Goal: Feedback & Contribution: Submit feedback/report problem

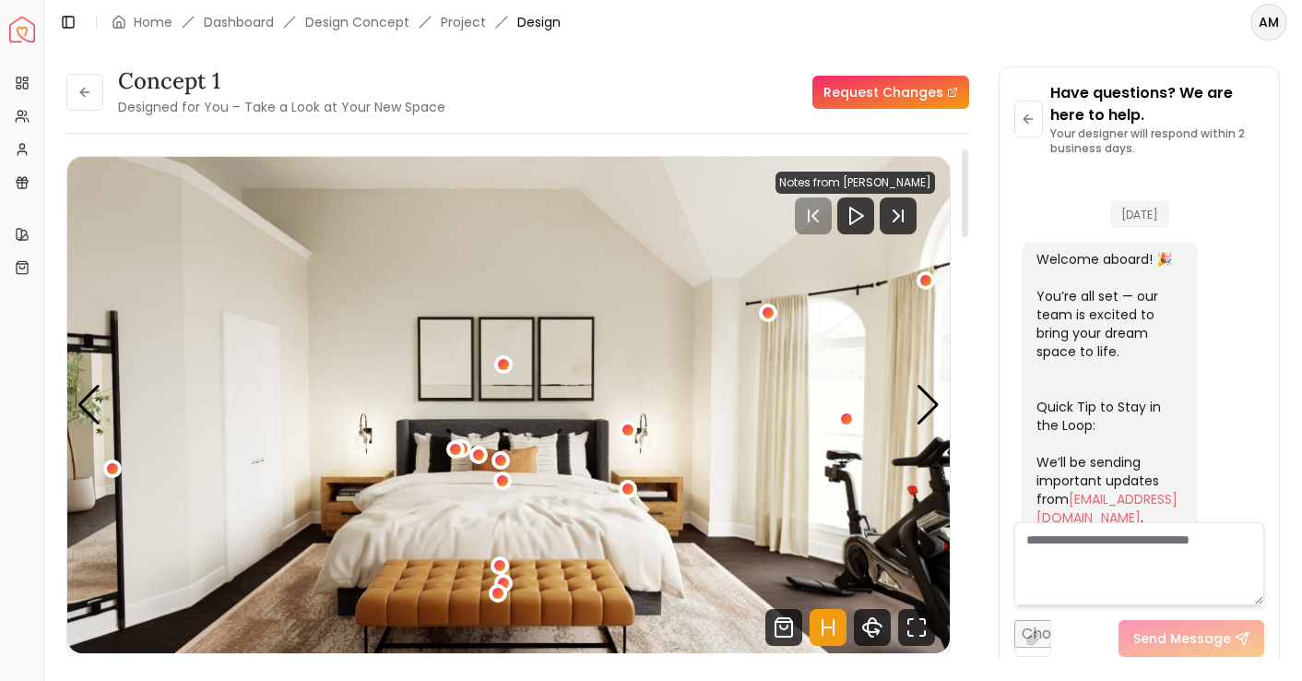
scroll to position [737, 0]
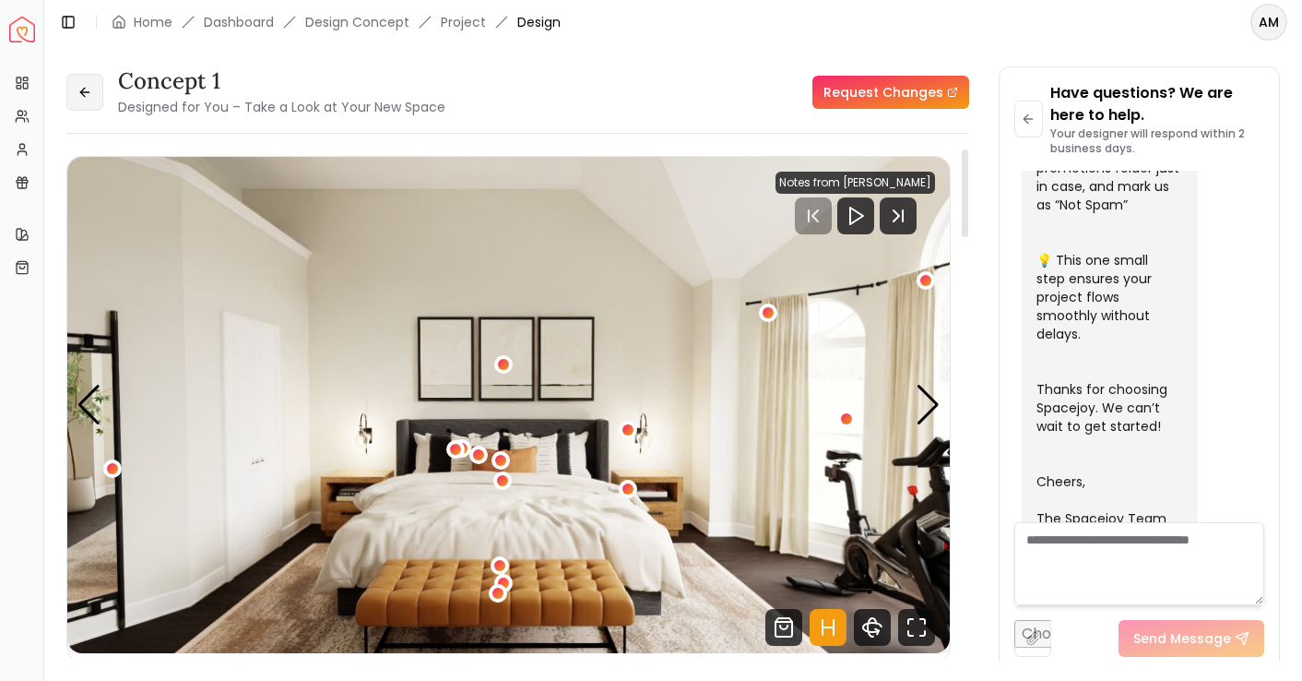
click at [93, 91] on button at bounding box center [84, 92] width 37 height 37
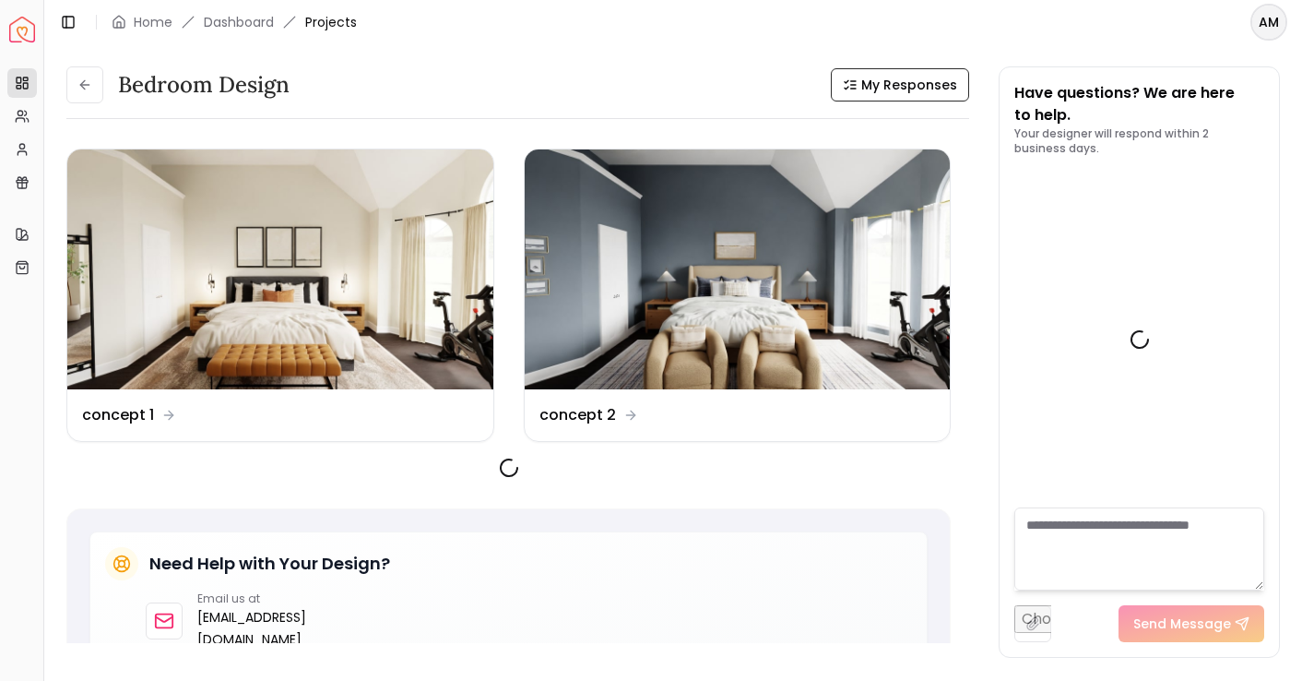
scroll to position [752, 0]
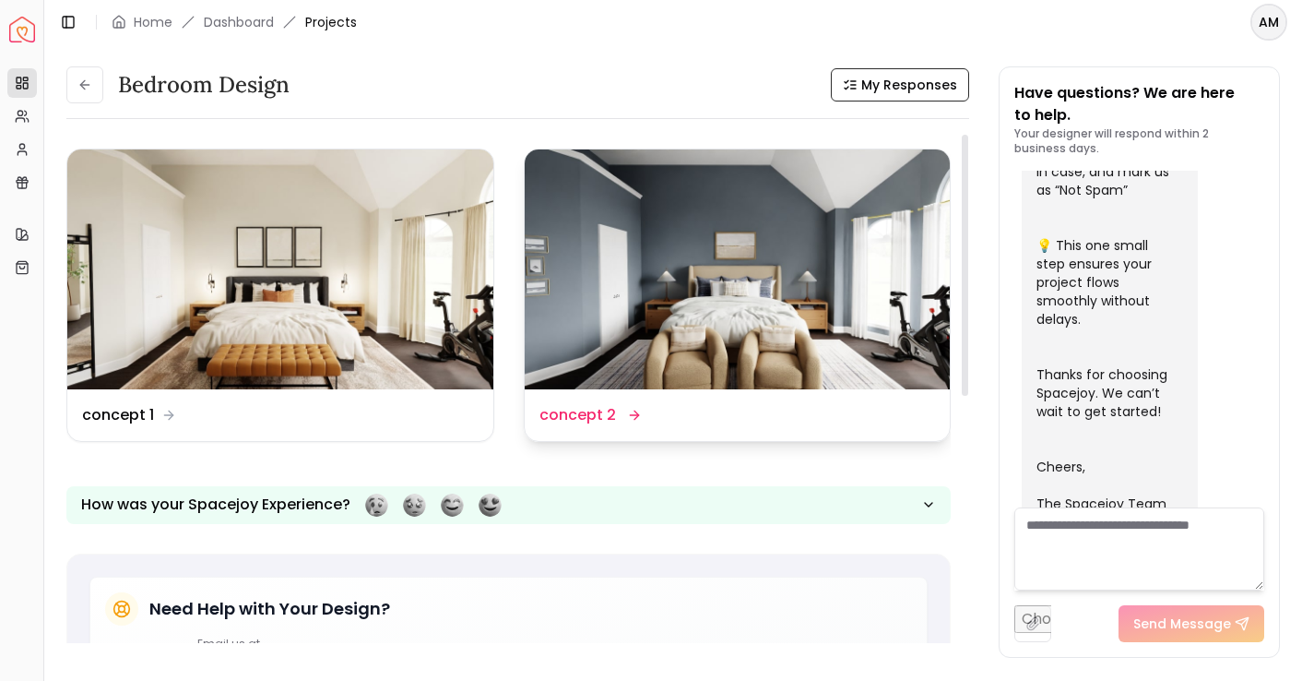
click at [720, 251] on img at bounding box center [738, 269] width 426 height 240
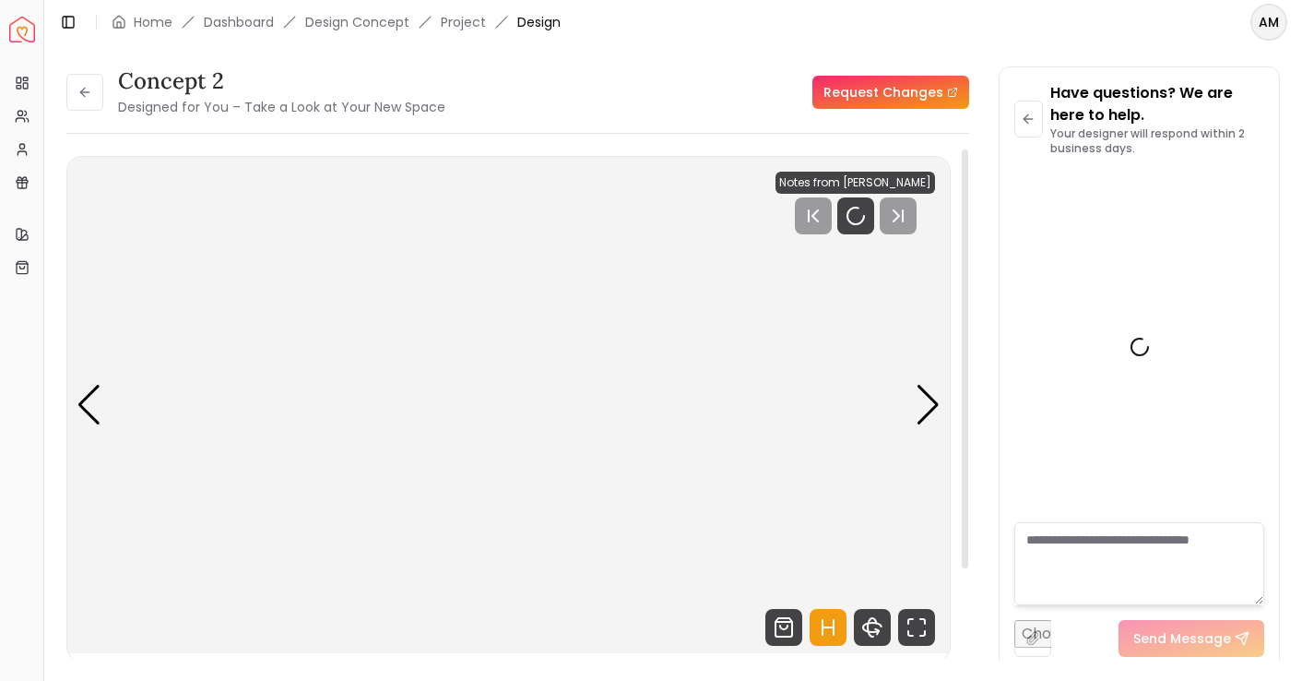
scroll to position [737, 0]
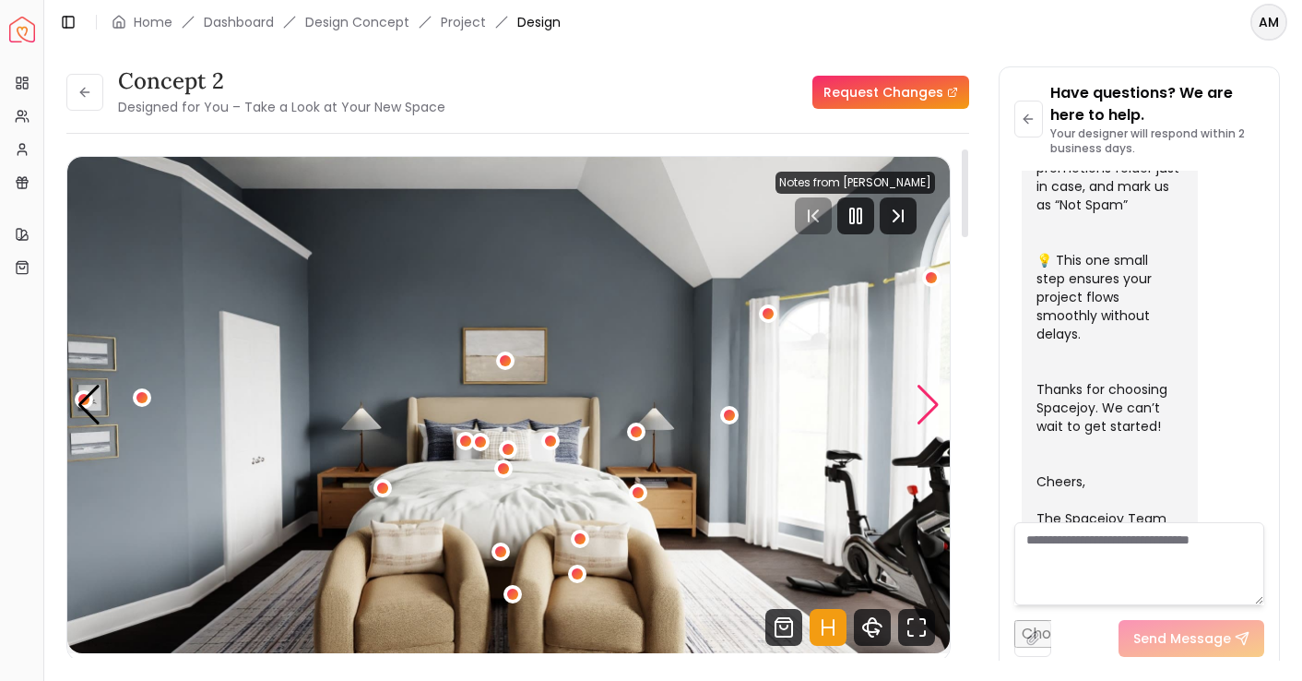
click at [923, 404] on div "Next slide" at bounding box center [928, 405] width 25 height 41
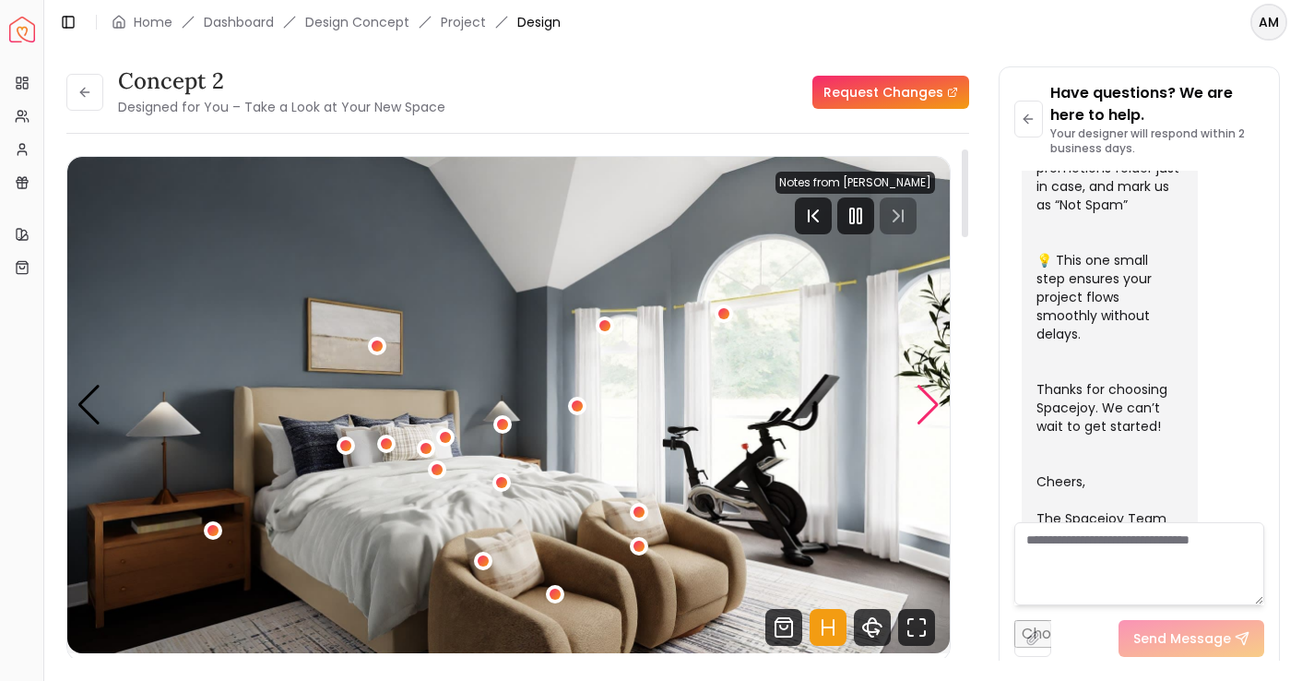
click at [923, 404] on div "Next slide" at bounding box center [928, 405] width 25 height 41
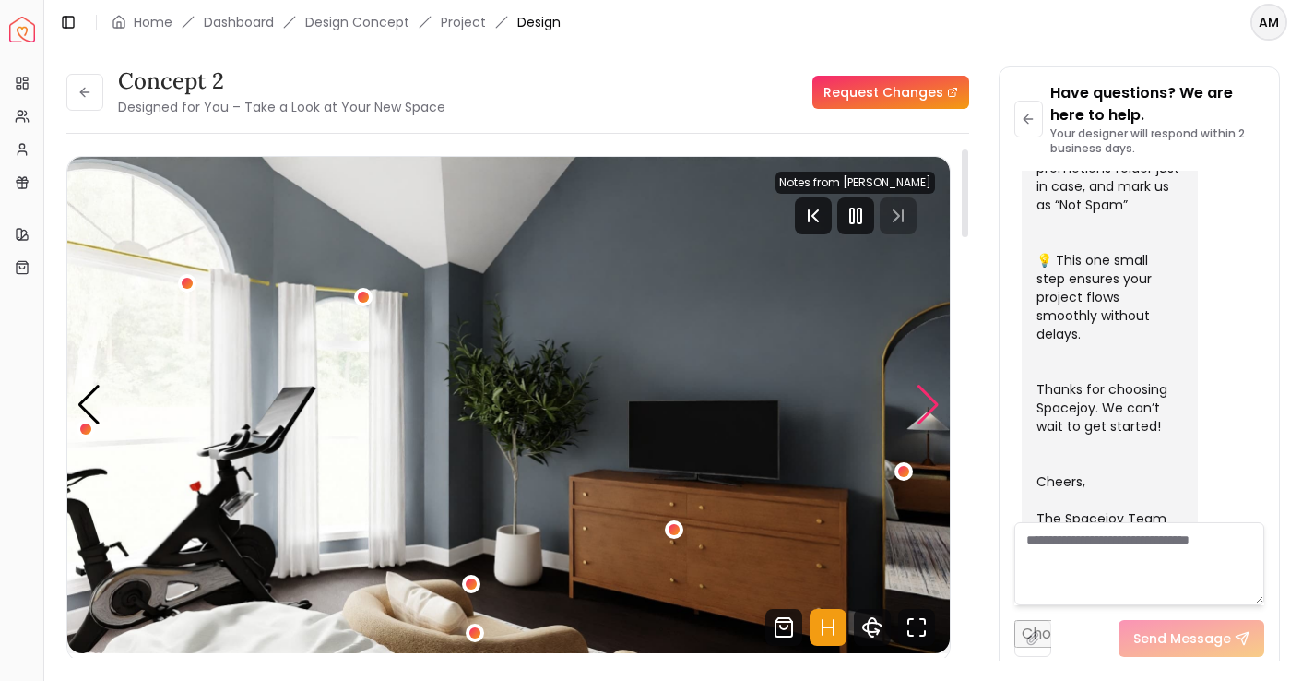
click at [923, 404] on div "Next slide" at bounding box center [928, 405] width 25 height 41
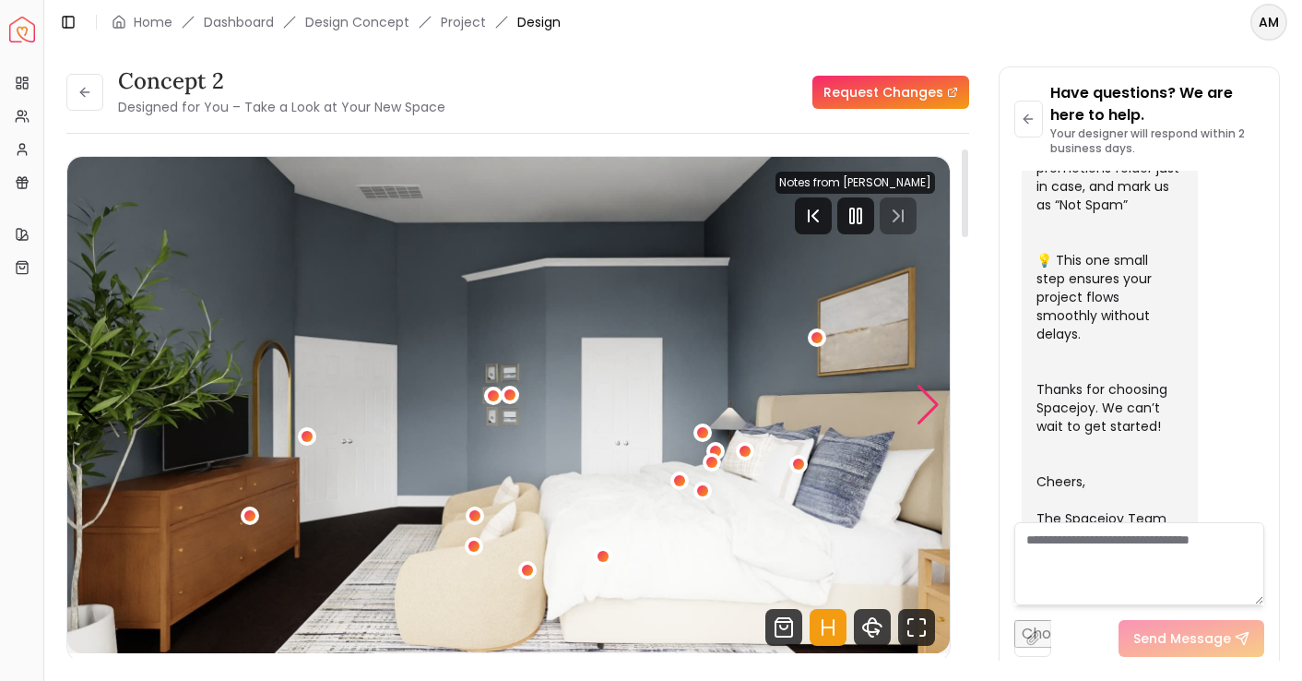
click at [923, 404] on div "Next slide" at bounding box center [928, 405] width 25 height 41
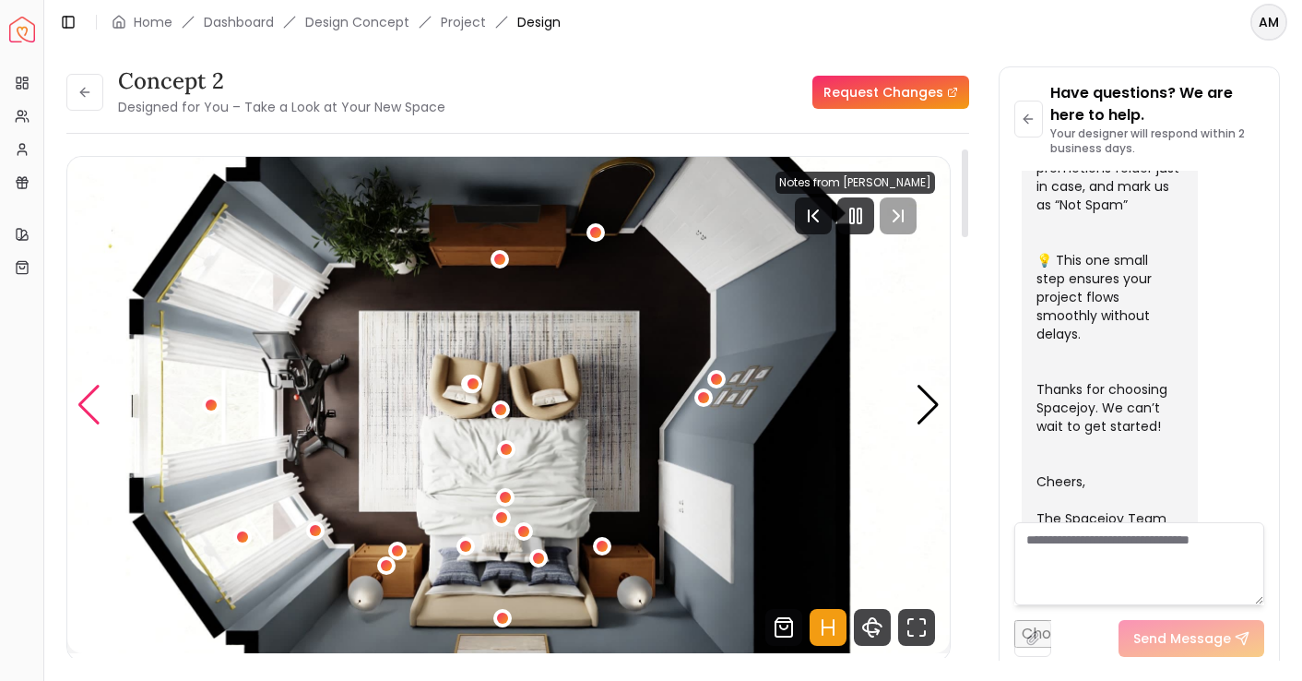
click at [96, 386] on div "Previous slide" at bounding box center [89, 405] width 25 height 41
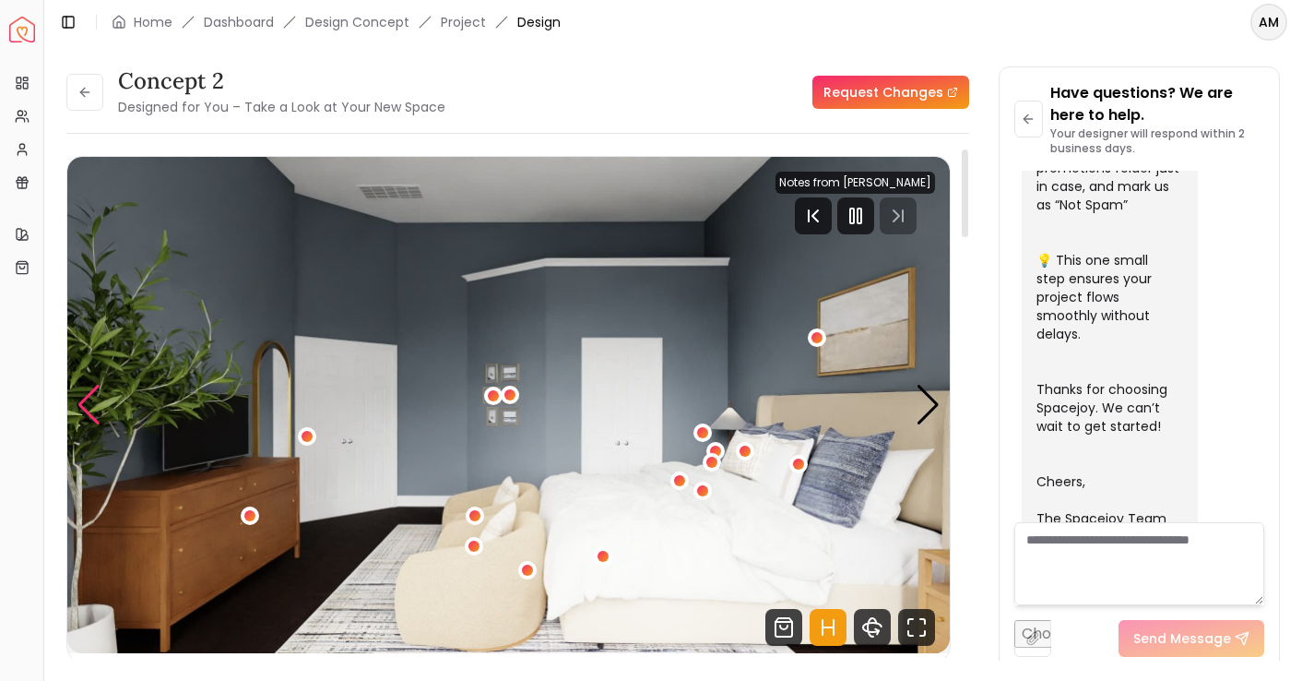
click at [96, 386] on div "Previous slide" at bounding box center [89, 405] width 25 height 41
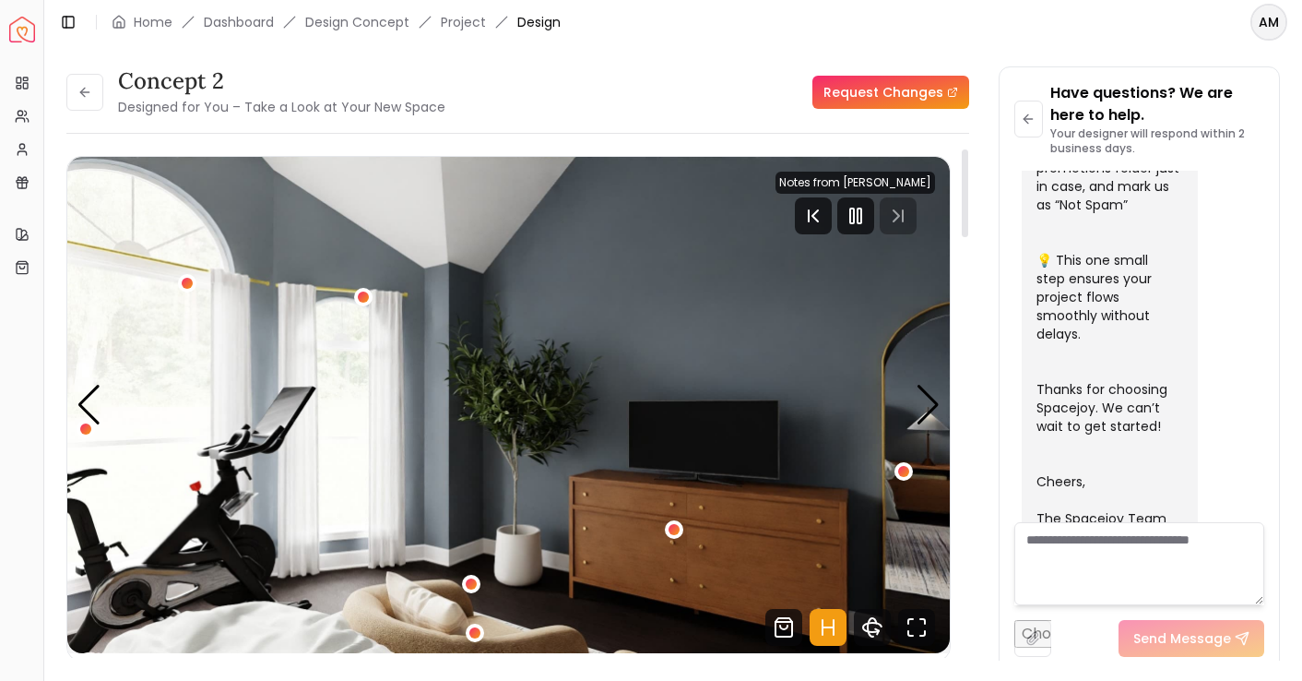
click at [902, 398] on img "3 / 5" at bounding box center [508, 405] width 883 height 496
click at [918, 397] on div "Next slide" at bounding box center [928, 405] width 25 height 41
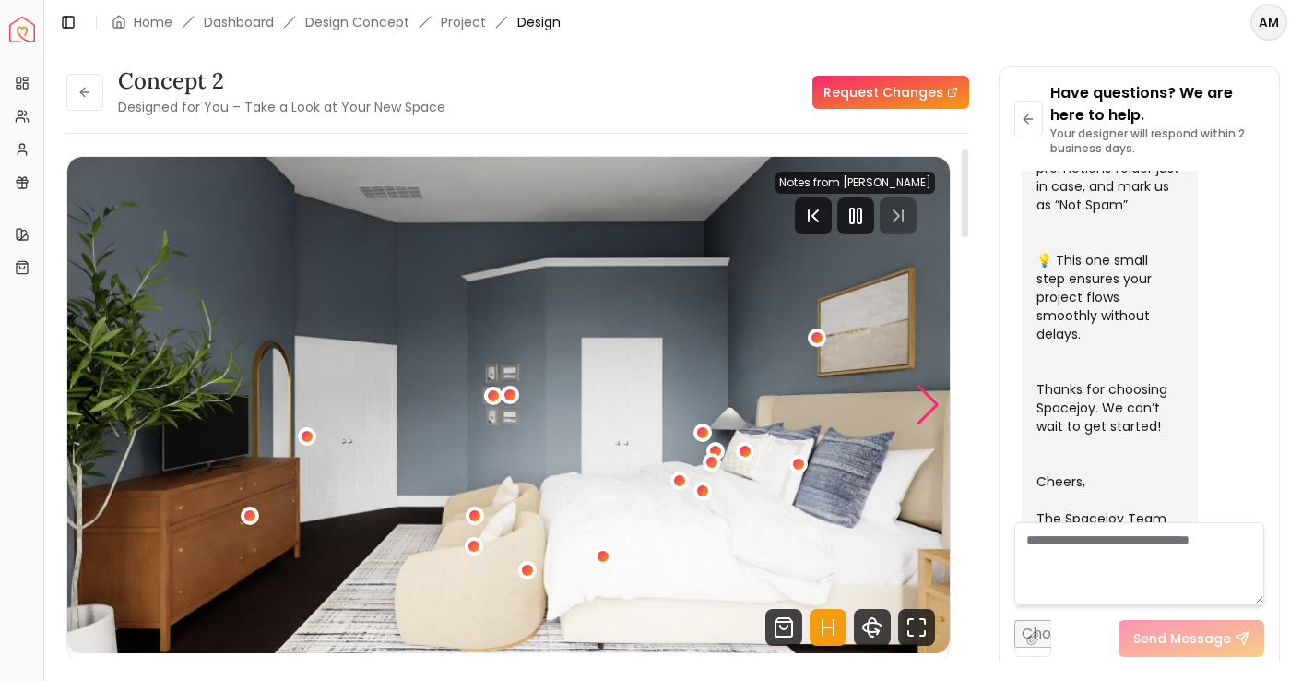
click at [926, 397] on div "Next slide" at bounding box center [928, 405] width 25 height 41
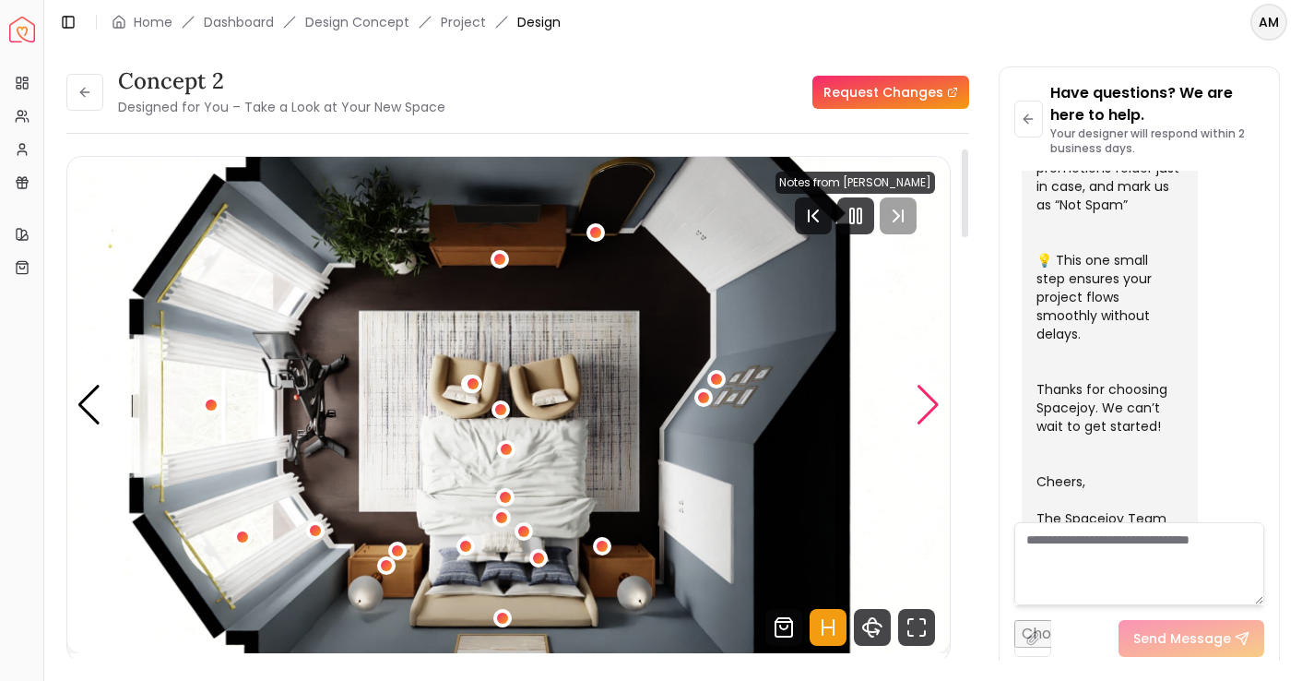
click at [926, 397] on div "Next slide" at bounding box center [928, 405] width 25 height 41
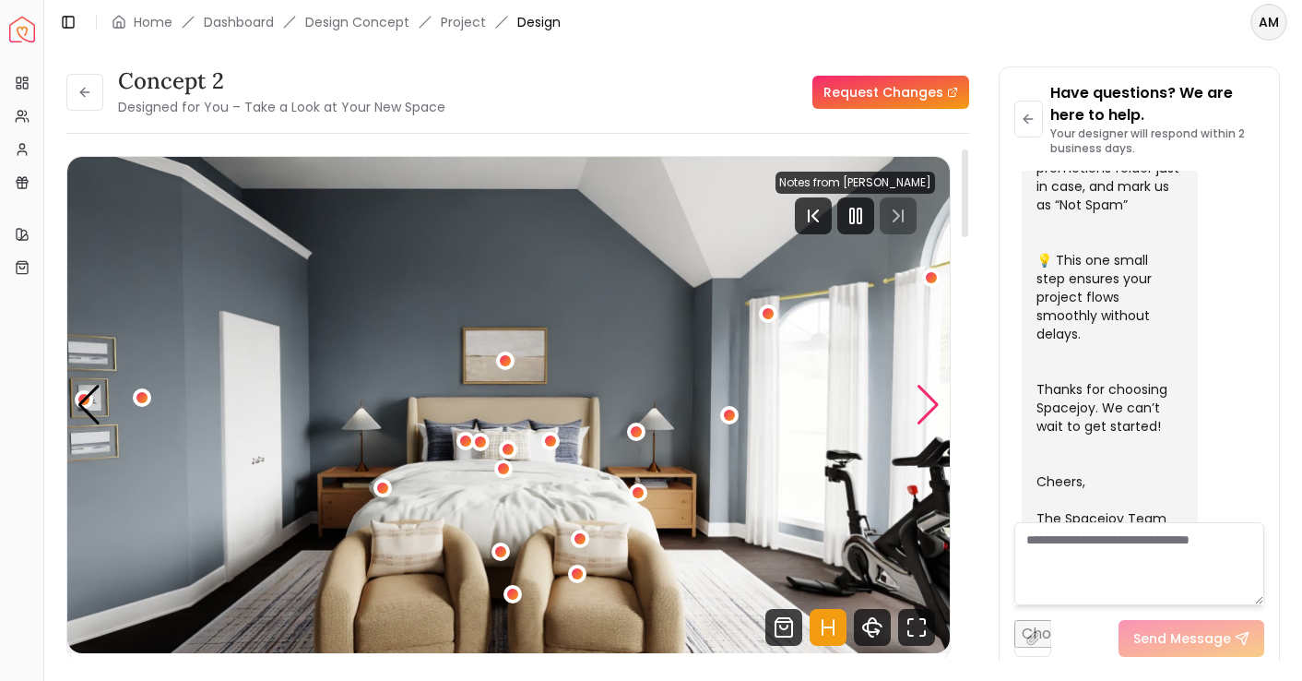
click at [928, 397] on div "Next slide" at bounding box center [928, 405] width 25 height 41
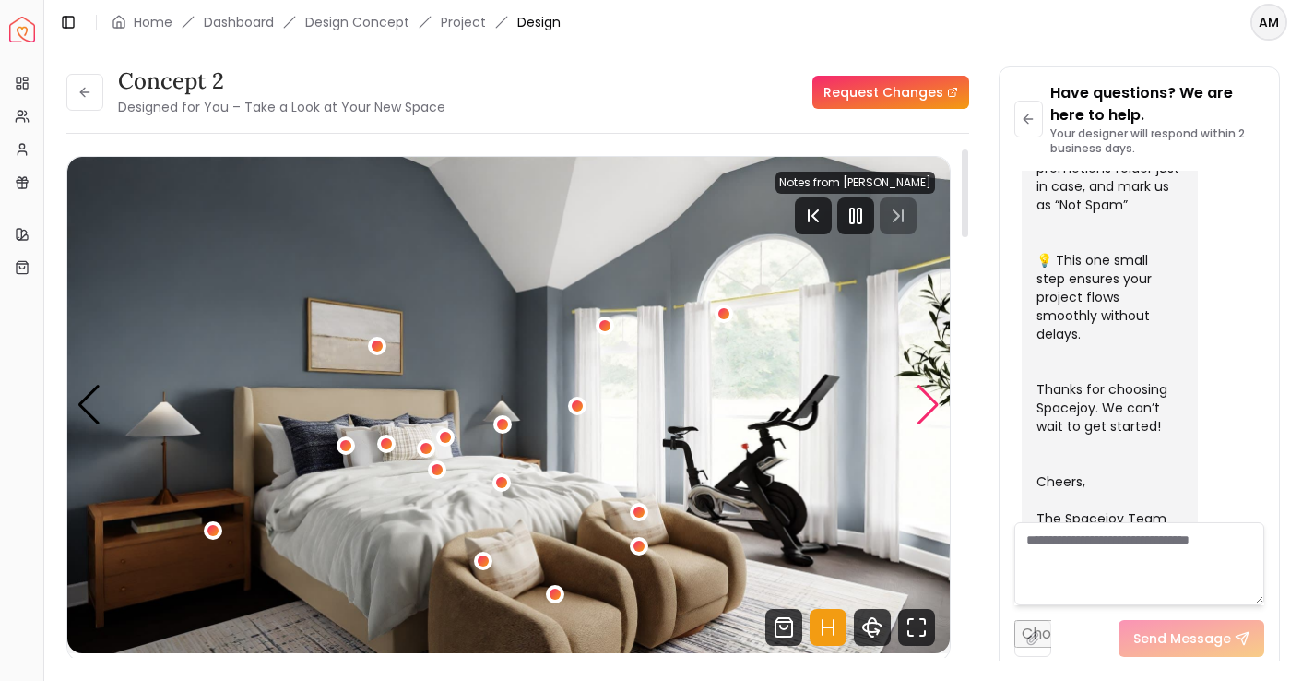
click at [932, 390] on div "Next slide" at bounding box center [928, 405] width 25 height 41
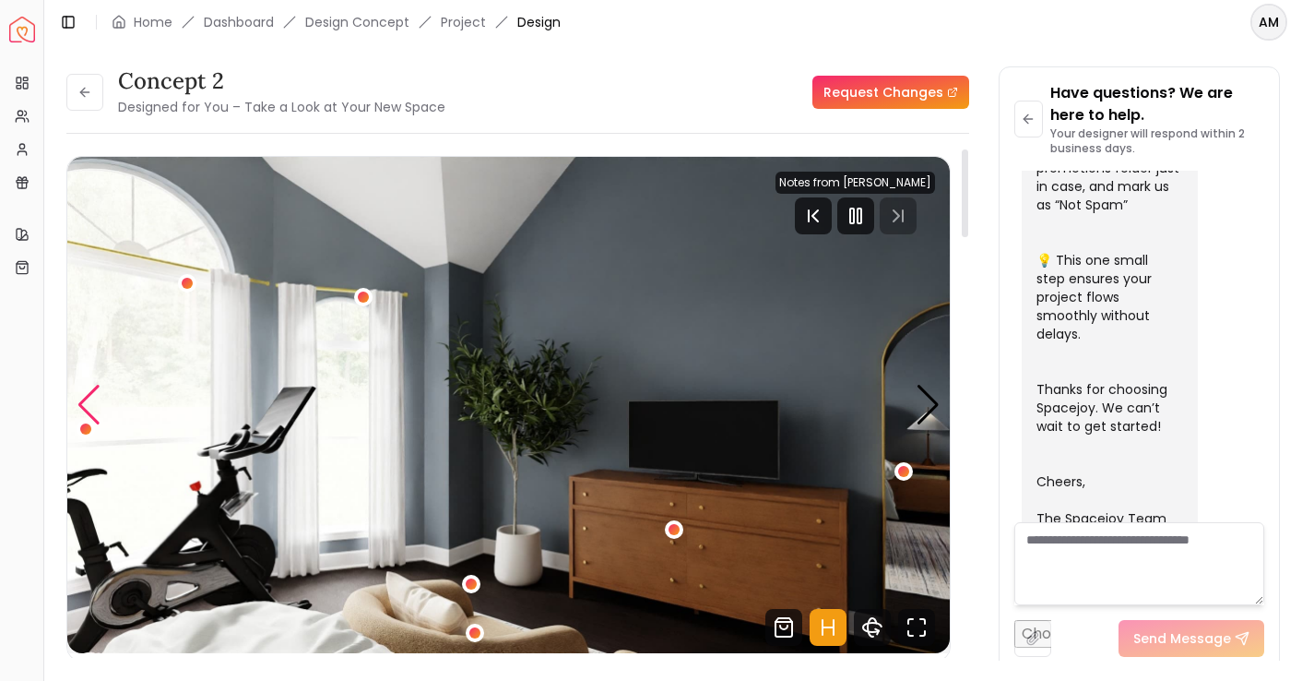
click at [93, 396] on div "Previous slide" at bounding box center [89, 405] width 25 height 41
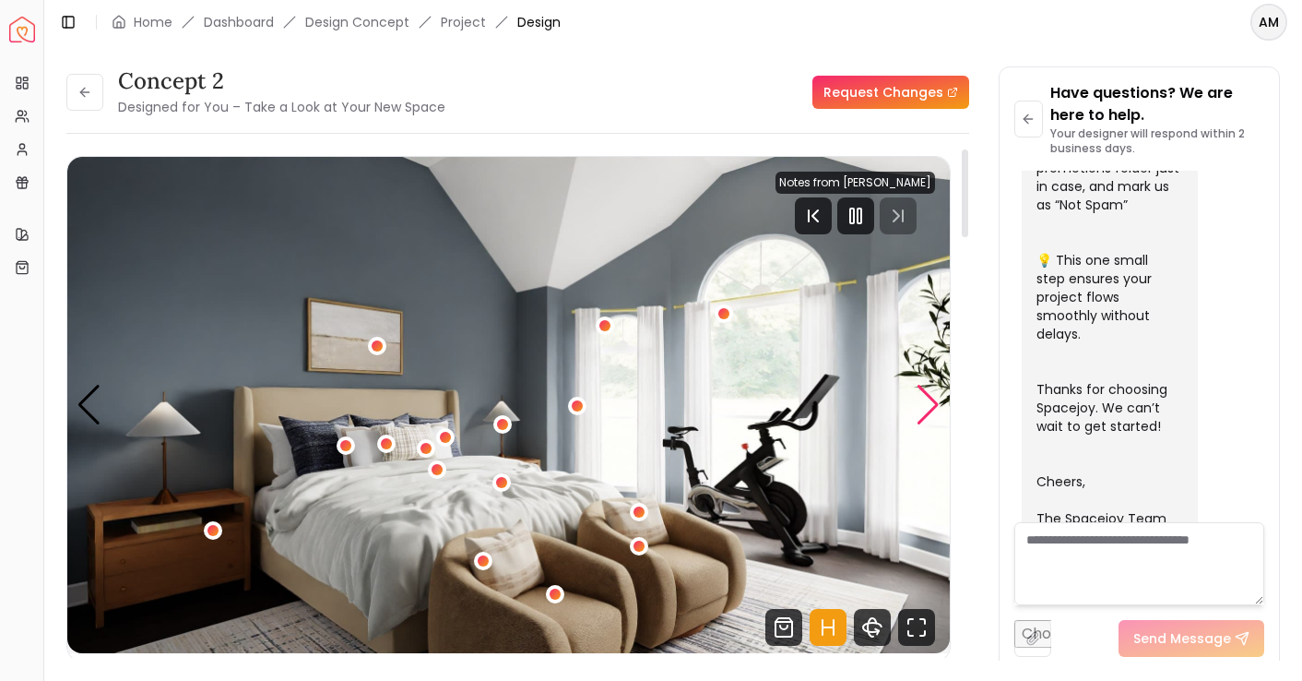
click at [925, 390] on div "Next slide" at bounding box center [928, 405] width 25 height 41
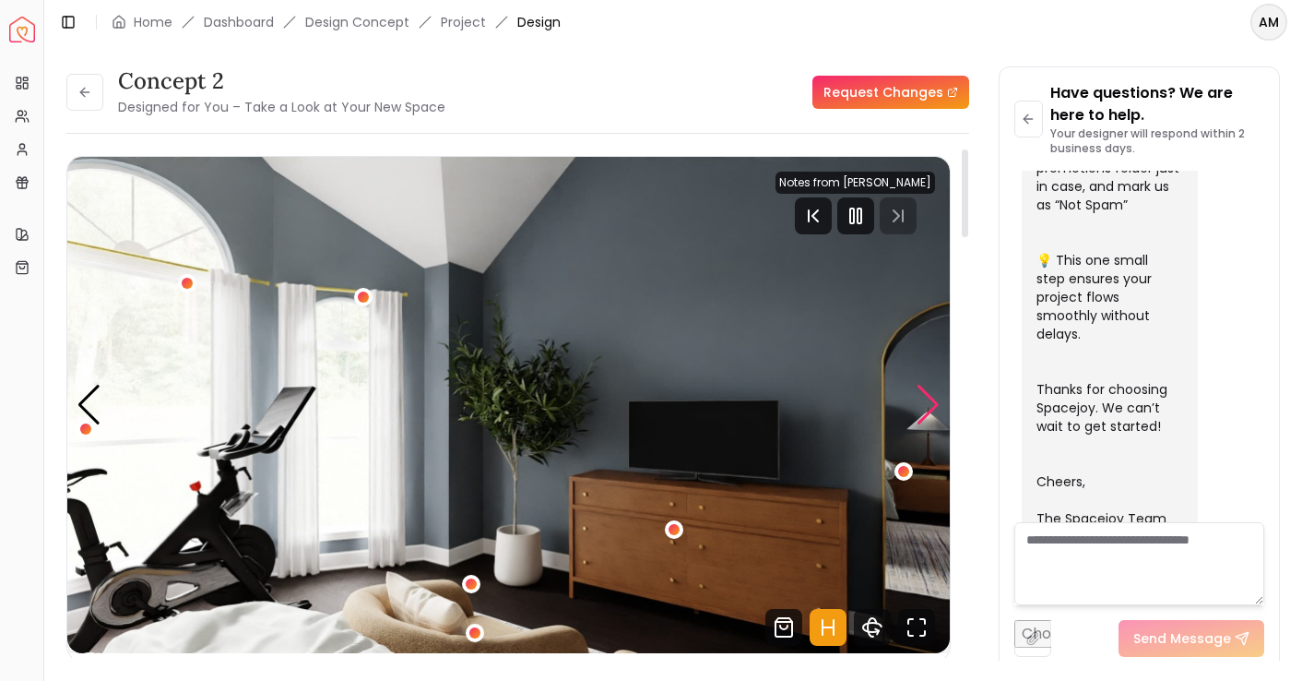
click at [927, 396] on div "Next slide" at bounding box center [928, 405] width 25 height 41
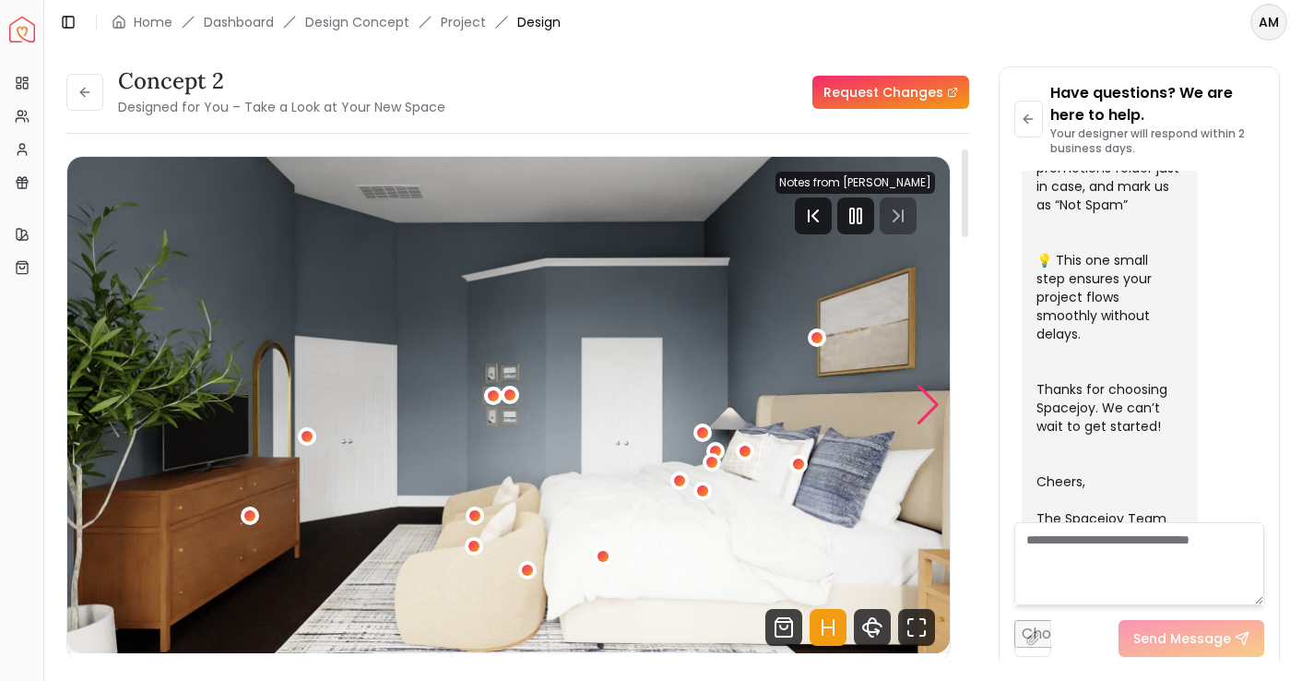
click at [927, 396] on div "Next slide" at bounding box center [928, 405] width 25 height 41
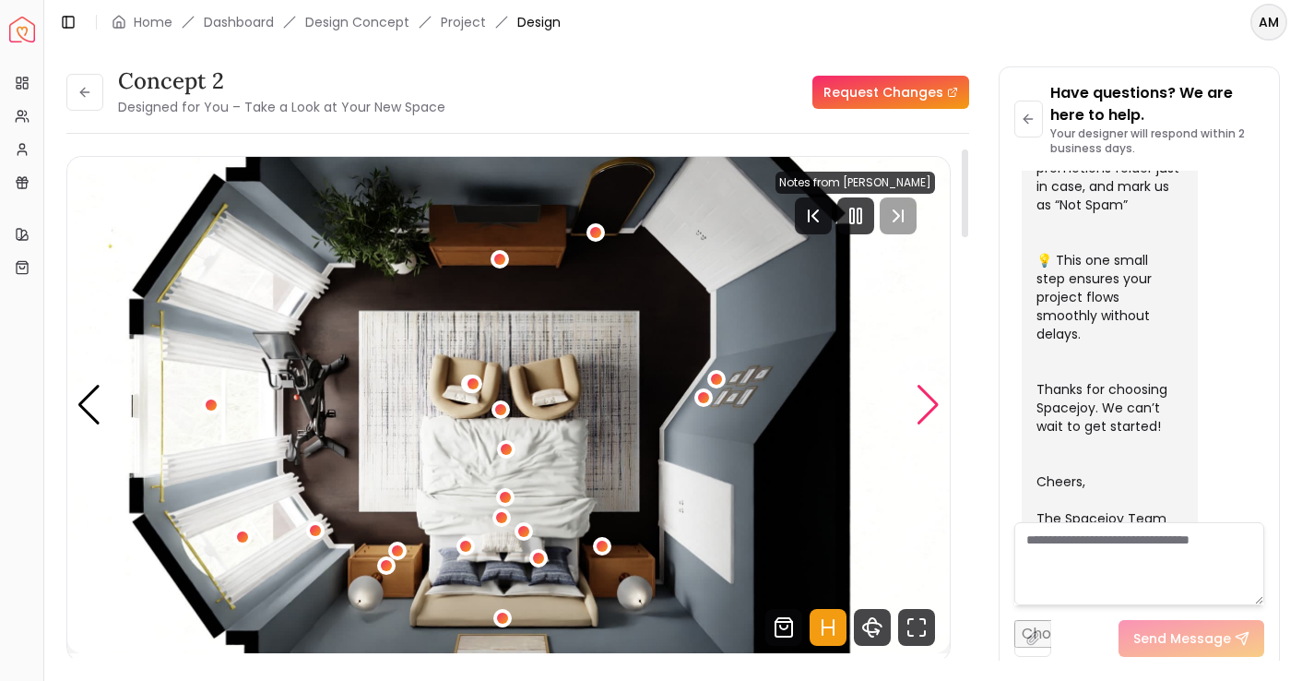
click at [928, 397] on div "Next slide" at bounding box center [928, 405] width 25 height 41
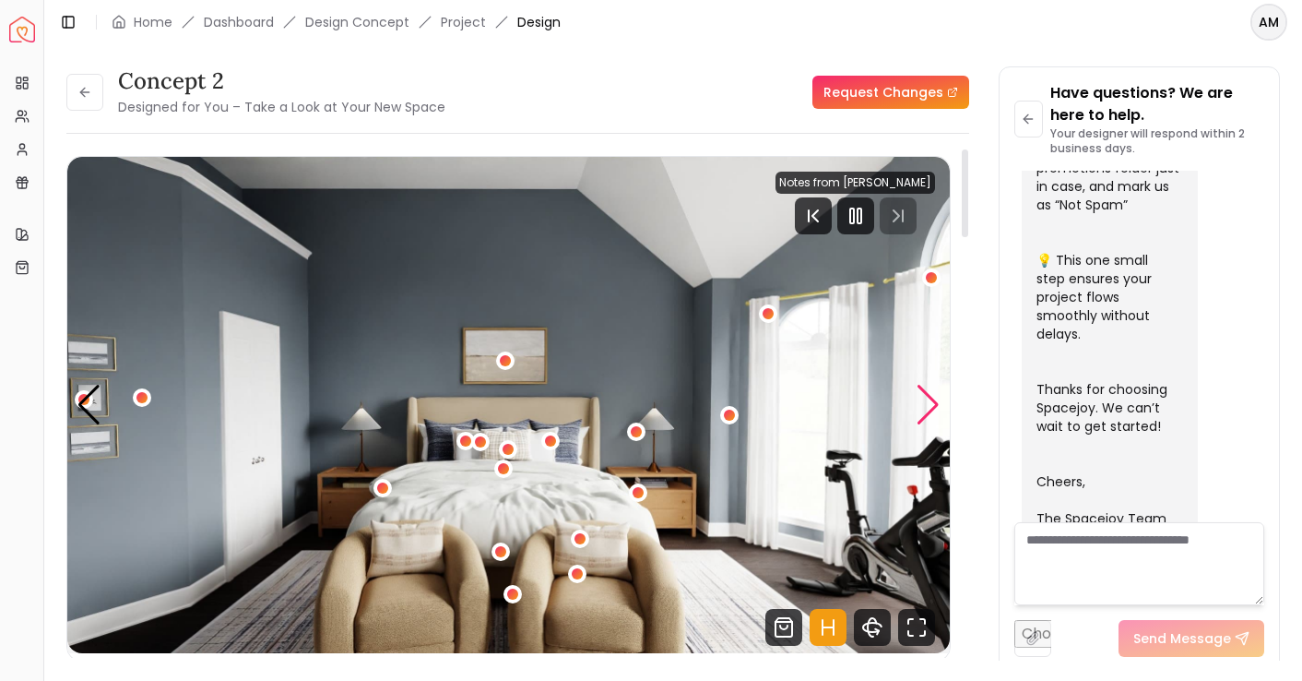
click at [929, 397] on div "Next slide" at bounding box center [928, 405] width 25 height 41
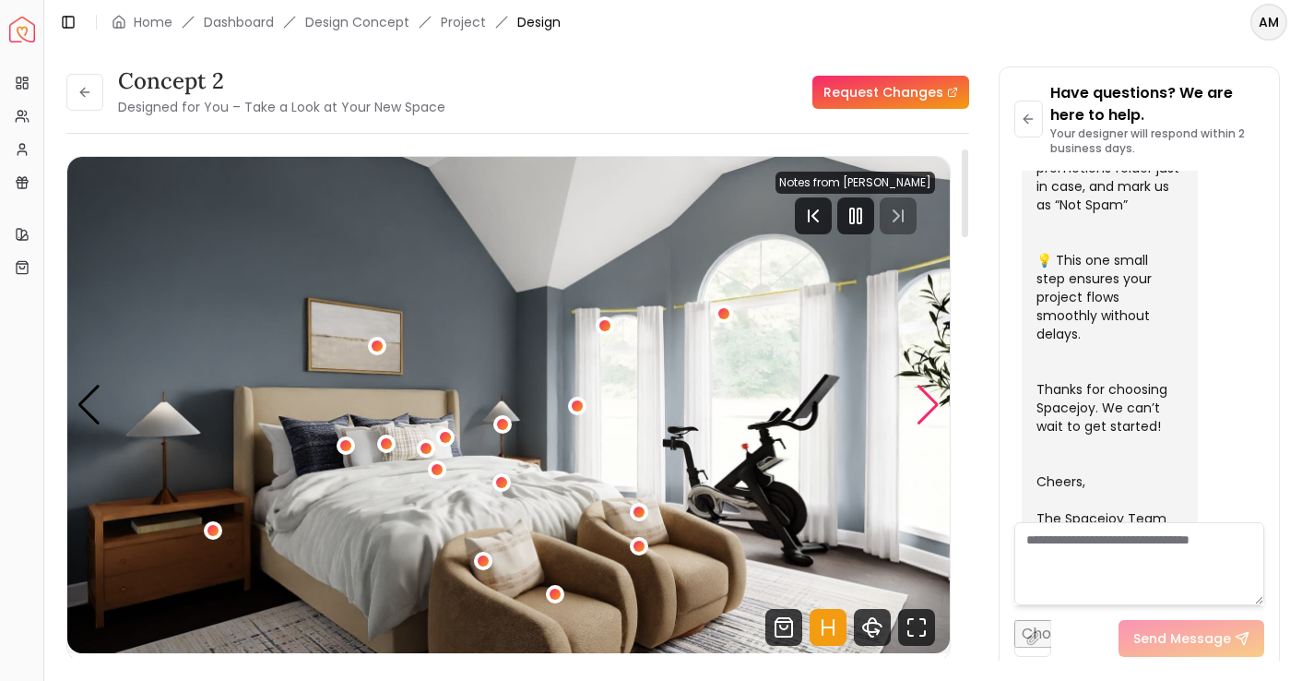
click at [930, 399] on div "Next slide" at bounding box center [928, 405] width 25 height 41
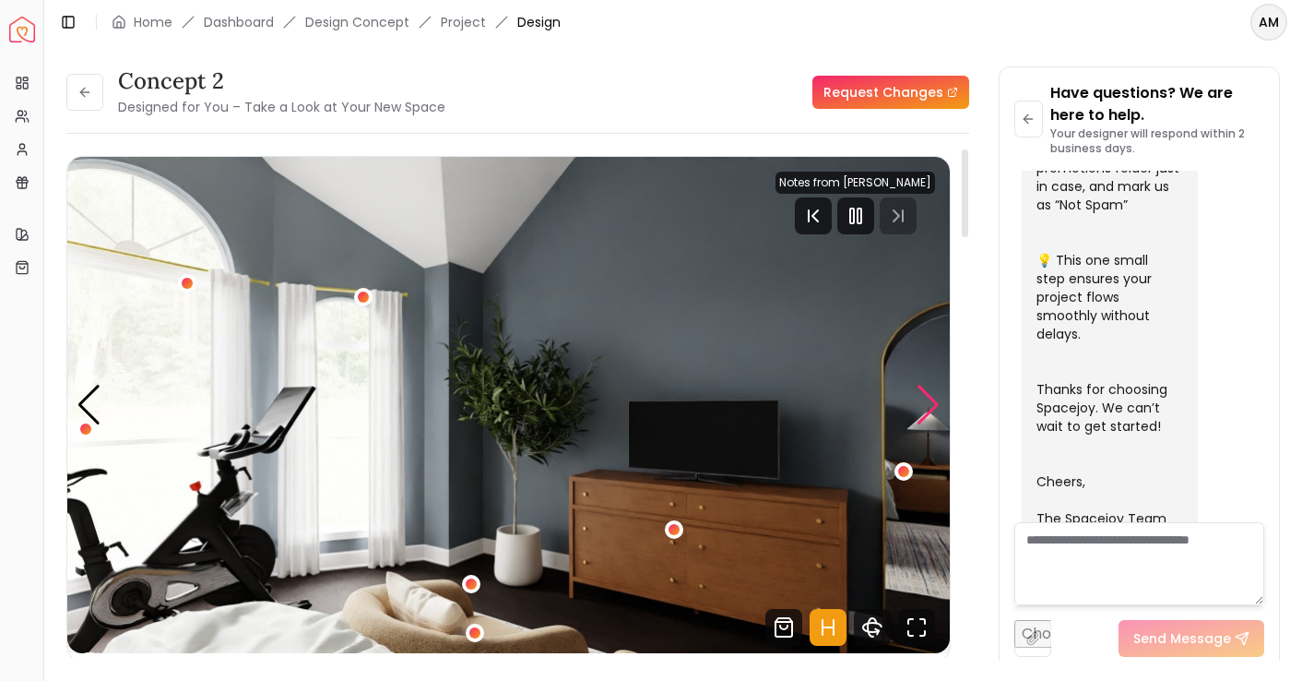
click at [932, 399] on div "Next slide" at bounding box center [928, 405] width 25 height 41
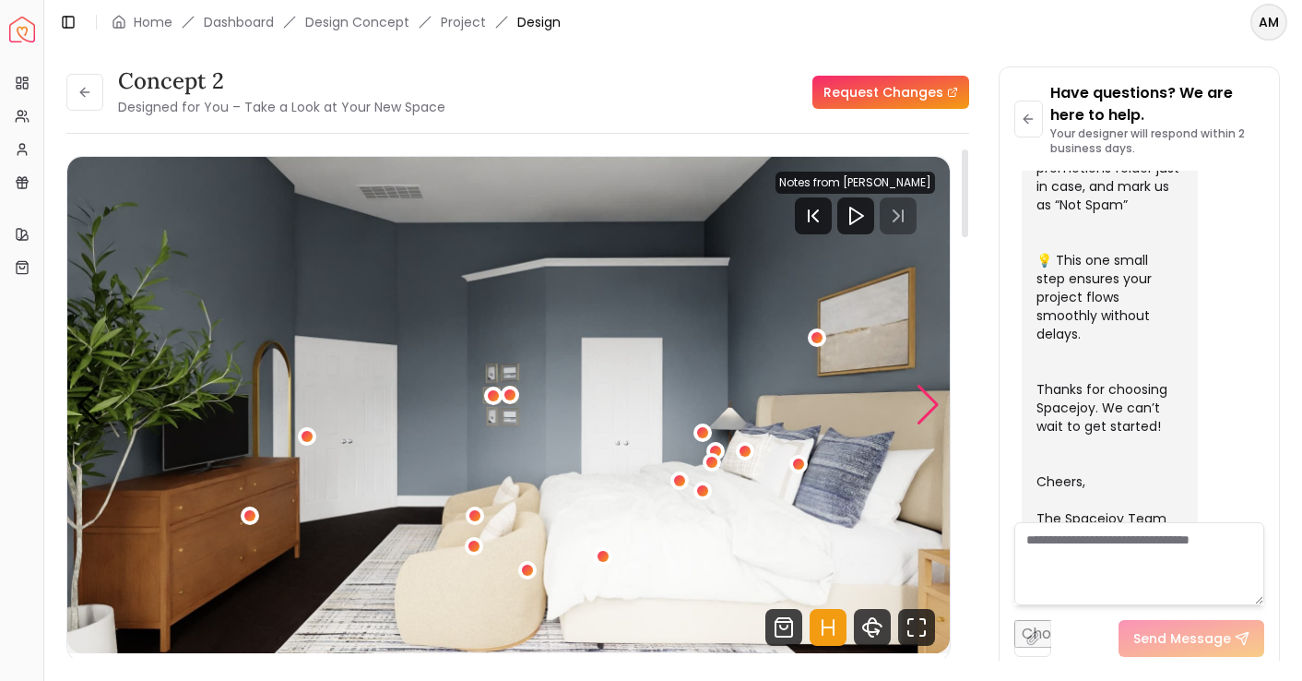
click at [934, 400] on div "Next slide" at bounding box center [928, 405] width 25 height 41
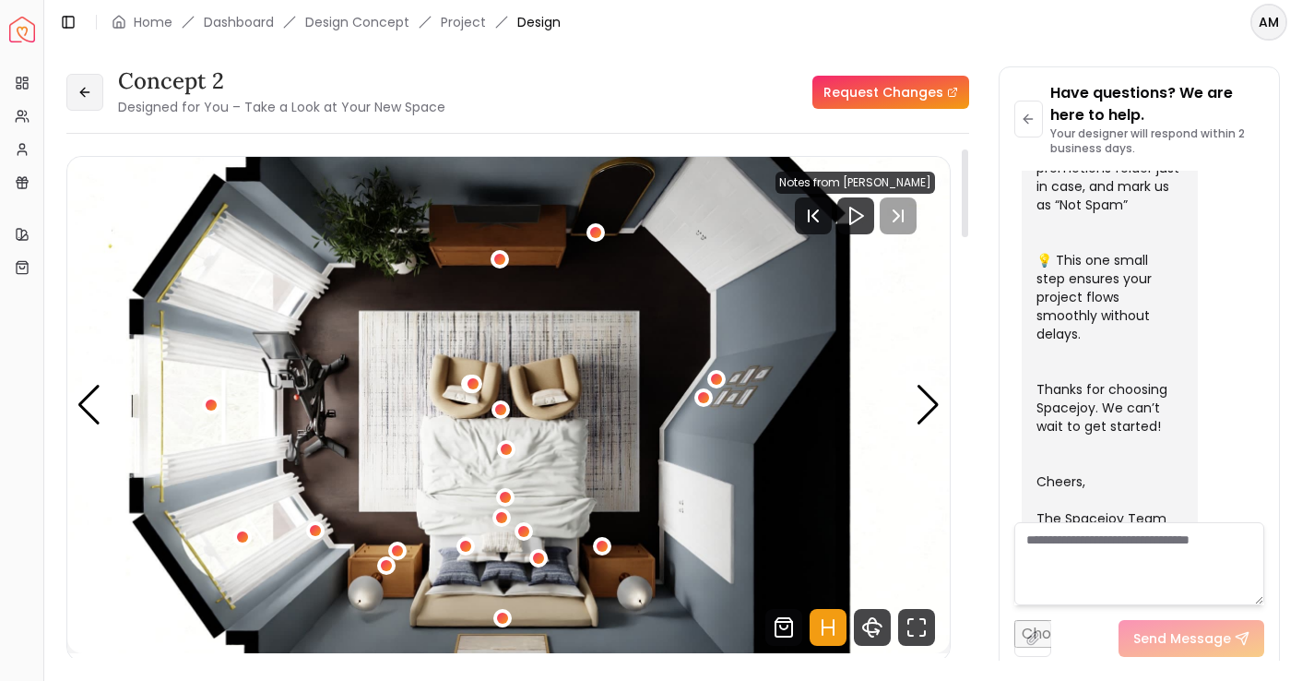
click at [89, 86] on icon at bounding box center [84, 92] width 15 height 15
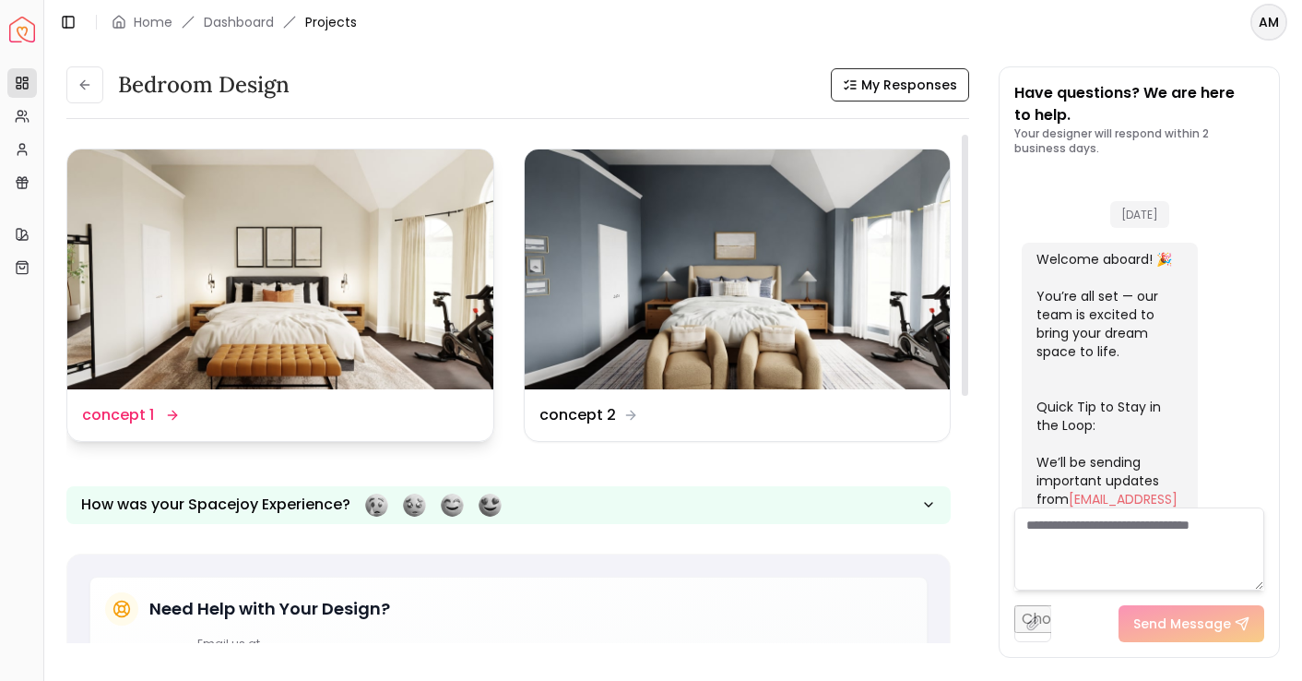
scroll to position [752, 0]
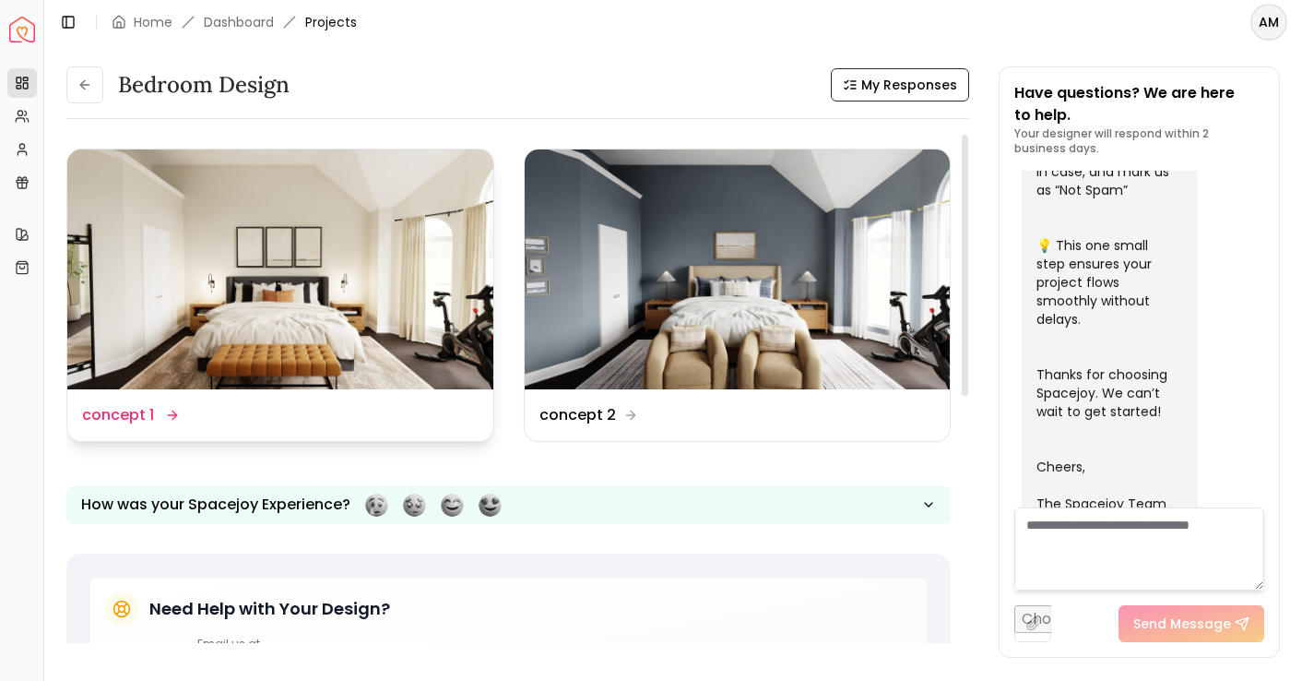
click at [332, 287] on img at bounding box center [280, 269] width 426 height 240
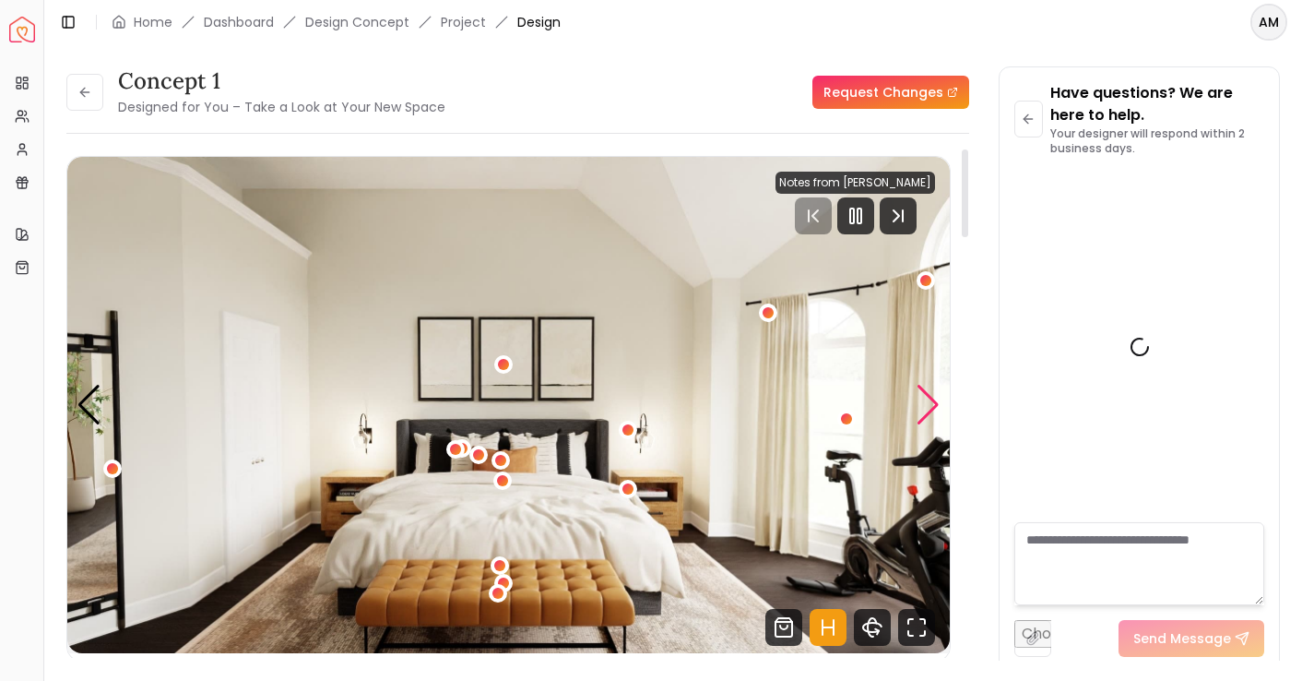
scroll to position [737, 0]
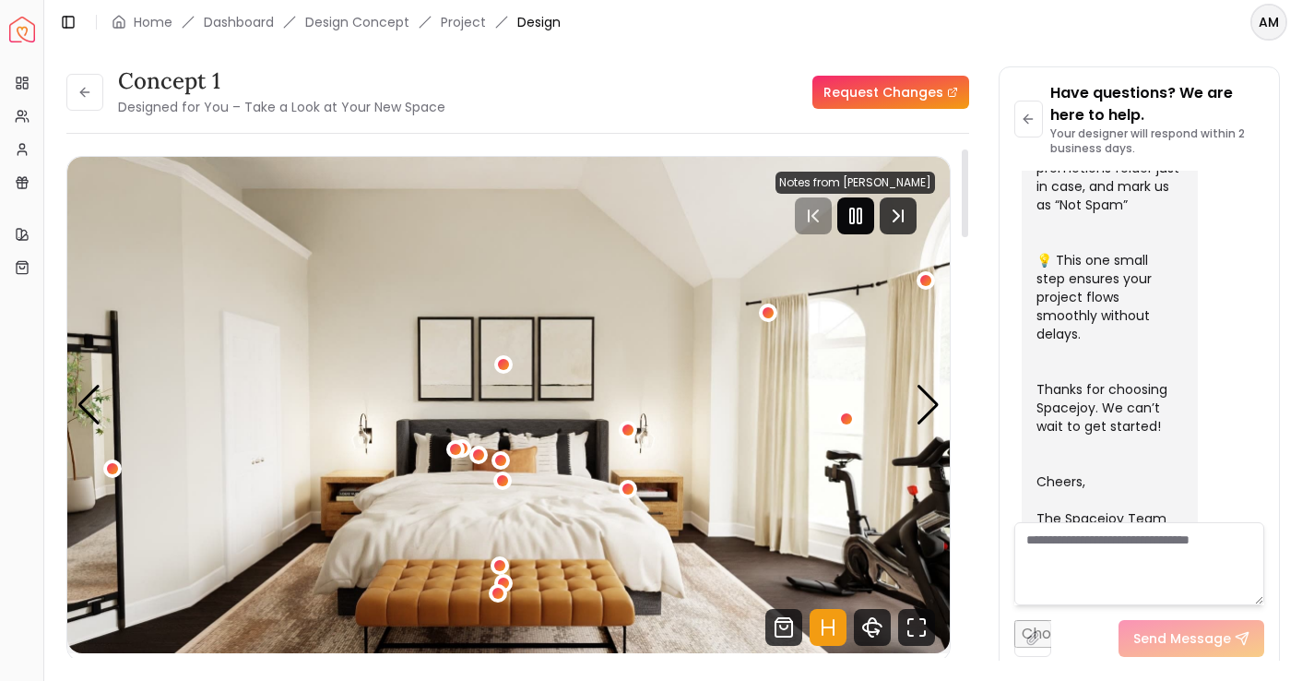
click at [865, 201] on div at bounding box center [855, 215] width 37 height 37
click at [923, 390] on div "Next slide" at bounding box center [928, 405] width 25 height 41
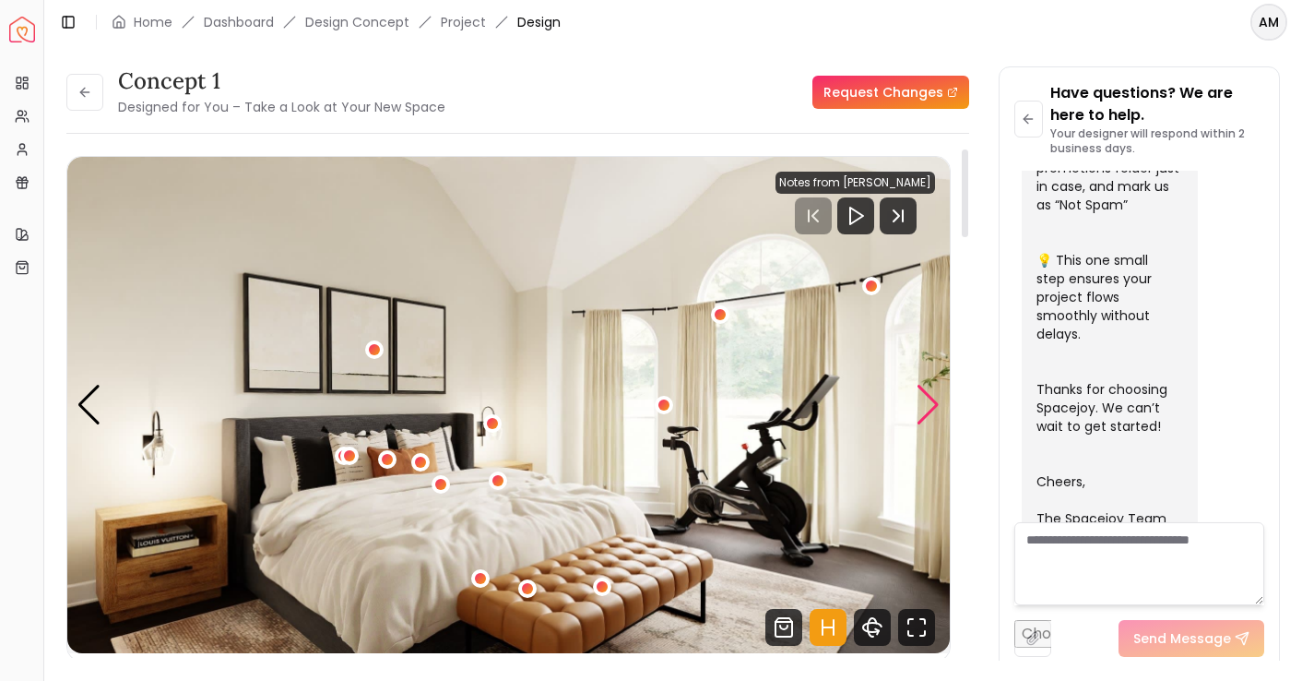
click at [925, 389] on div "Next slide" at bounding box center [928, 405] width 25 height 41
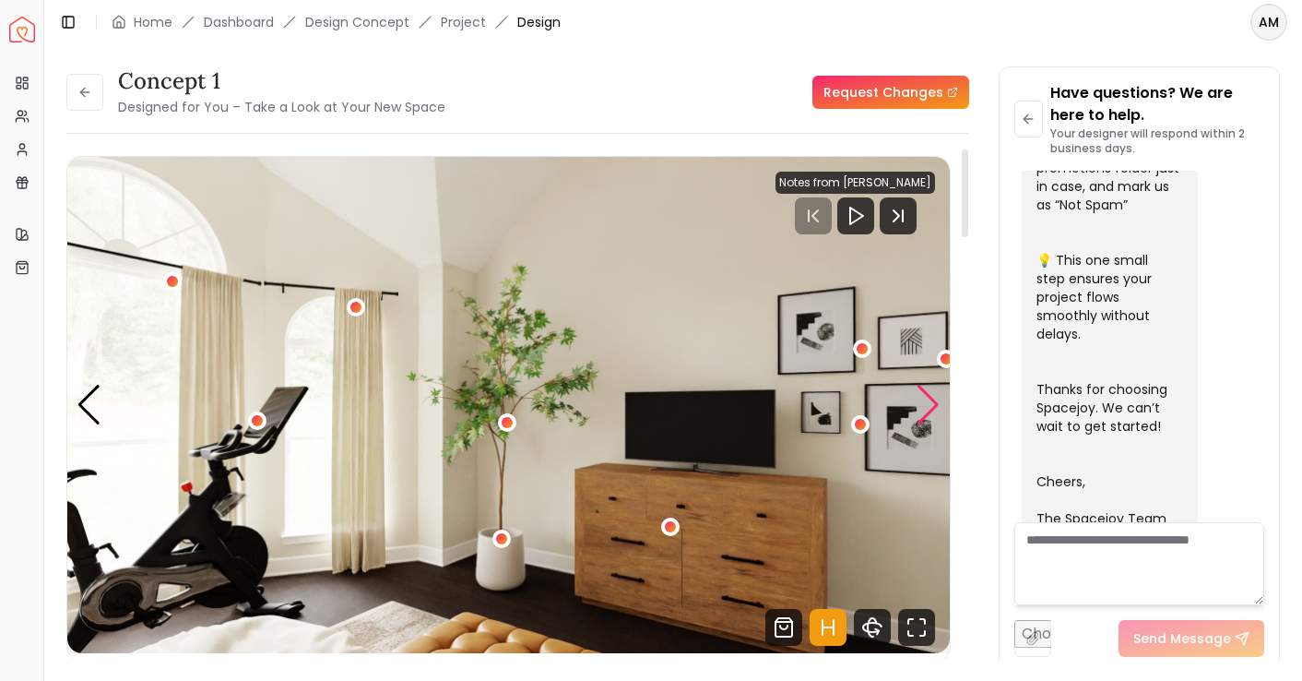
click at [925, 390] on div "Next slide" at bounding box center [928, 405] width 25 height 41
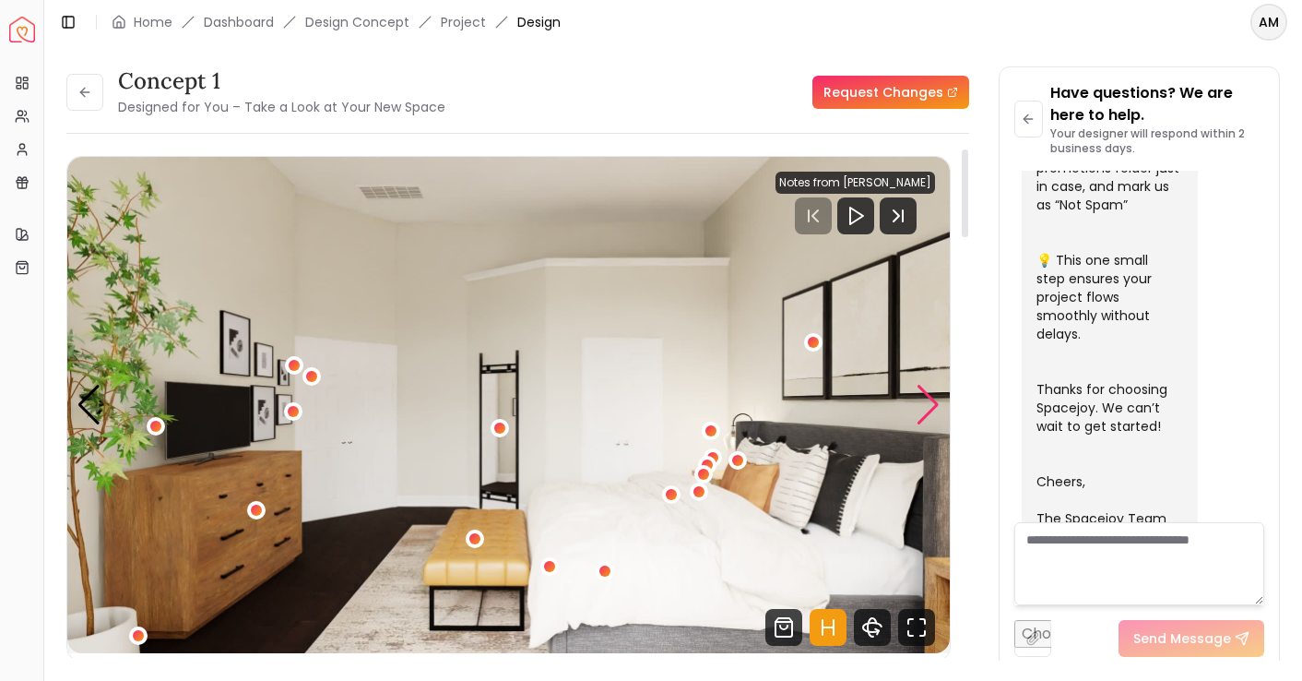
click at [925, 390] on div "Next slide" at bounding box center [928, 405] width 25 height 41
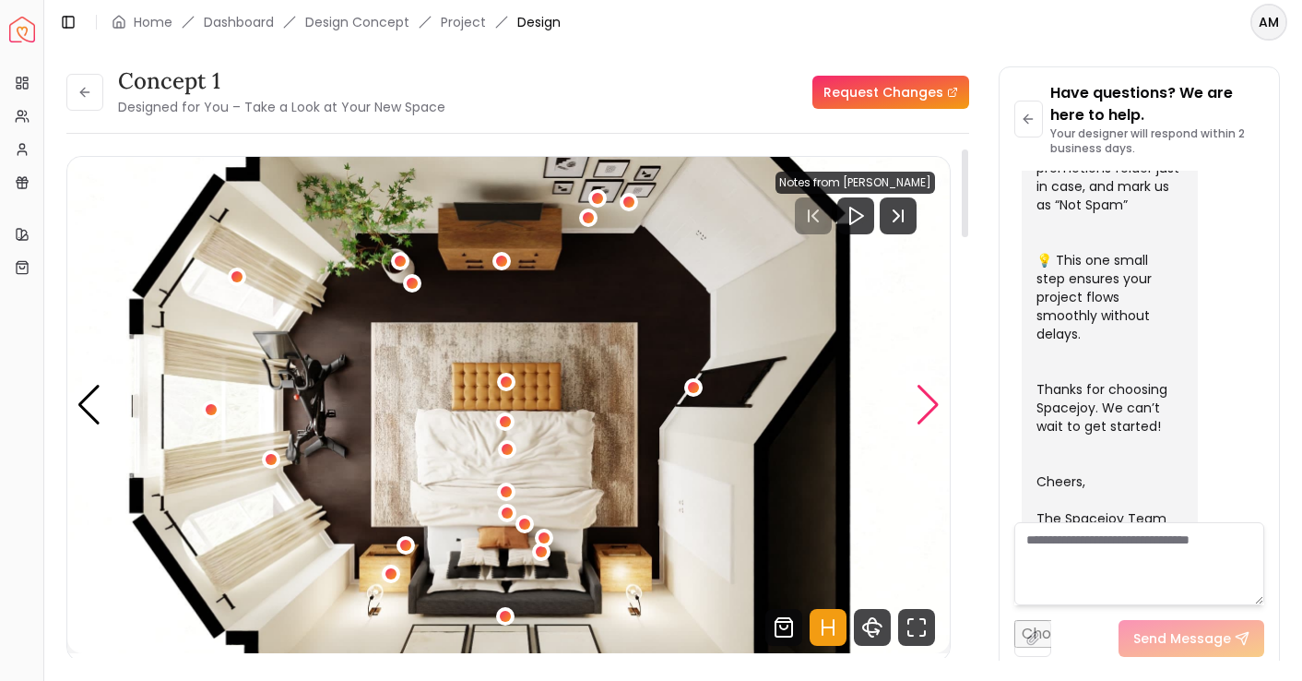
click at [925, 390] on div "Next slide" at bounding box center [928, 405] width 25 height 41
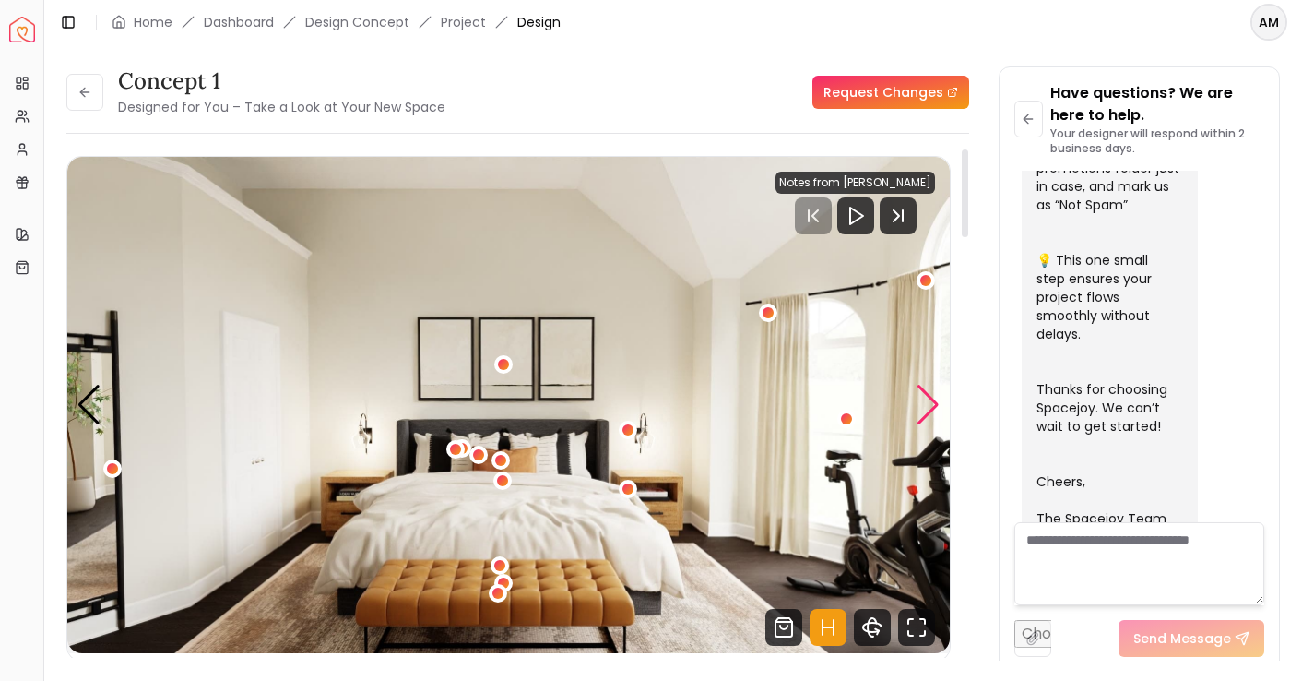
click at [925, 390] on div "Next slide" at bounding box center [928, 405] width 25 height 41
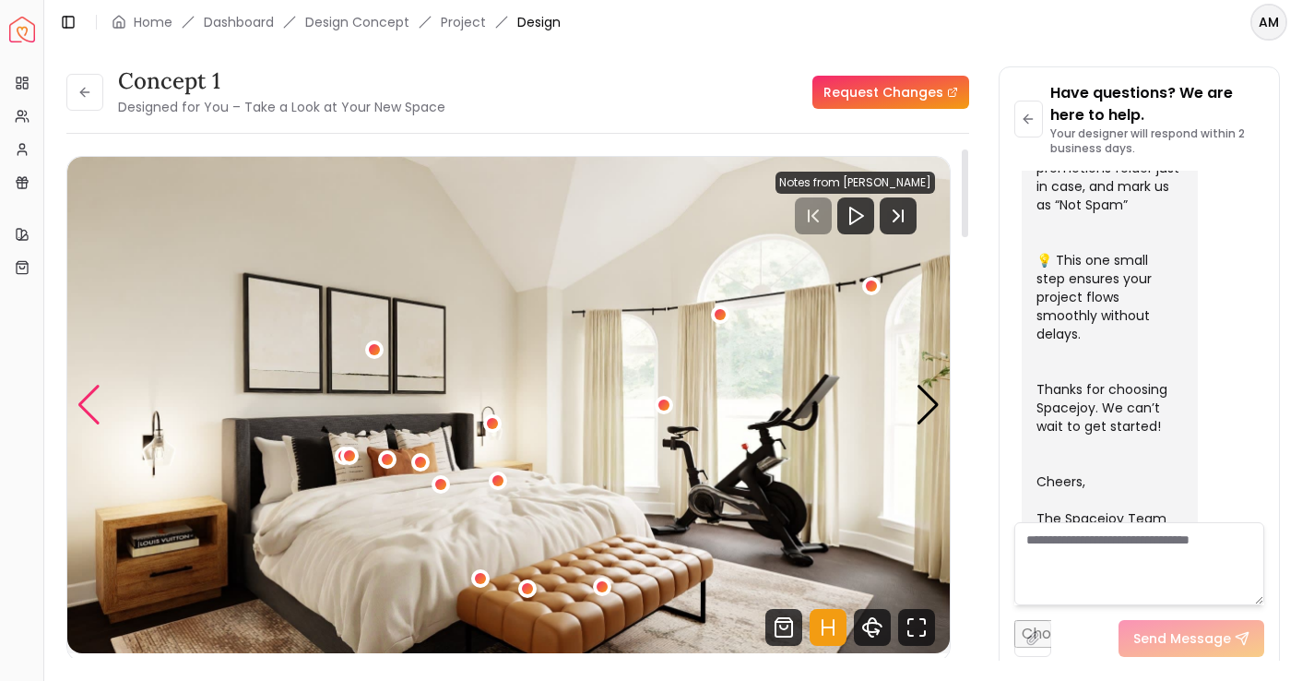
click at [91, 395] on div "Previous slide" at bounding box center [89, 405] width 25 height 41
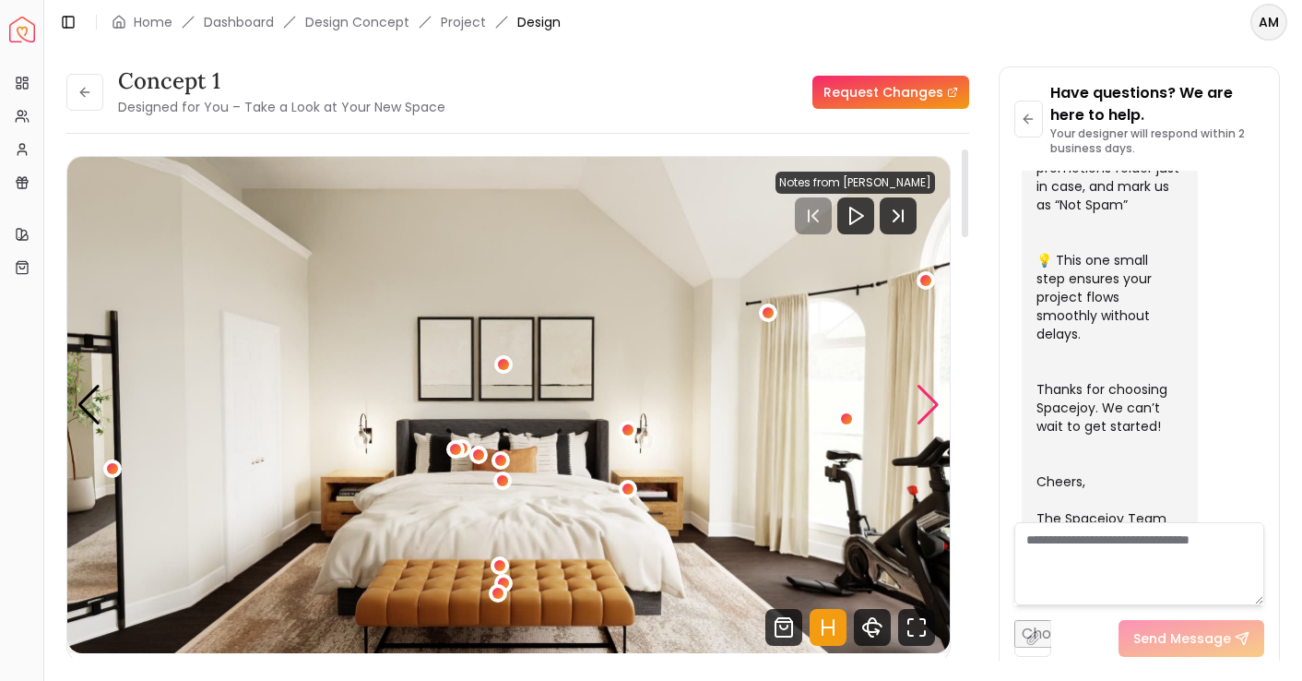
click at [932, 404] on div "Next slide" at bounding box center [928, 405] width 25 height 41
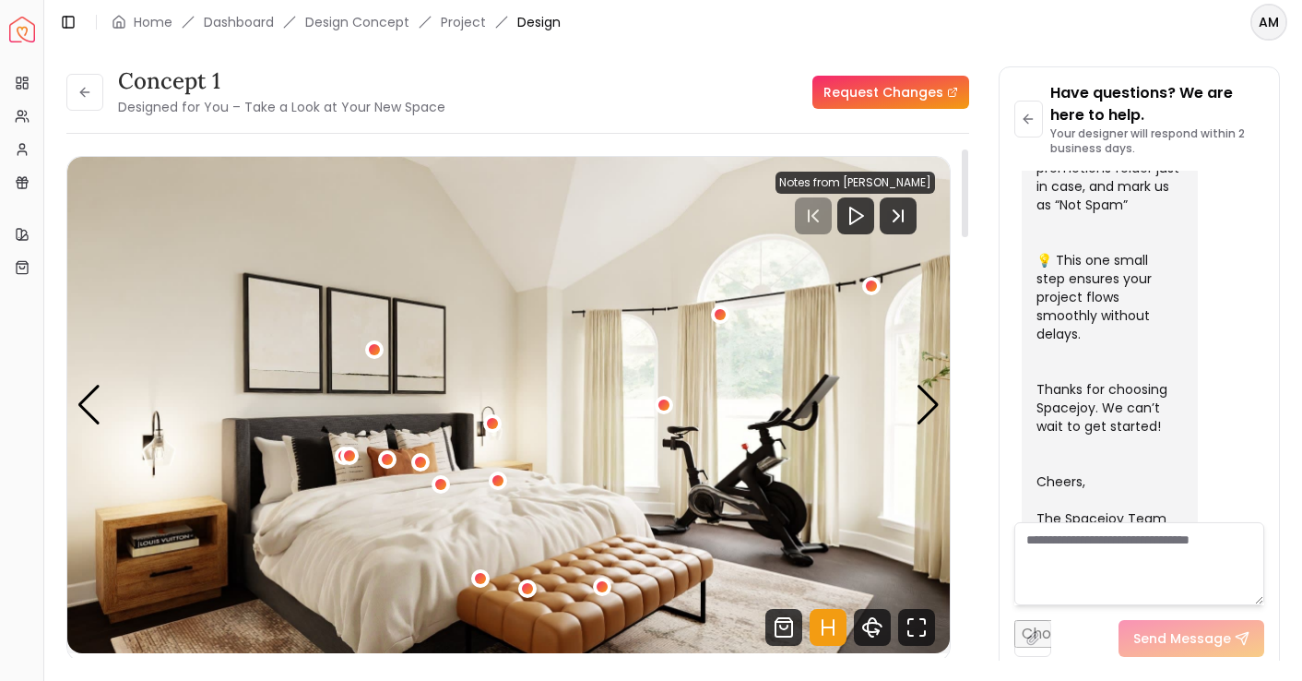
click at [183, 545] on img "2 / 5" at bounding box center [508, 405] width 883 height 496
click at [939, 402] on div "Next slide" at bounding box center [928, 405] width 25 height 41
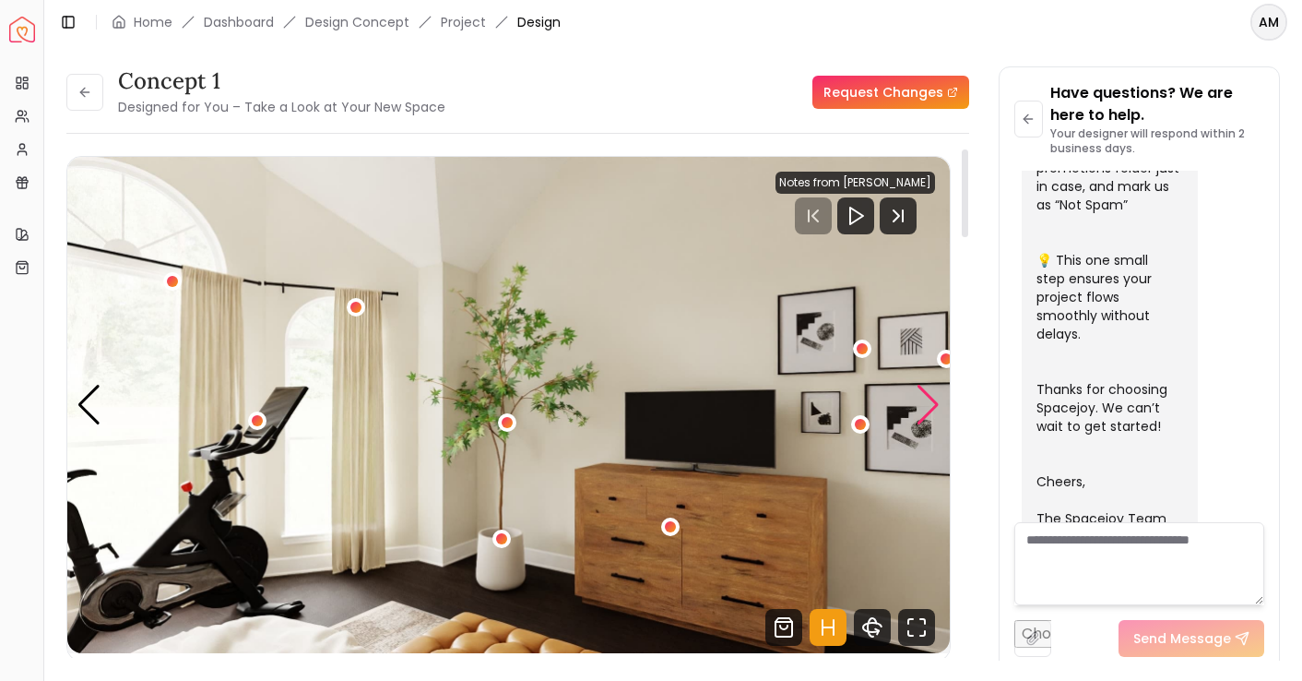
click at [939, 402] on div "Next slide" at bounding box center [928, 405] width 25 height 41
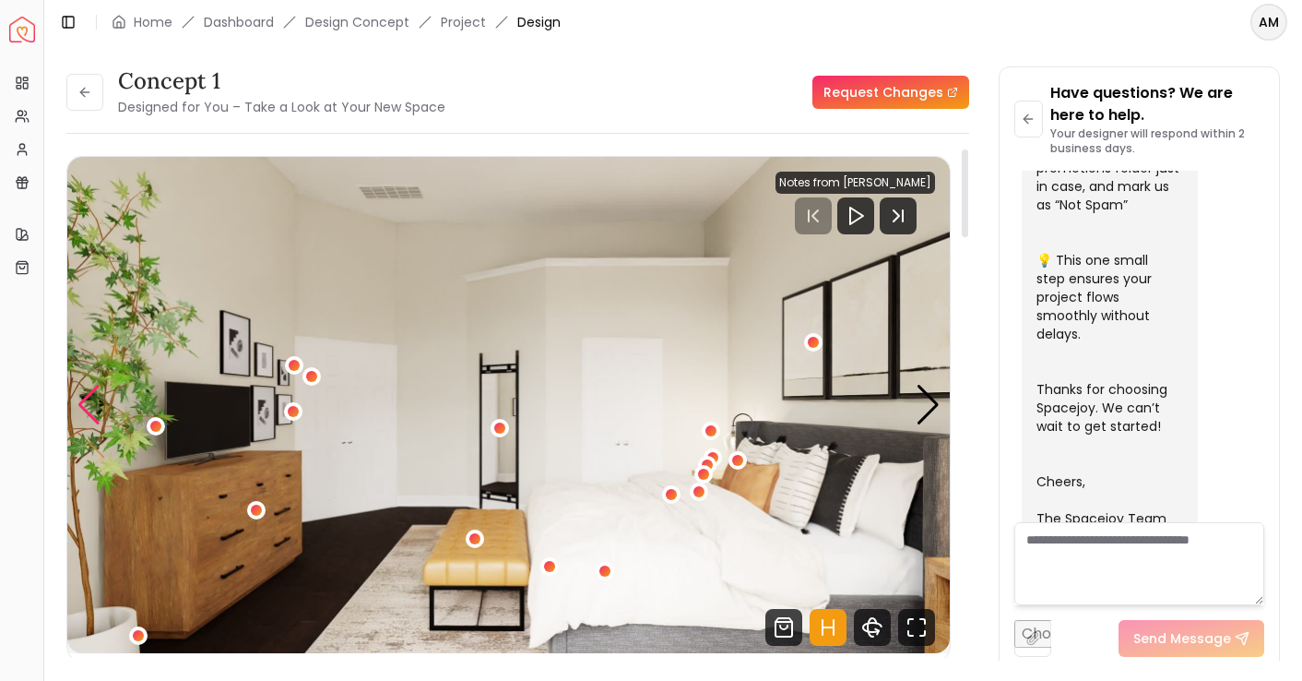
click at [89, 414] on div "Previous slide" at bounding box center [89, 405] width 25 height 41
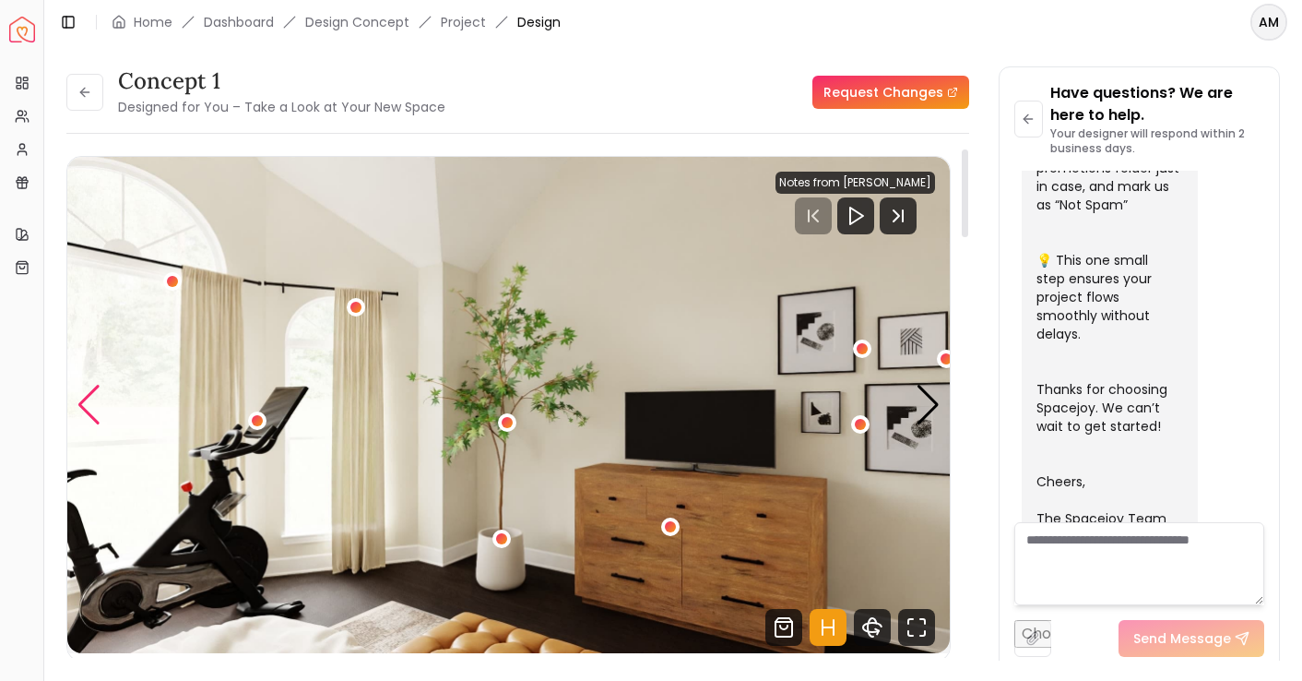
click at [89, 414] on div "Previous slide" at bounding box center [89, 405] width 25 height 41
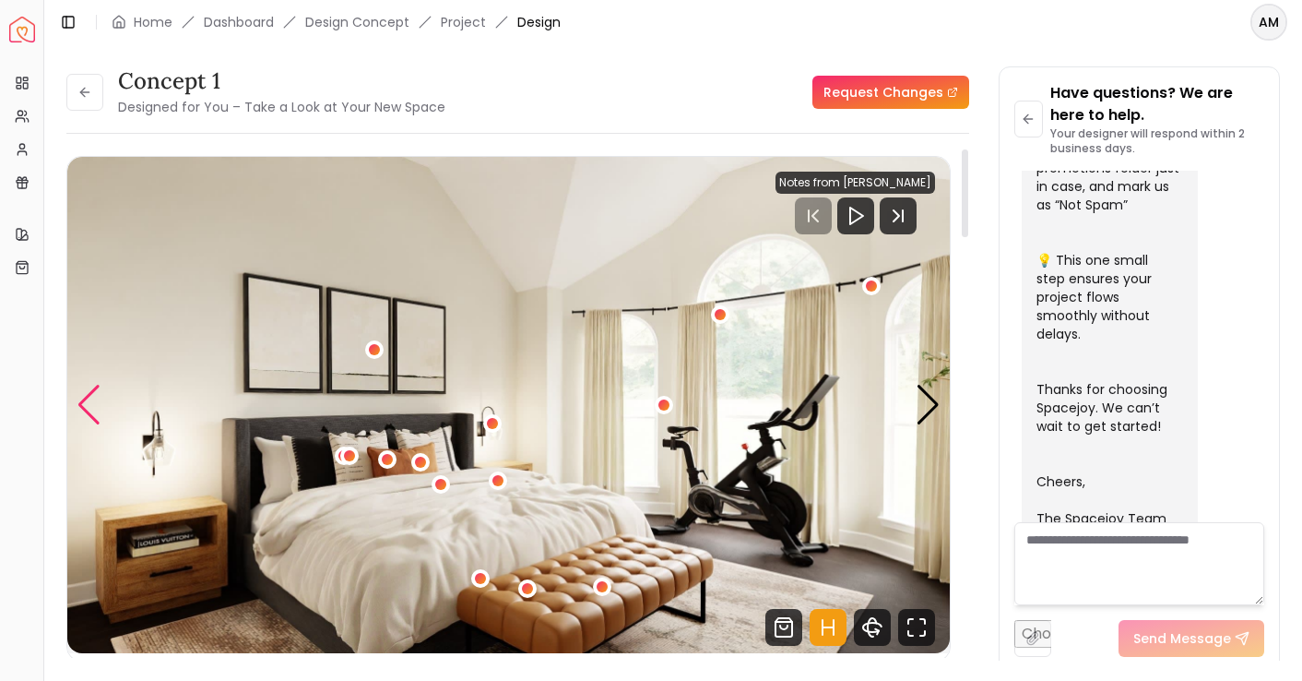
click at [89, 414] on div "Previous slide" at bounding box center [89, 405] width 25 height 41
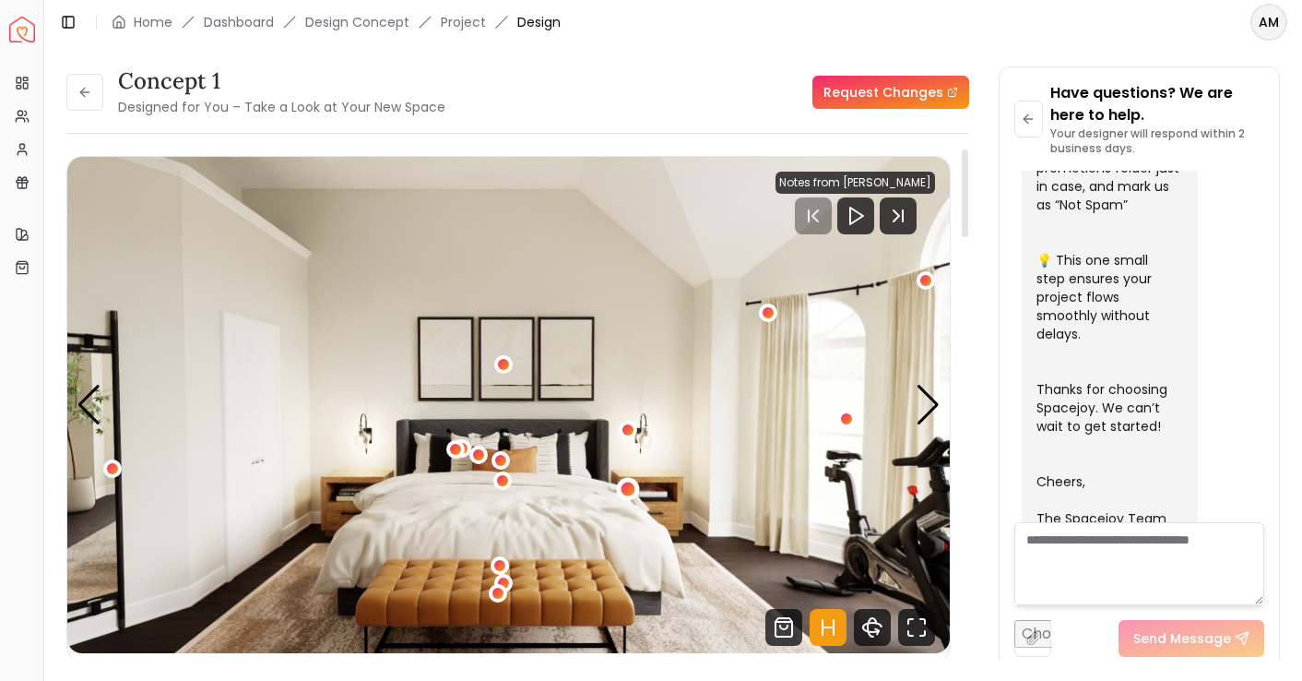
click at [631, 487] on div "1 / 5" at bounding box center [629, 489] width 14 height 14
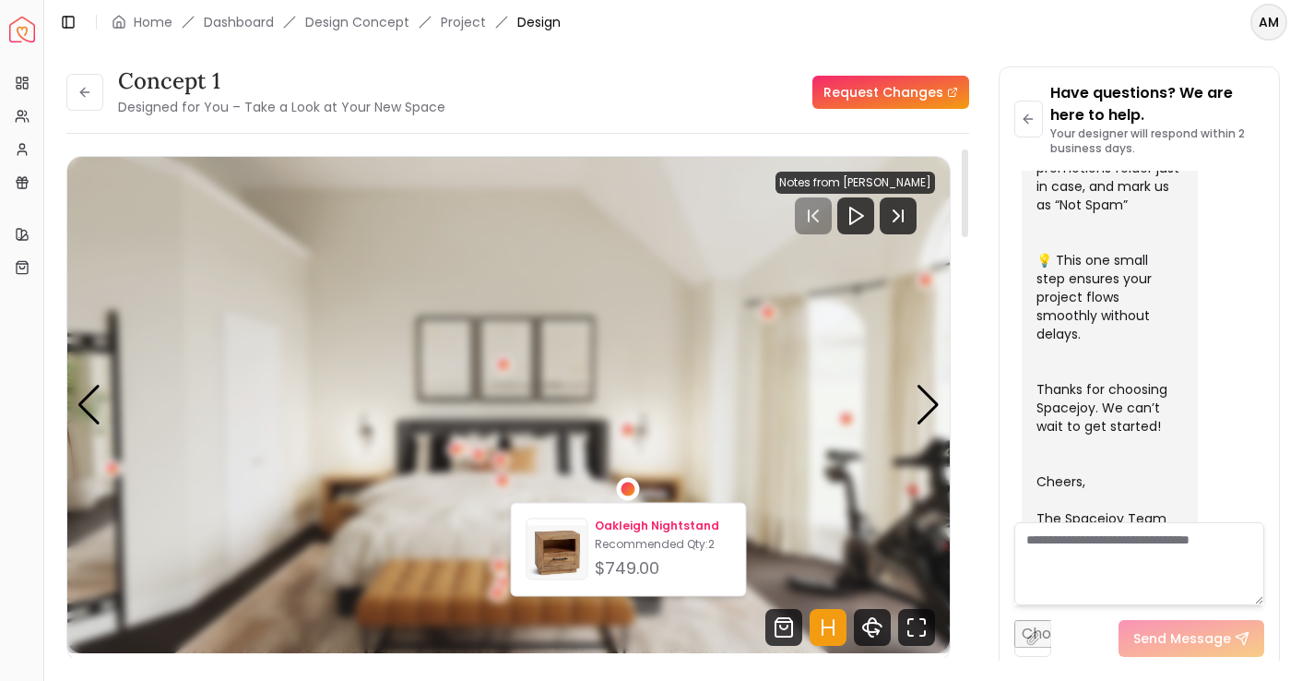
click at [621, 532] on p "Oakleigh Nightstand" at bounding box center [663, 525] width 136 height 15
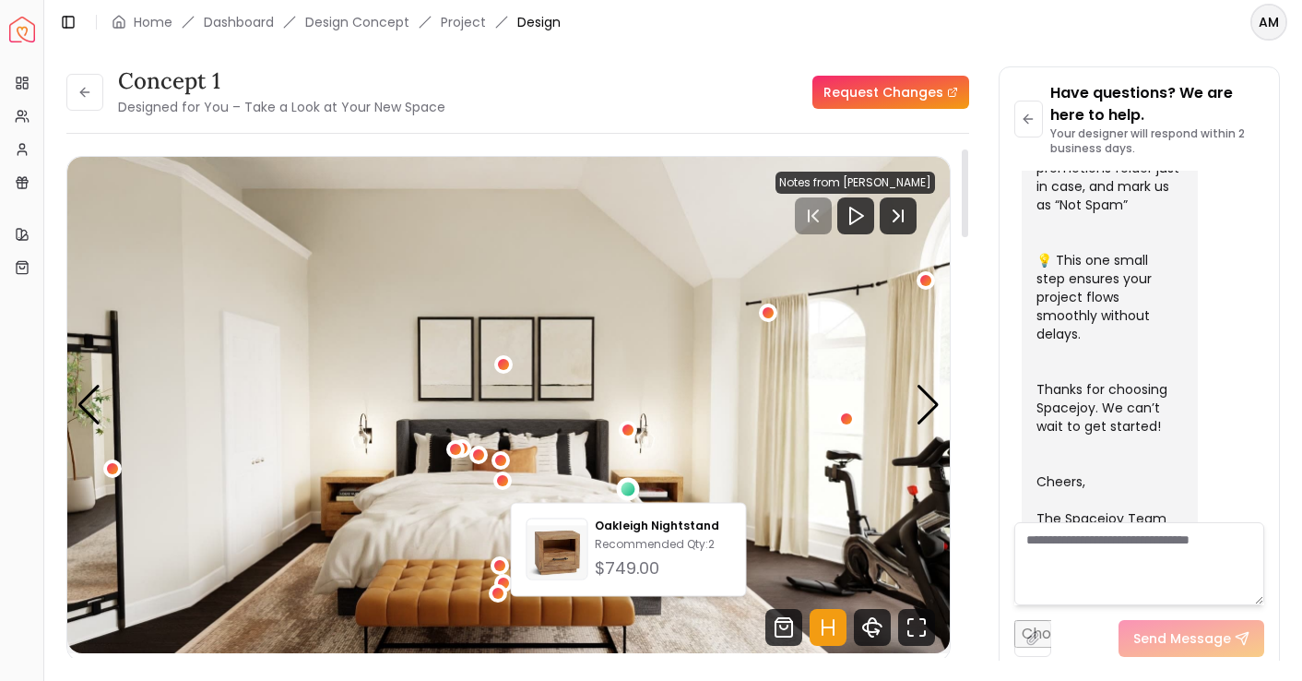
click at [704, 77] on div "concept 1 Designed for You – Take a Look at Your New Space Request Changes" at bounding box center [517, 92] width 903 height 52
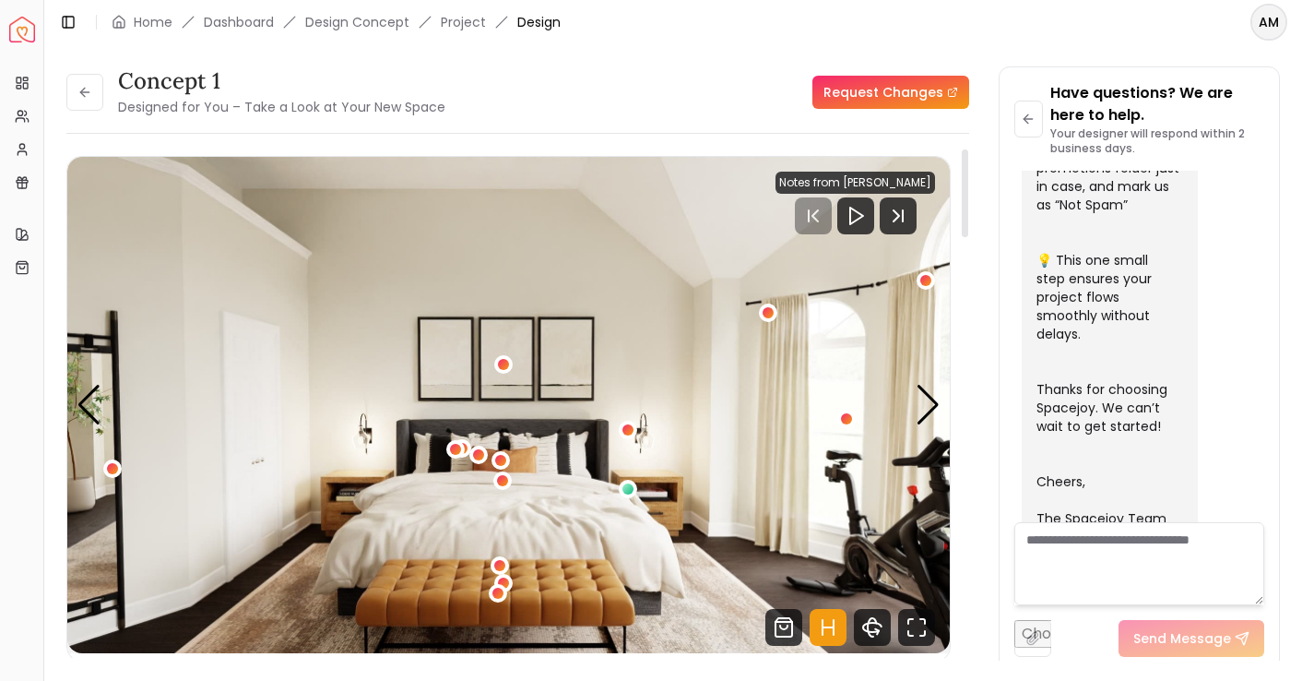
click at [541, 561] on img "1 / 5" at bounding box center [508, 405] width 883 height 496
click at [501, 587] on div "1 / 5" at bounding box center [498, 594] width 14 height 14
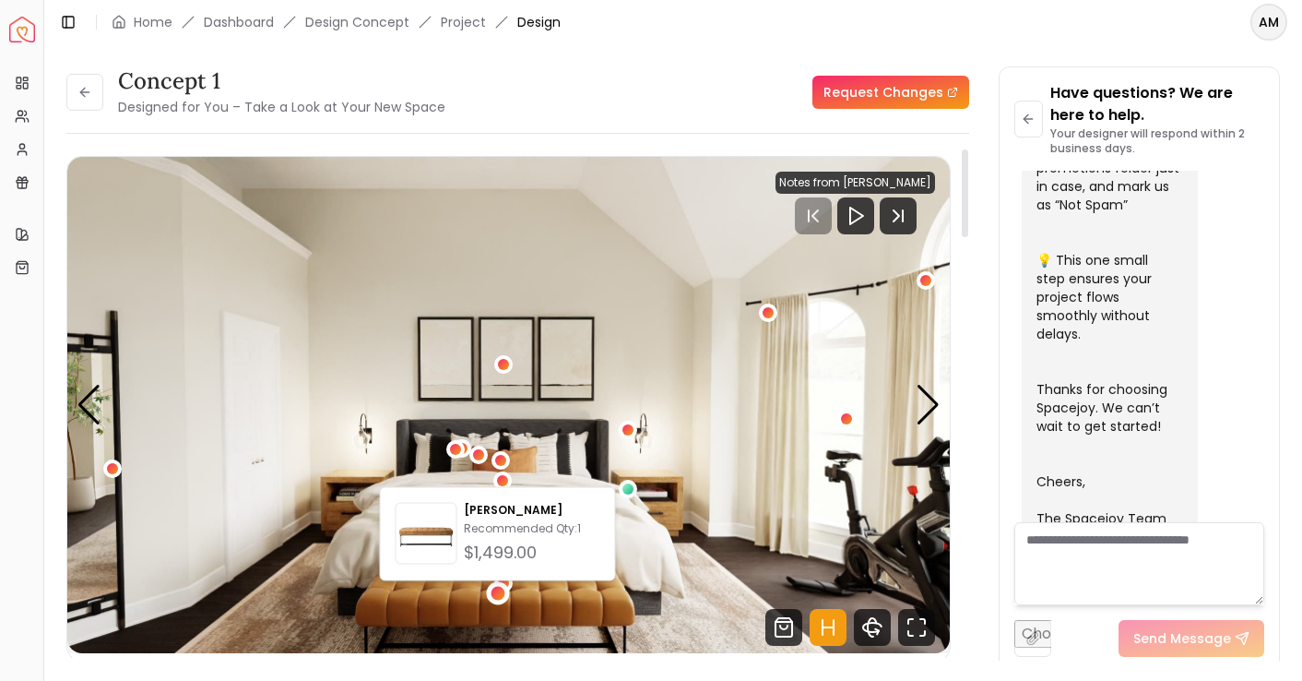
click at [422, 616] on img "1 / 5" at bounding box center [508, 405] width 883 height 496
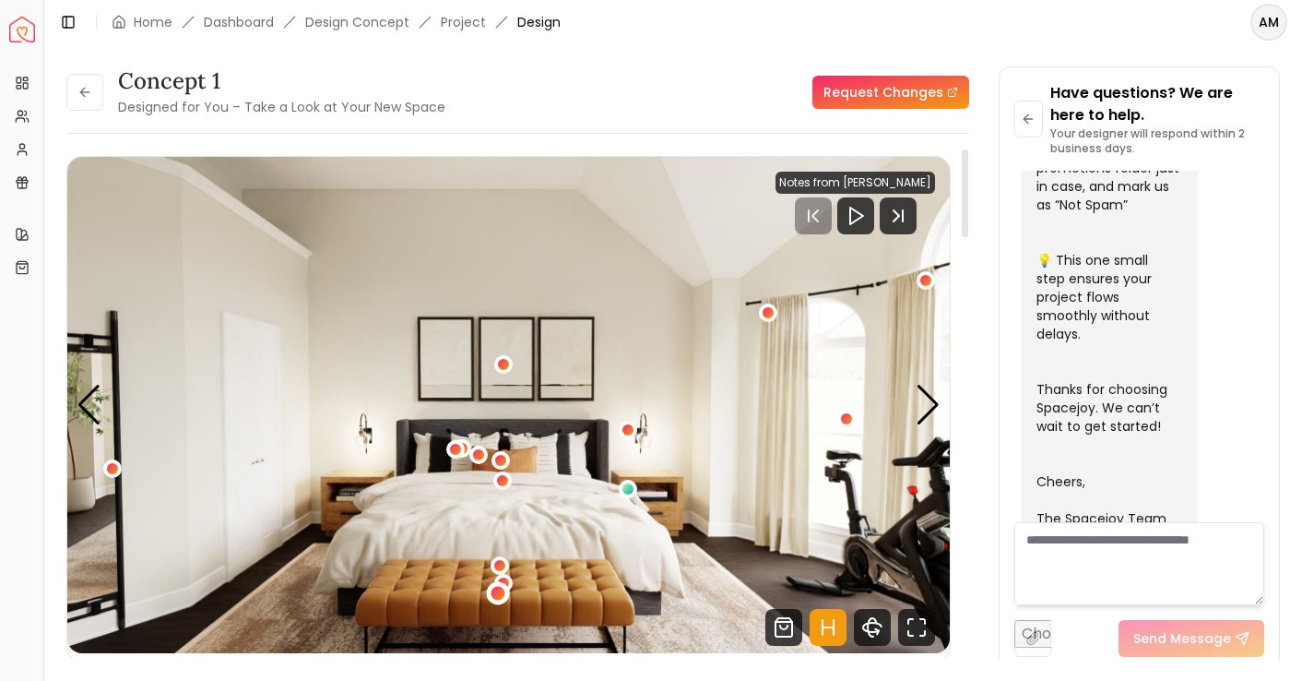
click at [492, 588] on div "1 / 5" at bounding box center [498, 594] width 14 height 14
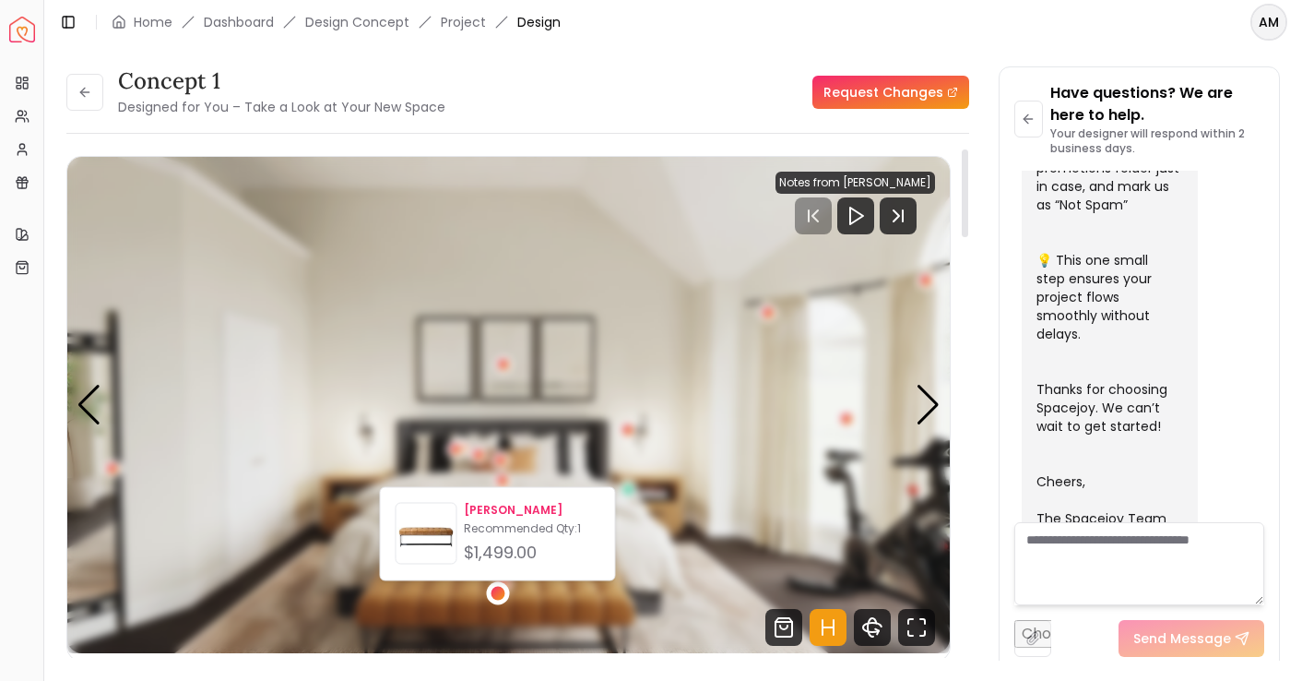
click at [484, 515] on p "William Leather Bench" at bounding box center [532, 510] width 136 height 15
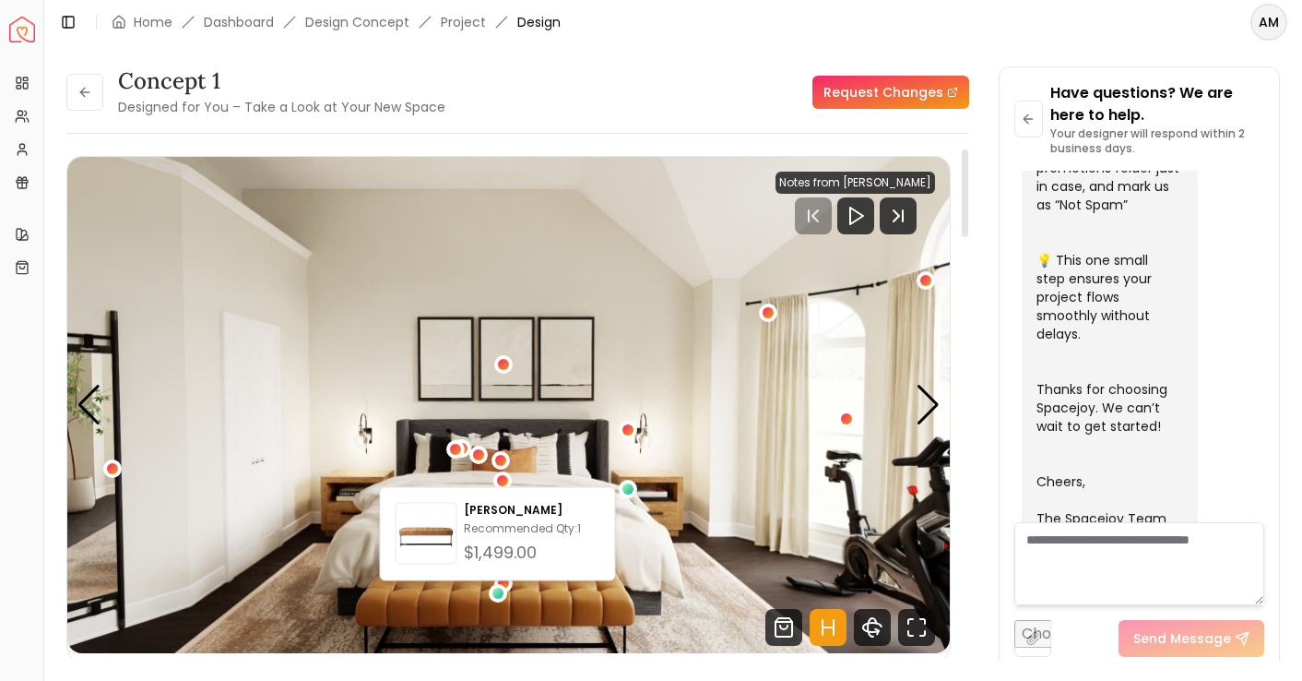
click at [717, 89] on div "concept 1 Designed for You – Take a Look at Your New Space Request Changes" at bounding box center [517, 92] width 903 height 52
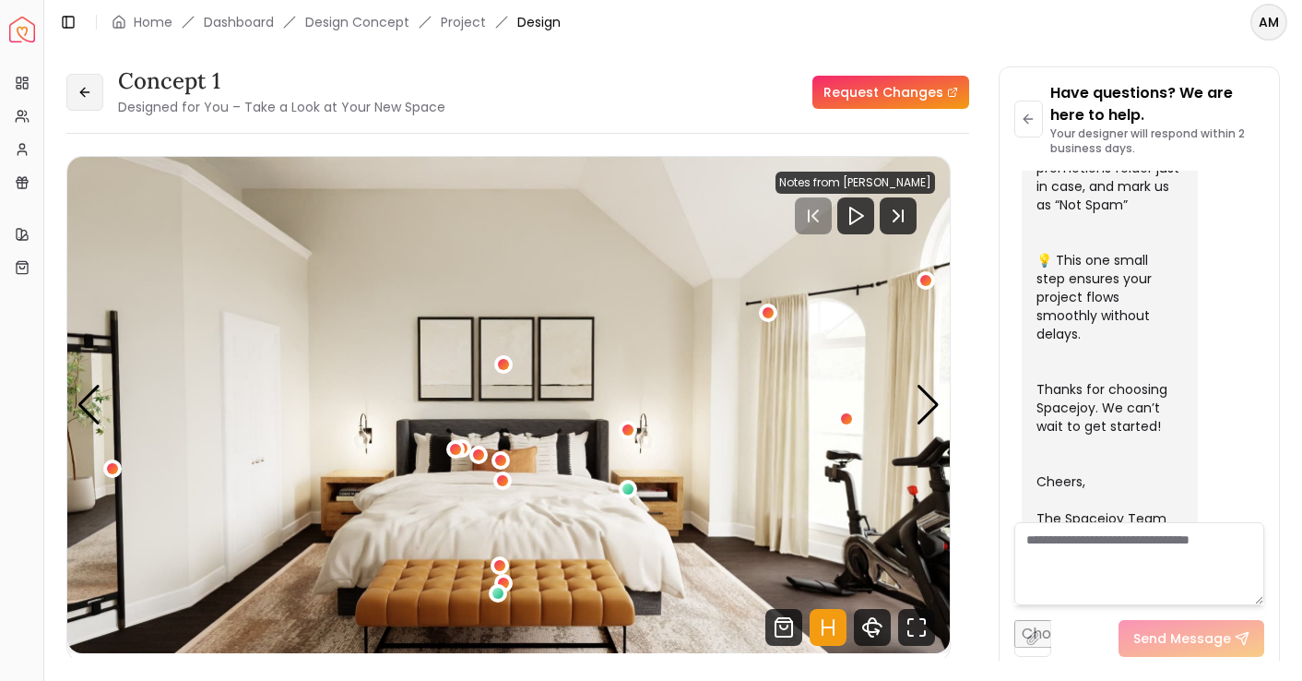
click at [102, 89] on button at bounding box center [84, 92] width 37 height 37
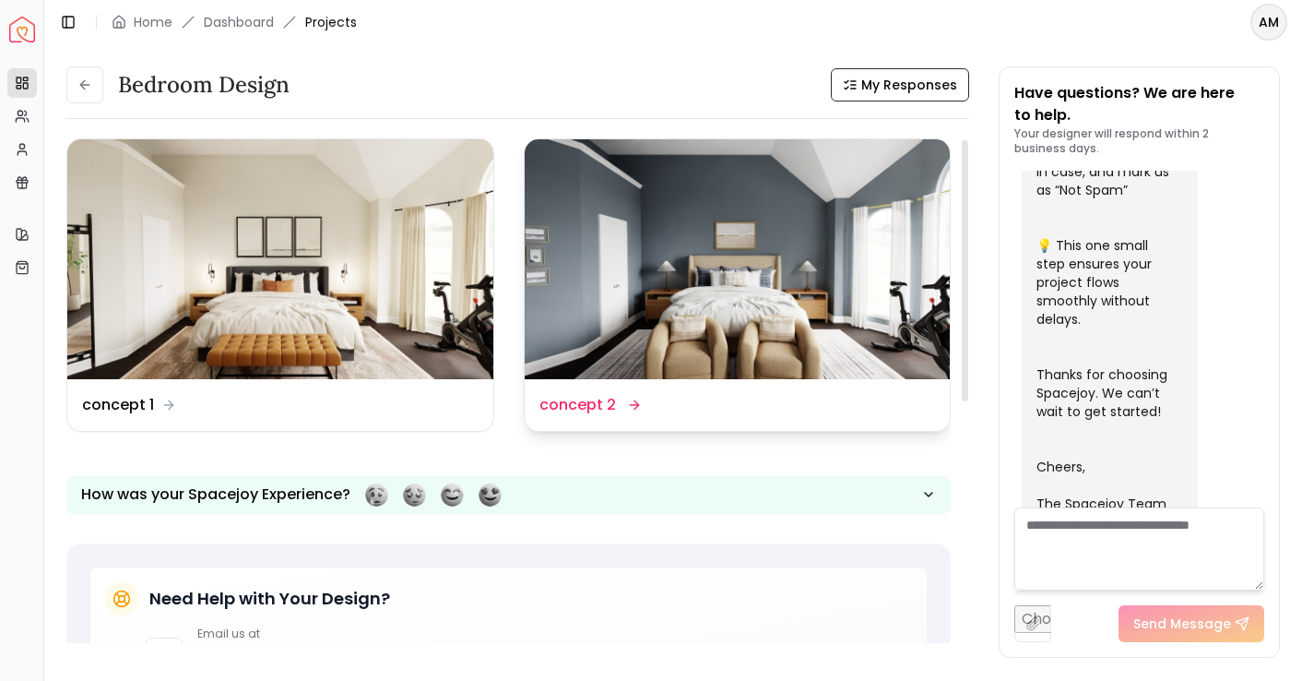
scroll to position [7, 0]
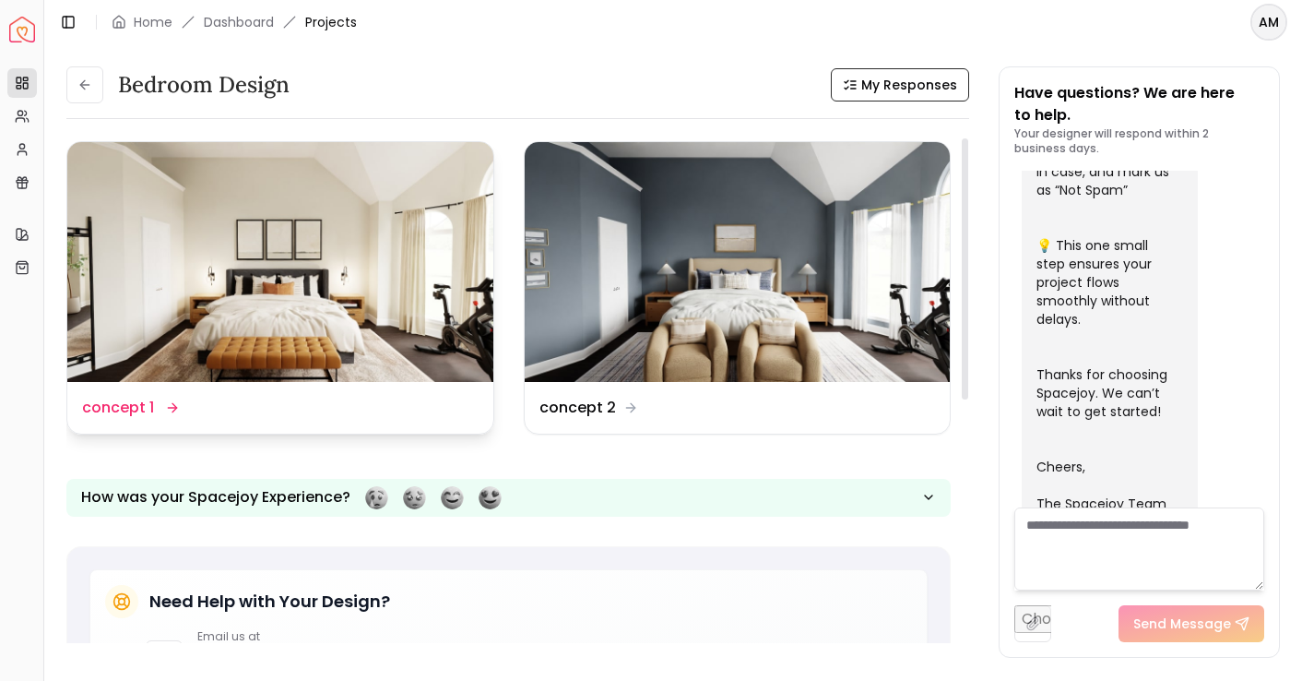
click at [341, 187] on img at bounding box center [280, 262] width 426 height 240
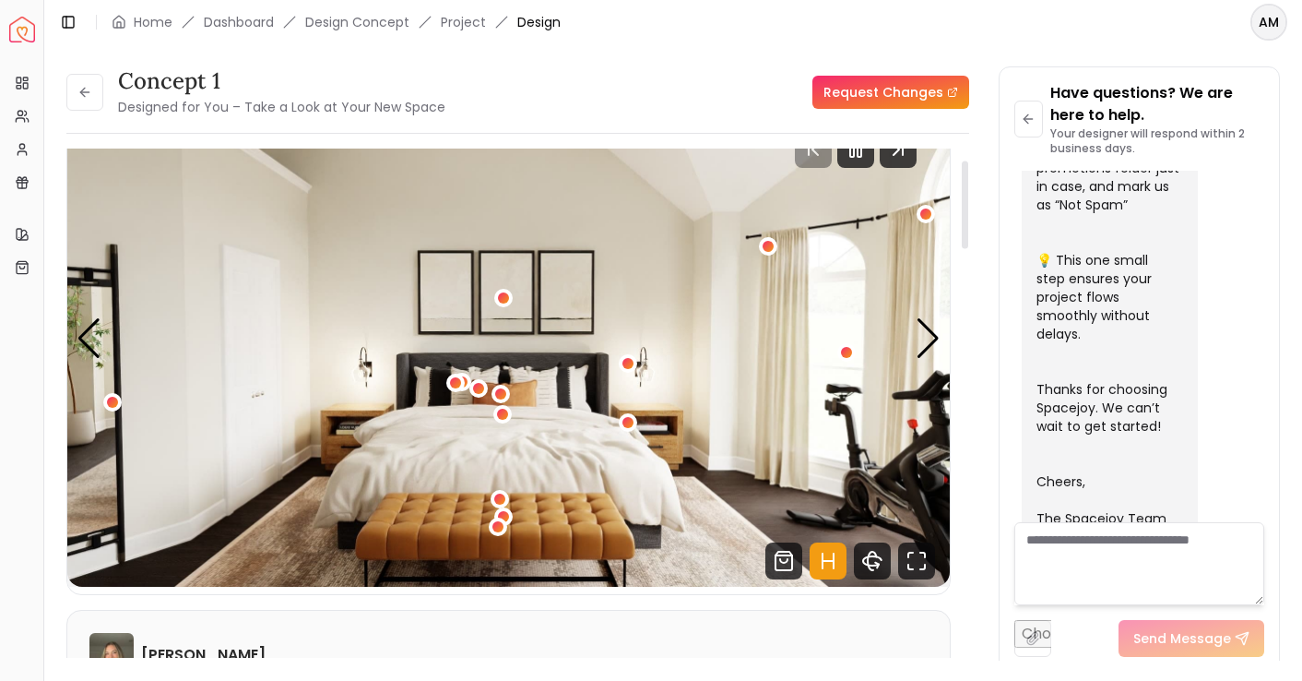
scroll to position [50, 0]
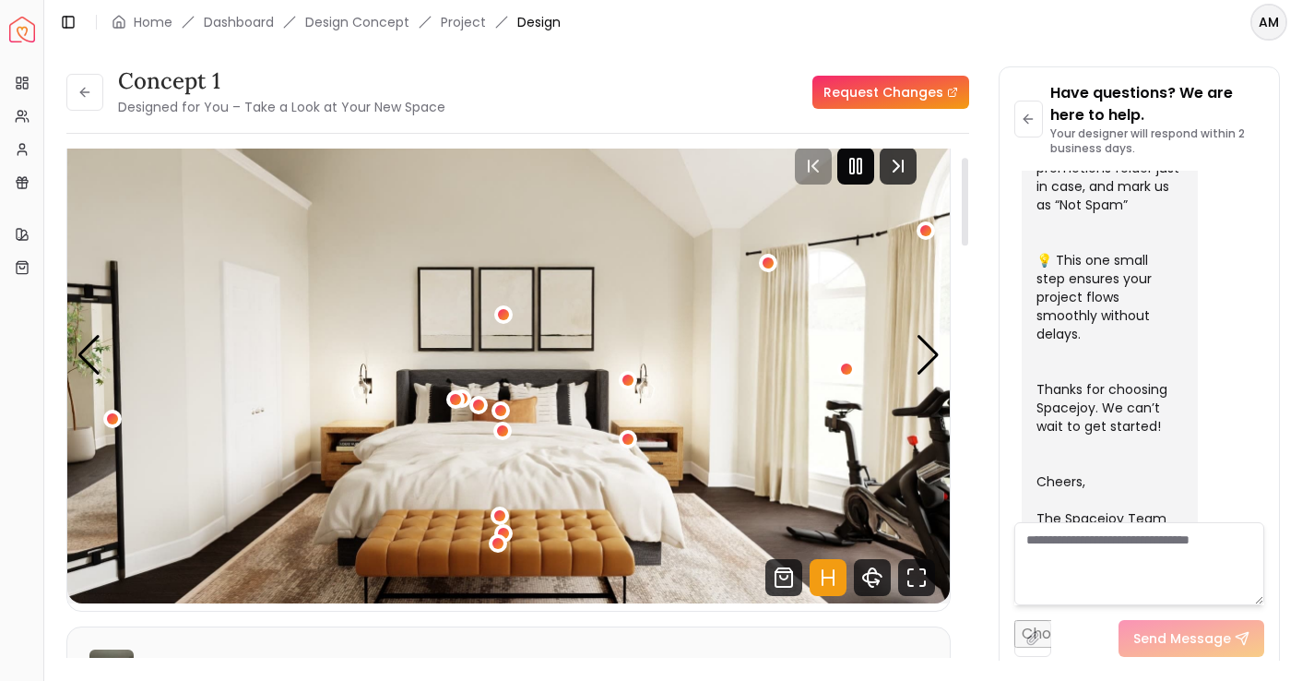
click at [863, 176] on icon "Pause" at bounding box center [856, 166] width 22 height 22
click at [113, 414] on div "1 / 5" at bounding box center [112, 418] width 14 height 14
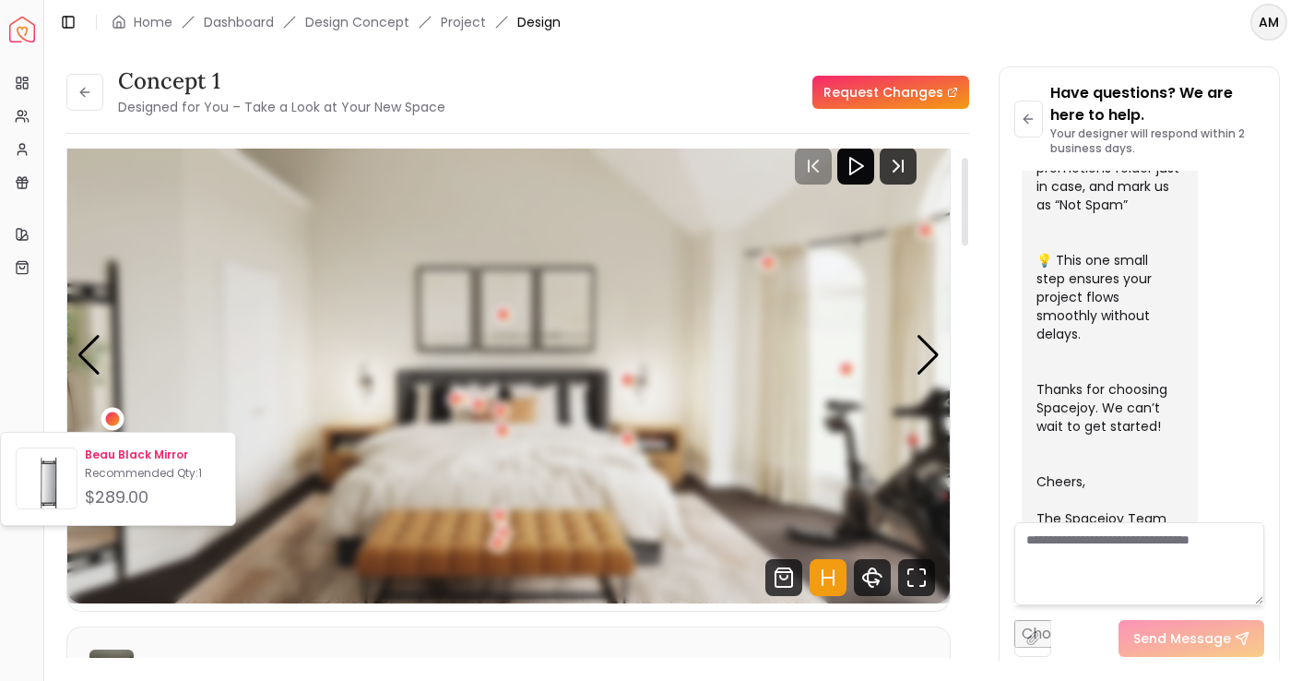
click at [126, 456] on p "Beau Black Mirror" at bounding box center [153, 454] width 136 height 15
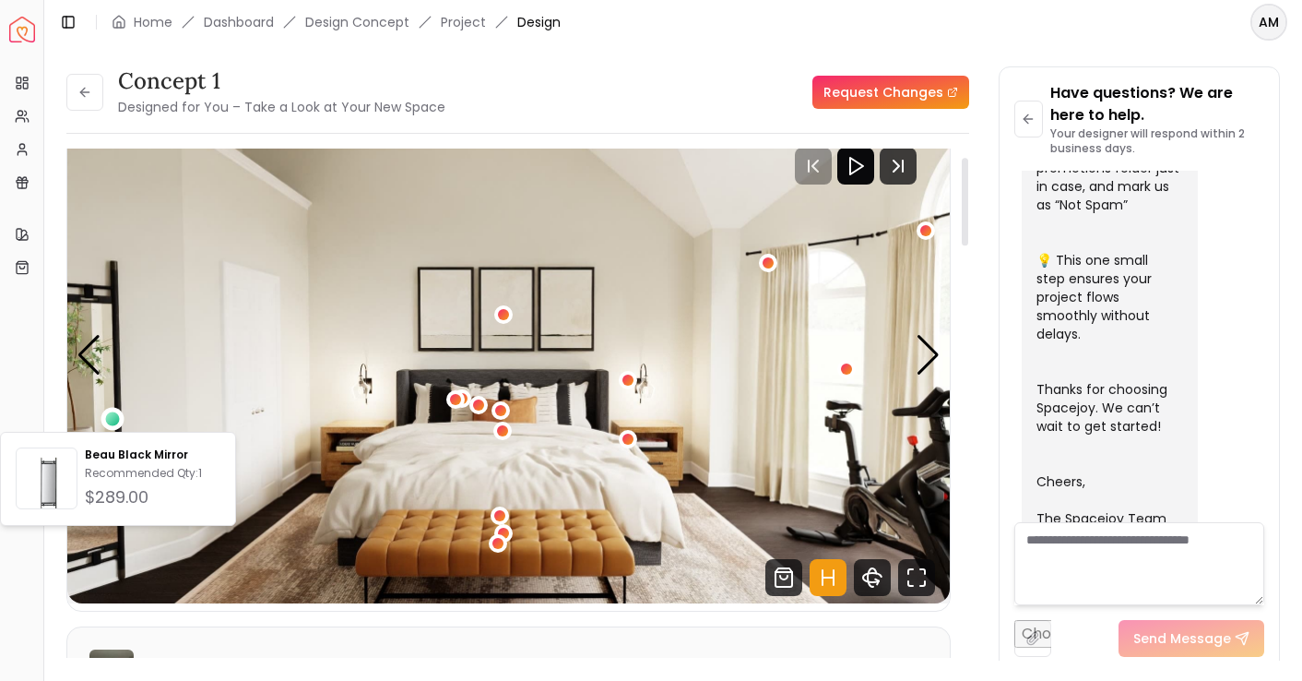
click at [550, 232] on img "1 / 5" at bounding box center [508, 355] width 883 height 496
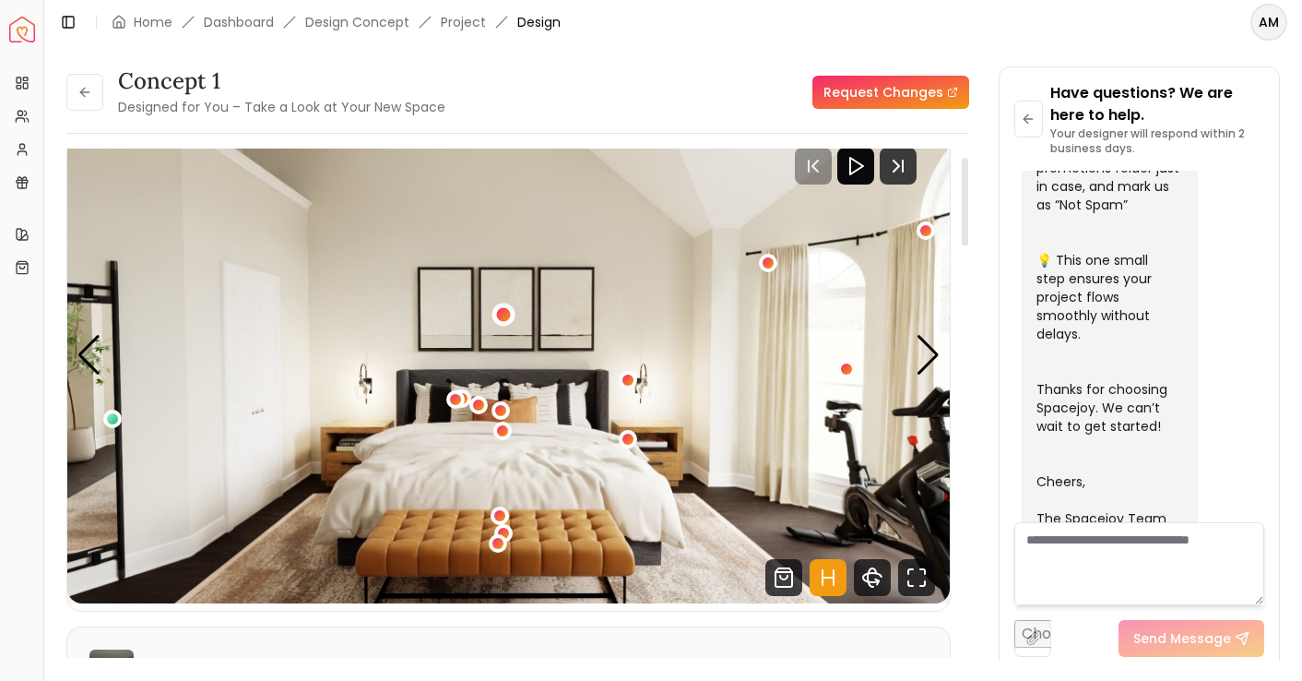
click at [508, 314] on div "1 / 5" at bounding box center [504, 314] width 14 height 14
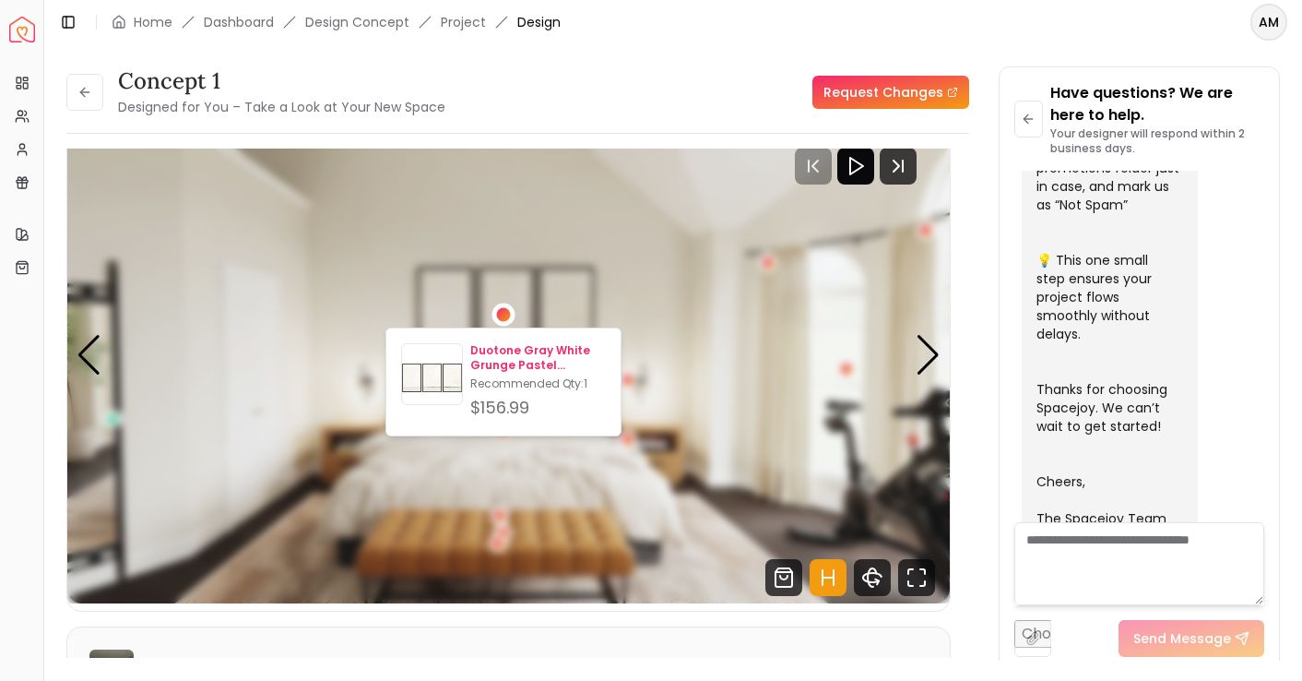
click at [515, 352] on p "Duotone Gray White Grunge Pastel Landscape 2" at bounding box center [538, 358] width 136 height 30
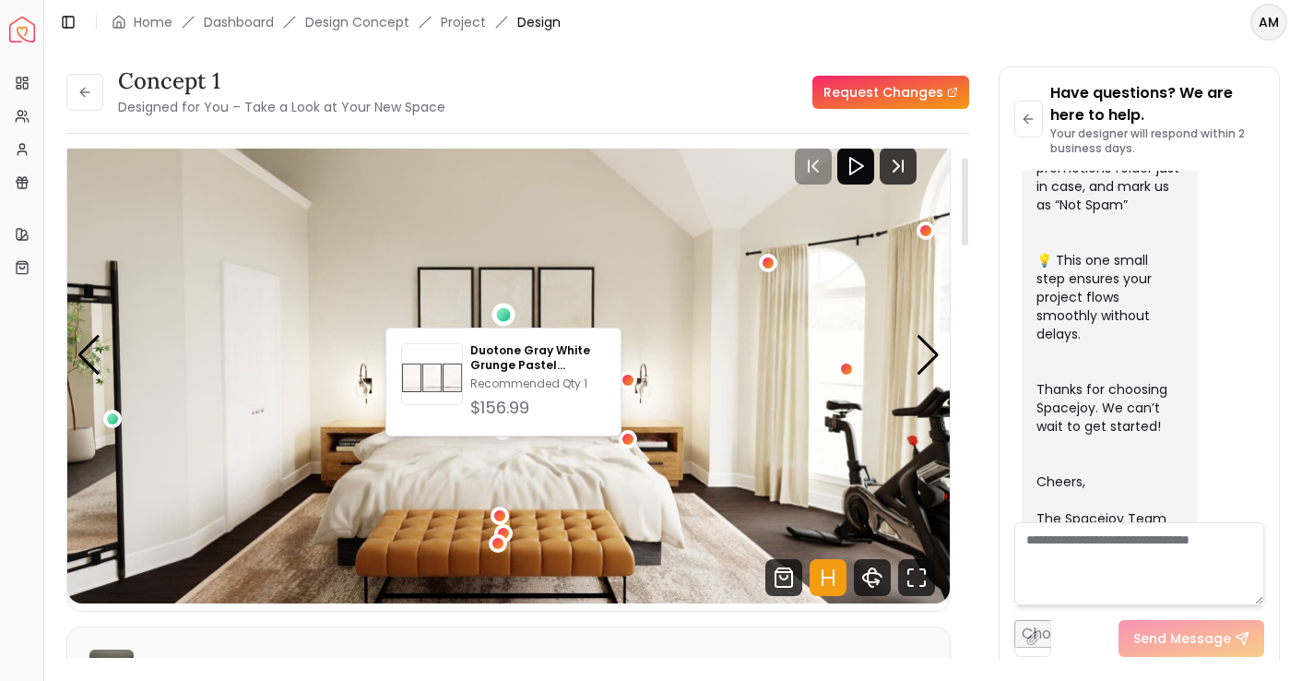
click at [632, 246] on img "1 / 5" at bounding box center [508, 355] width 883 height 496
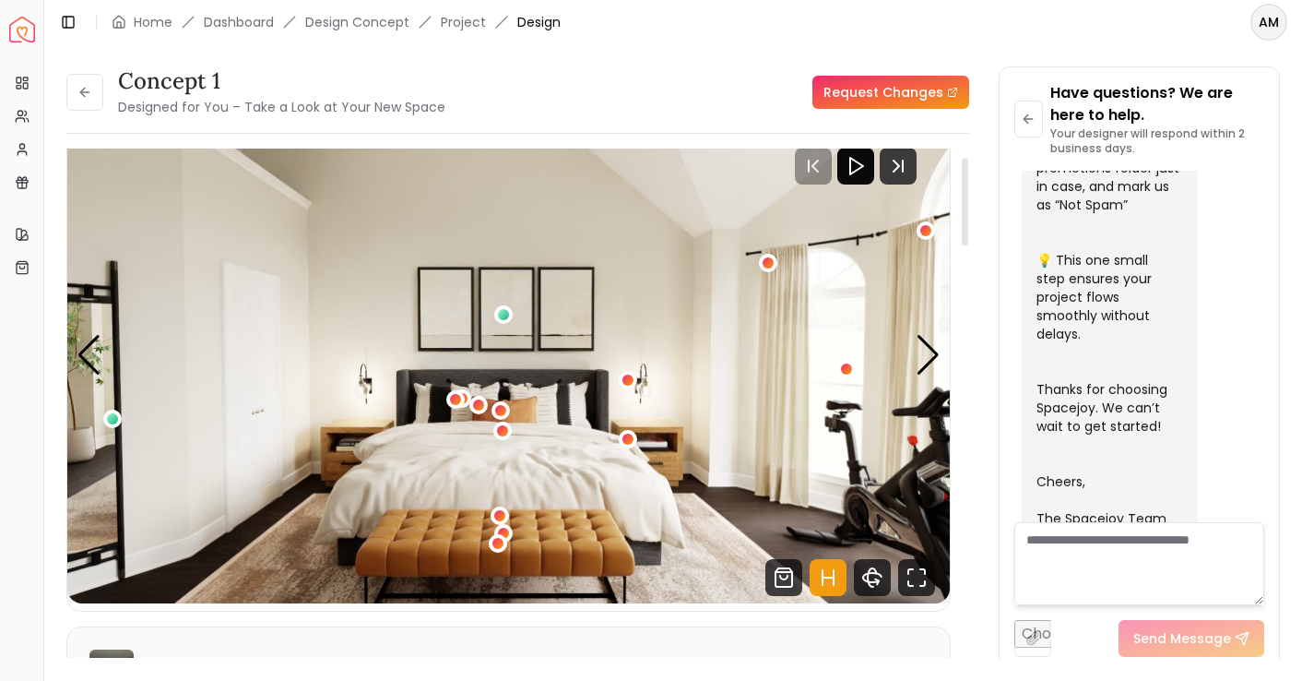
click at [633, 326] on img "1 / 5" at bounding box center [508, 355] width 883 height 496
click at [923, 370] on div "Next slide" at bounding box center [928, 355] width 25 height 41
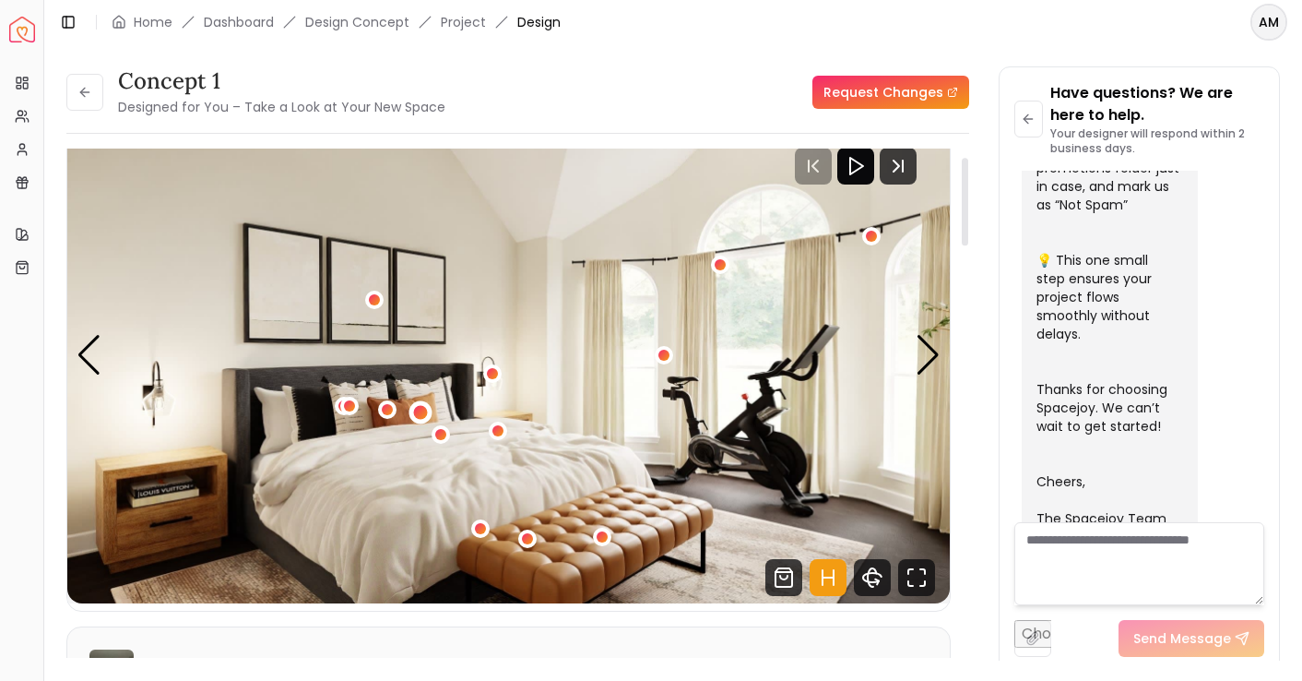
click at [422, 415] on div "2 / 5" at bounding box center [420, 412] width 14 height 14
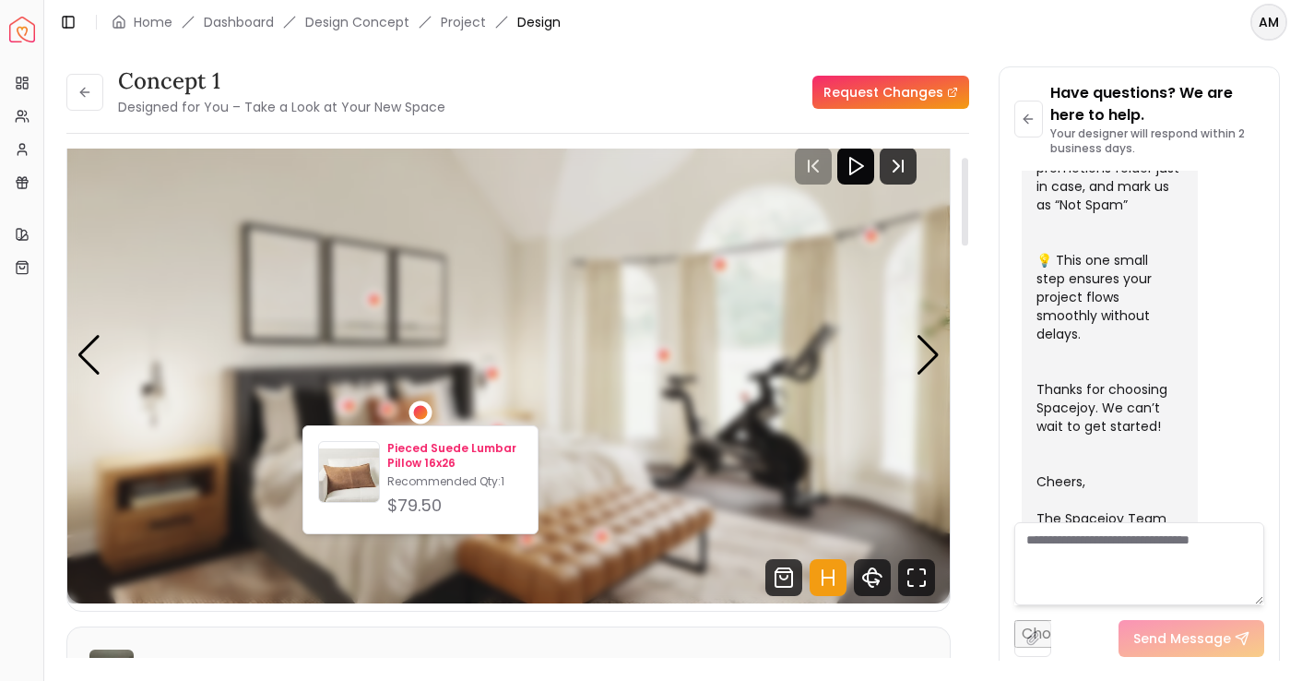
click at [422, 463] on p "Pieced Suede Lumbar Pillow 16x26" at bounding box center [455, 456] width 136 height 30
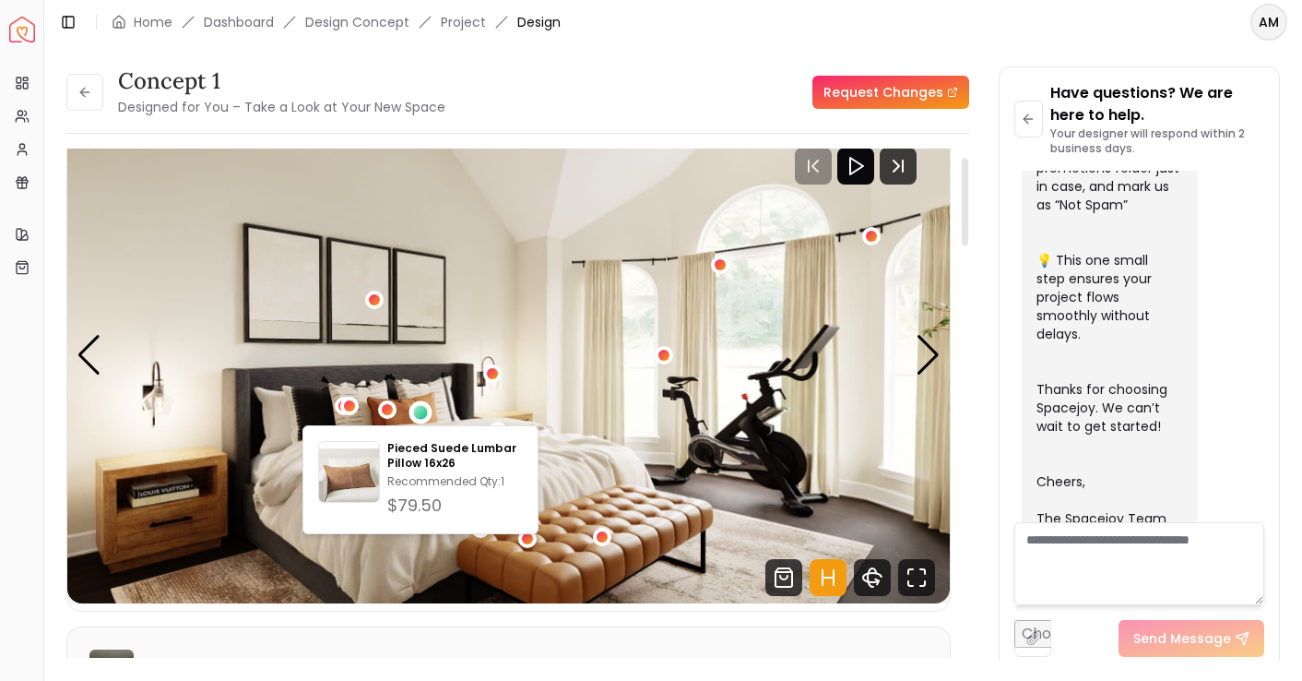
click at [584, 178] on img "2 / 5" at bounding box center [508, 355] width 883 height 496
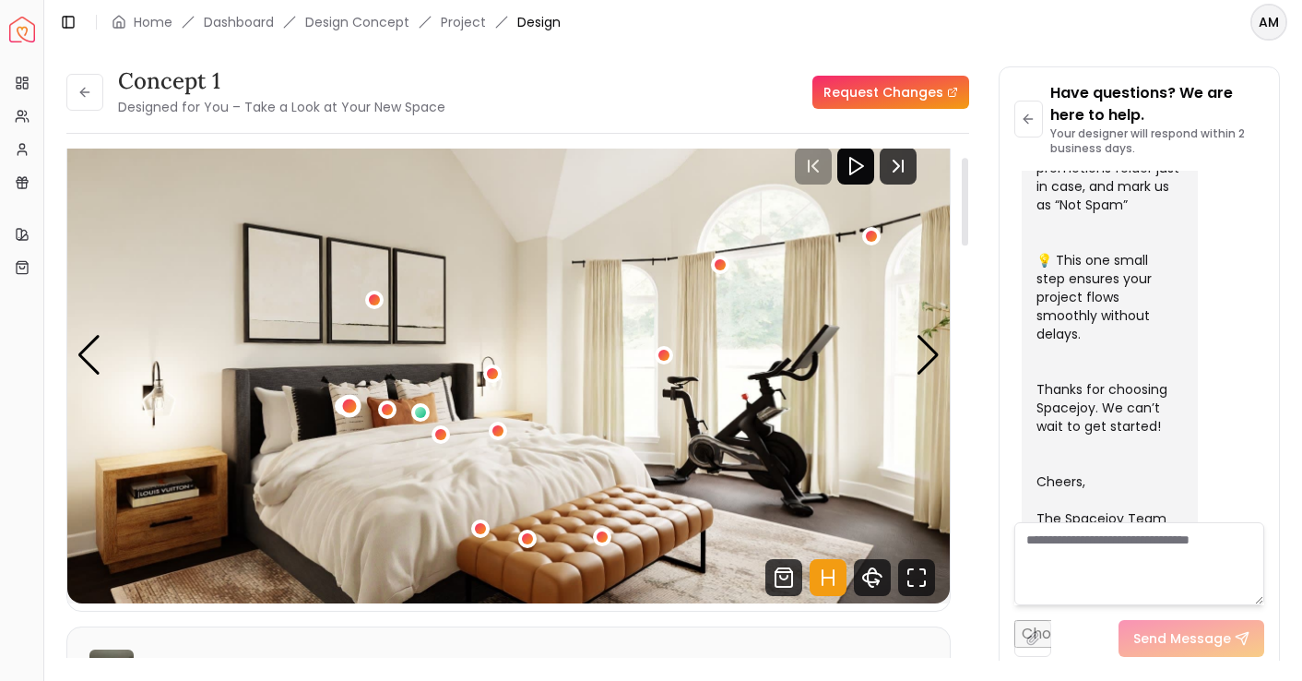
click at [347, 405] on div "2 / 5" at bounding box center [349, 406] width 14 height 14
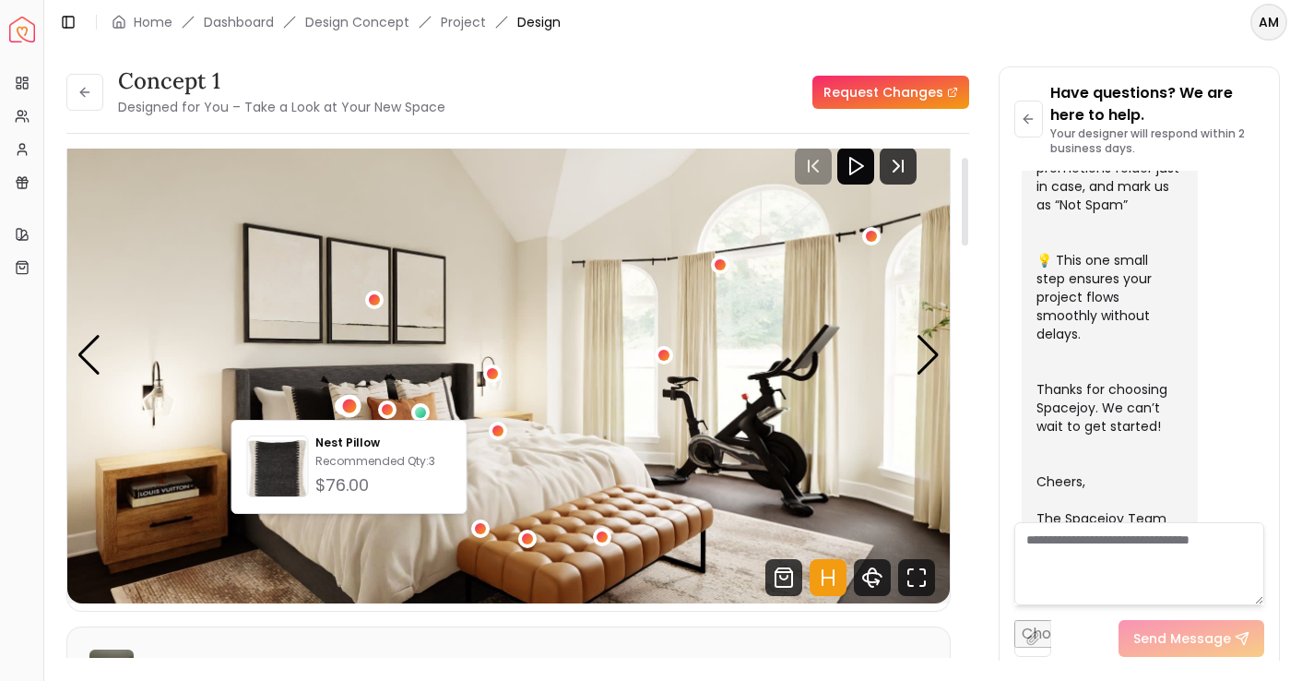
click at [337, 360] on img "2 / 5" at bounding box center [508, 355] width 883 height 496
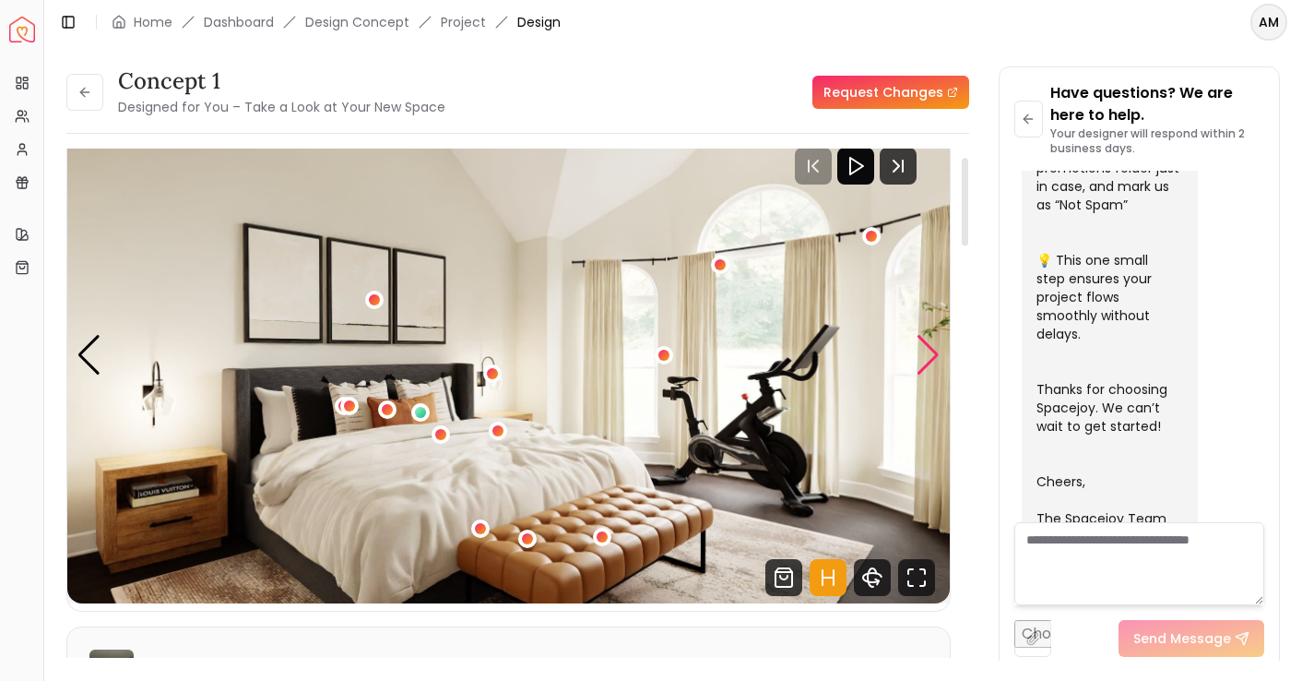
click at [933, 358] on div "Next slide" at bounding box center [928, 355] width 25 height 41
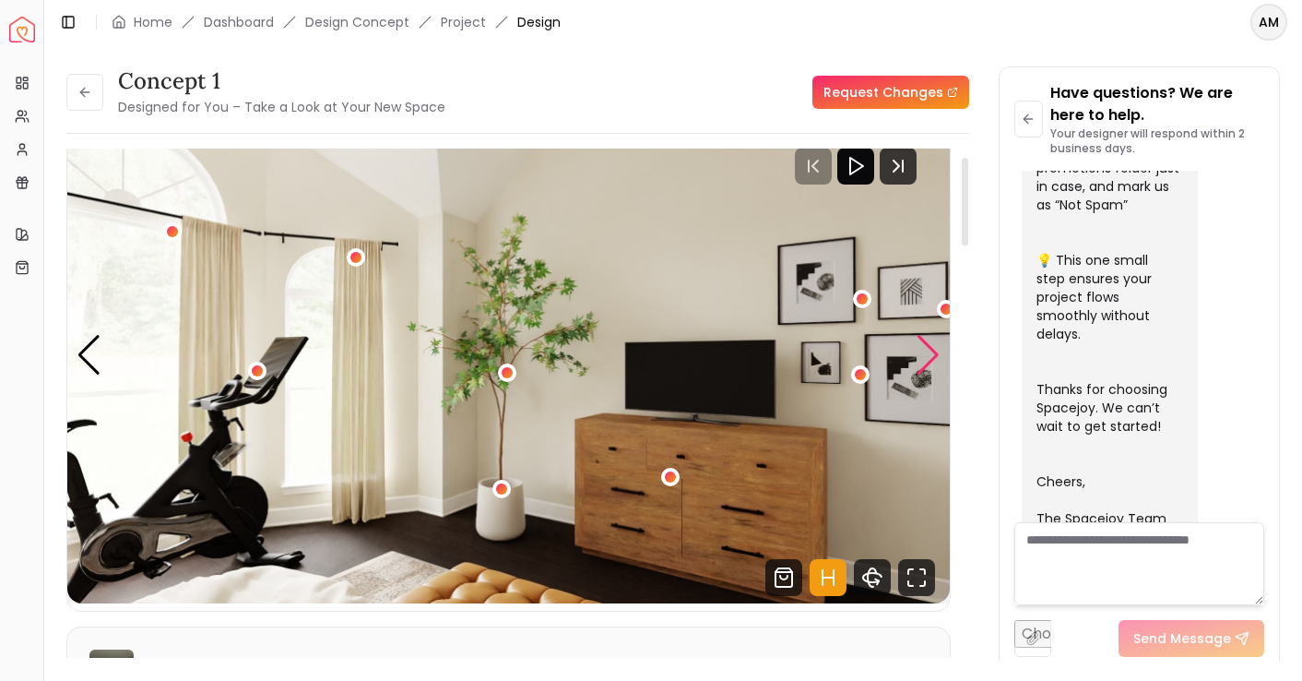
click at [924, 366] on div "Next slide" at bounding box center [928, 355] width 25 height 41
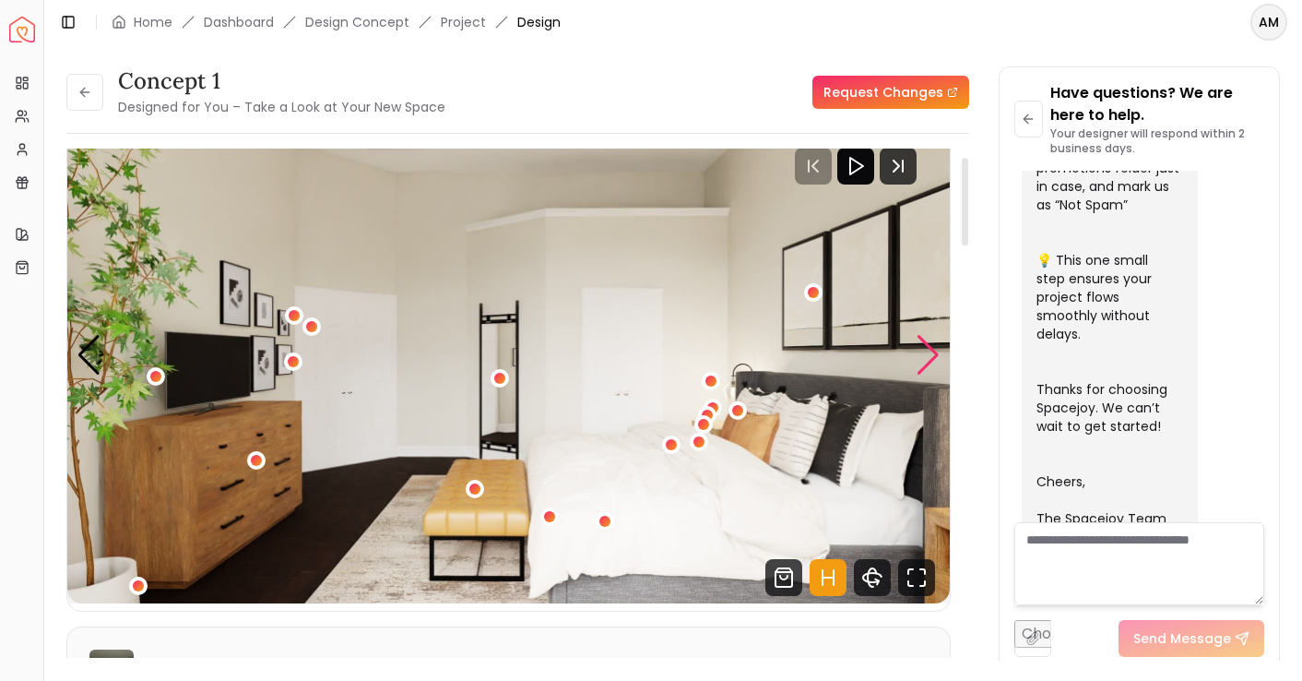
click at [924, 366] on div "Next slide" at bounding box center [928, 355] width 25 height 41
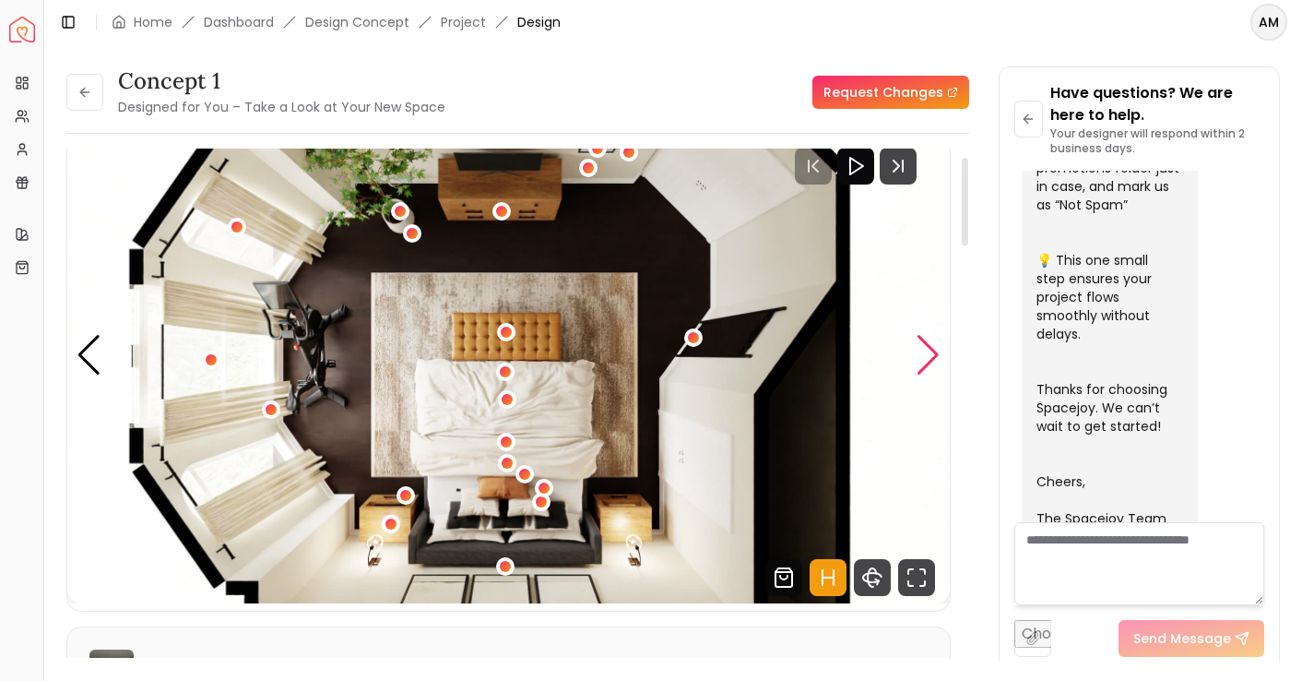
click at [916, 361] on div "Next slide" at bounding box center [928, 355] width 25 height 41
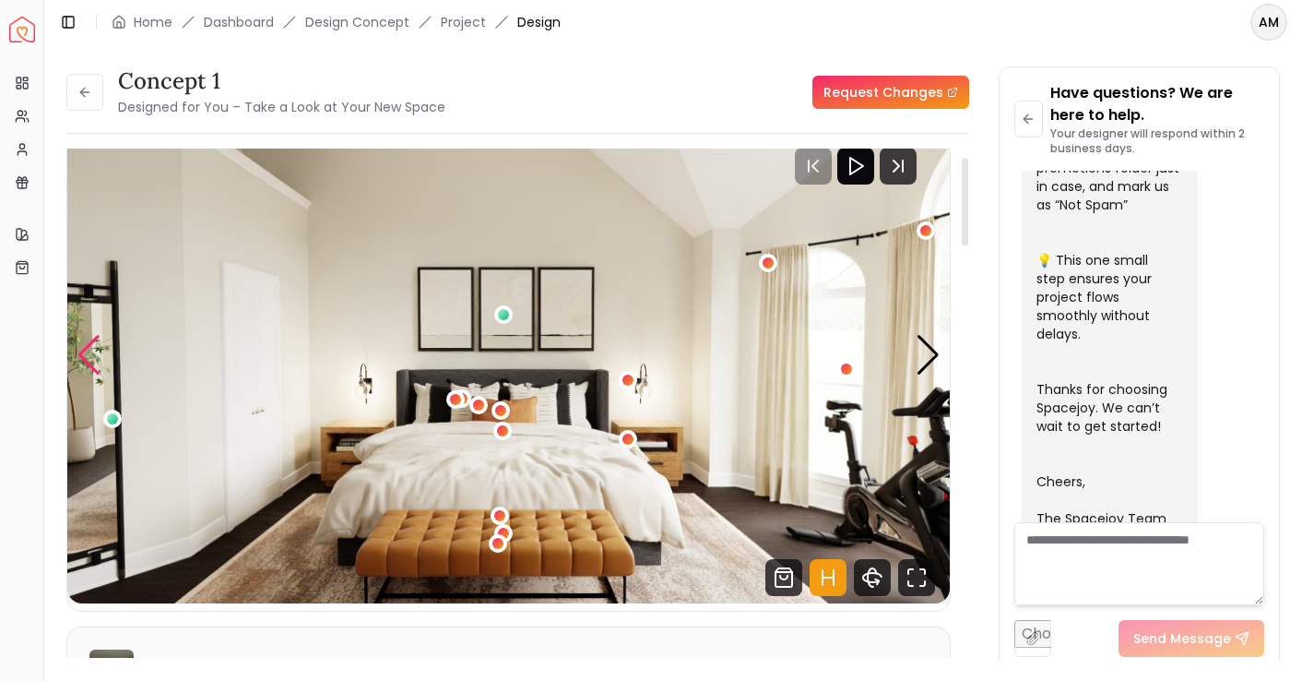
click at [82, 364] on div "Previous slide" at bounding box center [89, 355] width 25 height 41
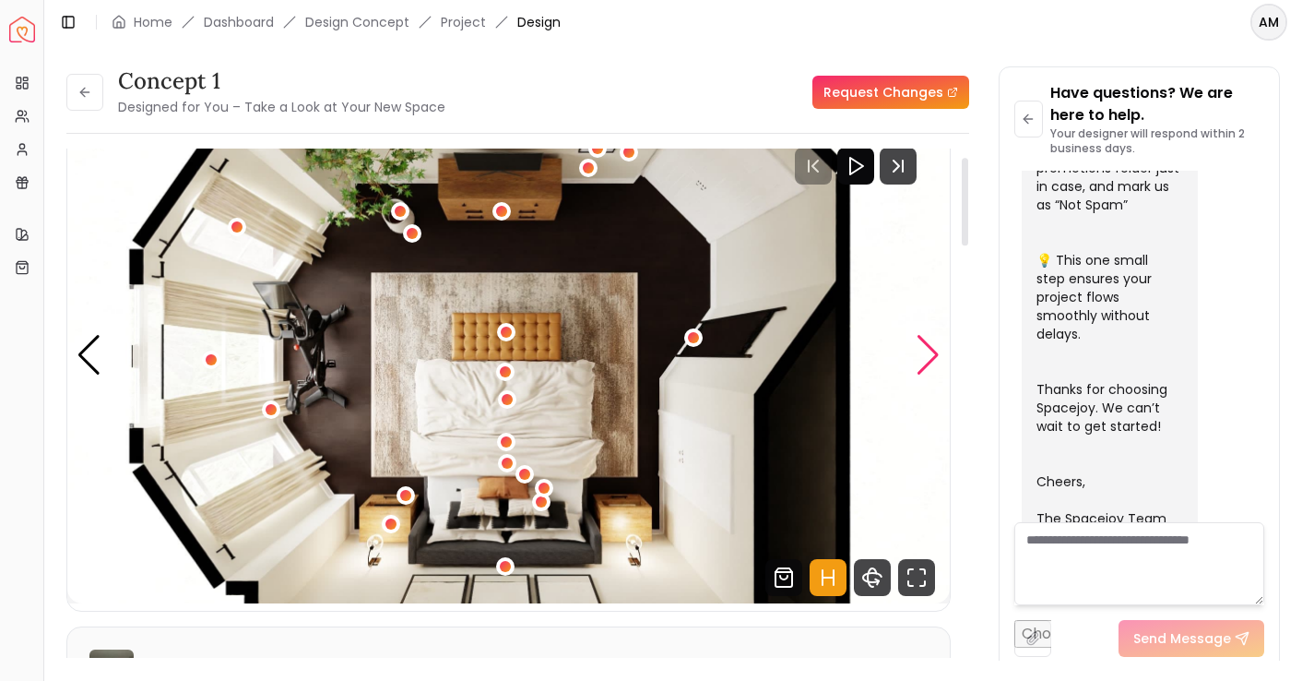
click at [924, 369] on div "Next slide" at bounding box center [928, 355] width 25 height 41
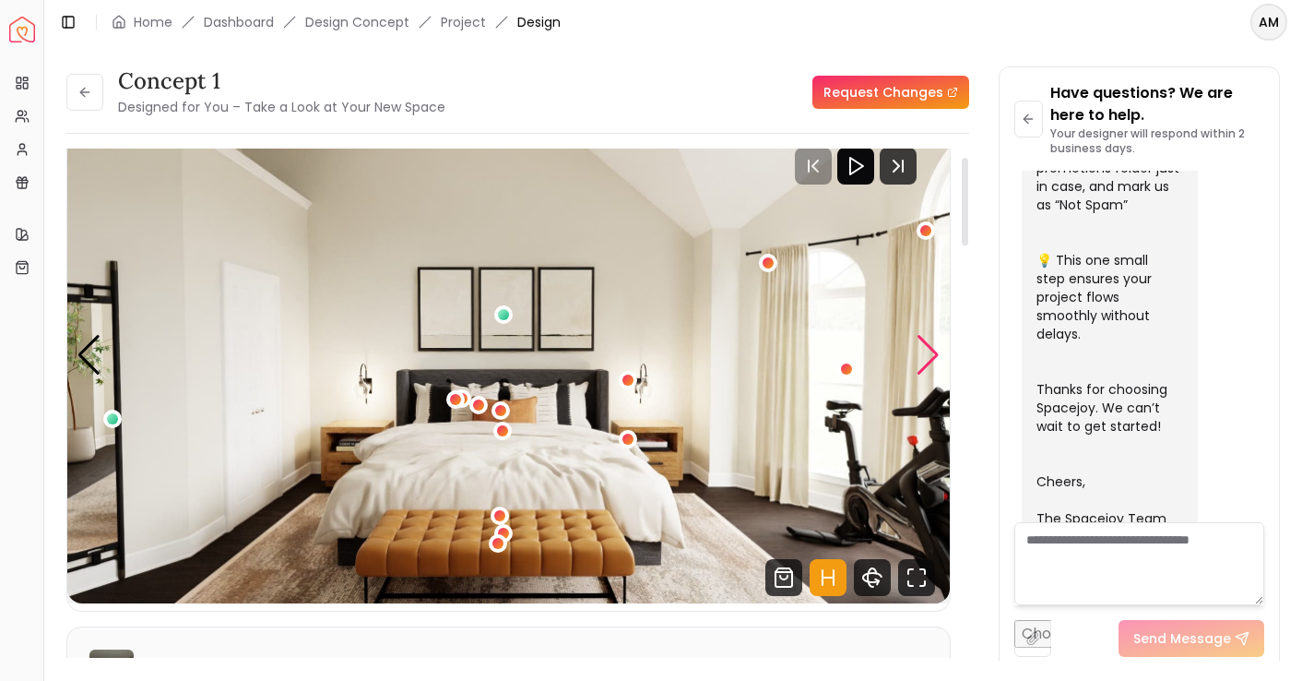
click at [924, 369] on div "Next slide" at bounding box center [928, 355] width 25 height 41
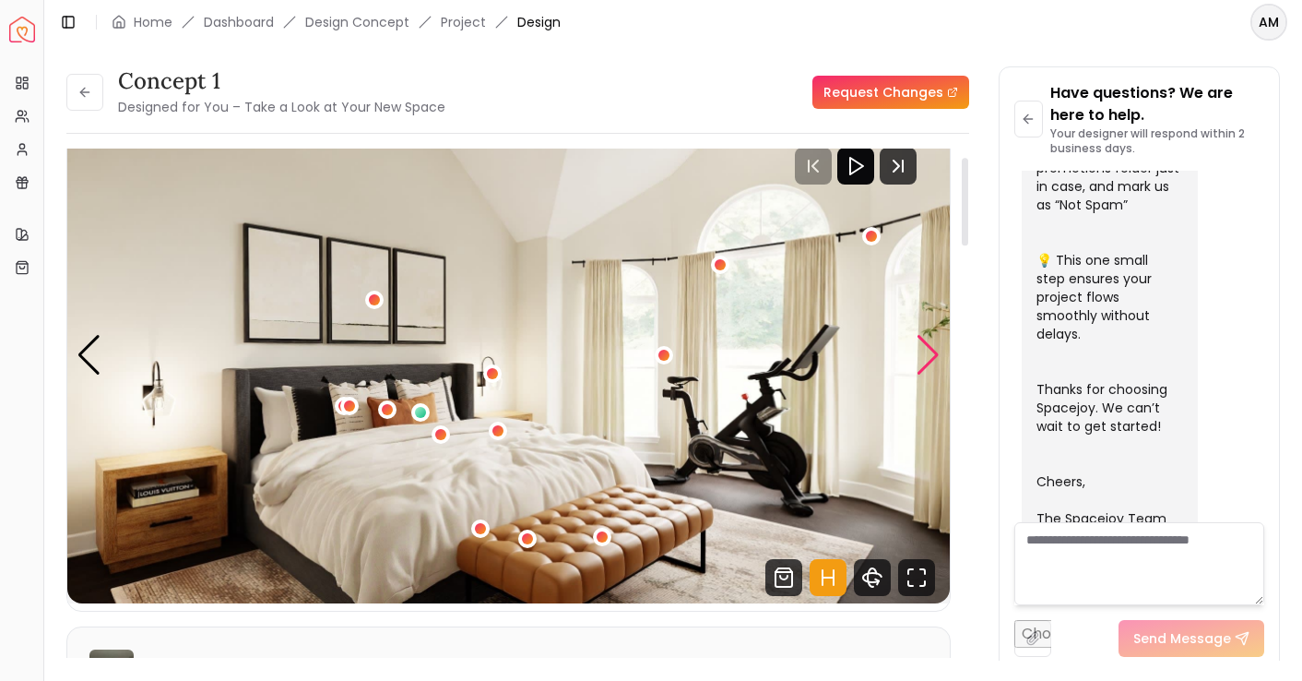
click at [926, 360] on div "Next slide" at bounding box center [928, 355] width 25 height 41
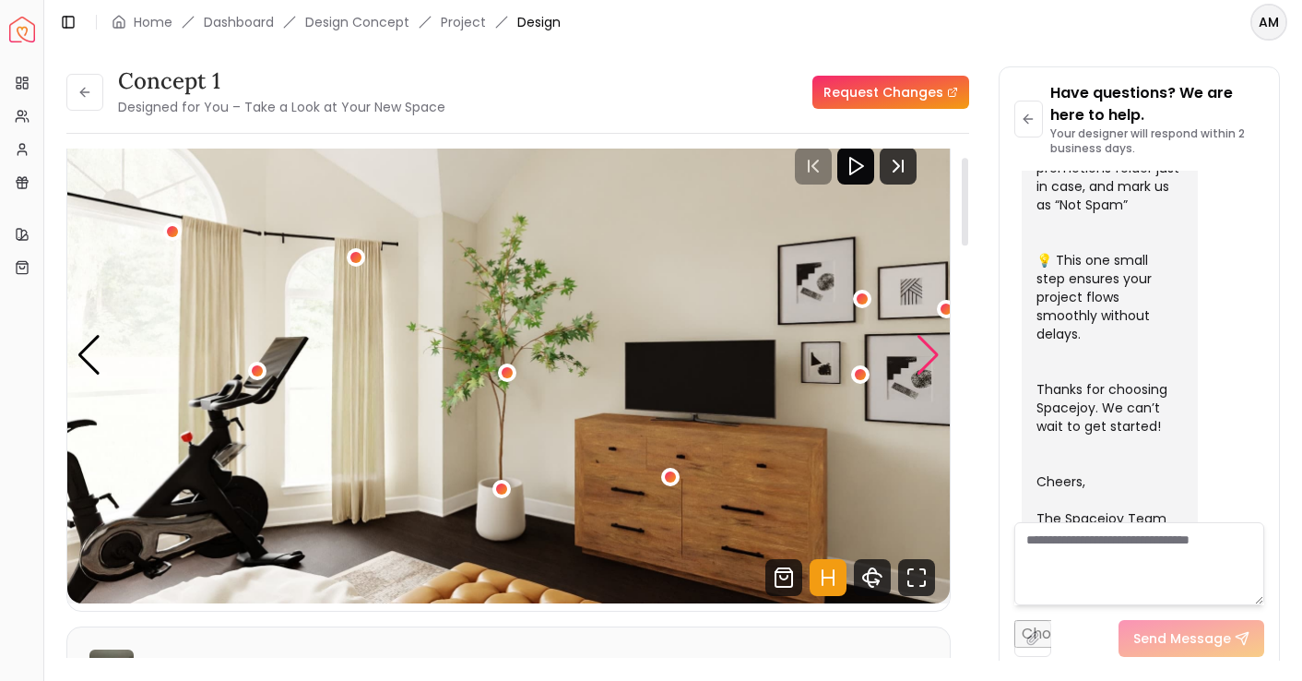
click at [926, 360] on div "Next slide" at bounding box center [928, 355] width 25 height 41
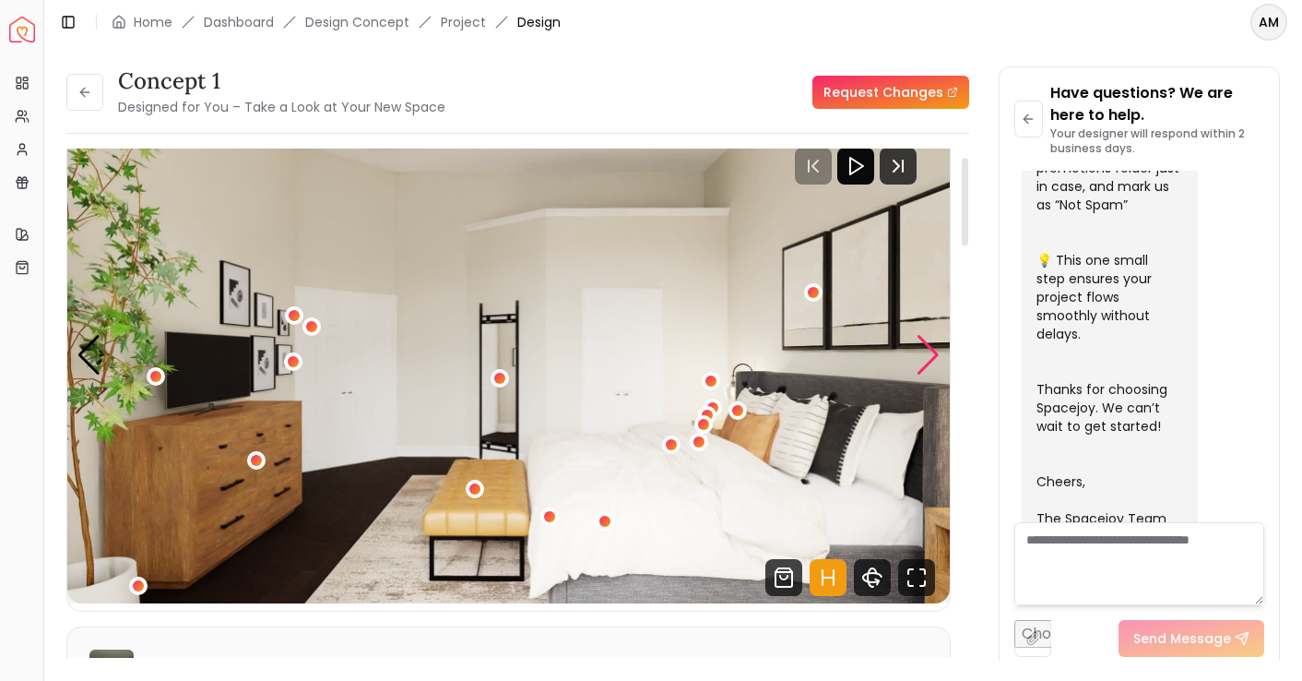
click at [926, 360] on div "Next slide" at bounding box center [928, 355] width 25 height 41
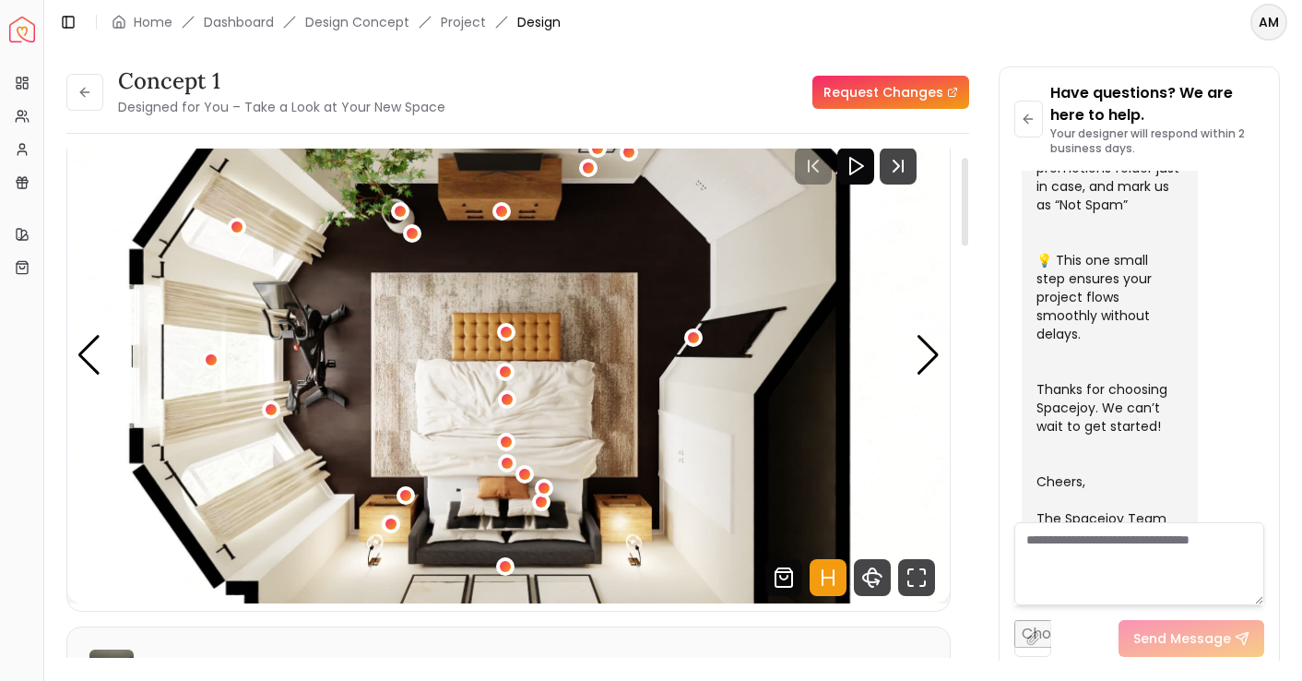
drag, startPoint x: 959, startPoint y: 204, endPoint x: 957, endPoint y: 244, distance: 40.6
click at [957, 244] on div "concept 1 Designed for You – Take a Look at Your New Space Request Changes Hots…" at bounding box center [517, 410] width 903 height 524
click at [929, 357] on div "Next slide" at bounding box center [928, 355] width 25 height 41
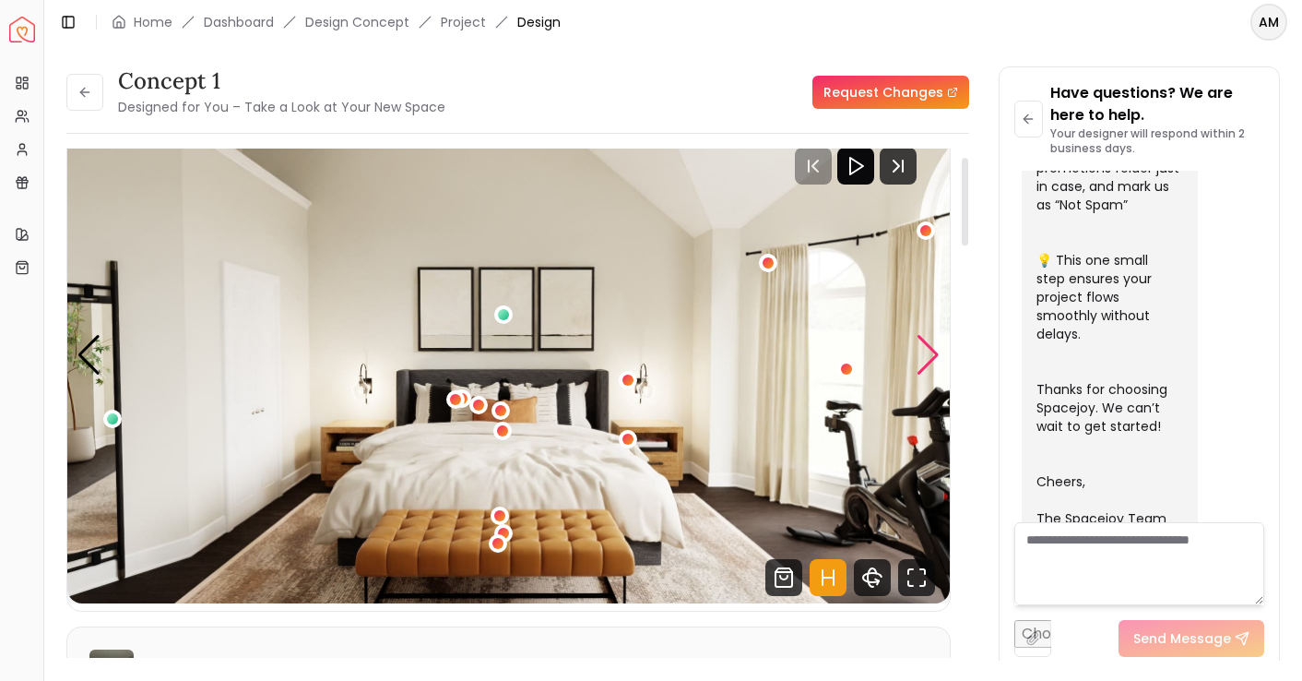
click at [929, 357] on div "Next slide" at bounding box center [928, 355] width 25 height 41
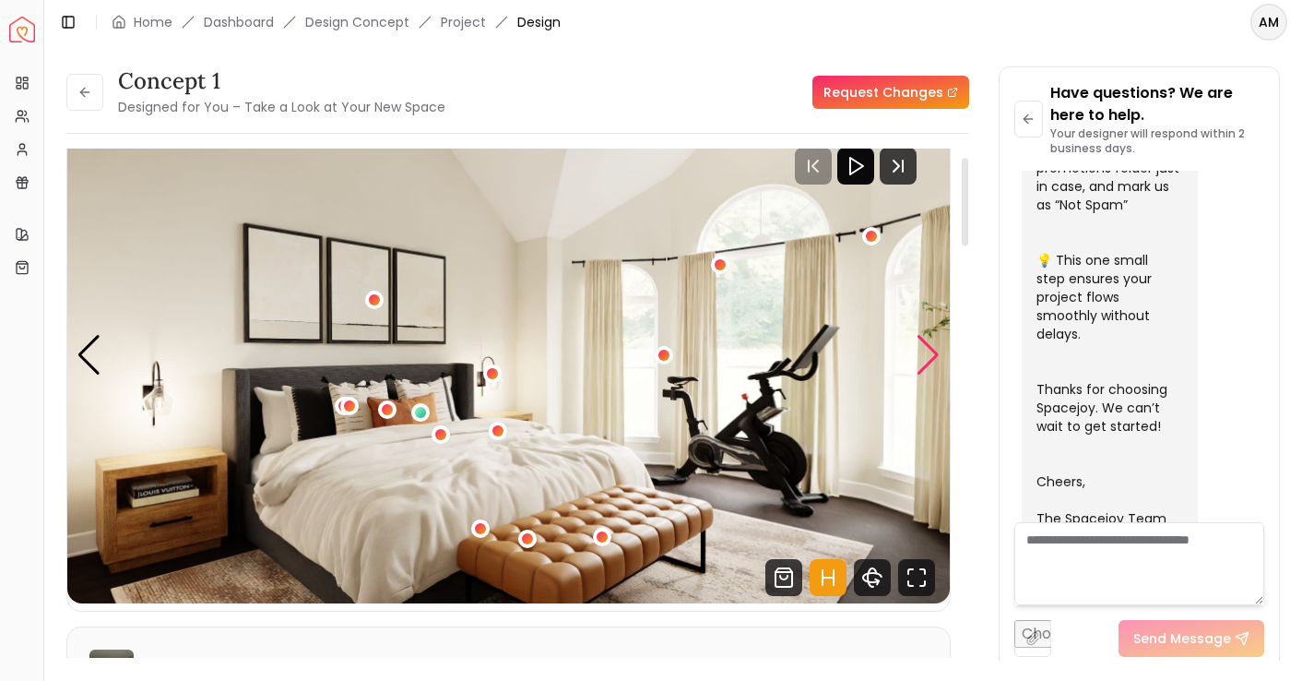
click at [926, 362] on div "Next slide" at bounding box center [928, 355] width 25 height 41
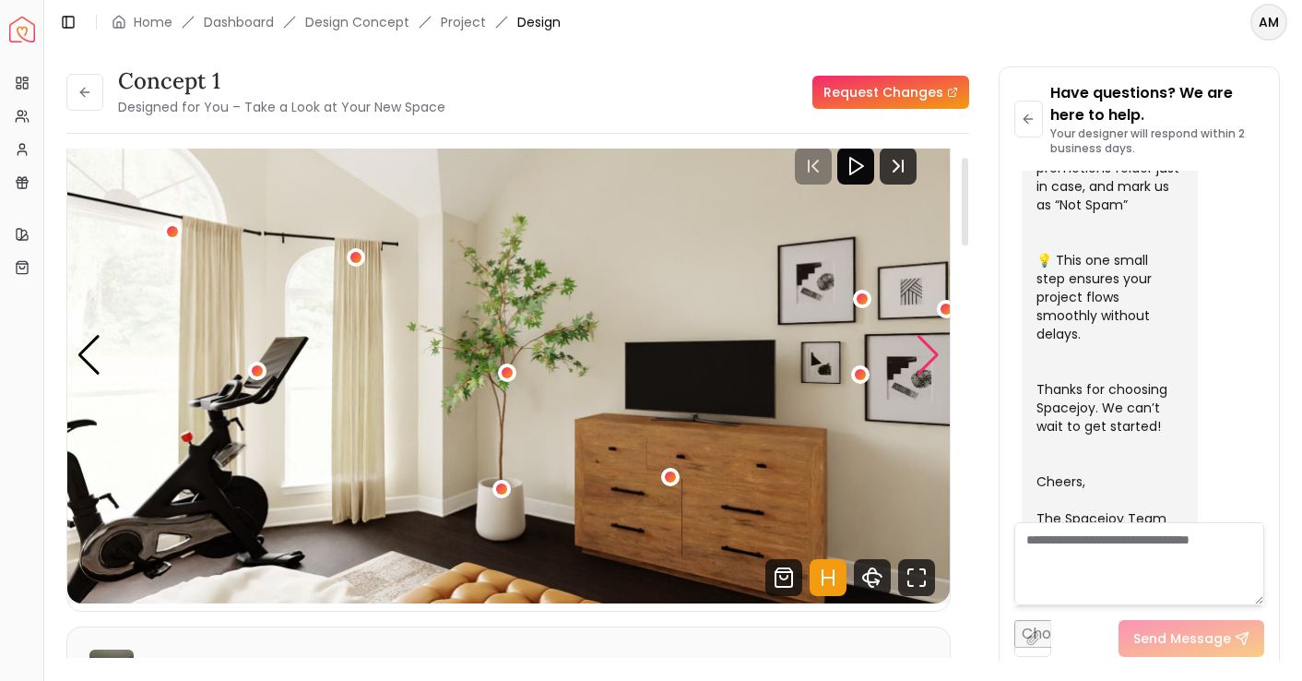
click at [930, 367] on div "Next slide" at bounding box center [928, 355] width 25 height 41
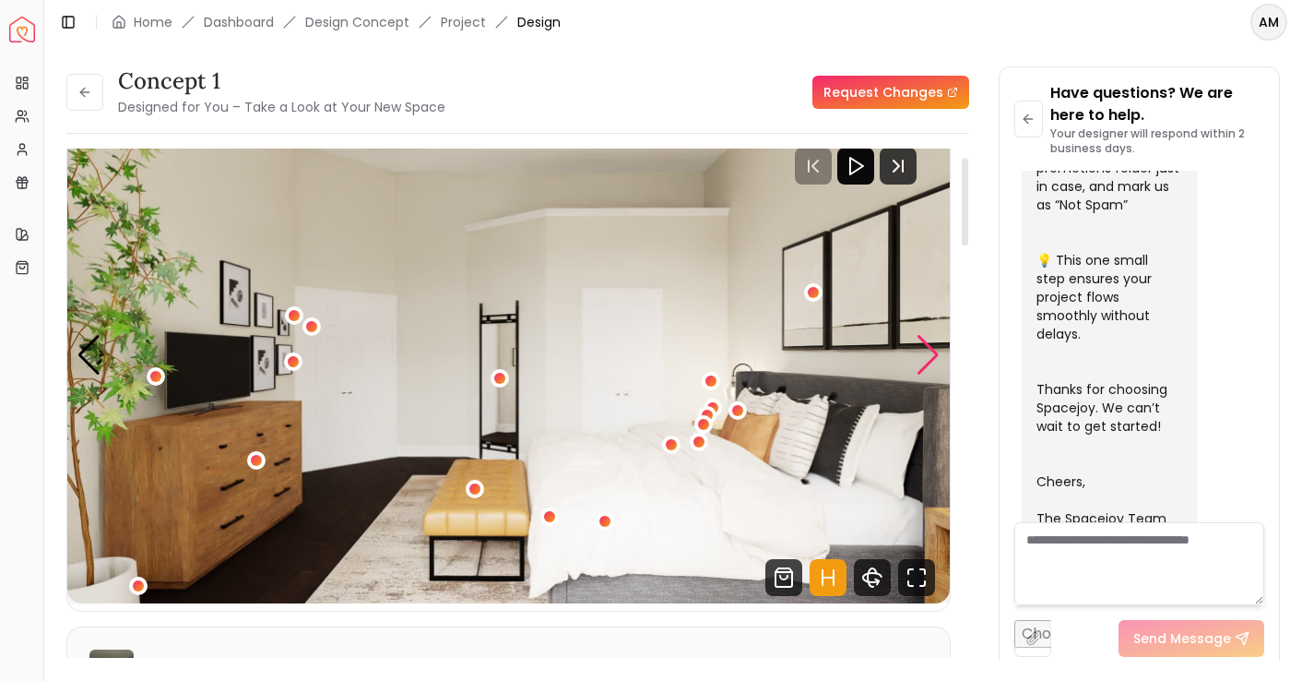
click at [930, 367] on div "Next slide" at bounding box center [928, 355] width 25 height 41
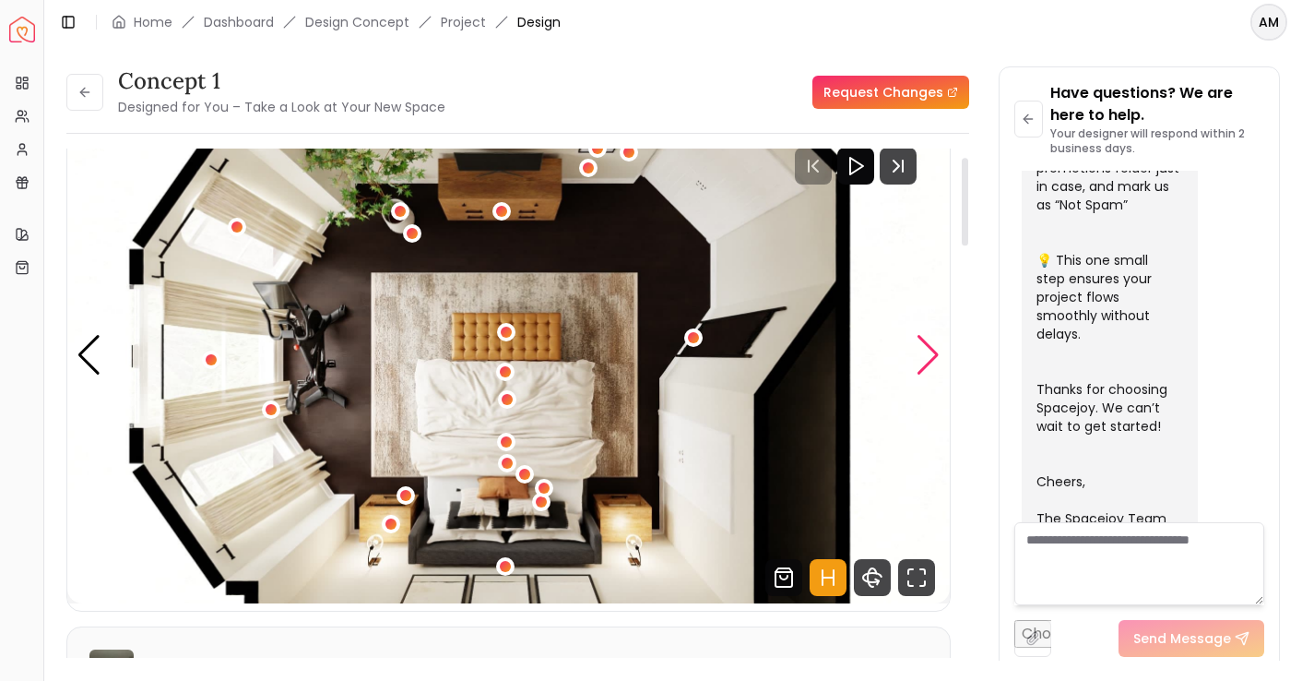
click at [930, 367] on div "Next slide" at bounding box center [928, 355] width 25 height 41
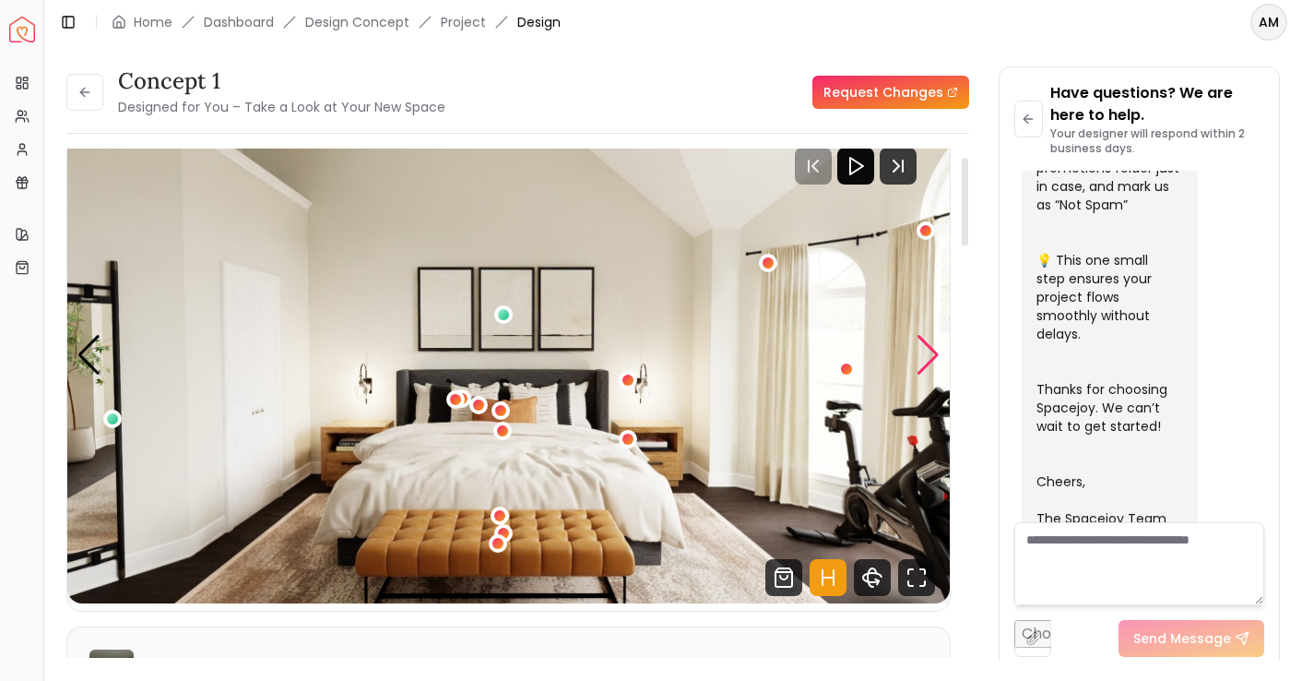
click at [930, 367] on div "Next slide" at bounding box center [928, 355] width 25 height 41
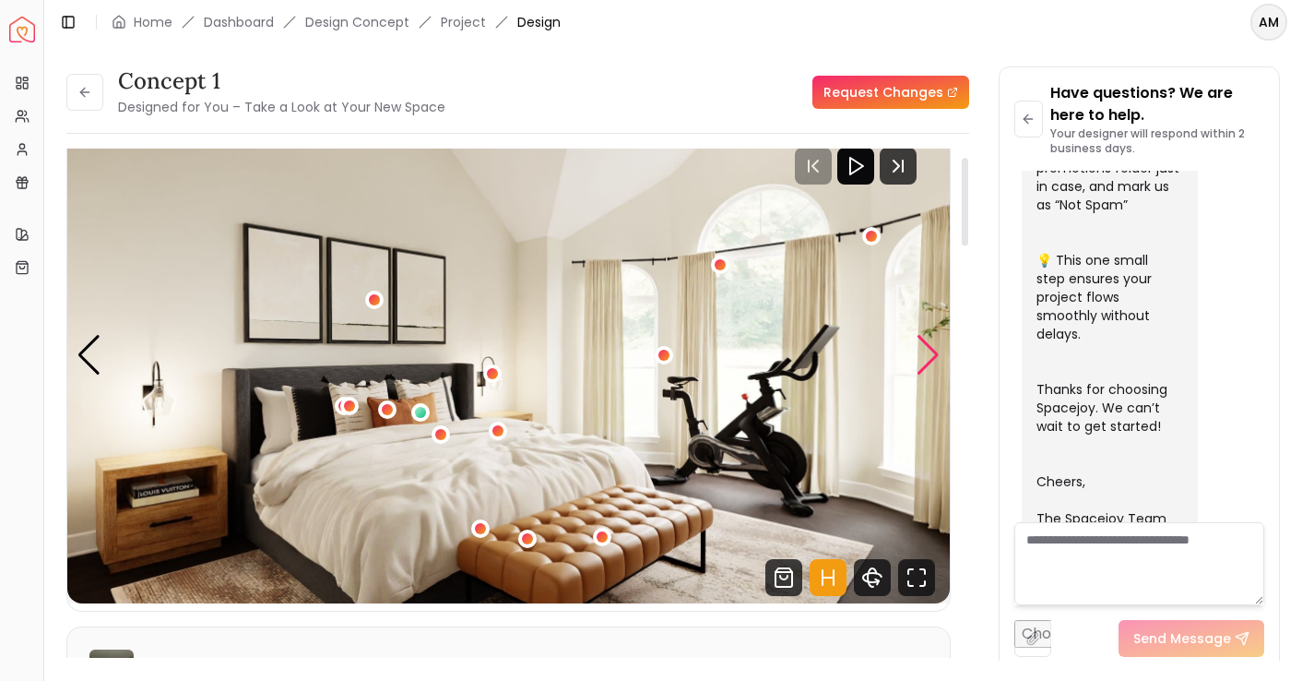
click at [930, 367] on div "Next slide" at bounding box center [928, 355] width 25 height 41
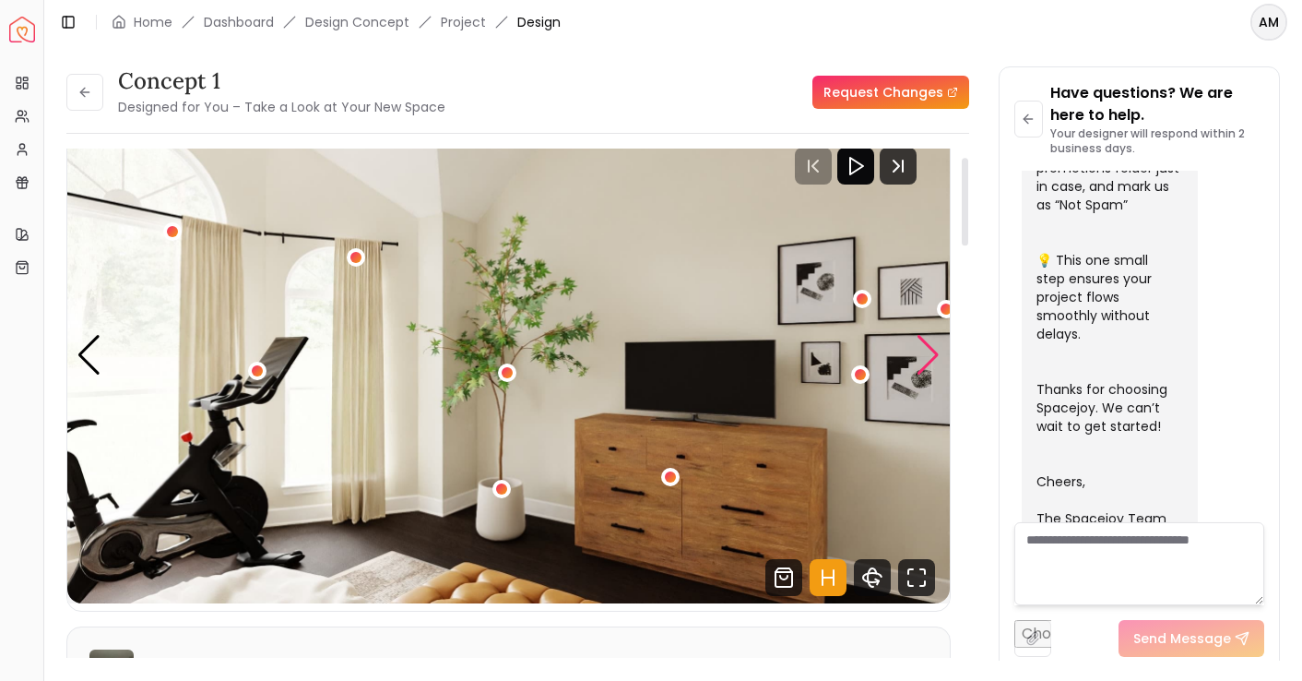
click at [930, 367] on div "Next slide" at bounding box center [928, 355] width 25 height 41
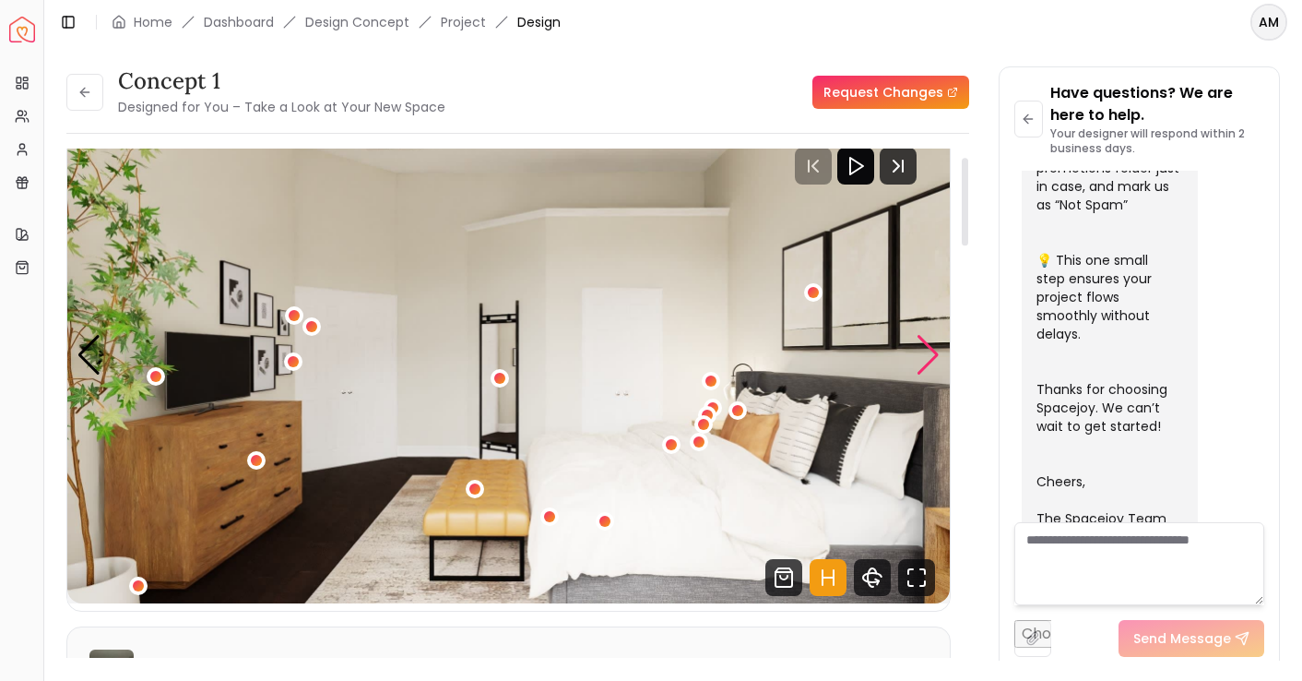
click at [930, 367] on div "Next slide" at bounding box center [928, 355] width 25 height 41
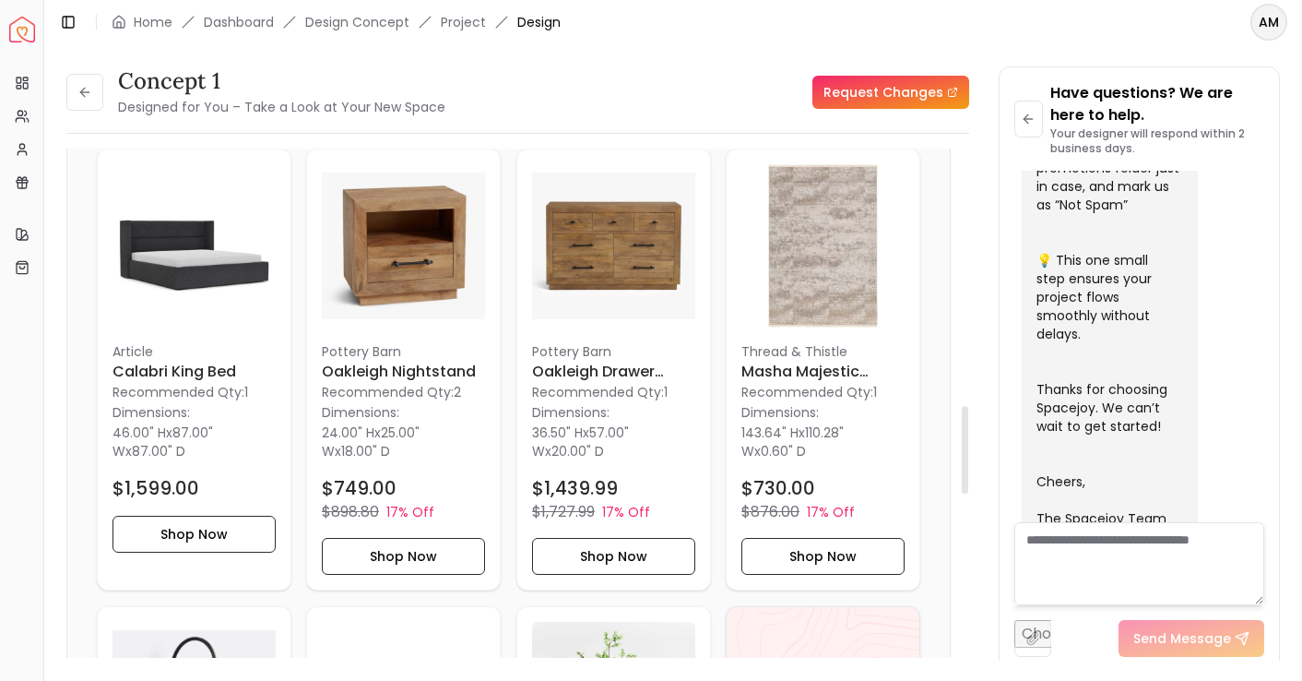
scroll to position [1468, 0]
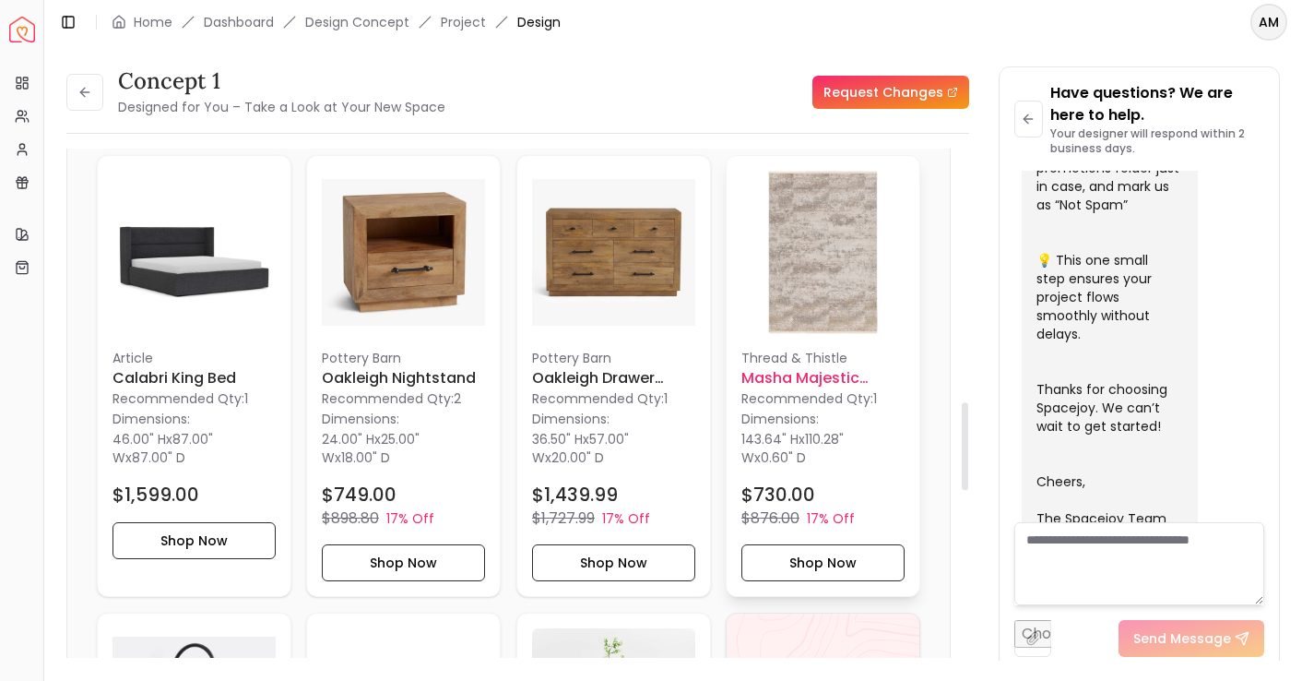
click at [825, 302] on img at bounding box center [822, 252] width 163 height 163
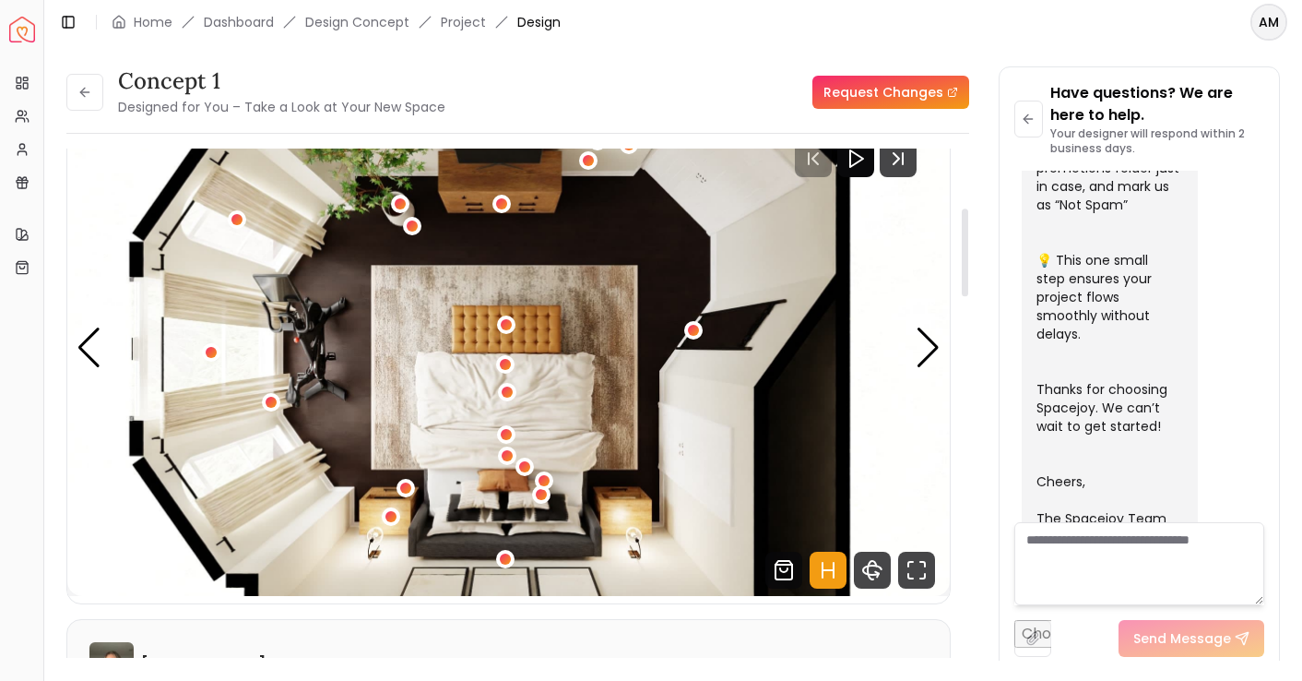
scroll to position [0, 0]
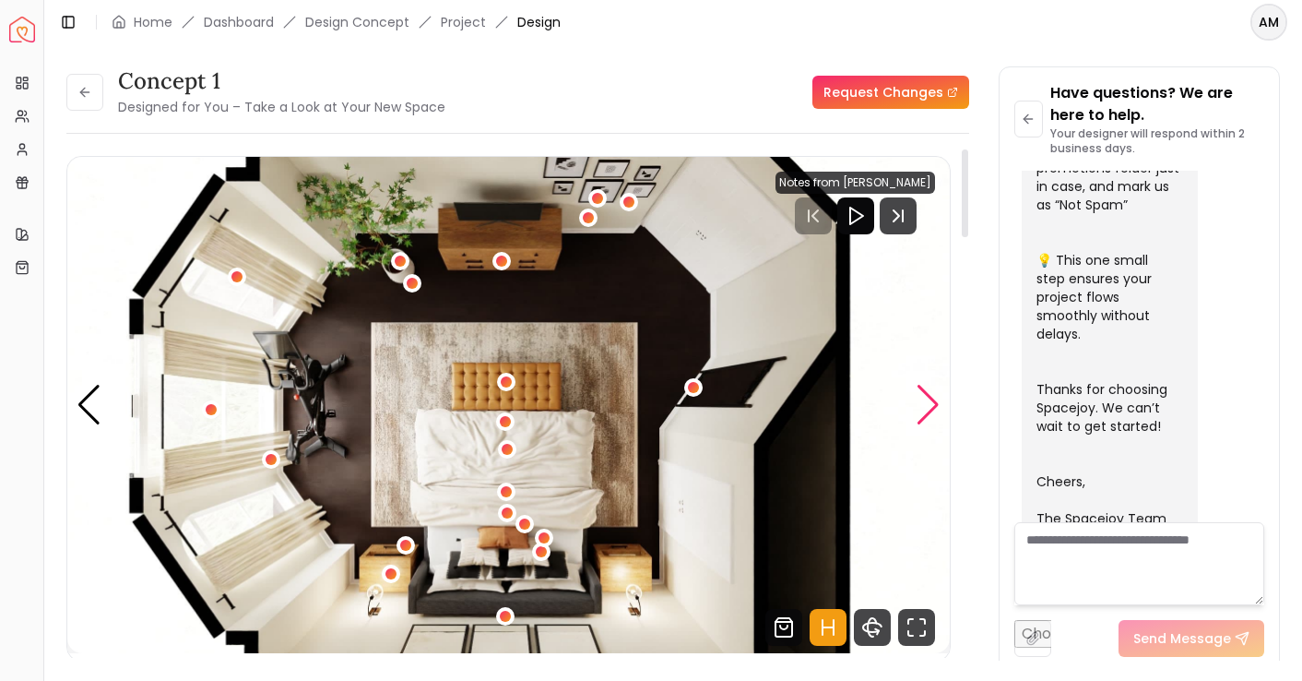
click at [930, 411] on div "Next slide" at bounding box center [928, 405] width 25 height 41
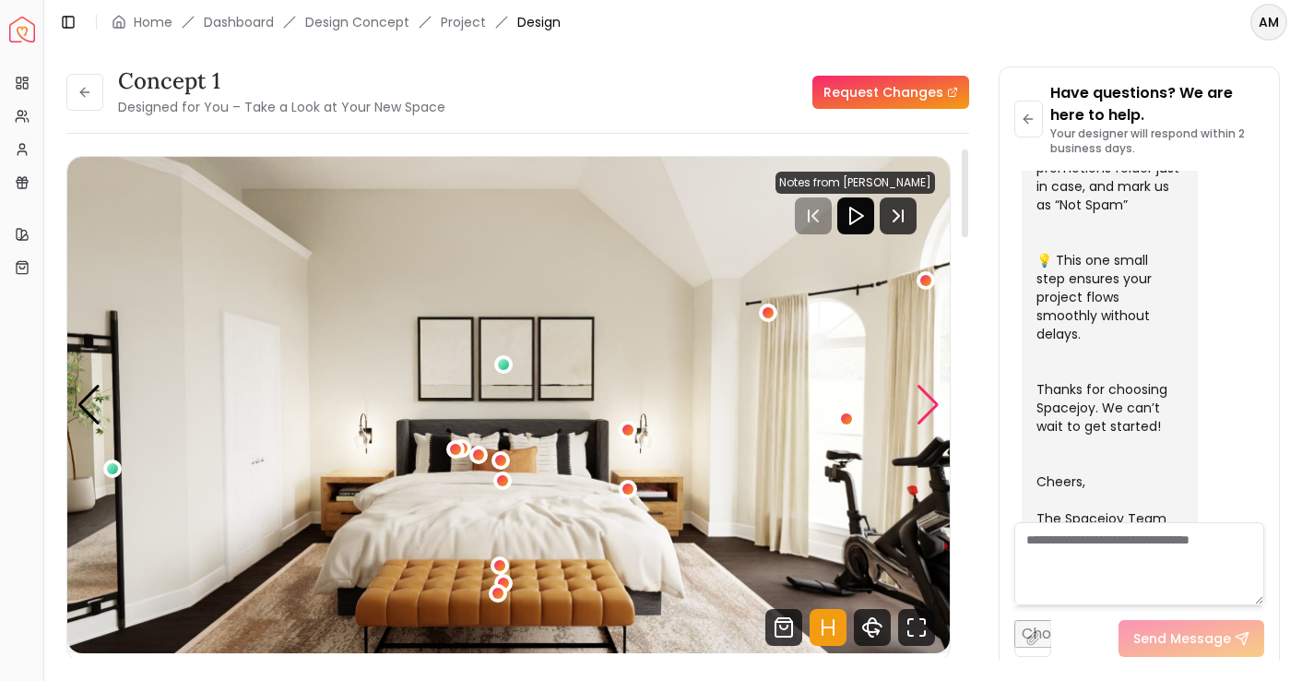
click at [930, 411] on div "Next slide" at bounding box center [928, 405] width 25 height 41
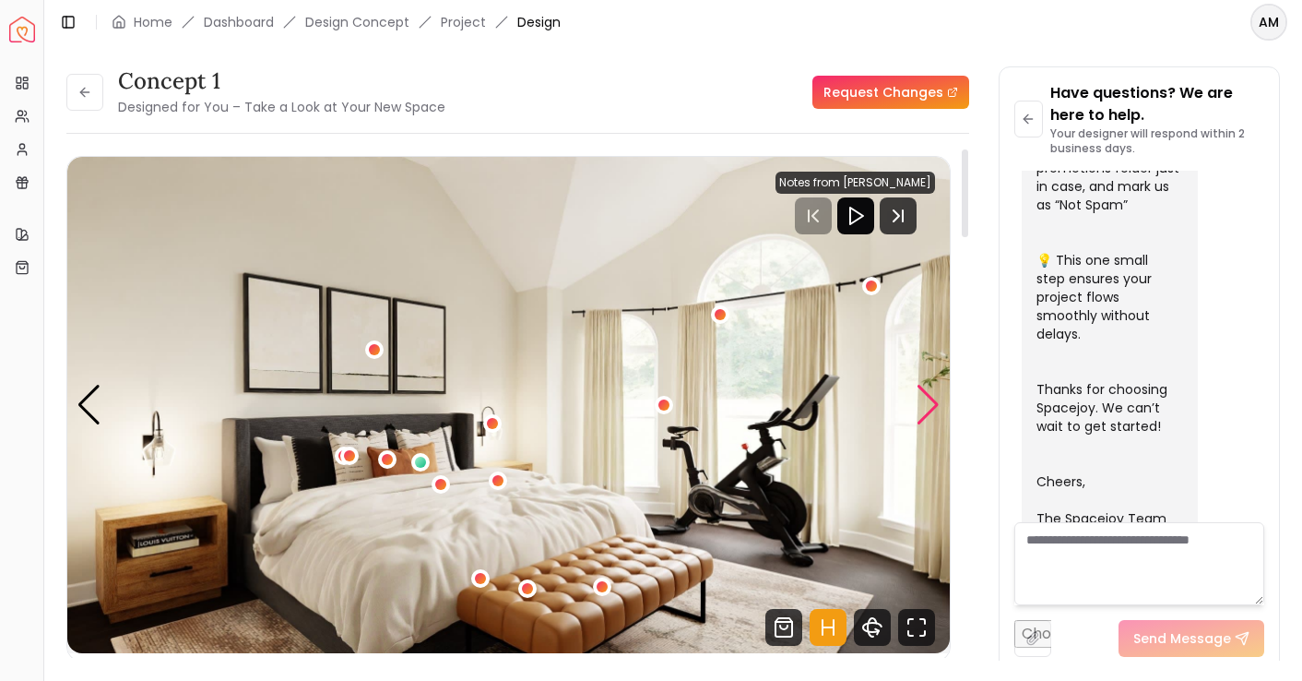
click at [930, 411] on div "Next slide" at bounding box center [928, 405] width 25 height 41
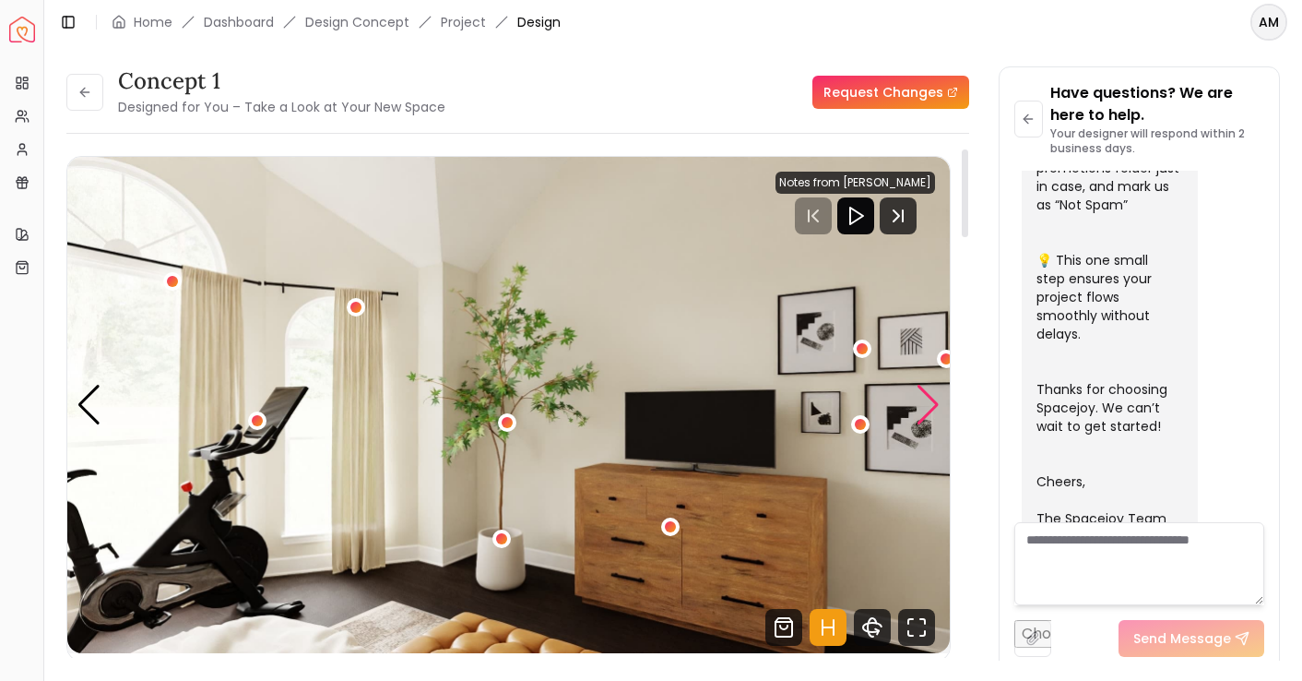
click at [930, 411] on div "Next slide" at bounding box center [928, 405] width 25 height 41
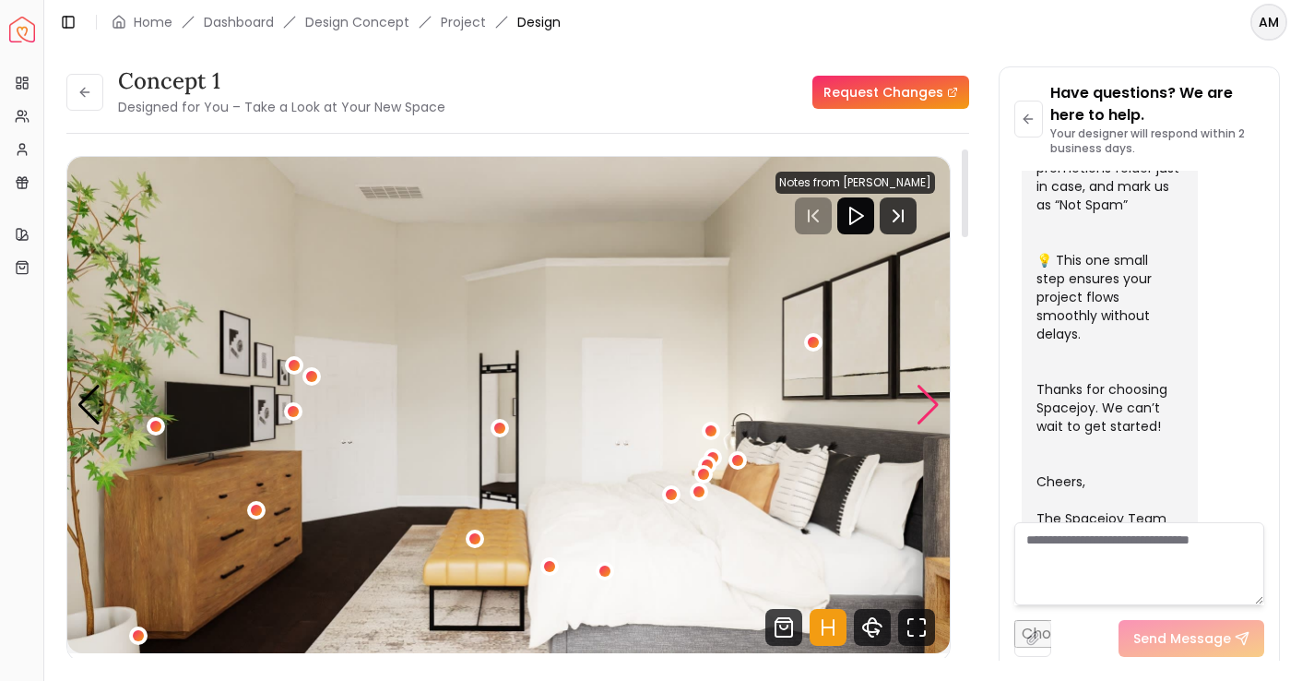
click at [930, 412] on div "Next slide" at bounding box center [928, 405] width 25 height 41
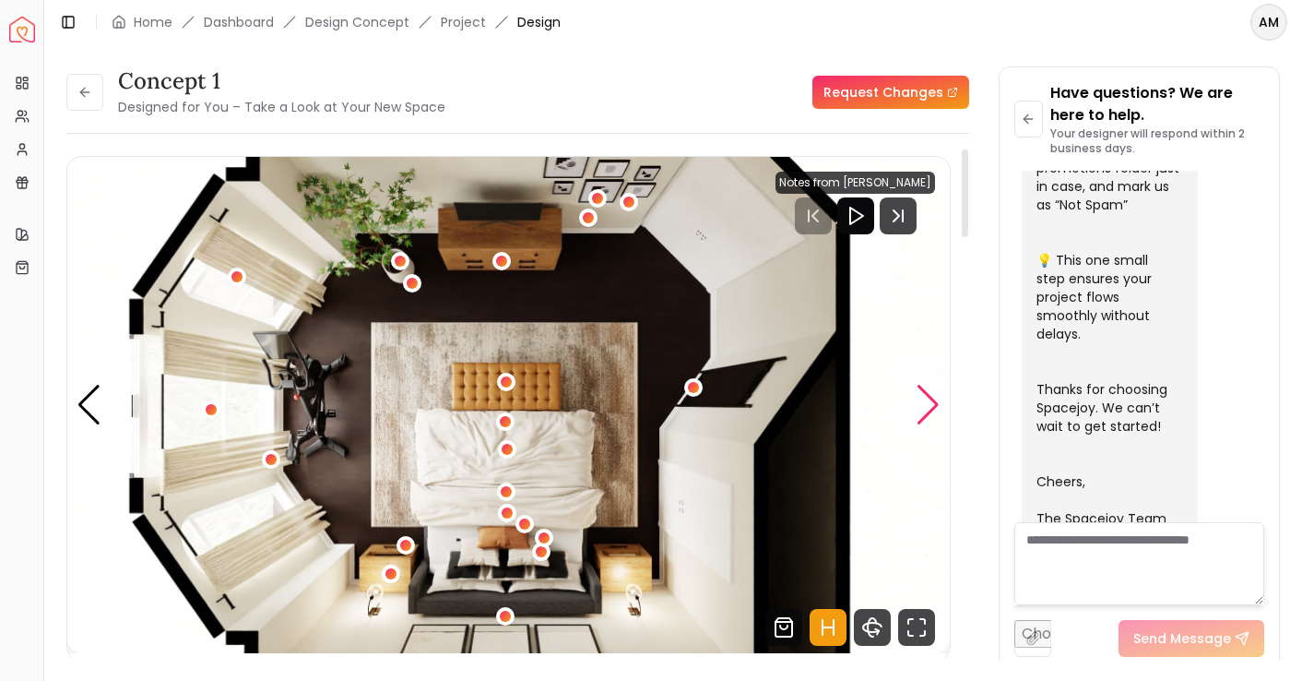
click at [921, 414] on div "Next slide" at bounding box center [928, 405] width 25 height 41
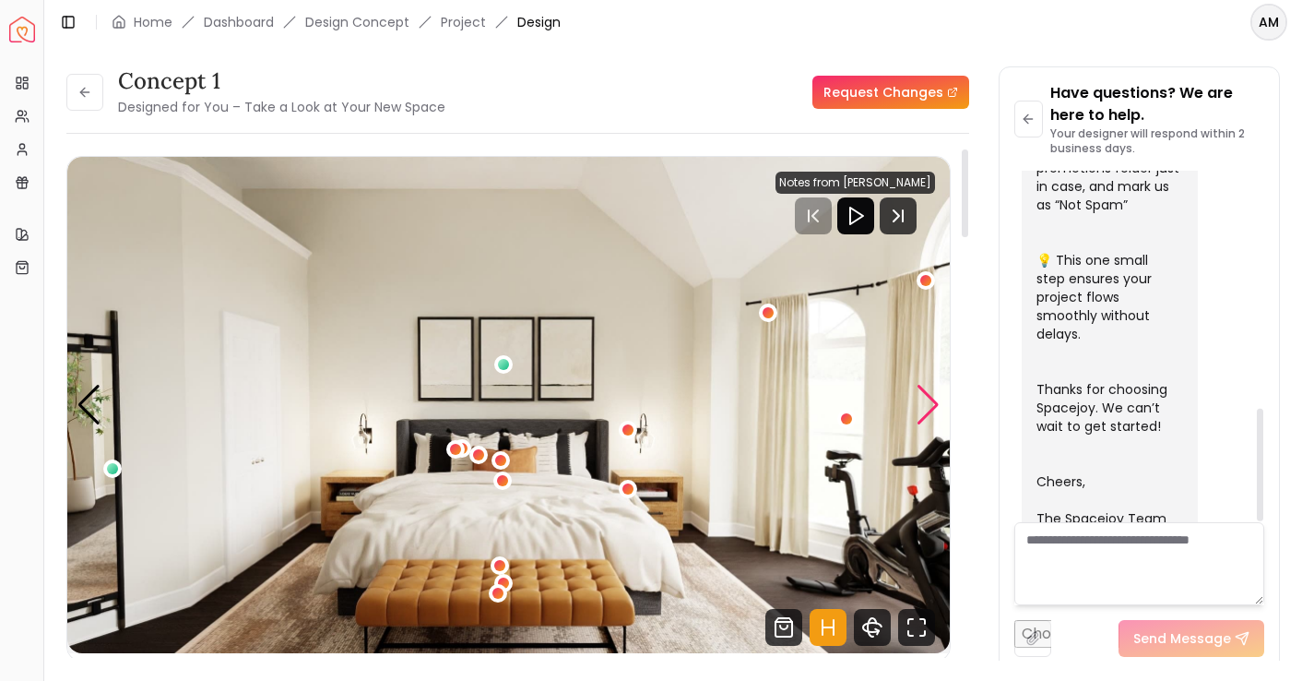
click at [921, 403] on div "Next slide" at bounding box center [928, 405] width 25 height 41
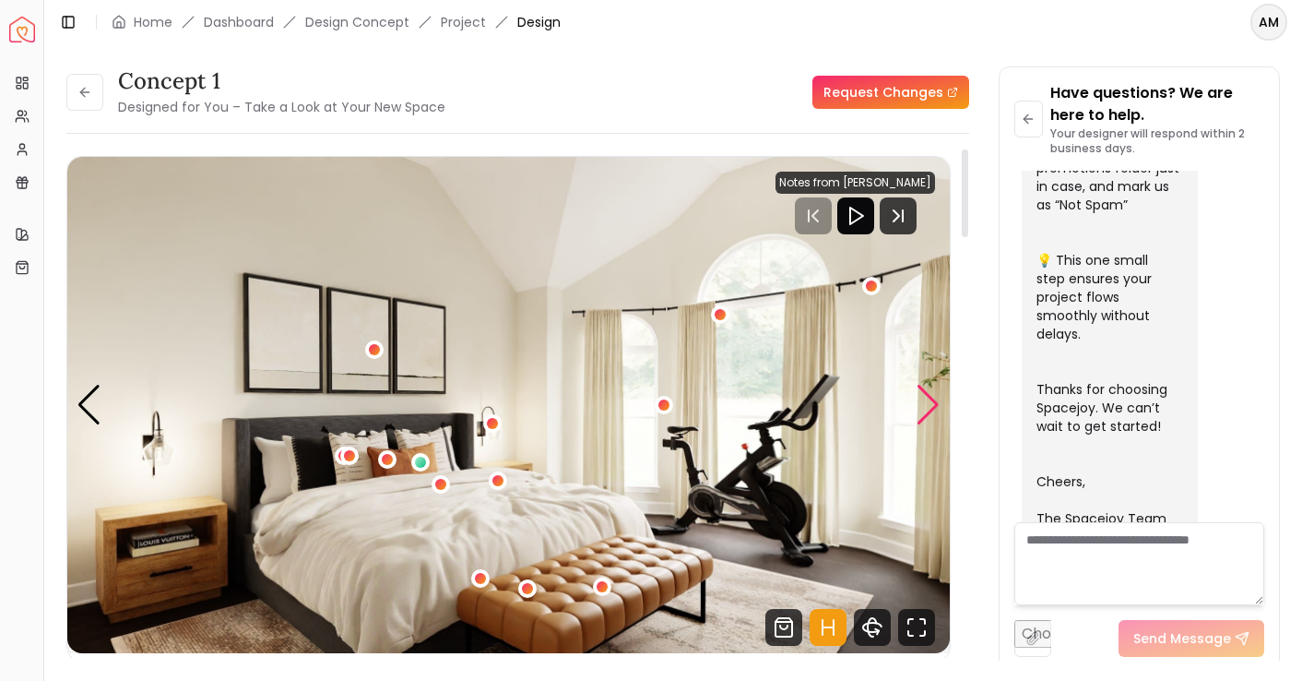
click at [929, 402] on div "Next slide" at bounding box center [928, 405] width 25 height 41
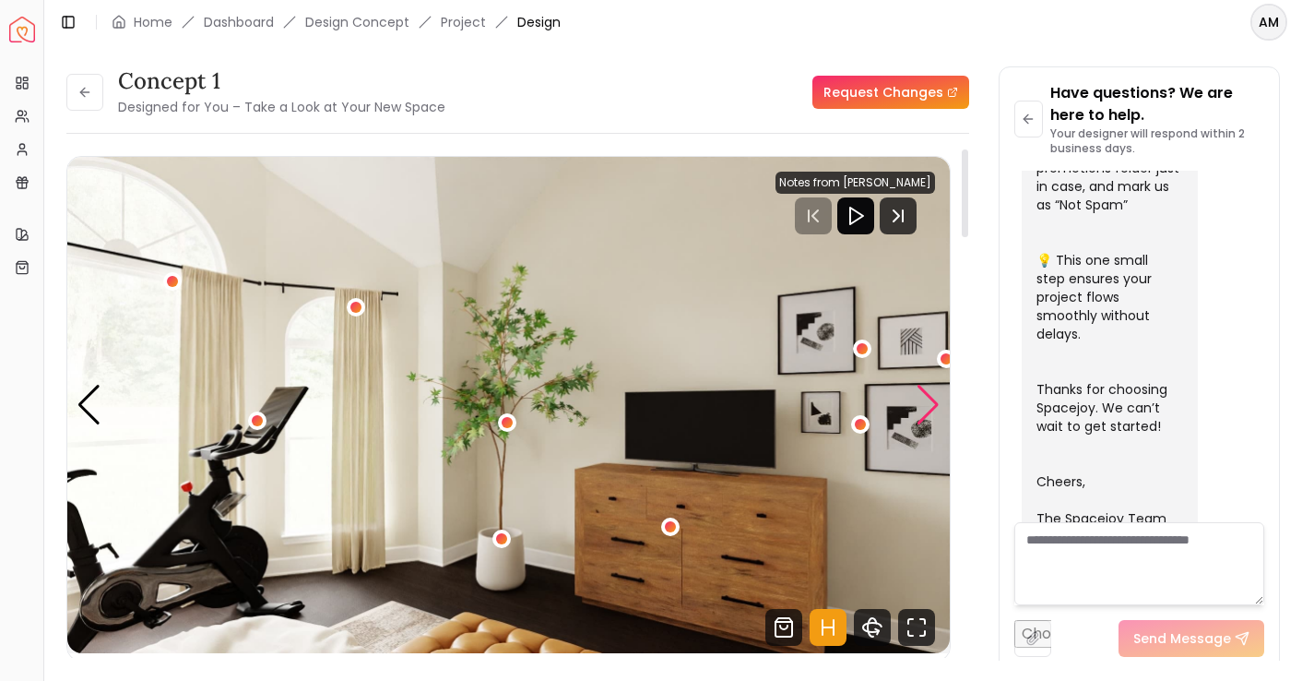
click at [929, 402] on div "Next slide" at bounding box center [928, 405] width 25 height 41
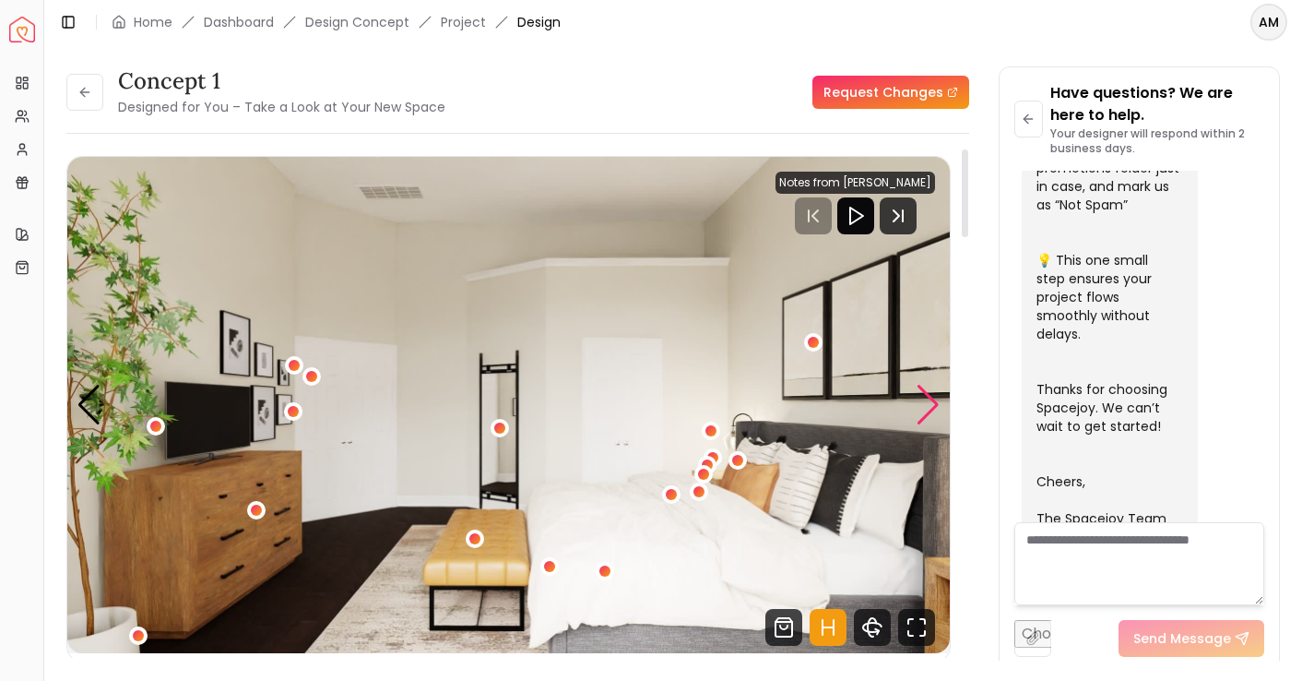
click at [929, 402] on div "Next slide" at bounding box center [928, 405] width 25 height 41
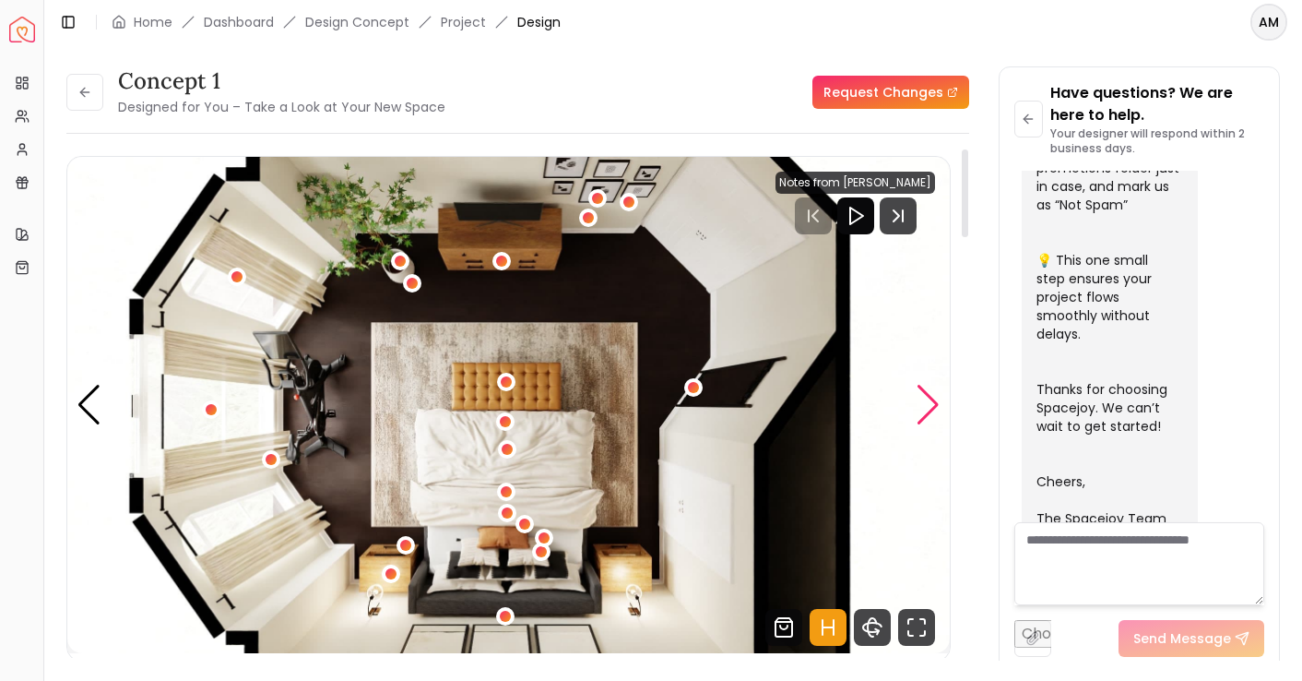
click at [929, 402] on div "Next slide" at bounding box center [928, 405] width 25 height 41
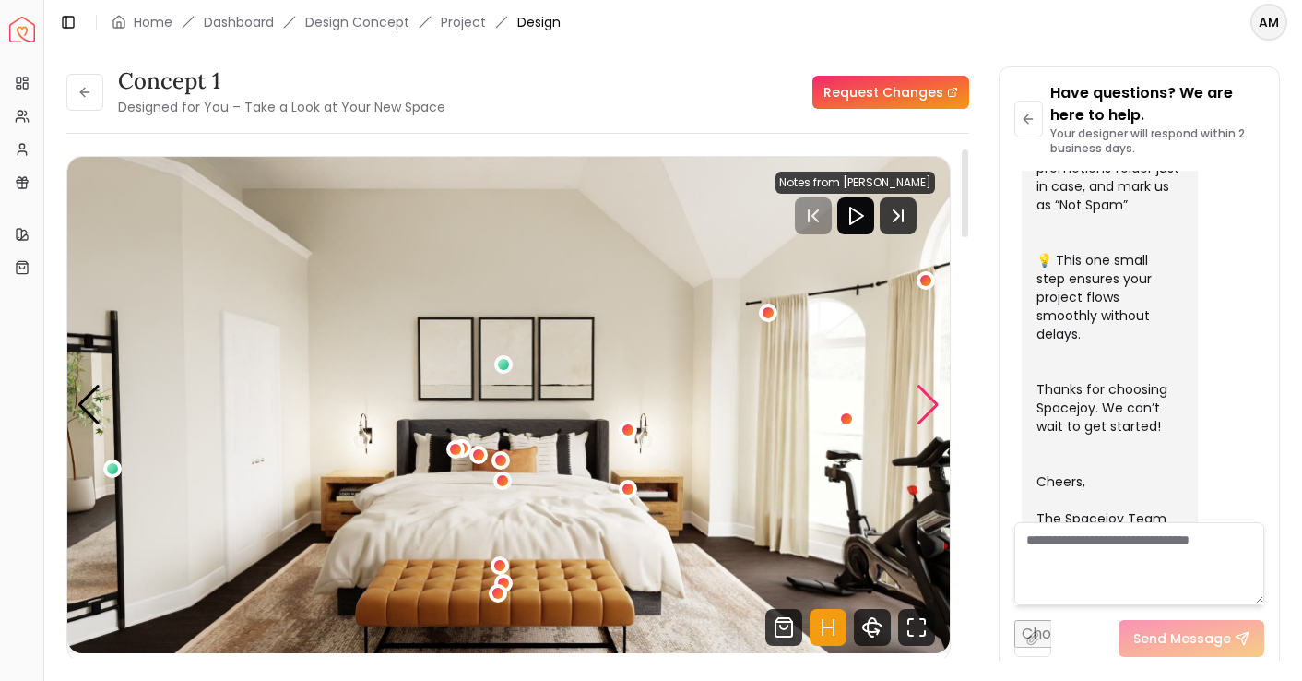
click at [929, 402] on div "Next slide" at bounding box center [928, 405] width 25 height 41
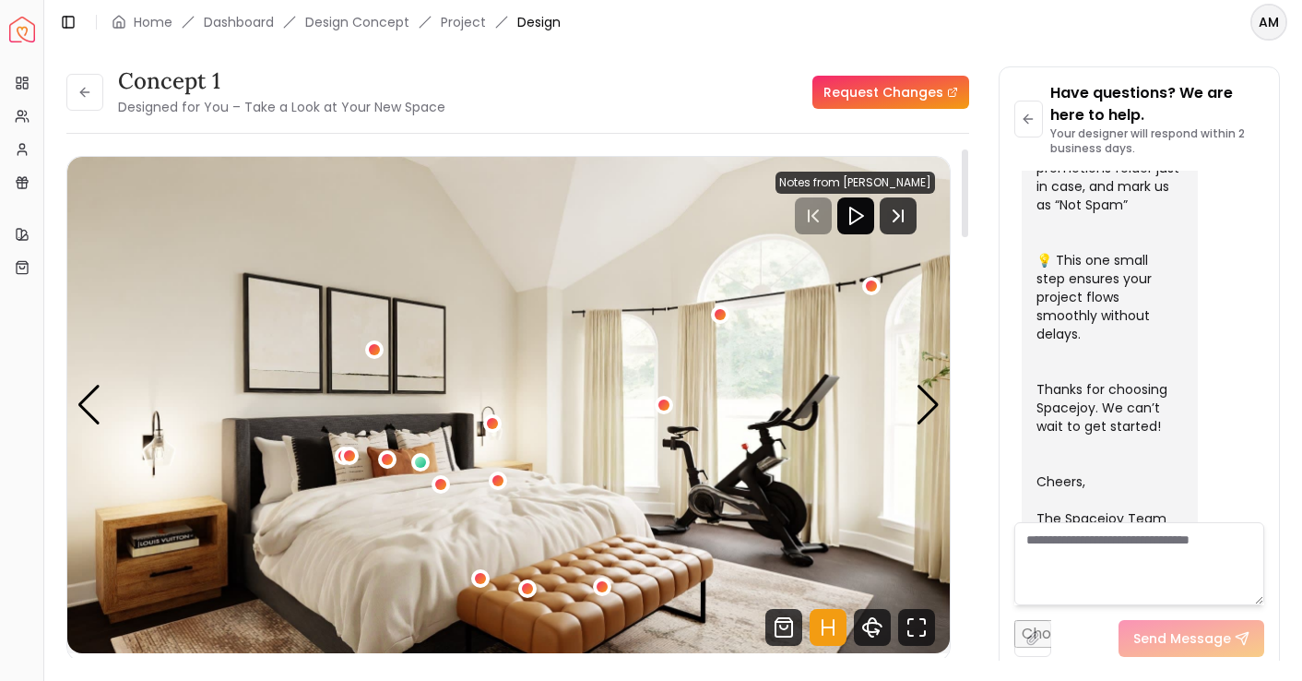
click at [545, 113] on div "concept 1 Designed for You – Take a Look at Your New Space Request Changes" at bounding box center [517, 92] width 903 height 52
click at [402, 456] on img "2 / 5" at bounding box center [508, 405] width 883 height 496
click at [425, 462] on div "2 / 5" at bounding box center [420, 462] width 14 height 14
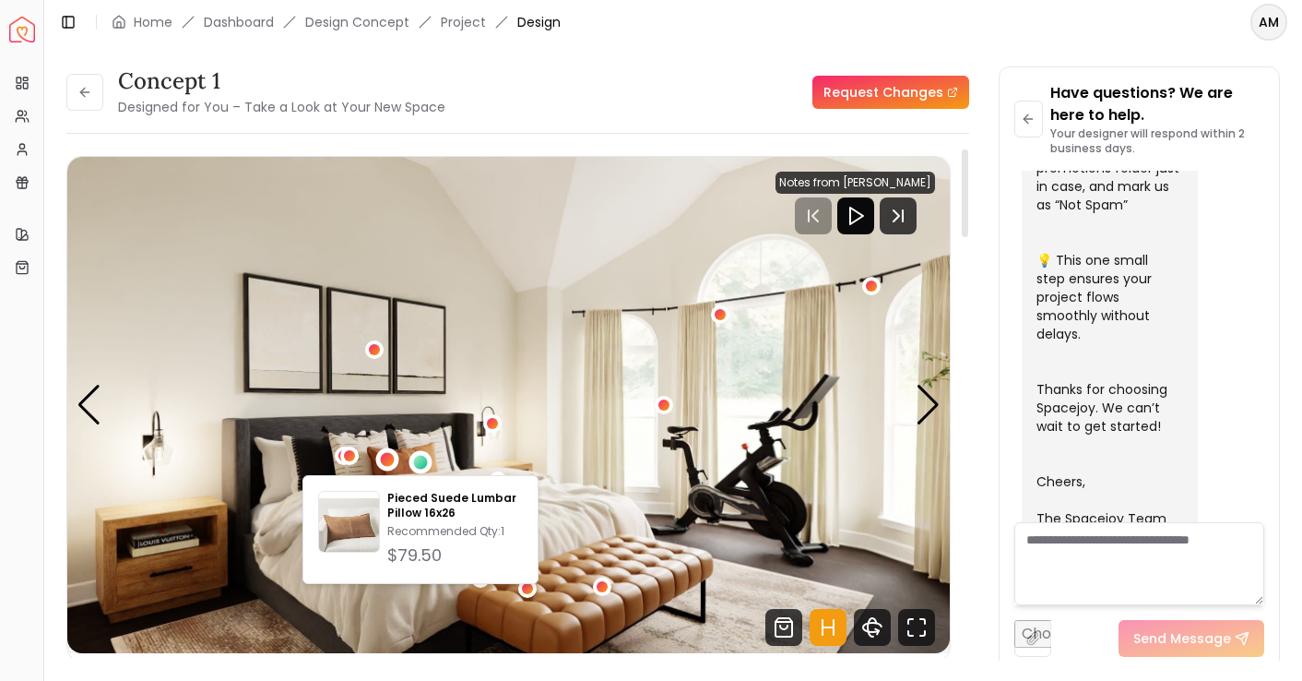
click at [395, 462] on div "2 / 5" at bounding box center [386, 458] width 23 height 23
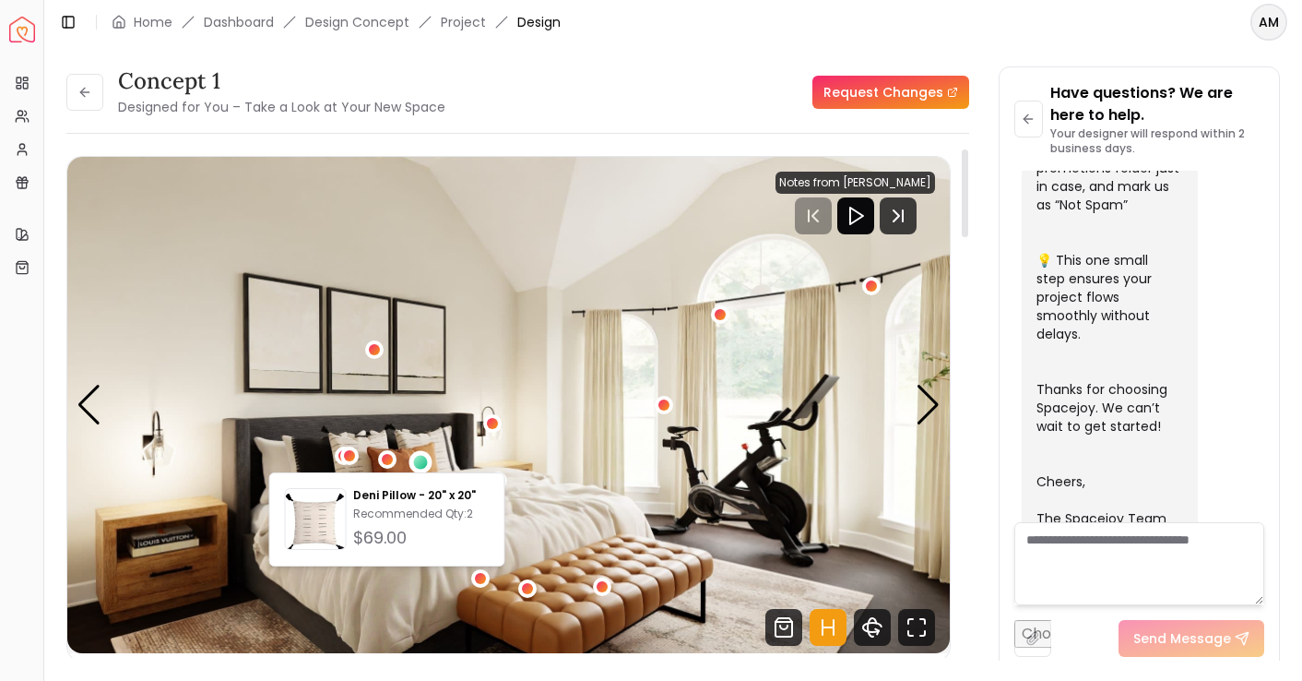
click at [418, 454] on div "2 / 5" at bounding box center [420, 461] width 23 height 23
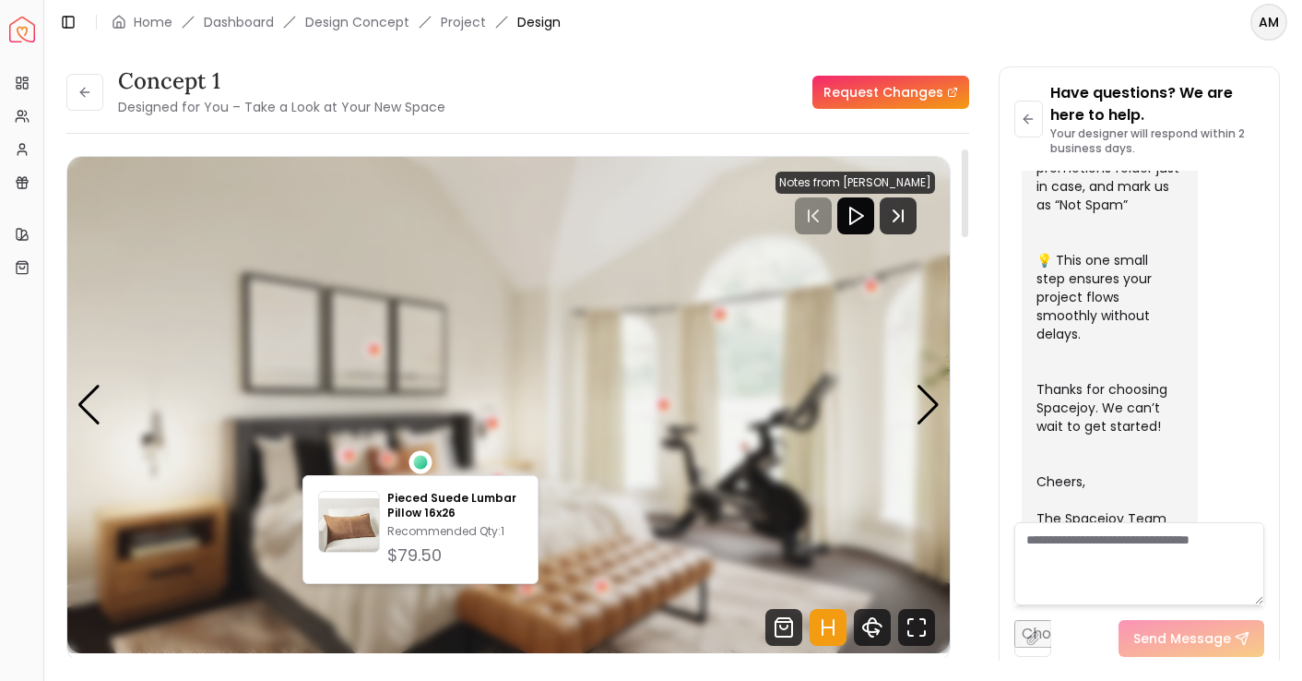
click at [419, 465] on div "2 / 5" at bounding box center [420, 462] width 14 height 14
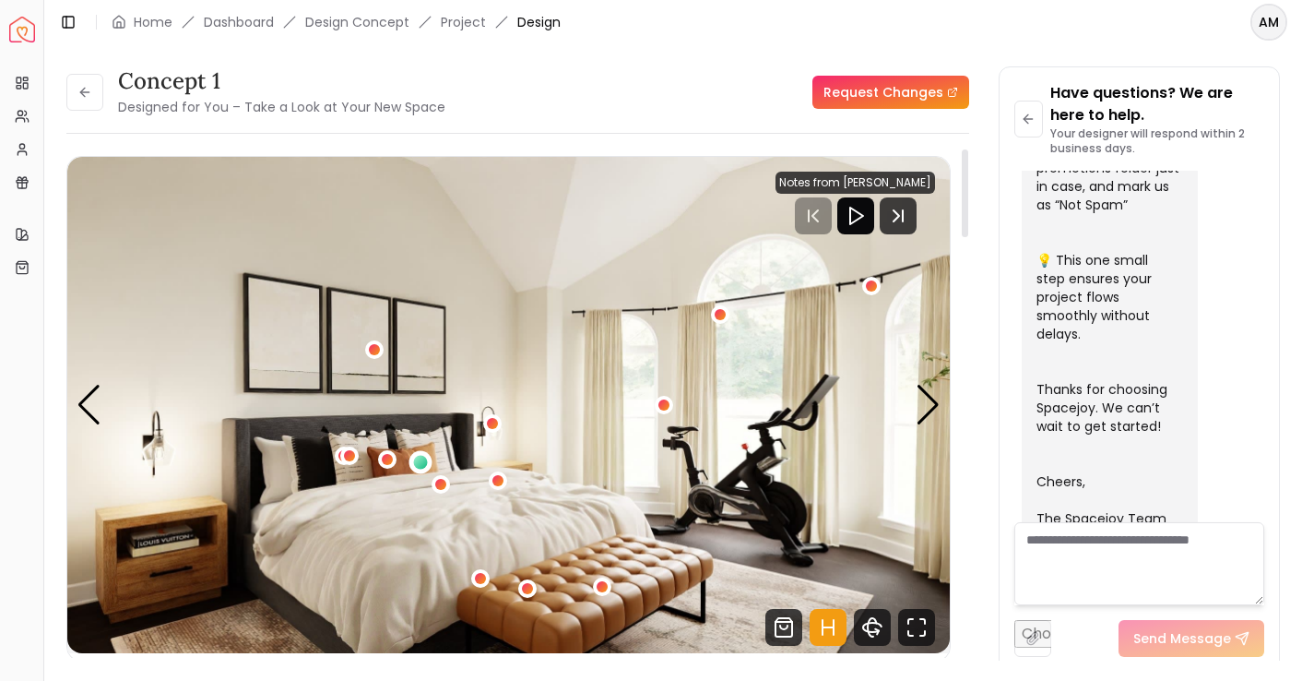
click at [410, 467] on div "2 / 5" at bounding box center [420, 461] width 23 height 23
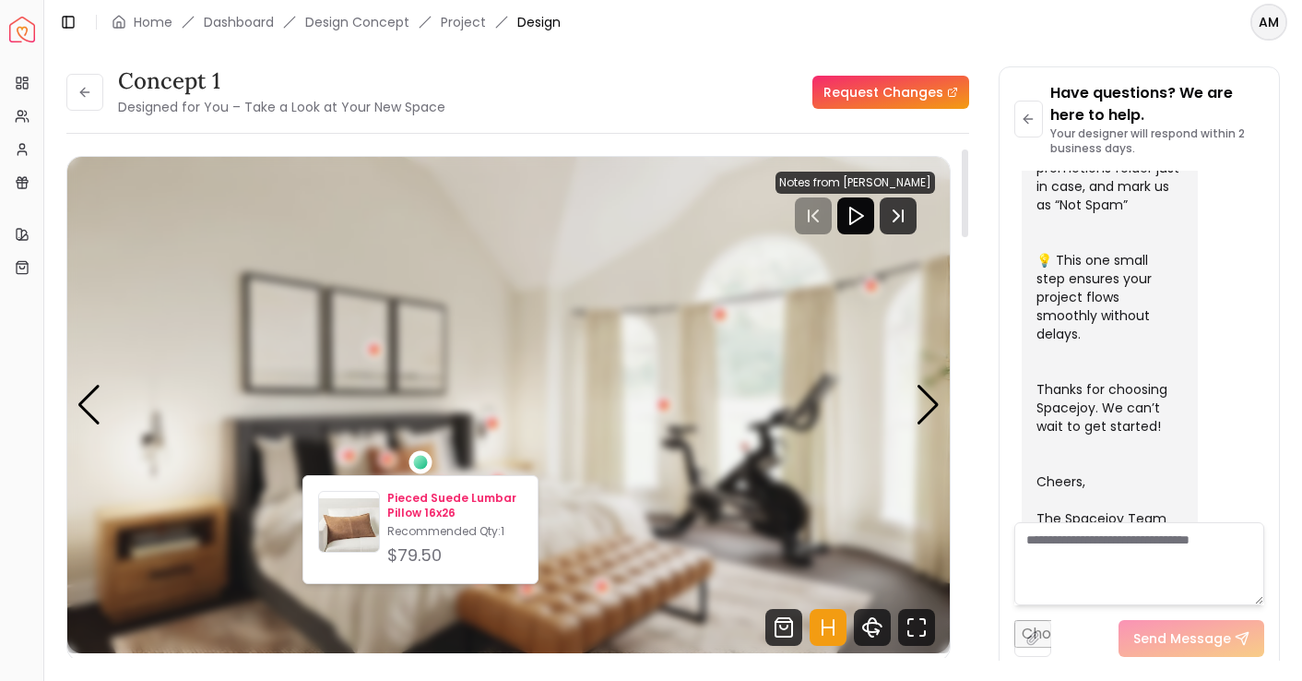
click at [418, 493] on p "Pieced Suede Lumbar Pillow 16x26" at bounding box center [455, 506] width 136 height 30
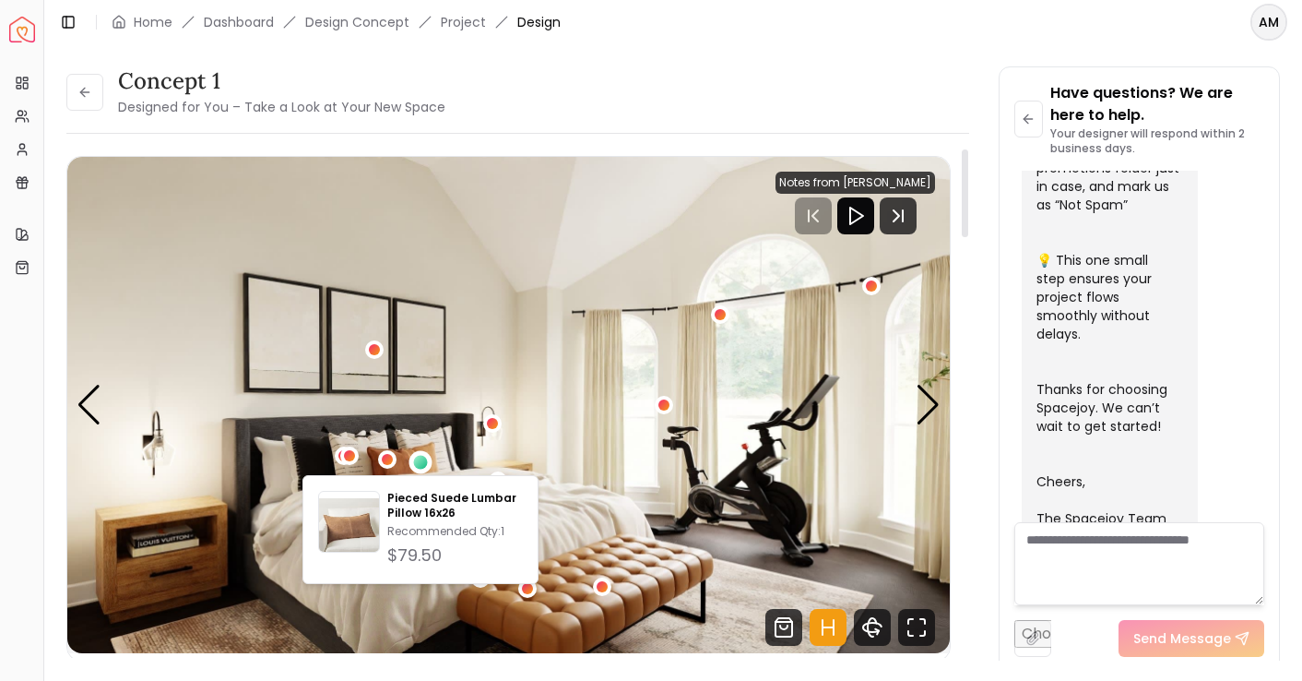
click at [517, 359] on img "2 / 5" at bounding box center [508, 405] width 883 height 496
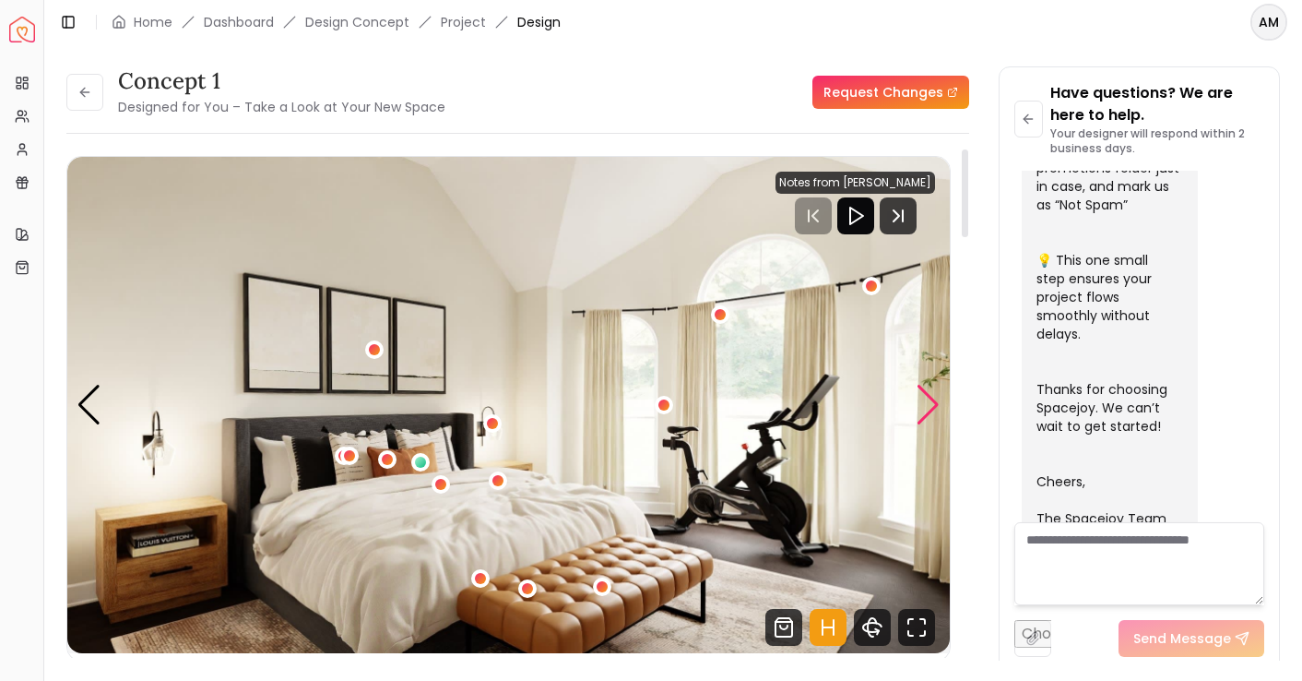
click at [928, 396] on div "Next slide" at bounding box center [928, 405] width 25 height 41
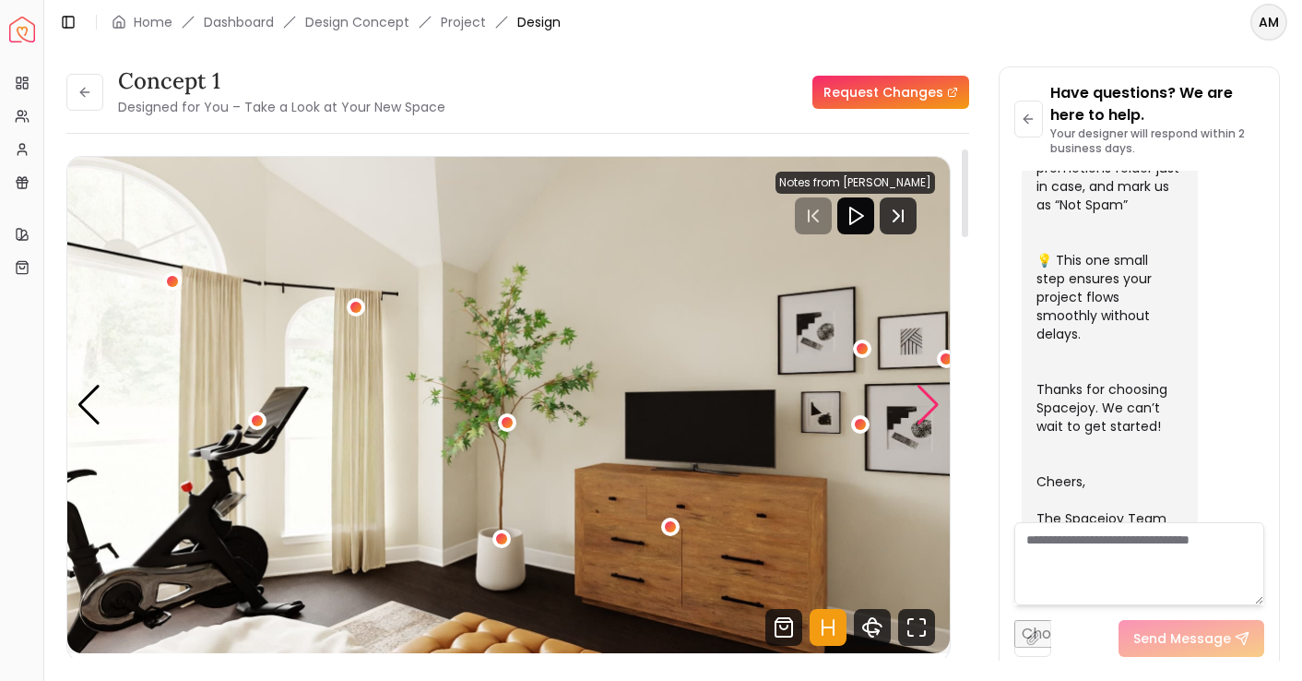
click at [928, 396] on div "Next slide" at bounding box center [928, 405] width 25 height 41
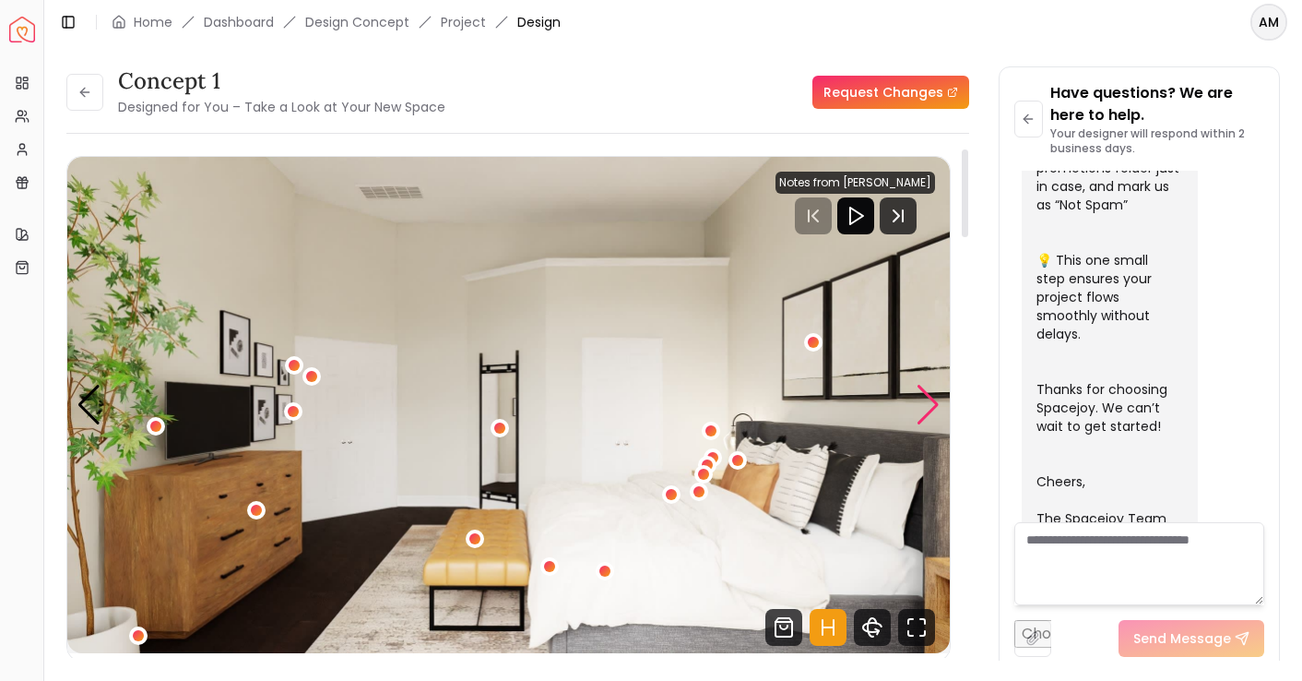
click at [928, 396] on div "Next slide" at bounding box center [928, 405] width 25 height 41
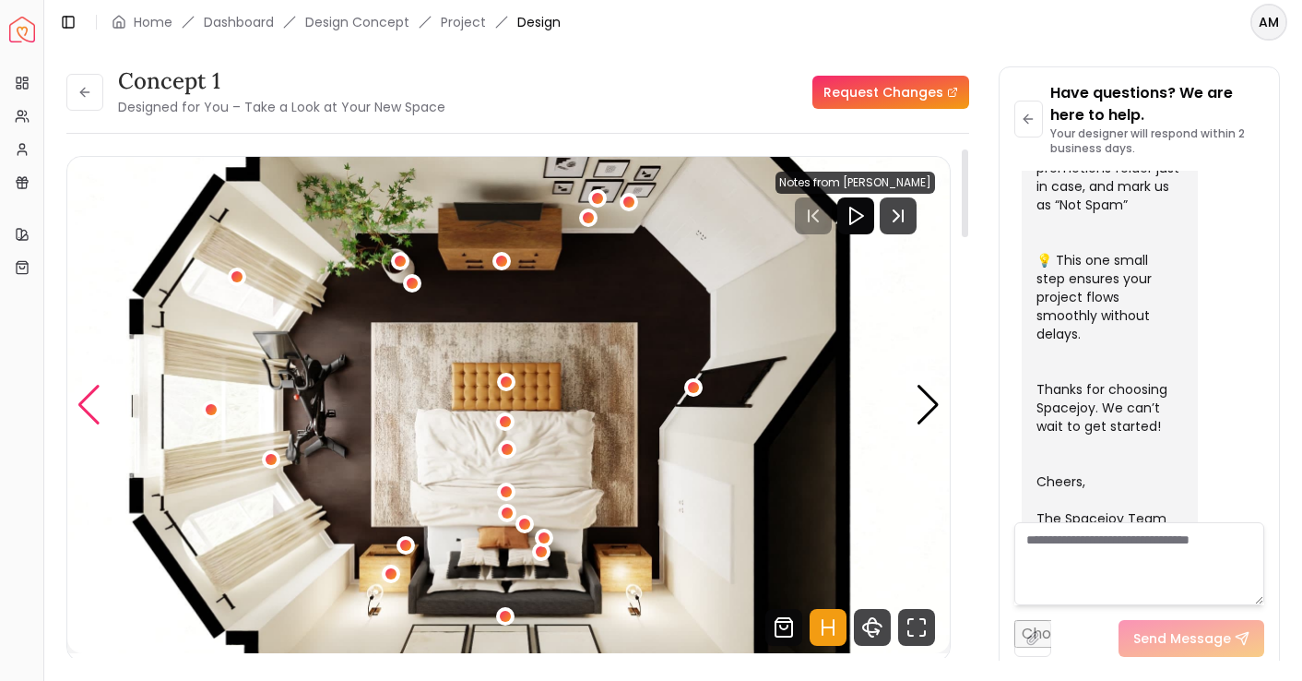
click at [97, 418] on div "Previous slide" at bounding box center [89, 405] width 25 height 41
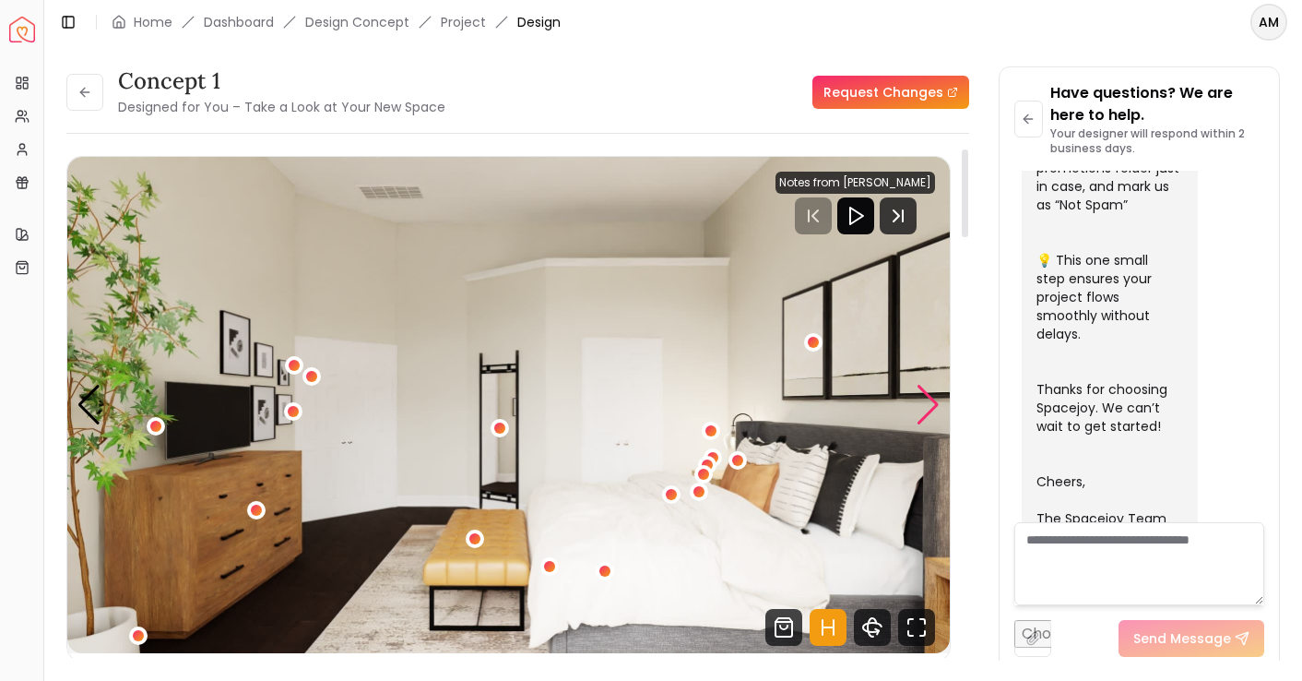
click at [929, 394] on div "Next slide" at bounding box center [928, 405] width 25 height 41
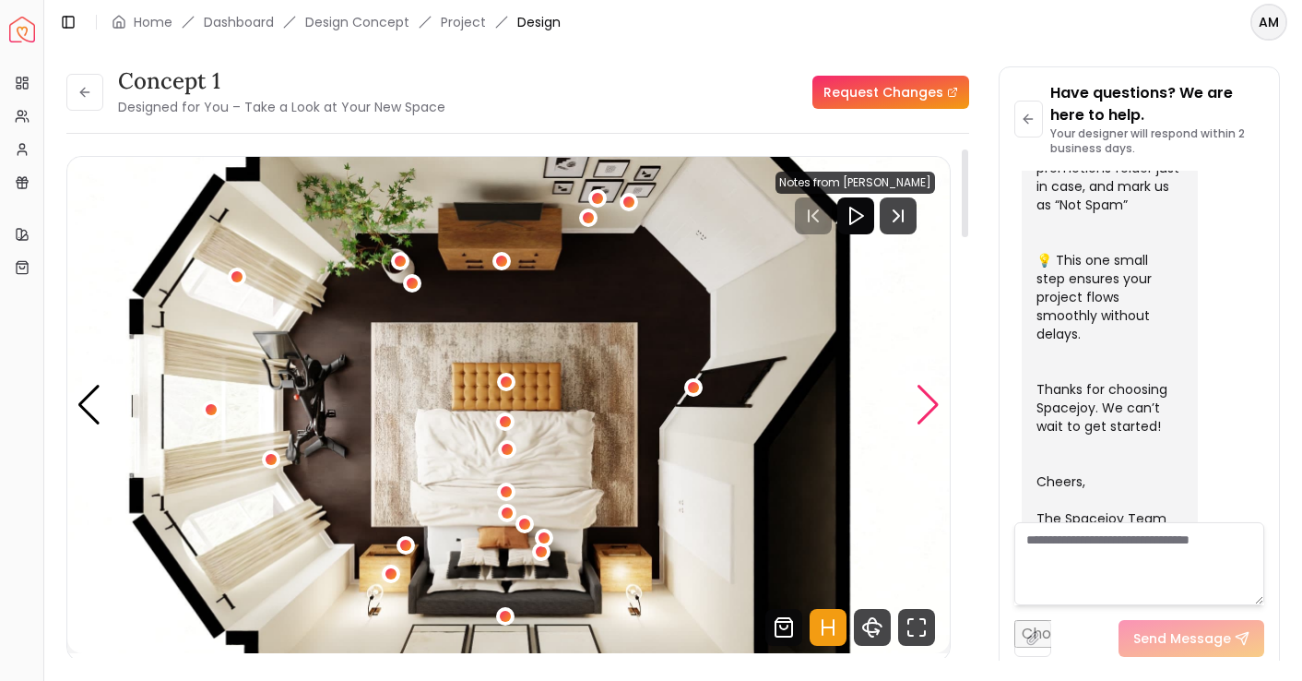
click at [929, 394] on div "Next slide" at bounding box center [928, 405] width 25 height 41
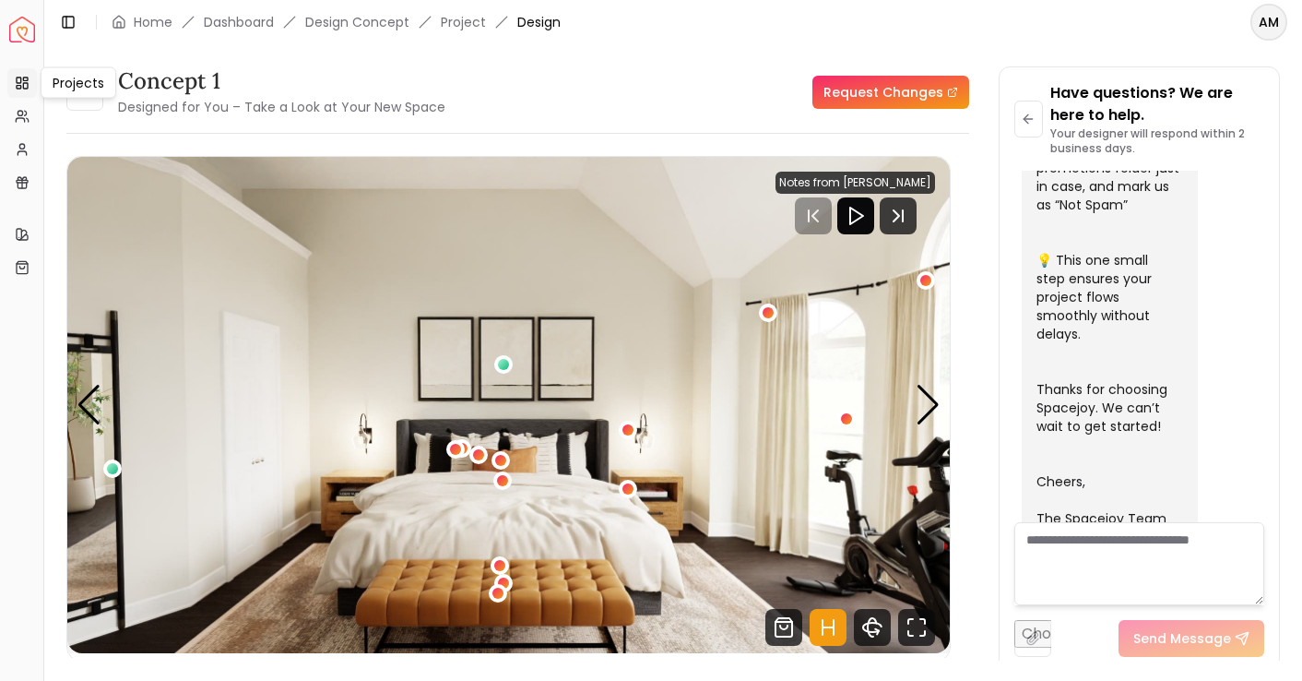
click at [21, 88] on icon at bounding box center [22, 83] width 15 height 15
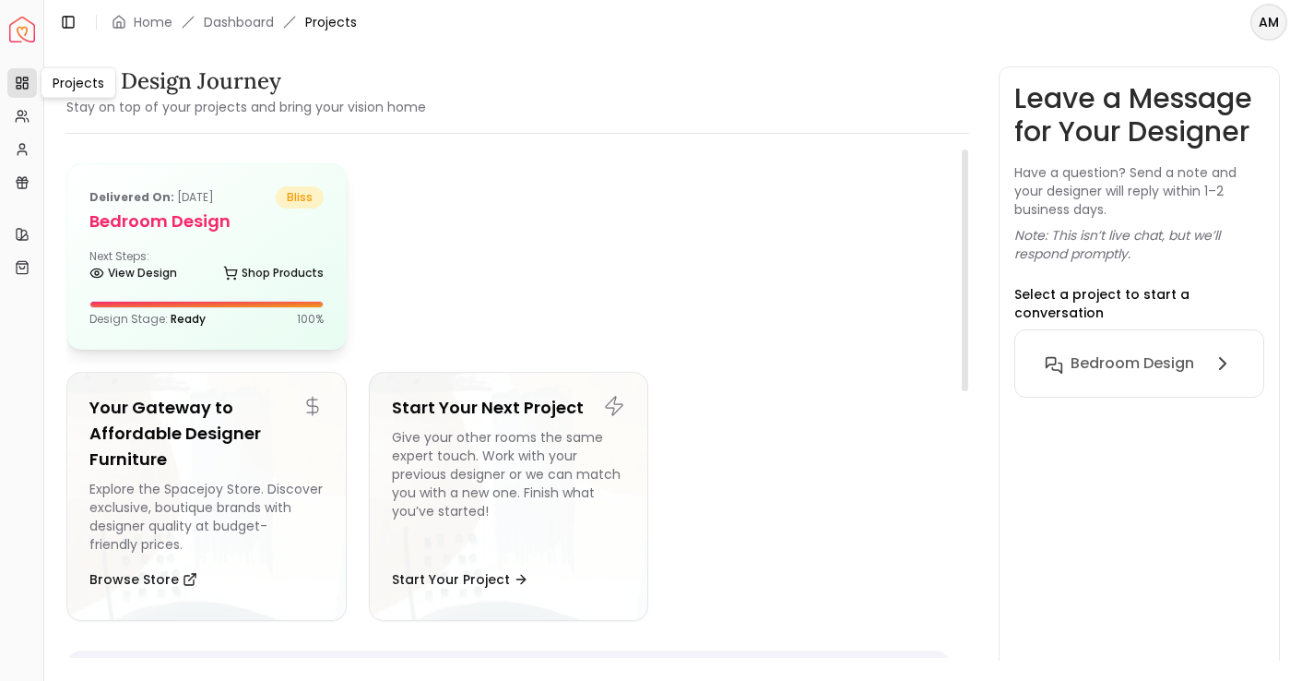
click at [205, 229] on h5 "Bedroom design" at bounding box center [206, 221] width 234 height 26
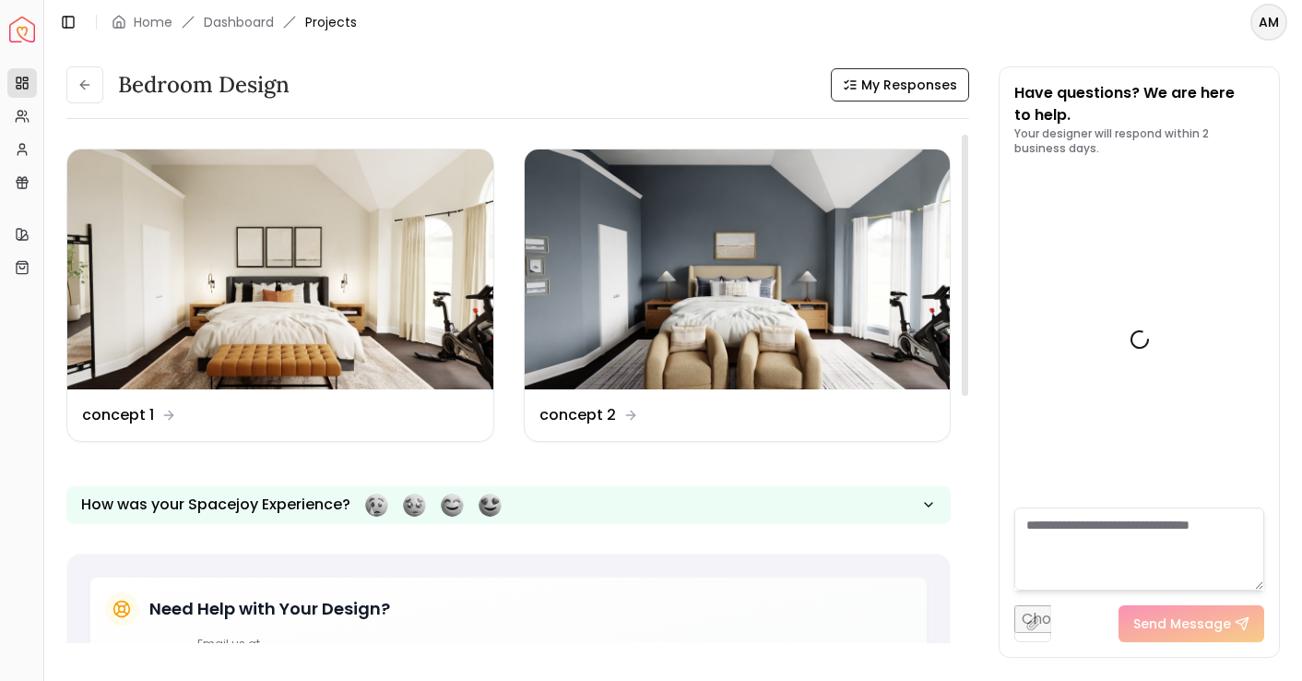
scroll to position [752, 0]
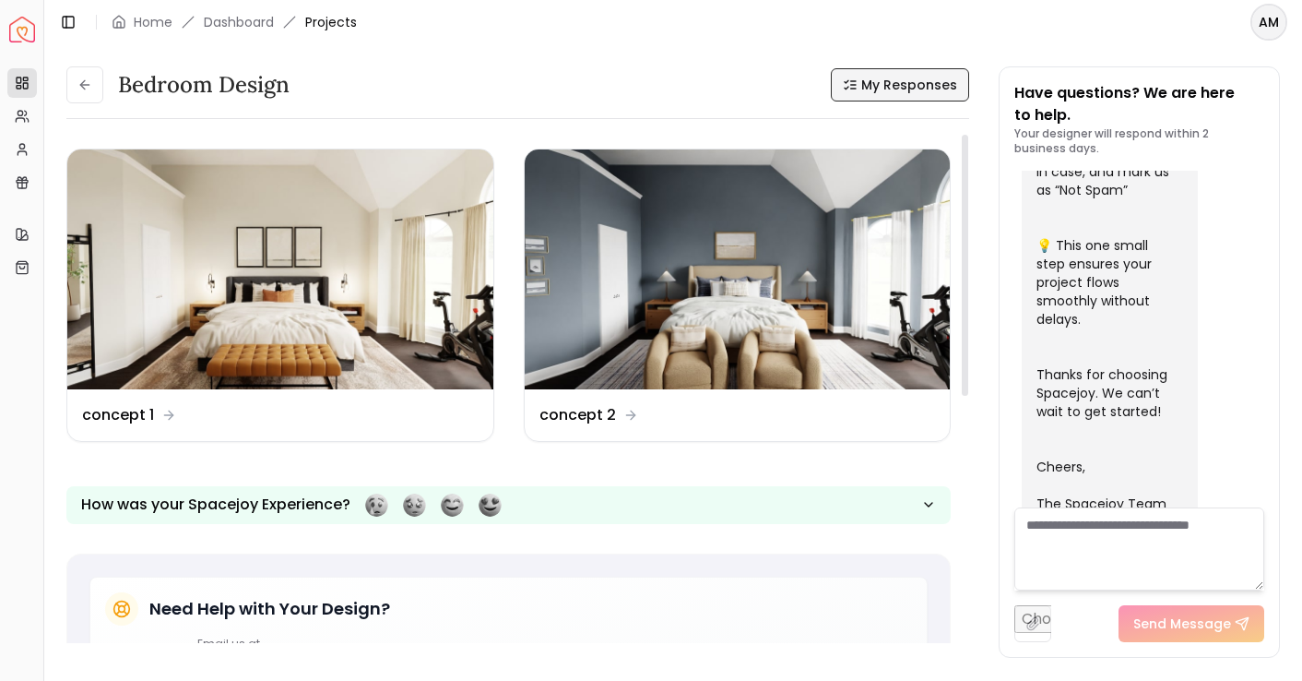
click at [858, 80] on icon at bounding box center [850, 84] width 15 height 15
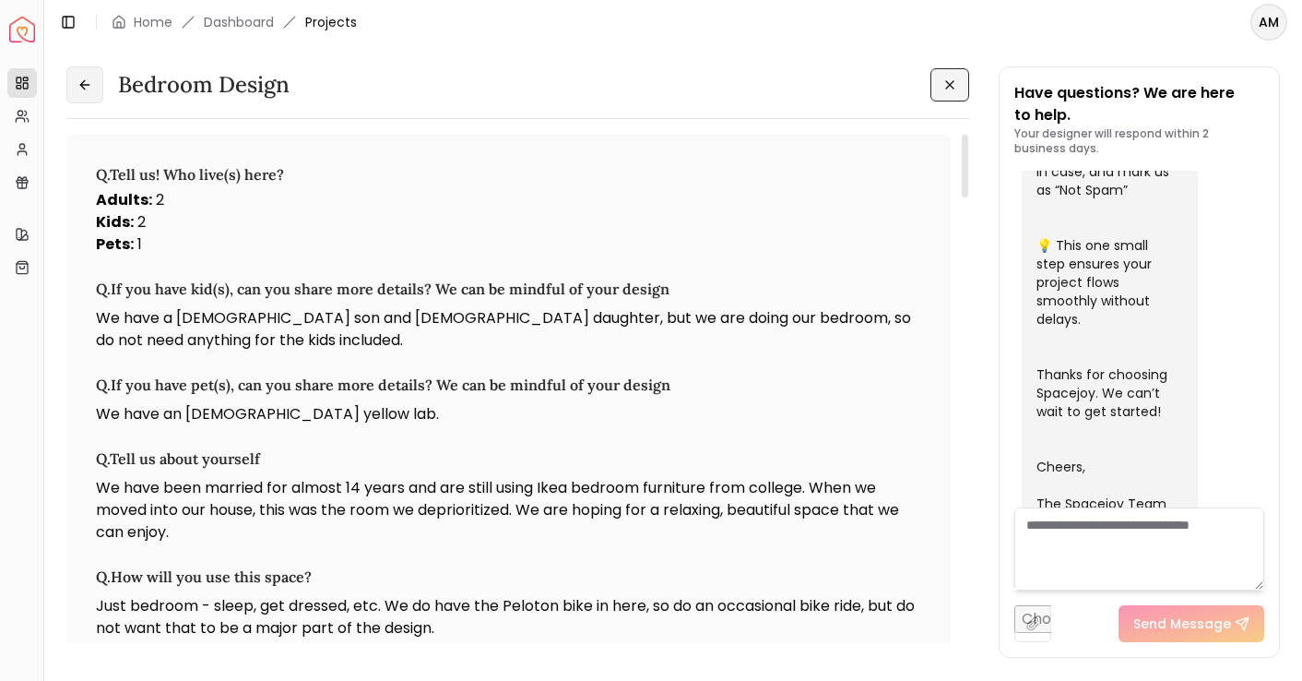
click at [93, 78] on button at bounding box center [84, 84] width 37 height 37
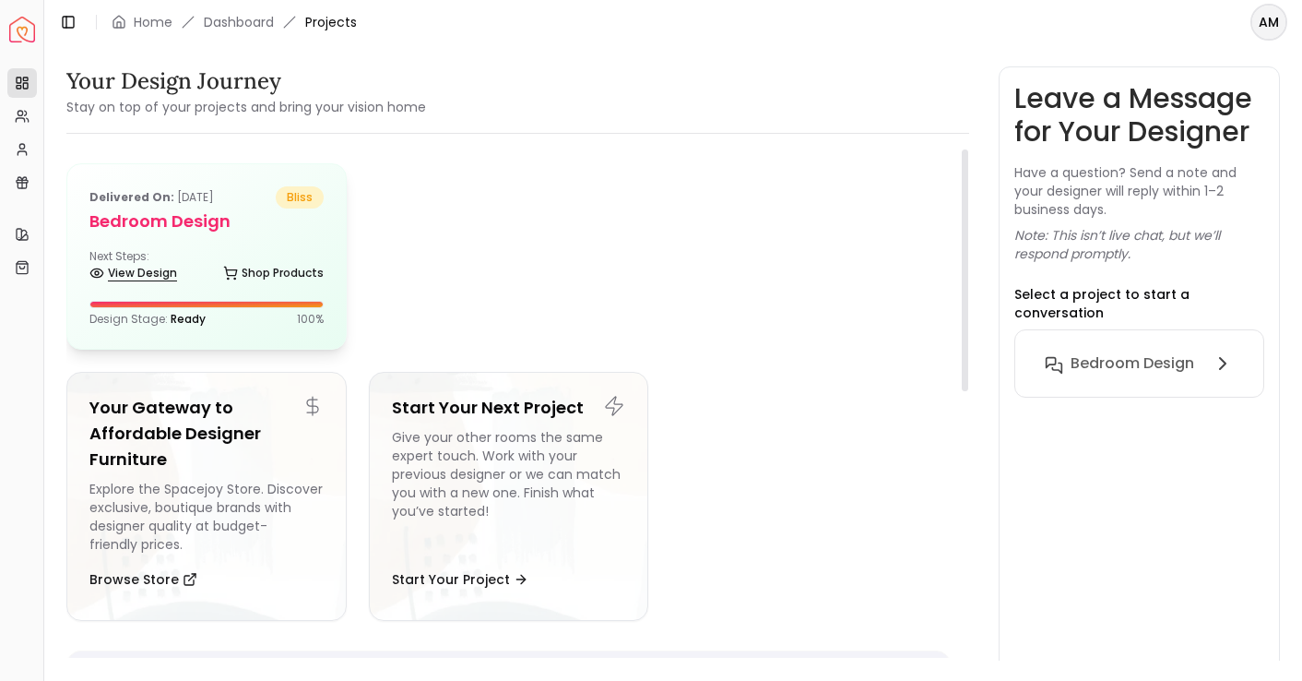
click at [133, 267] on link "View Design" at bounding box center [133, 273] width 88 height 26
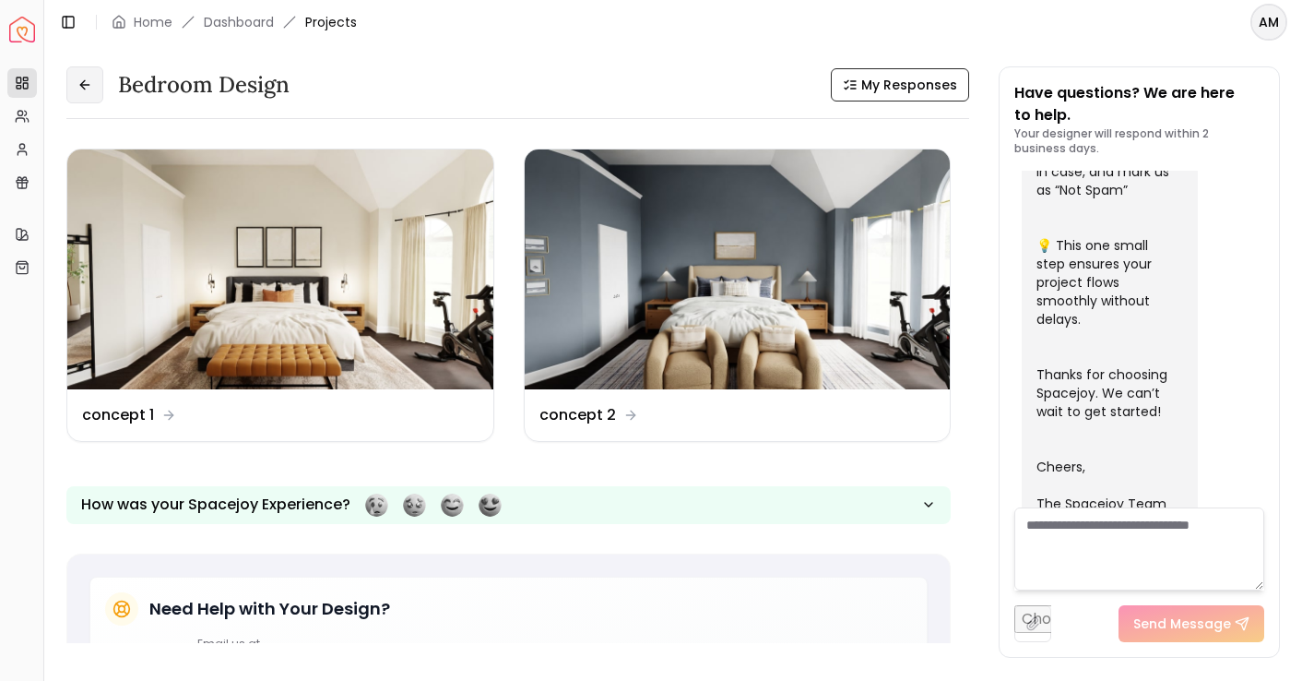
click at [89, 82] on icon at bounding box center [84, 84] width 15 height 15
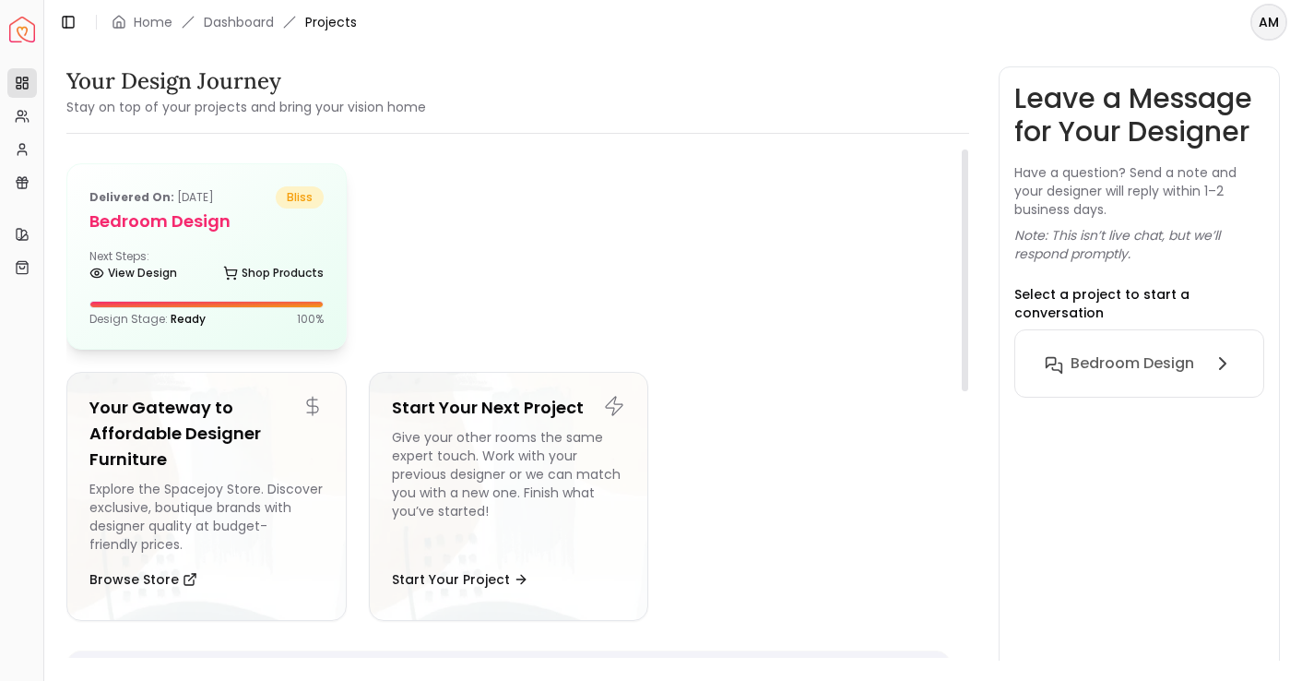
click at [185, 197] on p "Delivered on: Aug 29, 2025" at bounding box center [151, 197] width 124 height 22
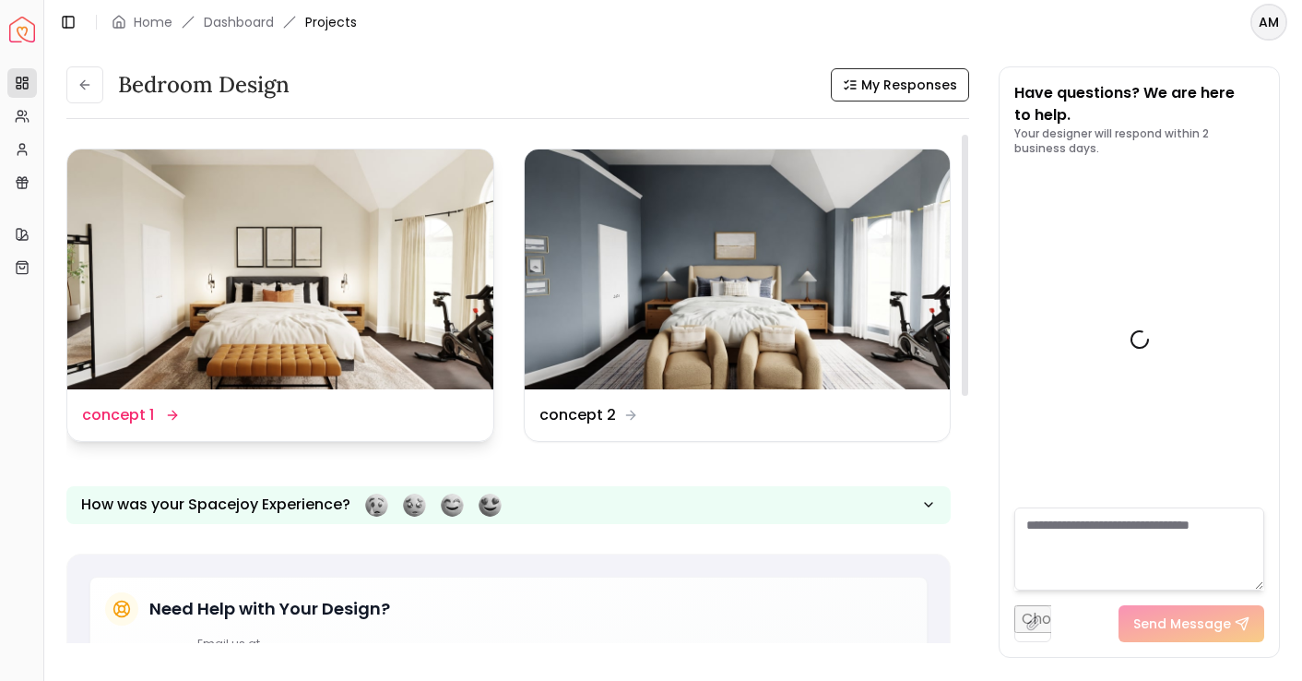
scroll to position [752, 0]
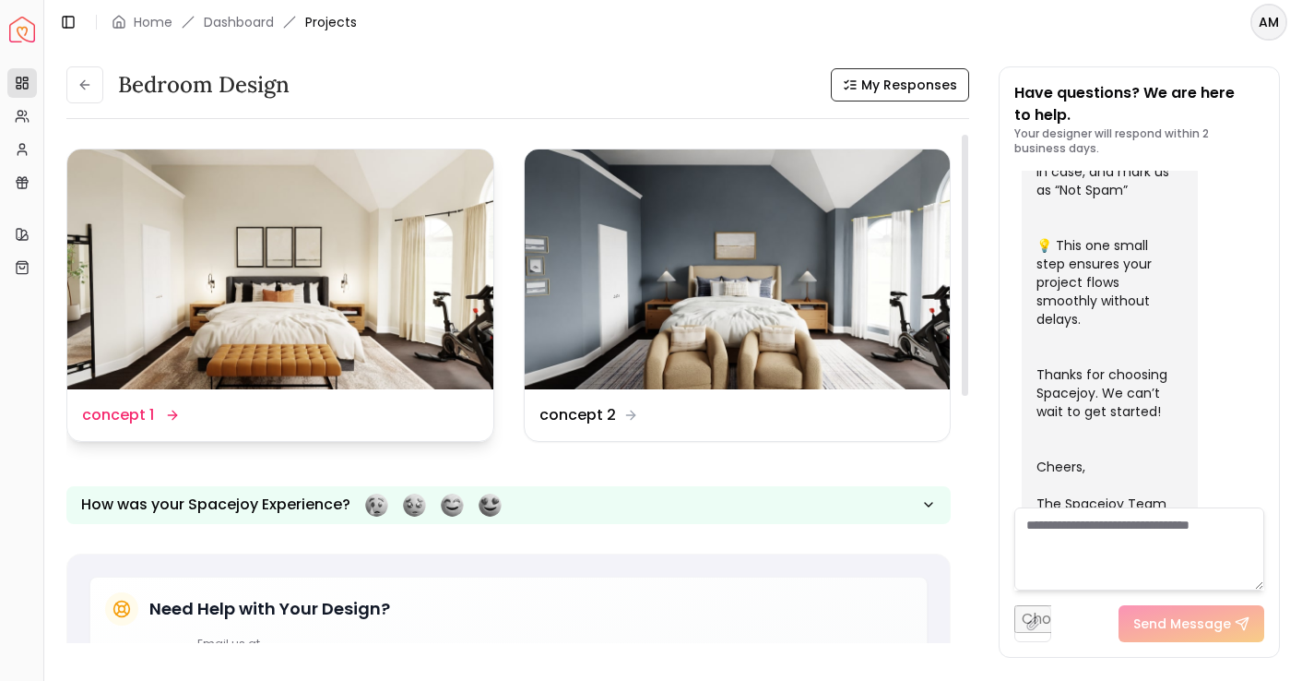
click at [374, 268] on img at bounding box center [280, 269] width 426 height 240
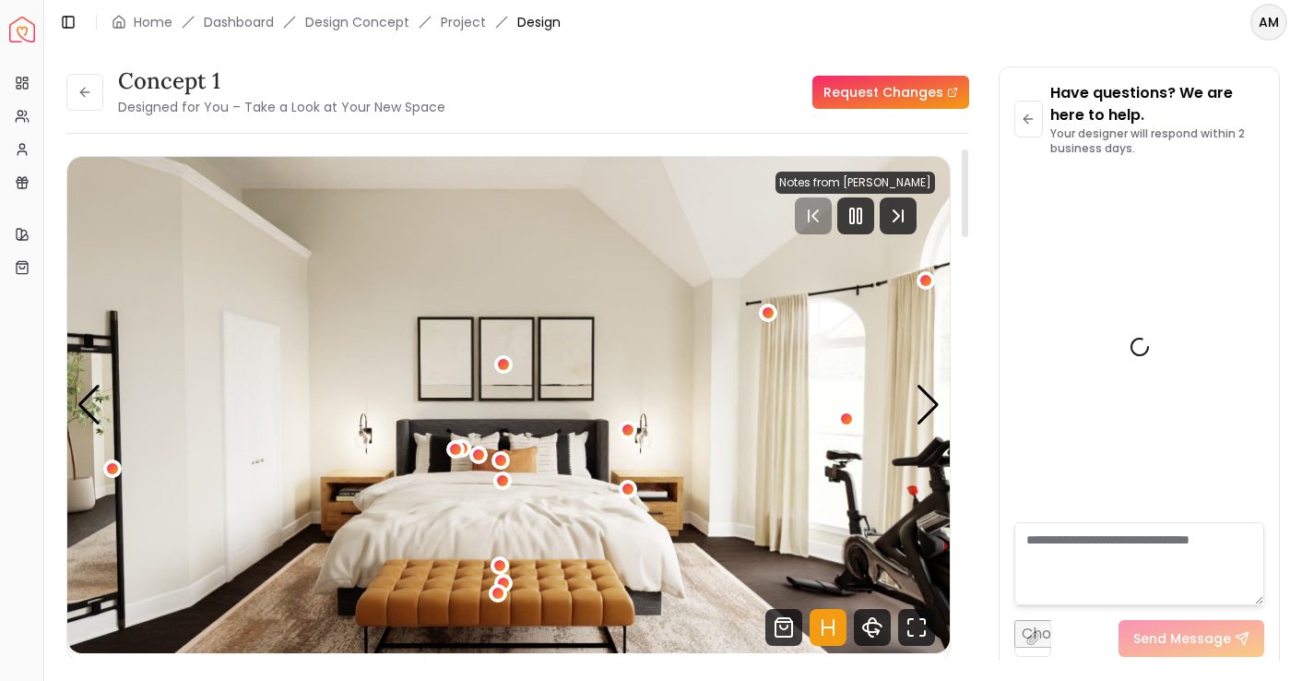
scroll to position [737, 0]
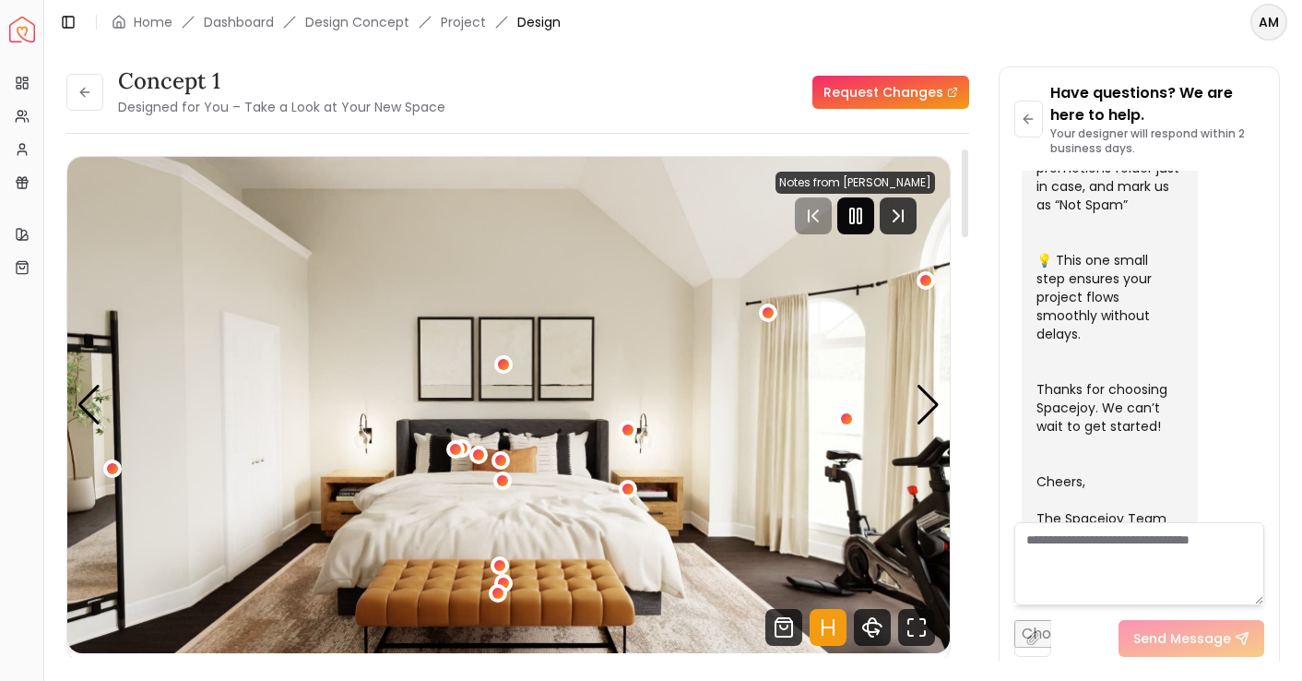
click at [861, 219] on rect "Pause" at bounding box center [860, 215] width 4 height 15
click at [914, 394] on img "1 / 5" at bounding box center [508, 405] width 883 height 496
click at [930, 394] on div "Next slide" at bounding box center [928, 405] width 25 height 41
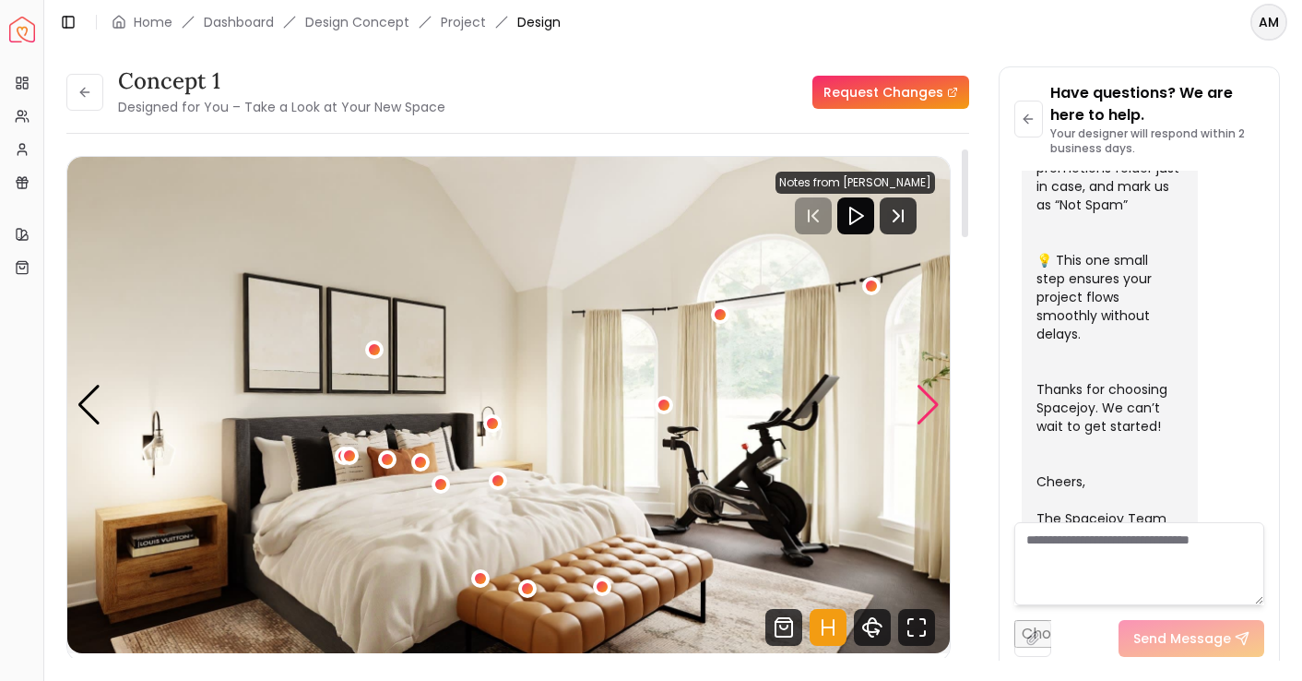
click at [930, 394] on div "Next slide" at bounding box center [928, 405] width 25 height 41
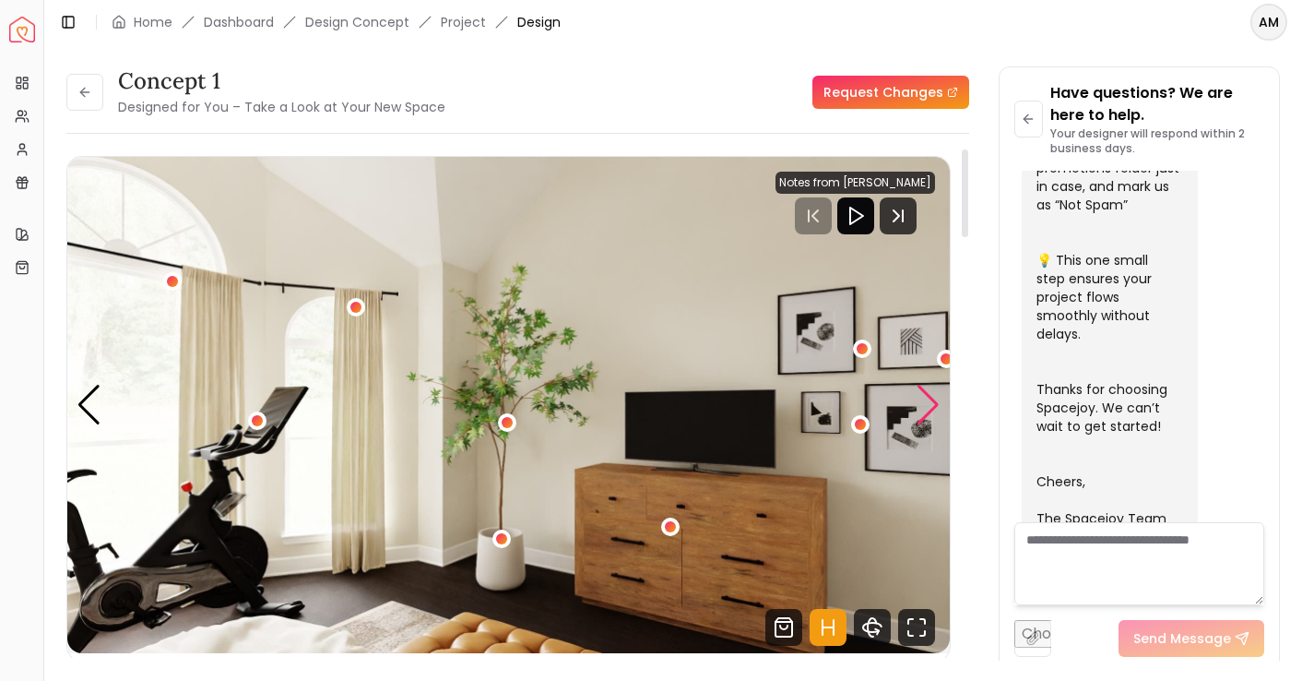
click at [930, 394] on div "Next slide" at bounding box center [928, 405] width 25 height 41
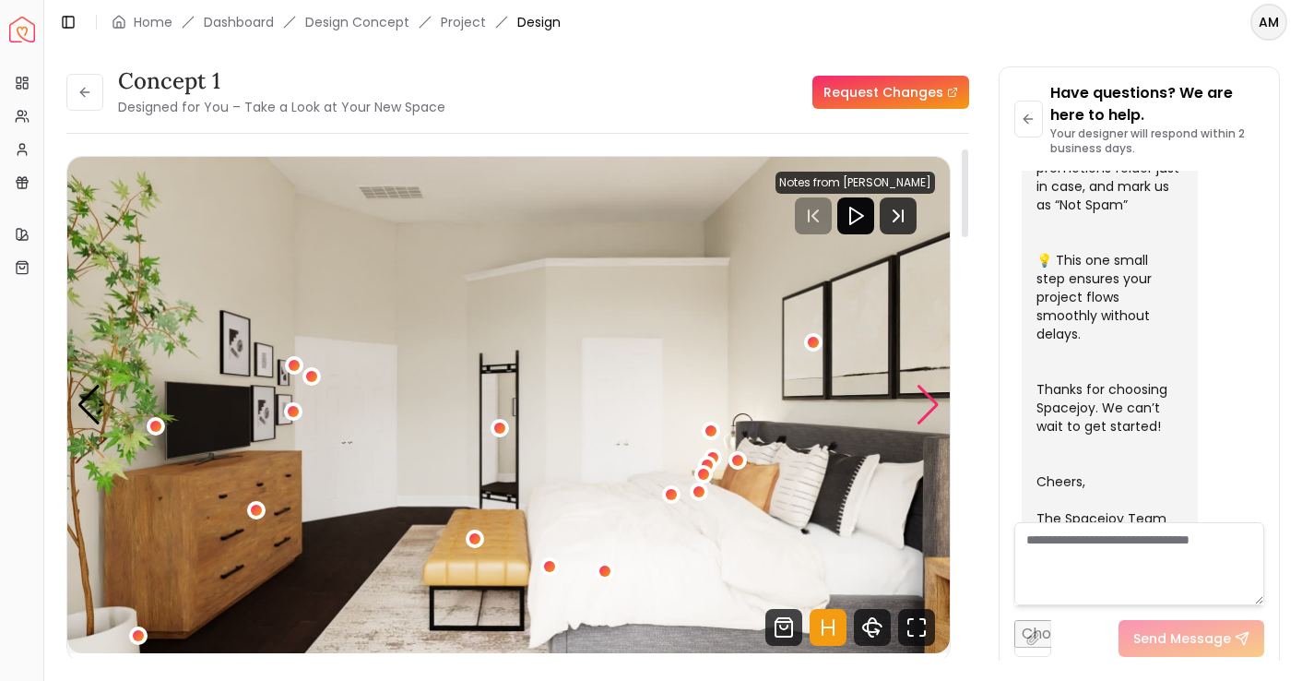
click at [930, 394] on div "Next slide" at bounding box center [928, 405] width 25 height 41
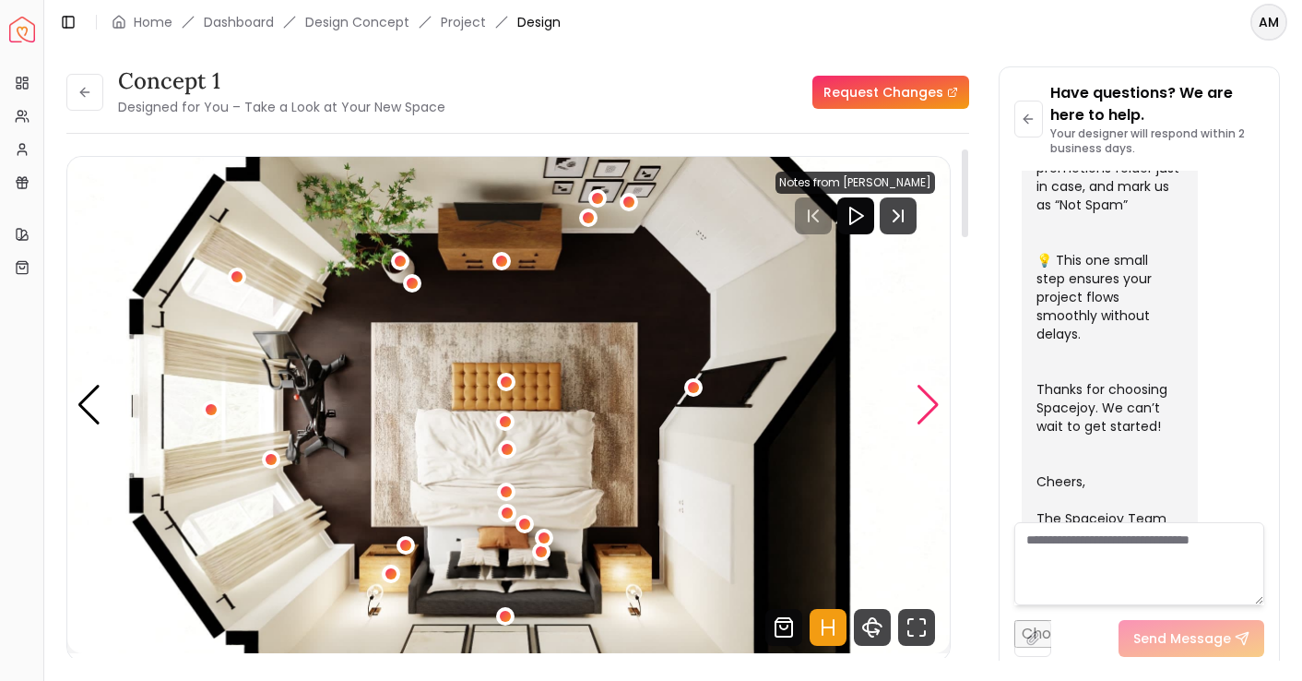
click at [930, 394] on div "Next slide" at bounding box center [928, 405] width 25 height 41
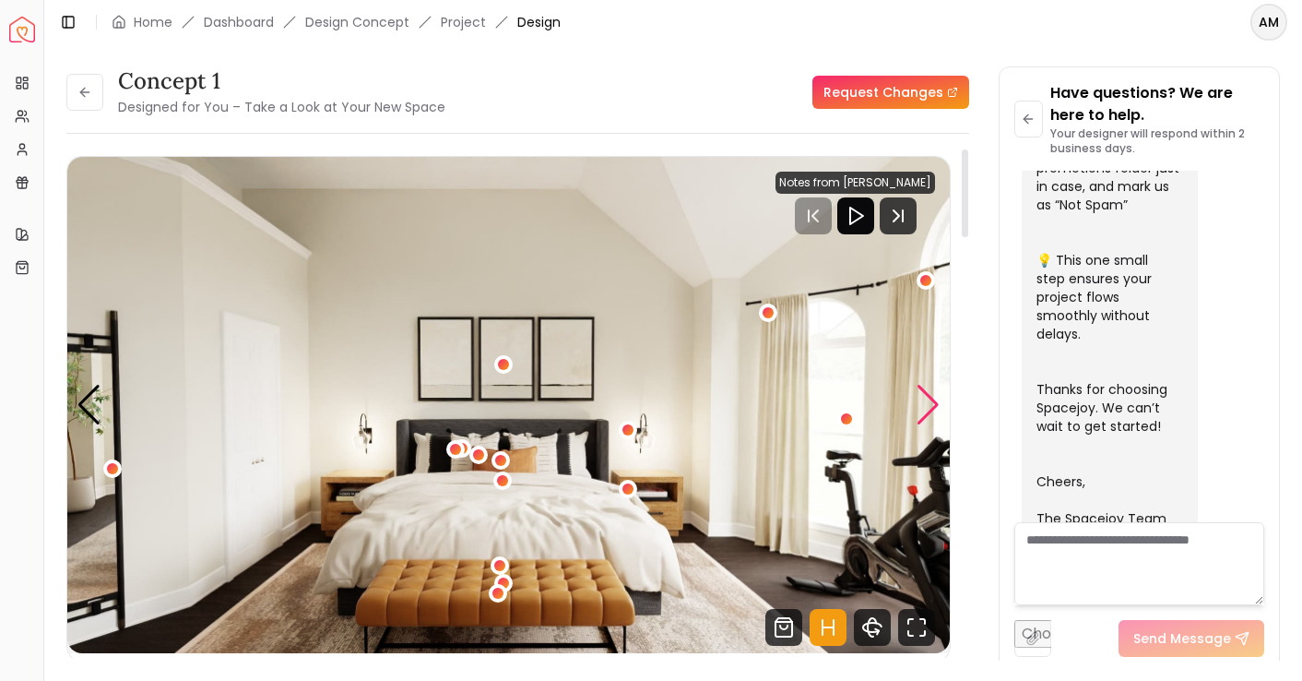
click at [930, 394] on div "Next slide" at bounding box center [928, 405] width 25 height 41
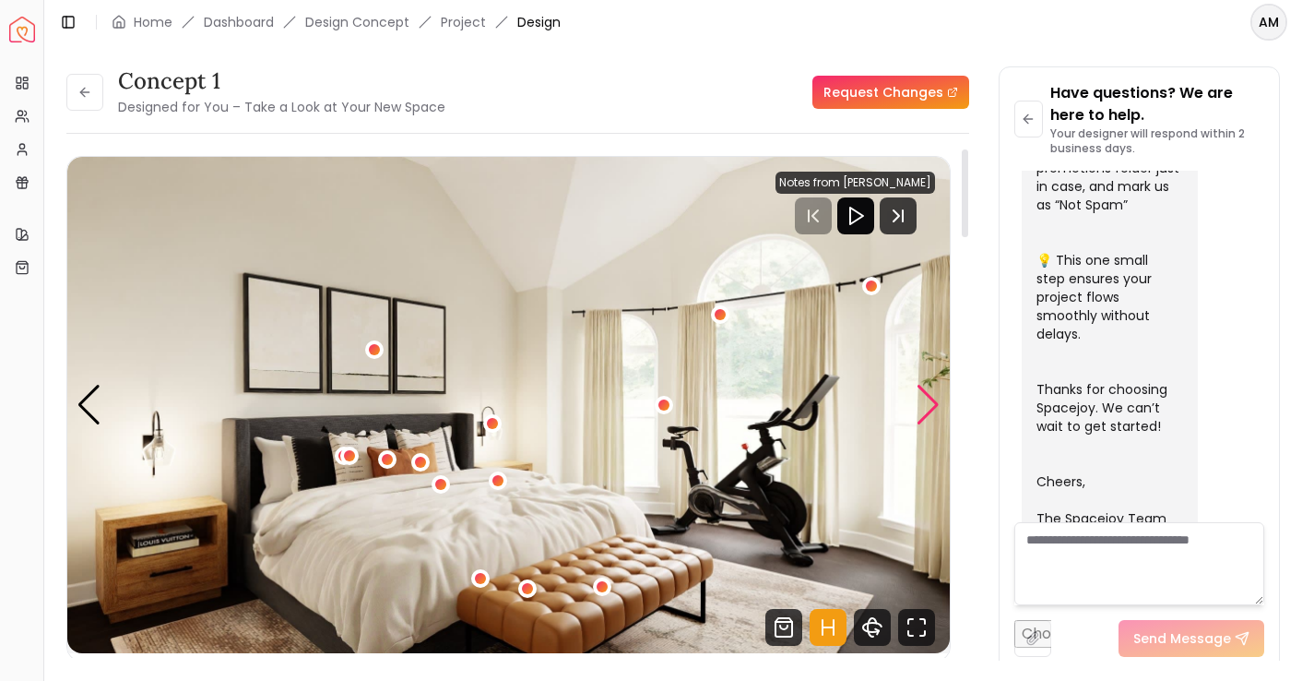
click at [930, 394] on div "Next slide" at bounding box center [928, 405] width 25 height 41
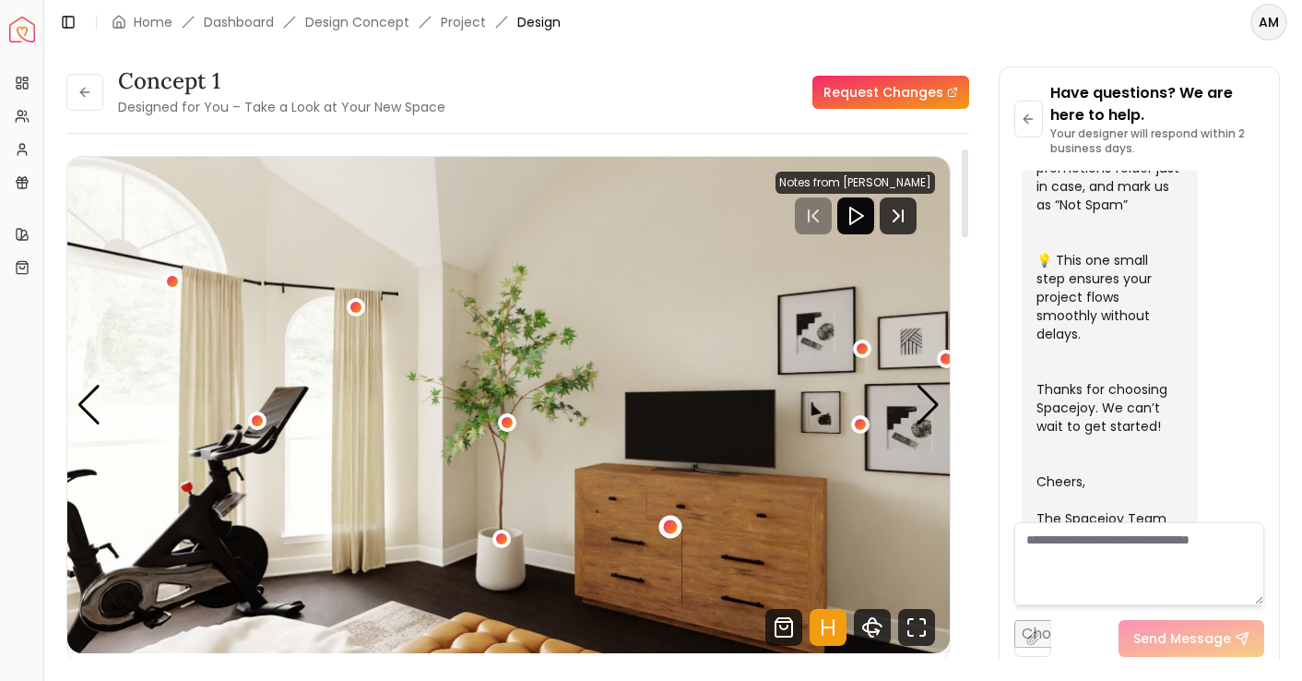
click at [672, 525] on div "3 / 5" at bounding box center [670, 526] width 14 height 14
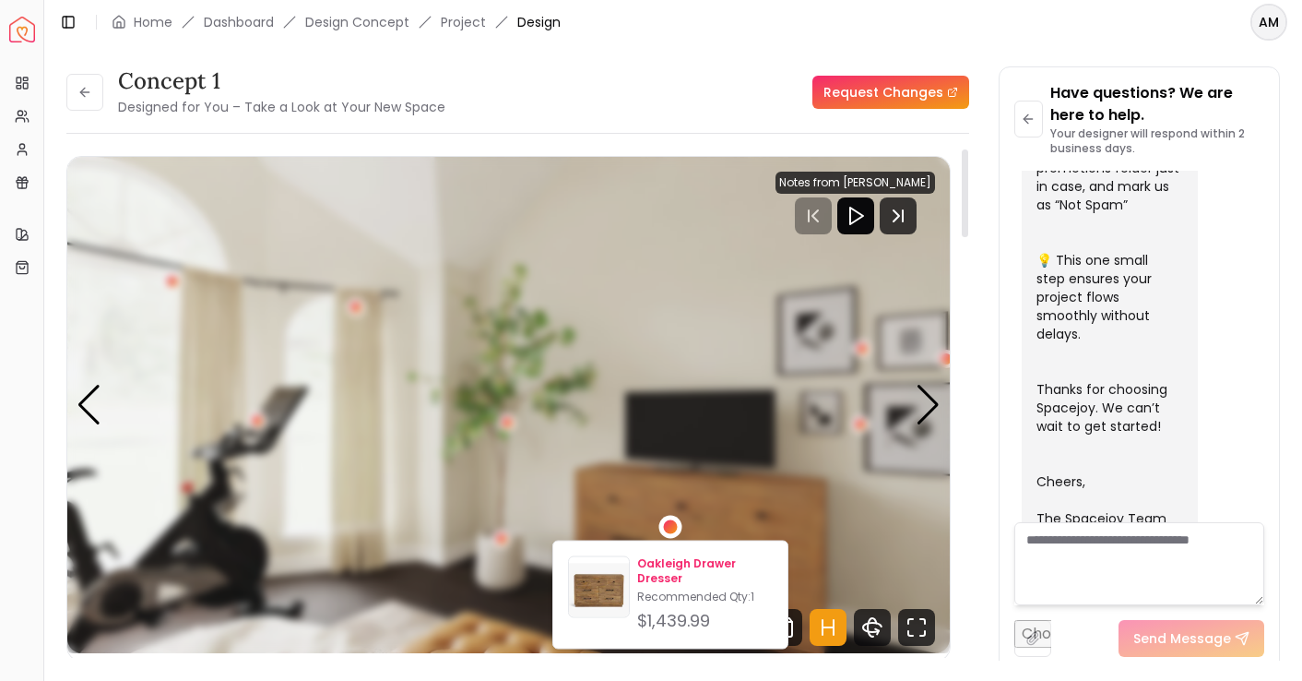
click at [658, 571] on p "Oakleigh Drawer Dresser" at bounding box center [705, 571] width 136 height 30
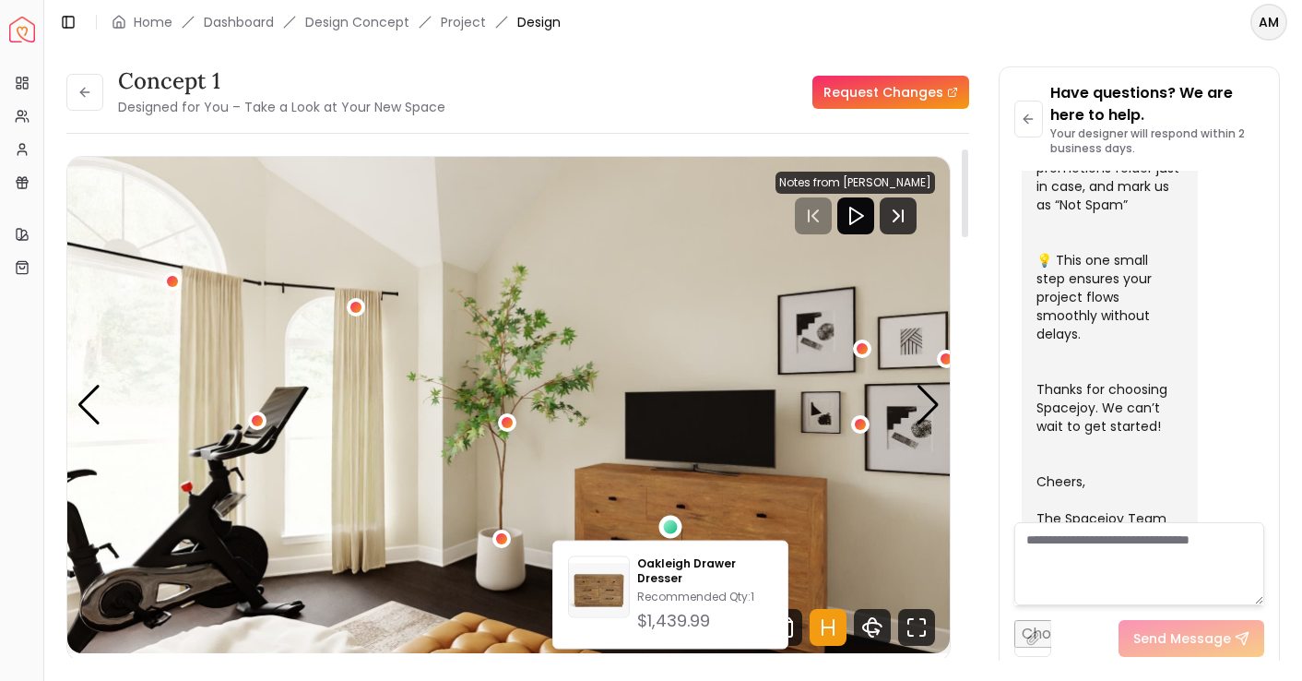
click at [103, 77] on div "concept 1 Designed for You – Take a Look at Your New Space" at bounding box center [255, 92] width 379 height 52
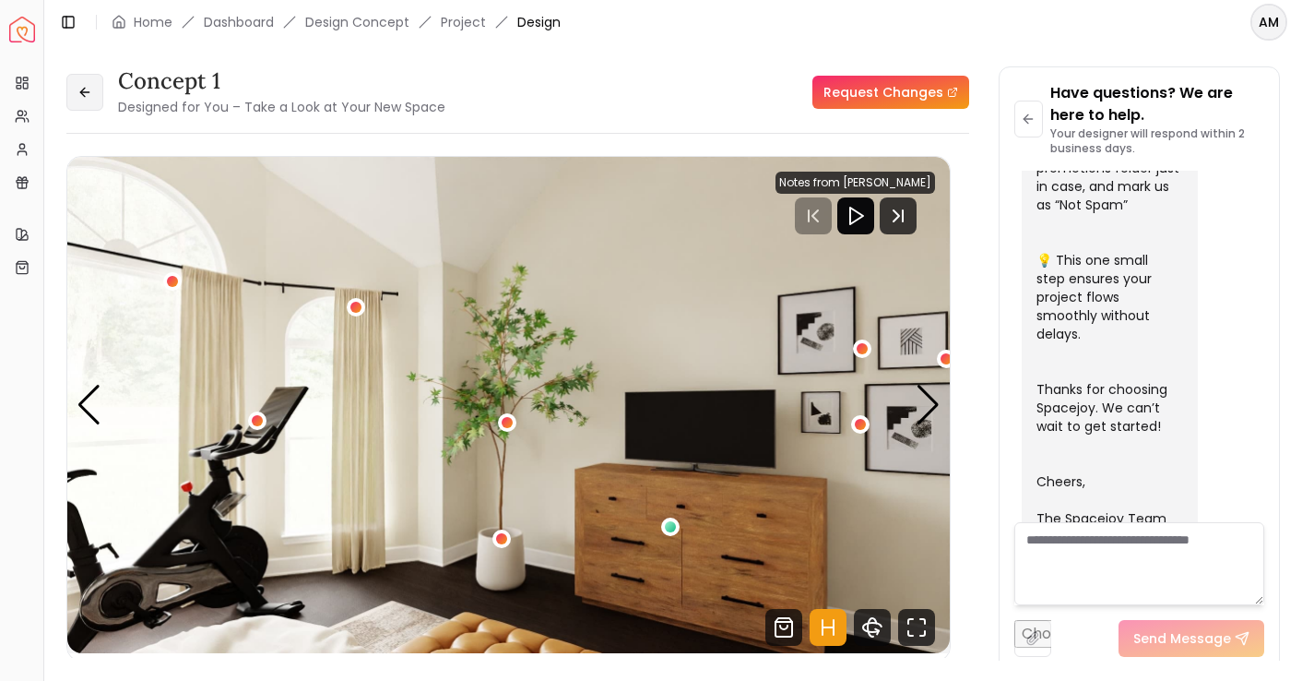
click at [89, 89] on icon at bounding box center [84, 92] width 15 height 15
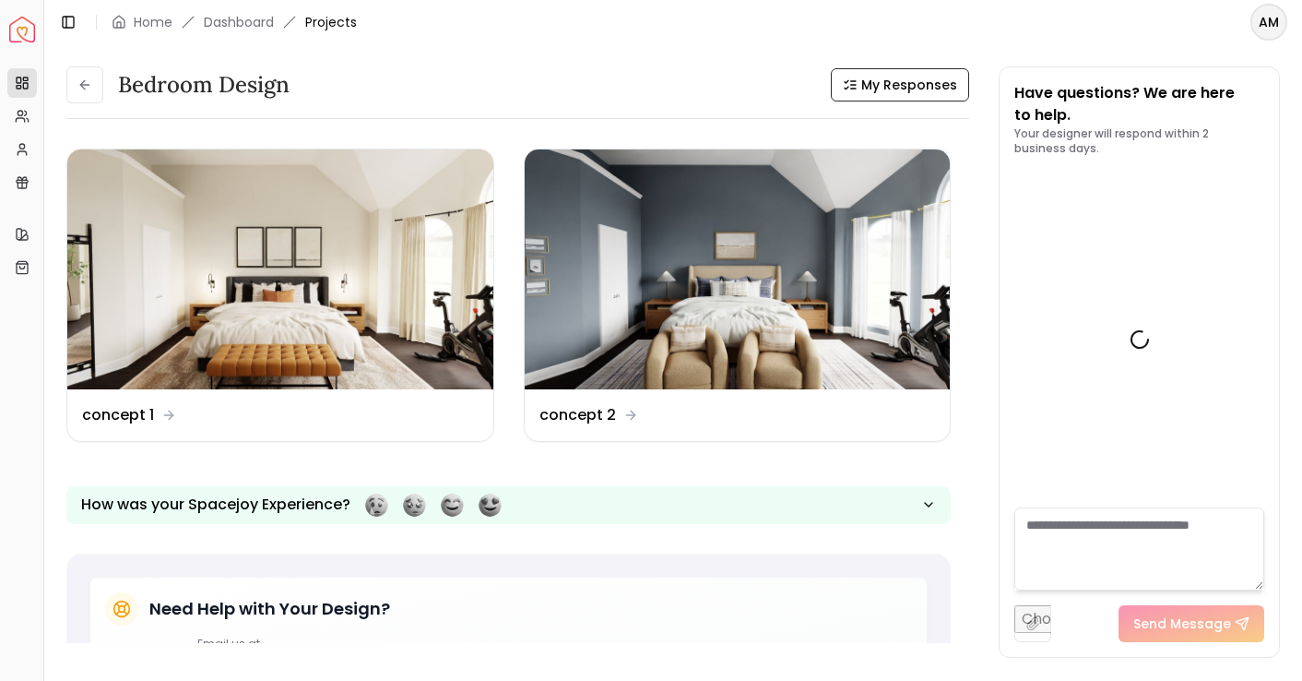
scroll to position [752, 0]
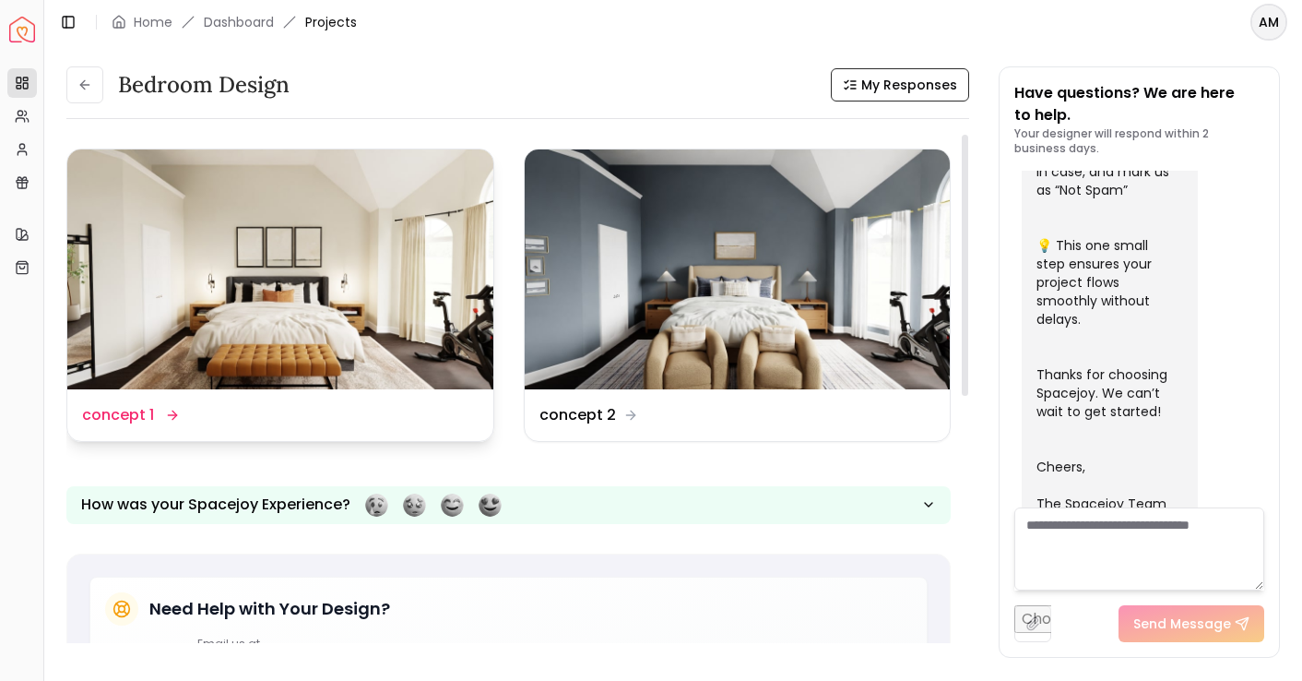
click at [307, 337] on img at bounding box center [280, 269] width 426 height 240
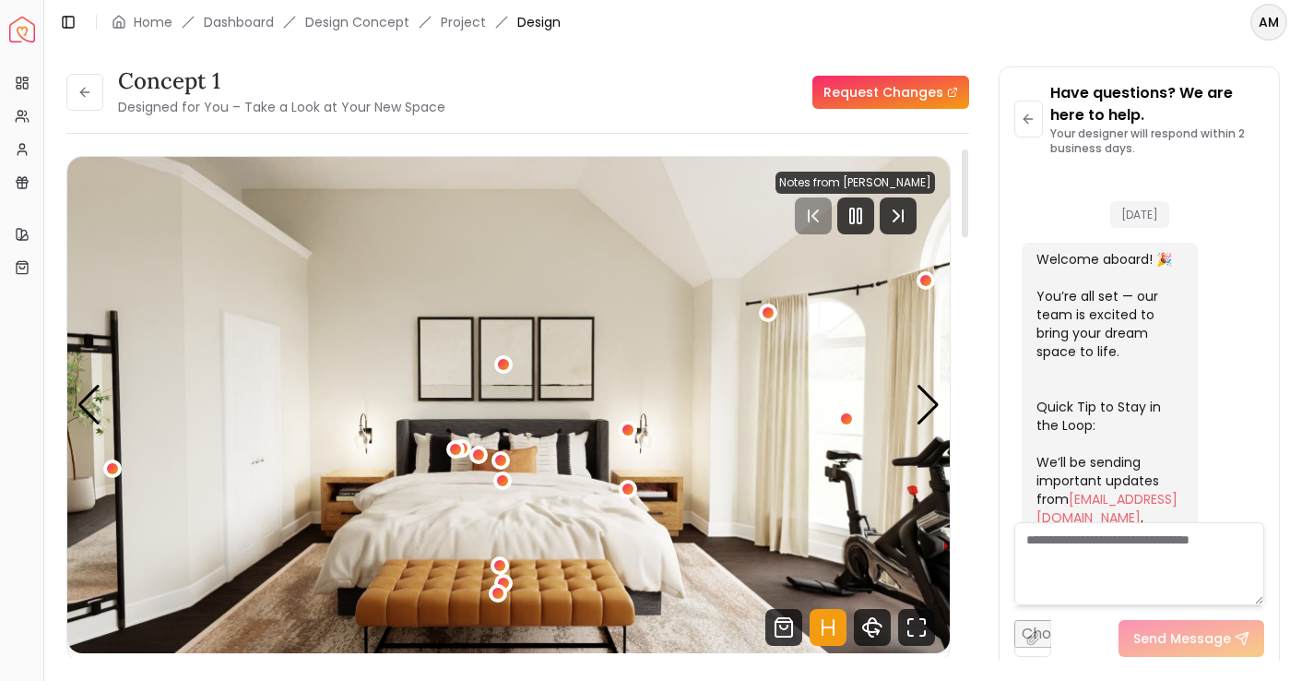
scroll to position [737, 0]
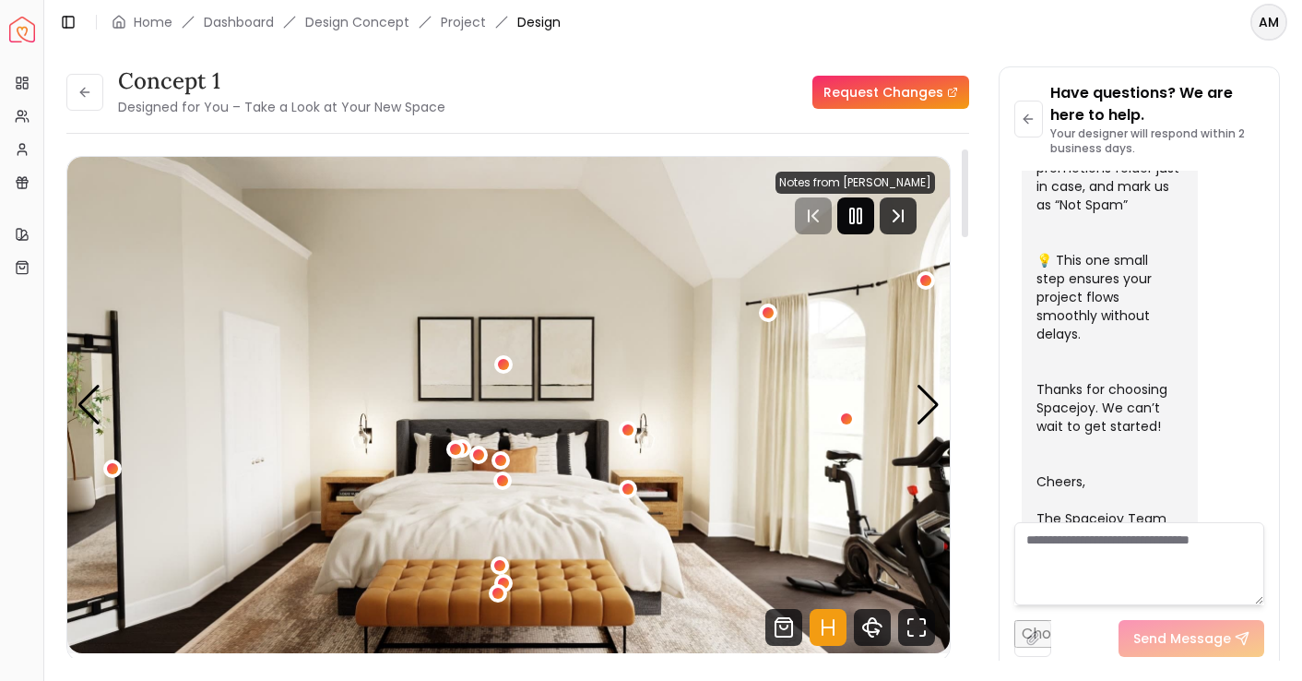
click at [867, 213] on icon "Pause" at bounding box center [856, 216] width 22 height 22
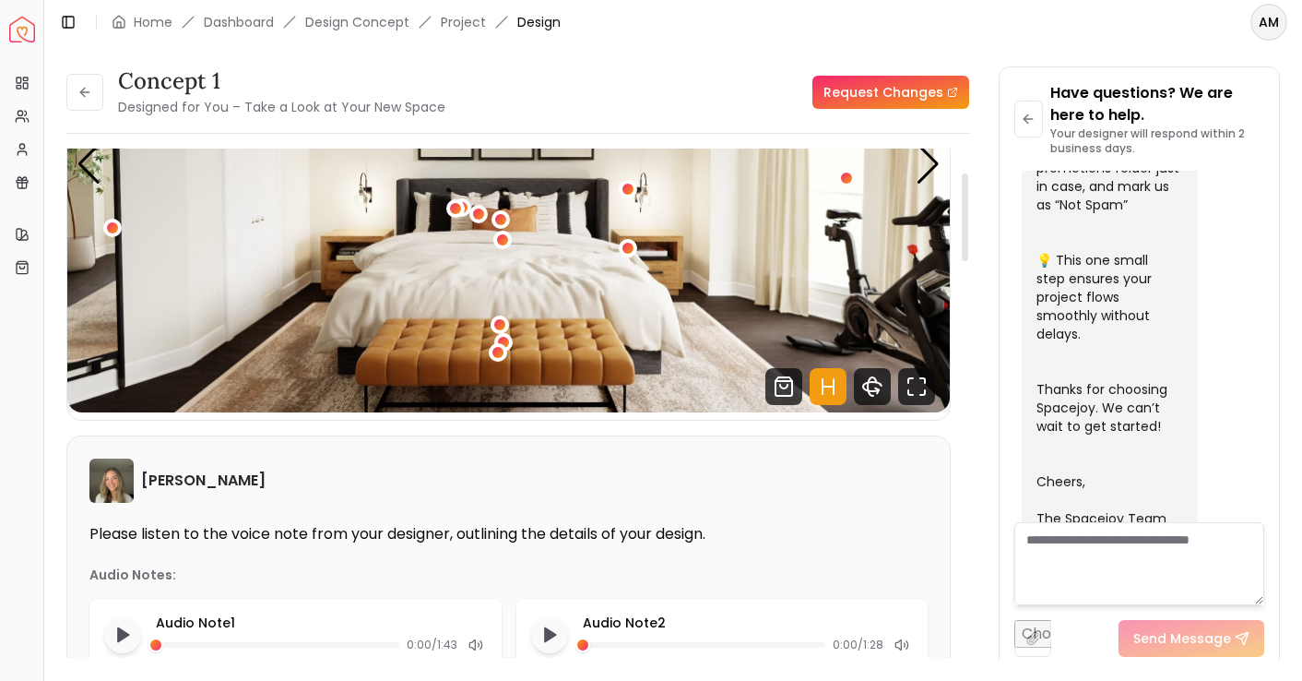
scroll to position [0, 0]
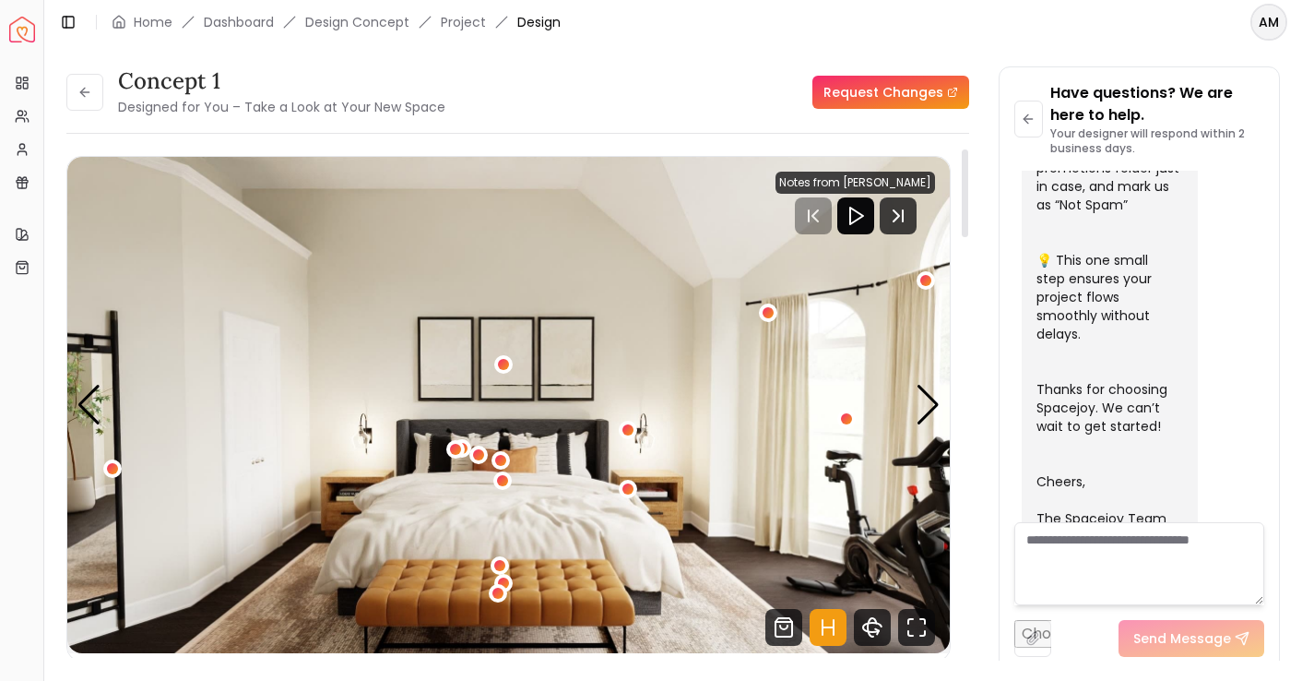
click at [871, 103] on link "Request Changes" at bounding box center [890, 92] width 157 height 33
click at [361, 429] on img "1 / 5" at bounding box center [508, 405] width 883 height 496
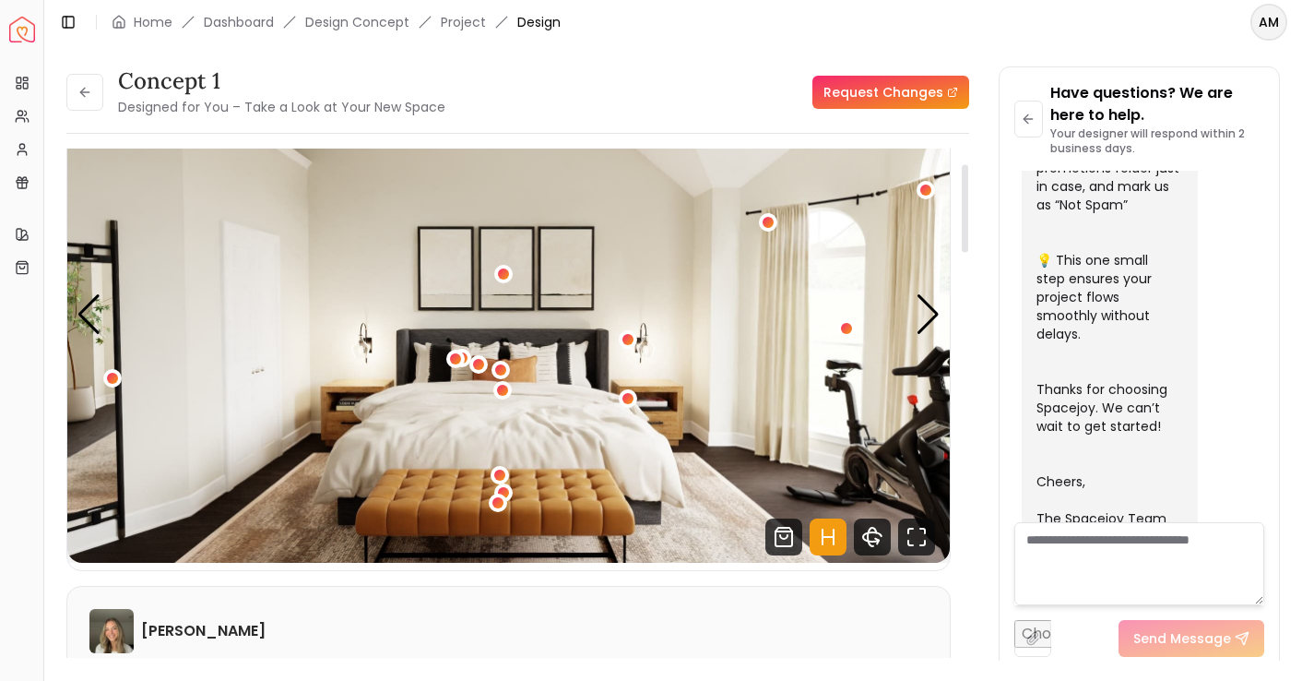
scroll to position [45, 0]
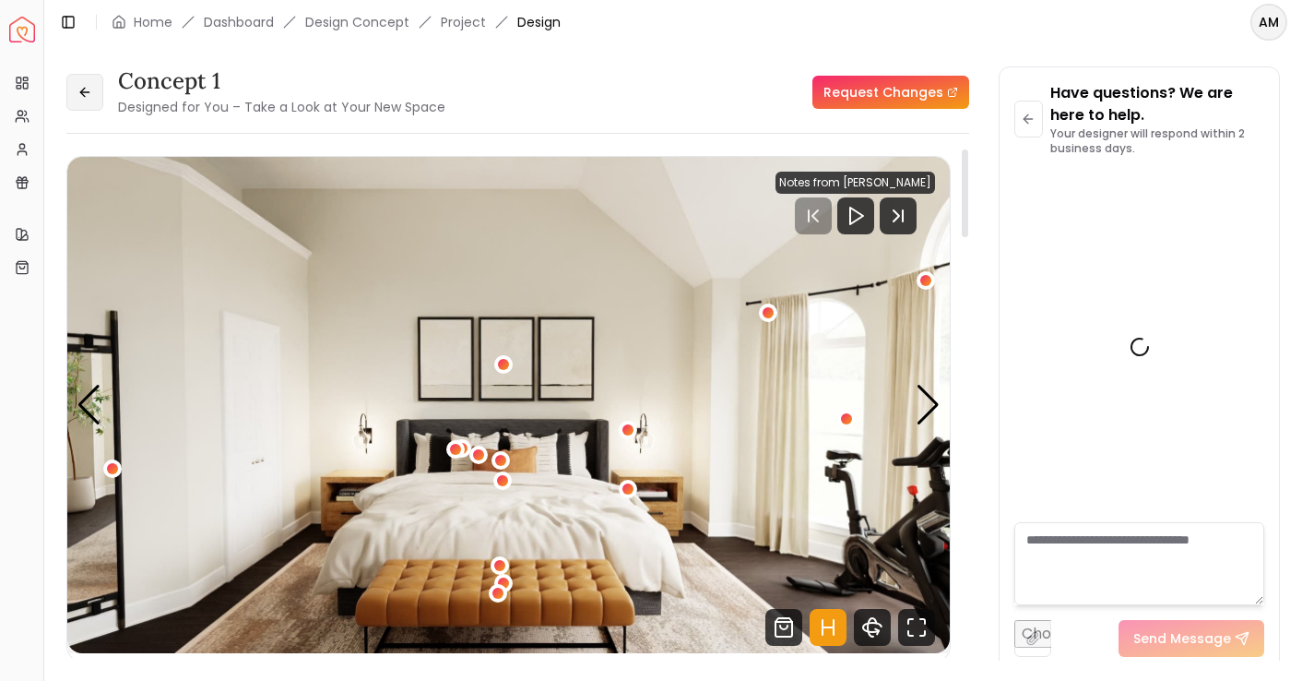
scroll to position [737, 0]
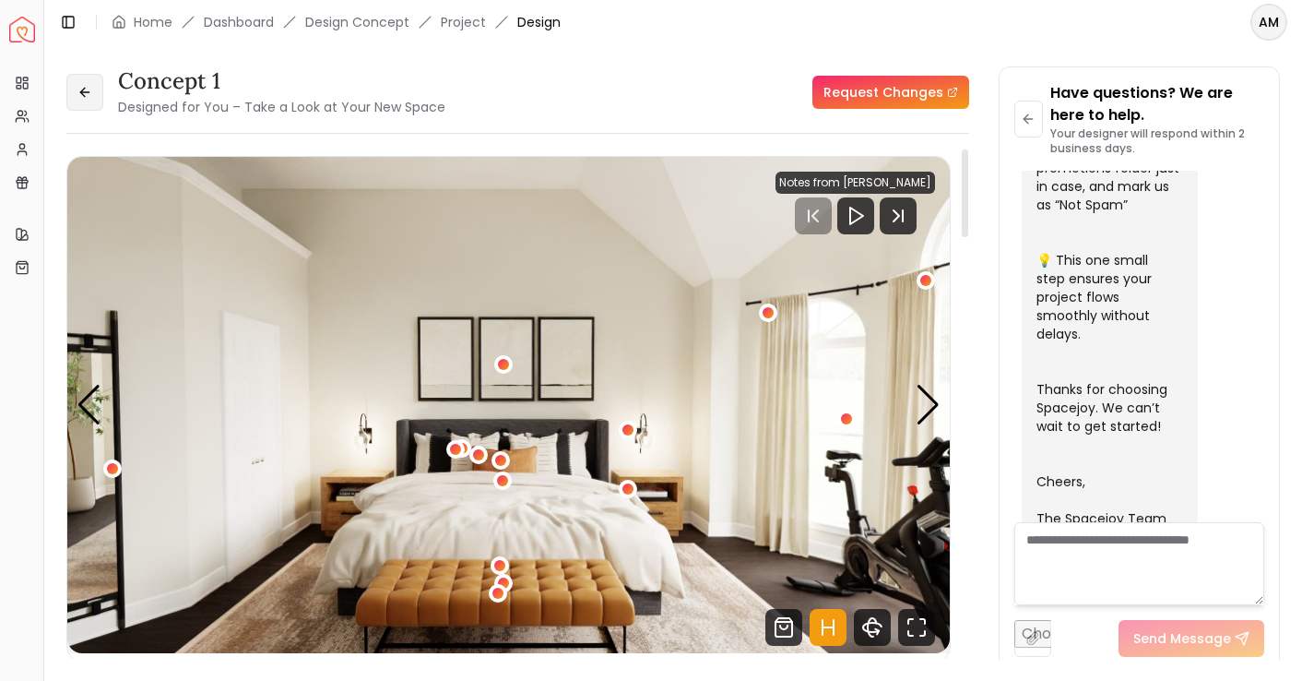
click at [78, 94] on icon at bounding box center [84, 92] width 15 height 15
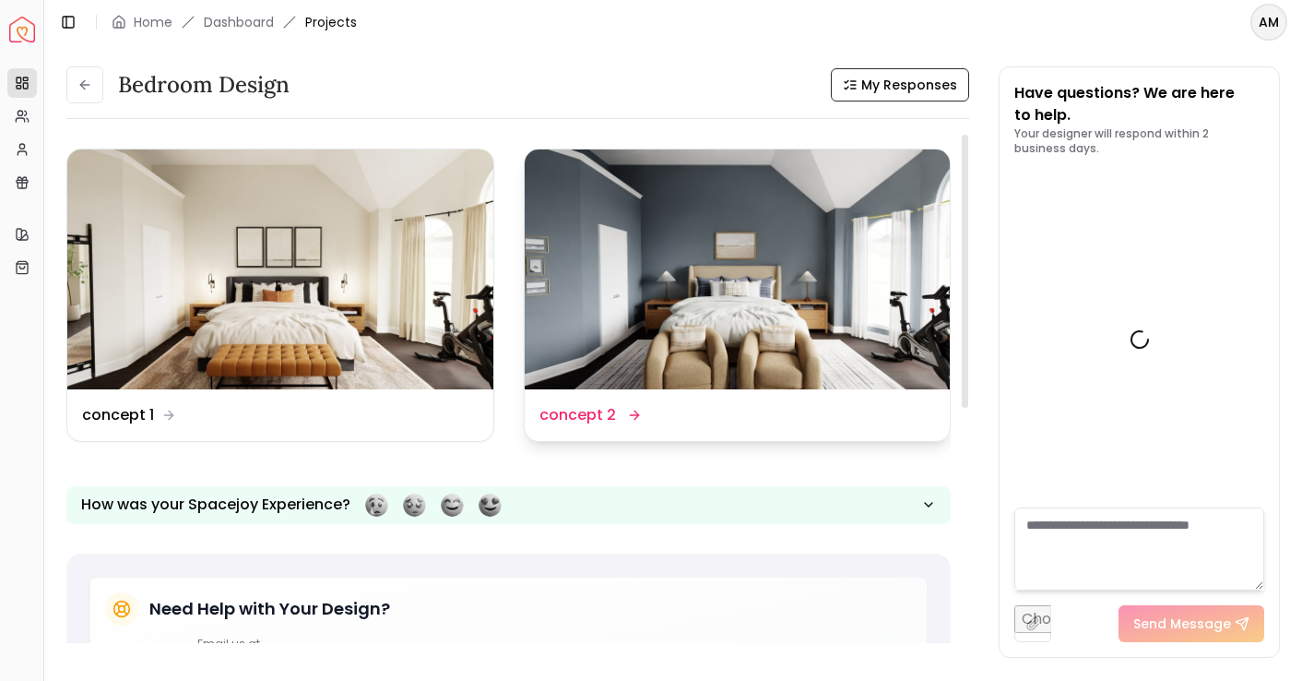
scroll to position [752, 0]
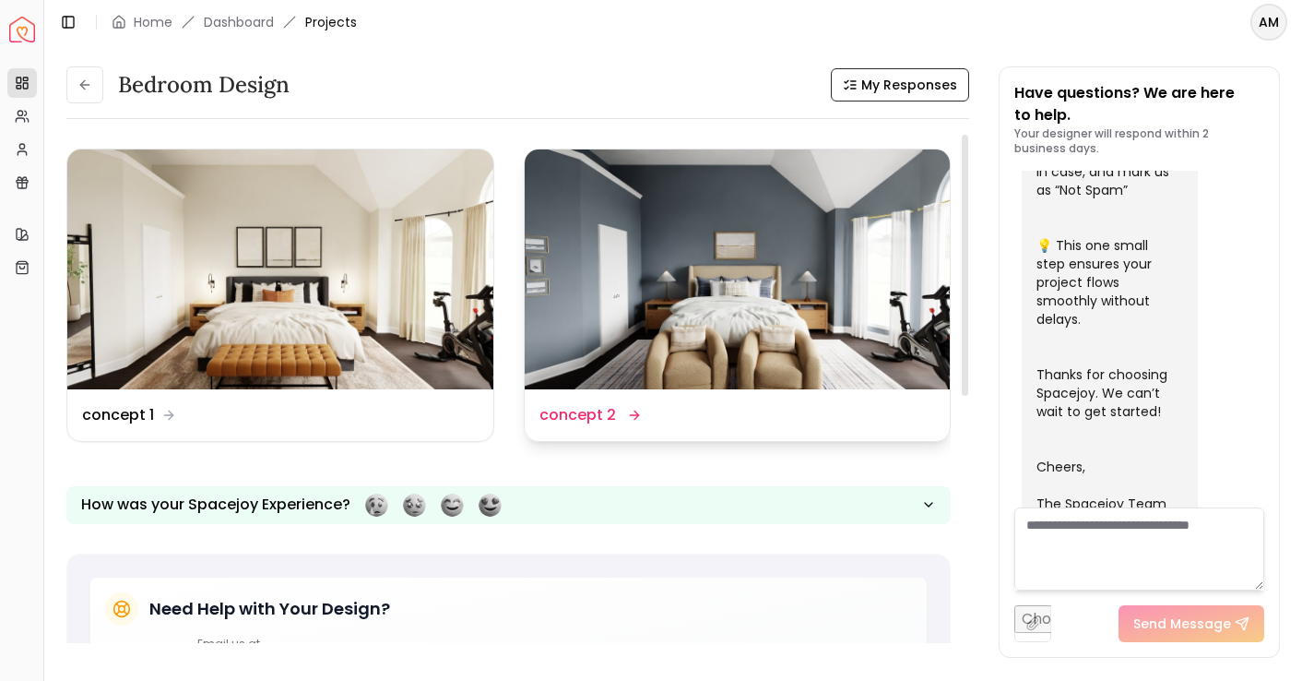
click at [641, 247] on img at bounding box center [738, 269] width 426 height 240
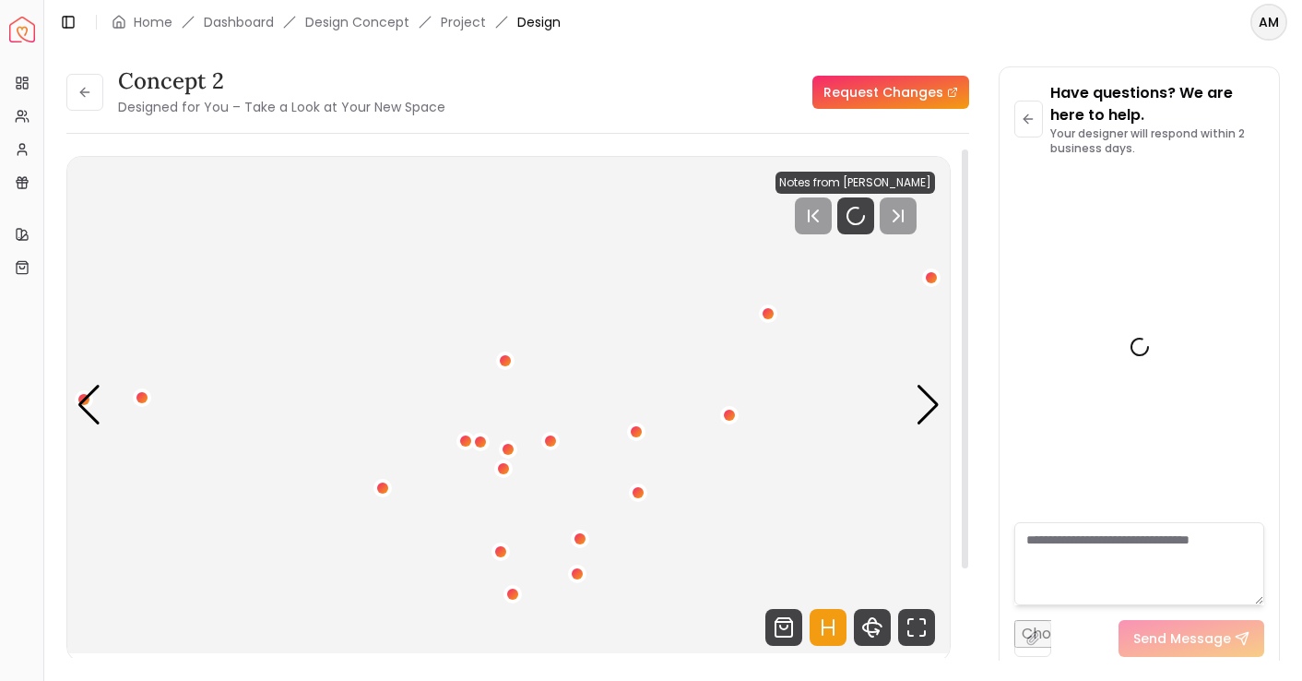
scroll to position [737, 0]
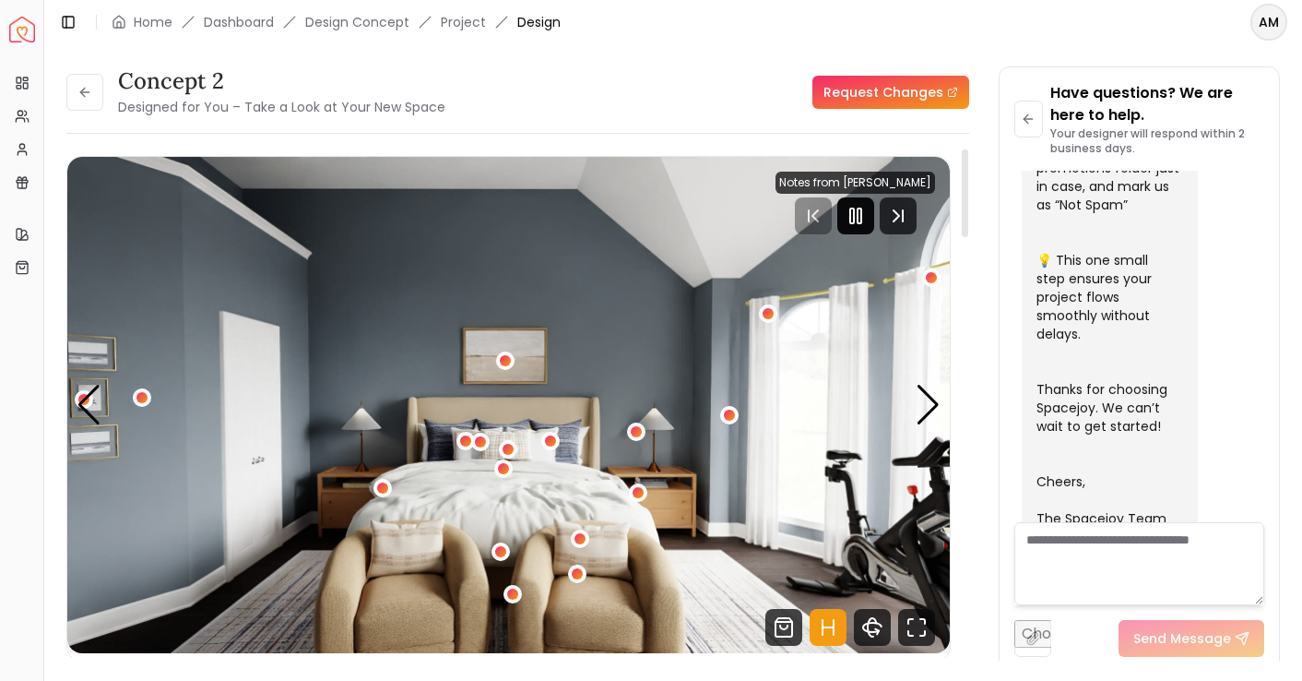
click at [867, 208] on icon "Pause" at bounding box center [856, 216] width 22 height 22
click at [910, 403] on img "1 / 5" at bounding box center [508, 405] width 883 height 496
click at [924, 403] on div "Next slide" at bounding box center [928, 405] width 25 height 41
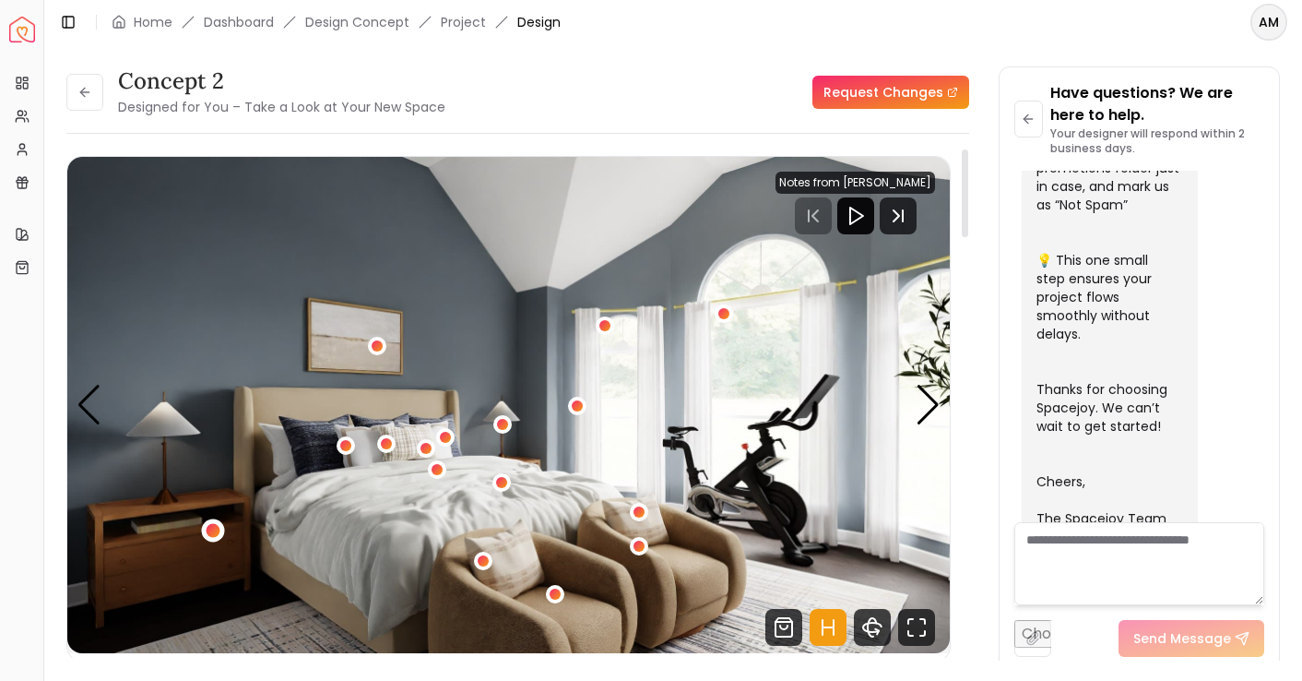
click at [217, 532] on div "2 / 5" at bounding box center [214, 530] width 14 height 14
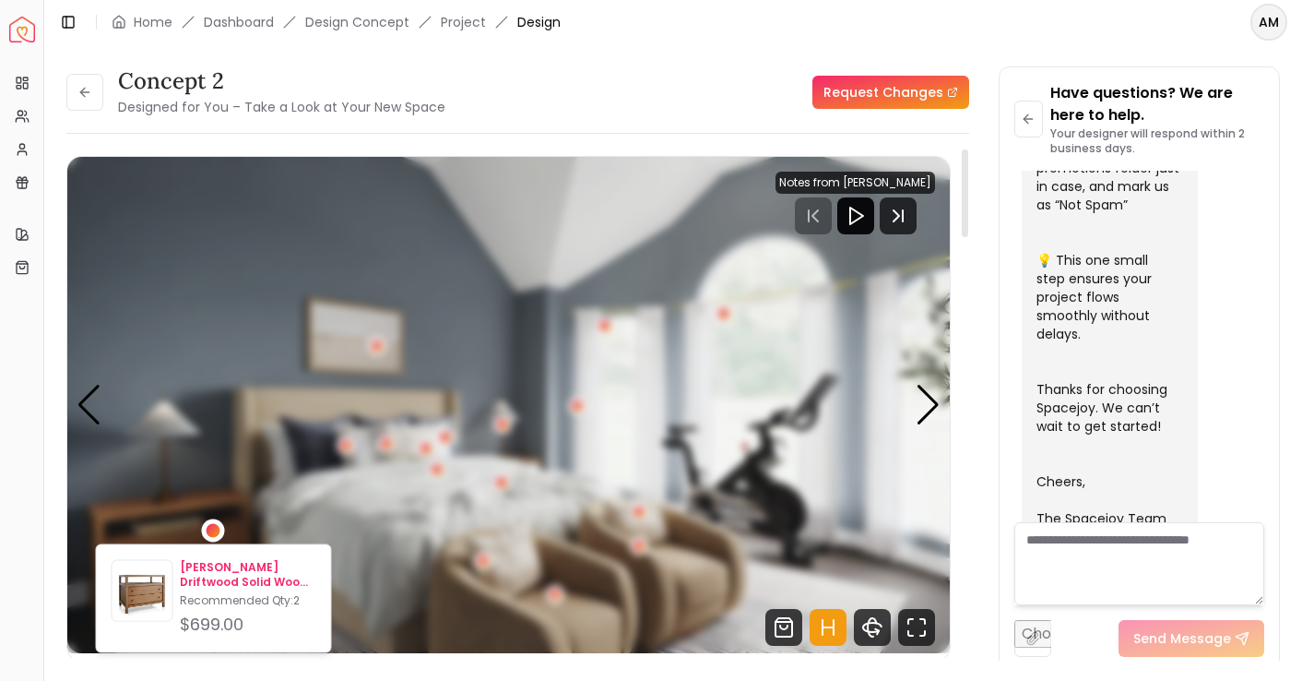
click at [190, 566] on p "Keane Driftwood Solid Wood Charging Nightstand" at bounding box center [248, 575] width 136 height 30
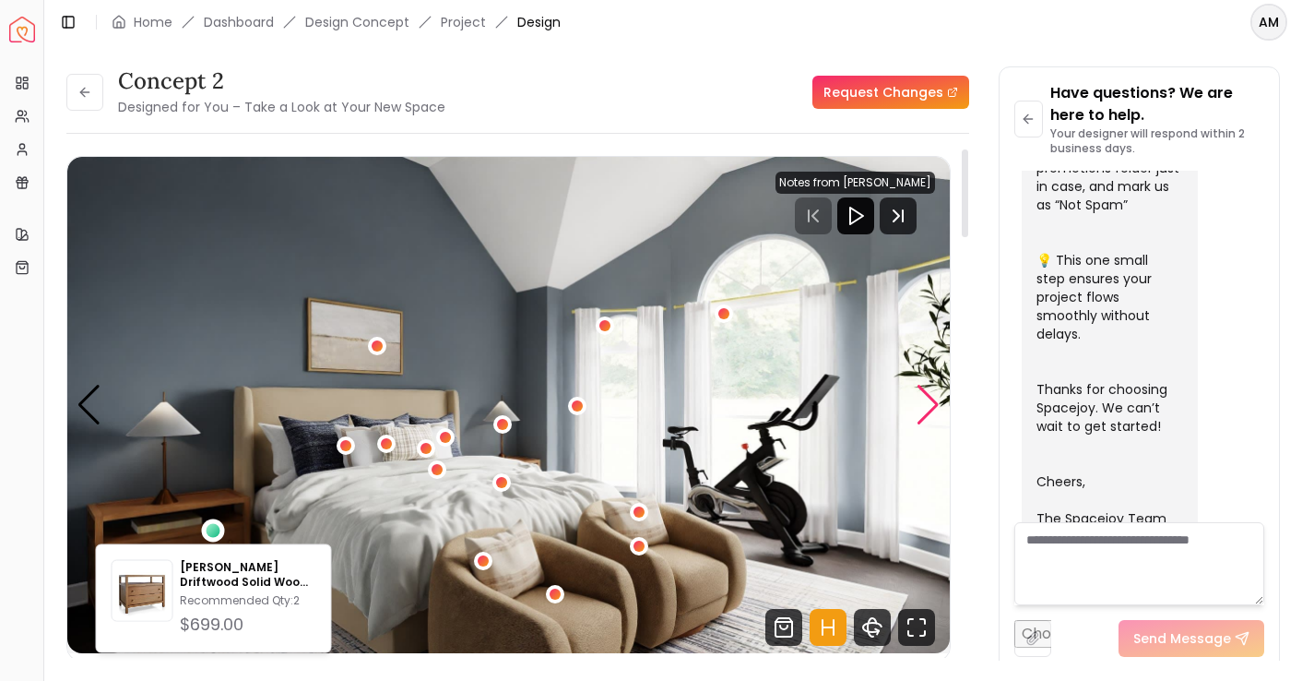
click at [930, 398] on div "Next slide" at bounding box center [928, 405] width 25 height 41
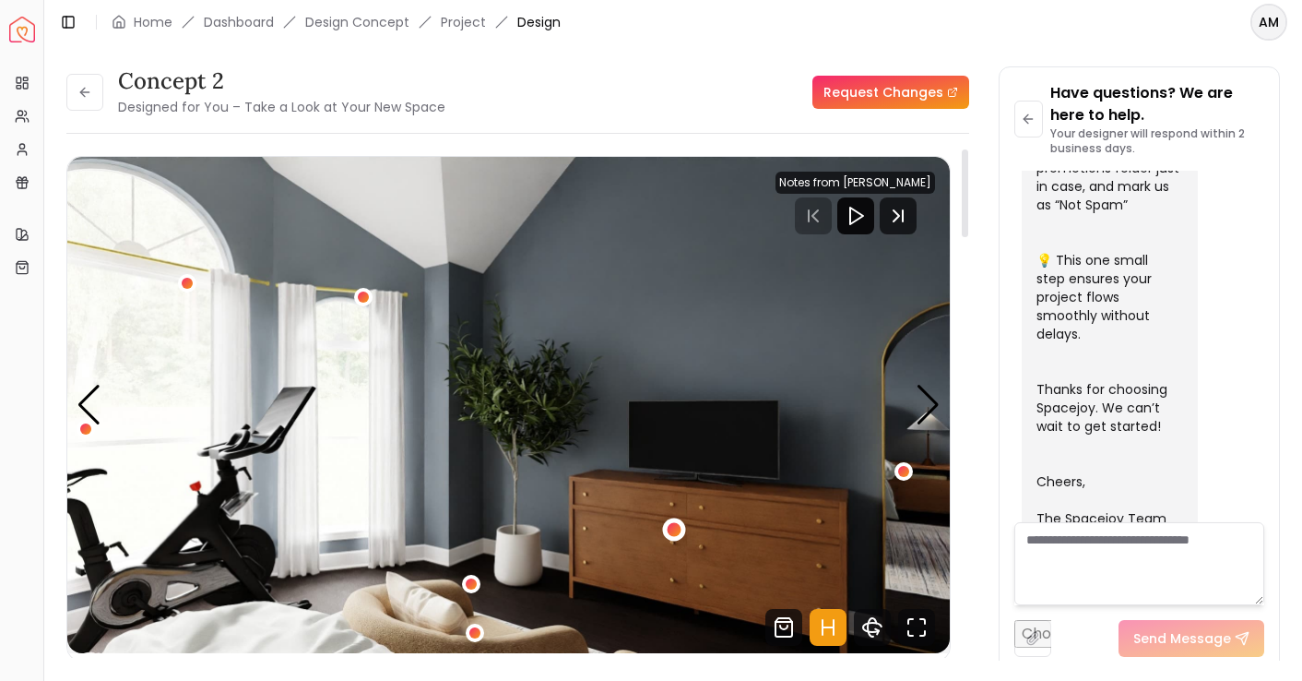
click at [674, 525] on div "3 / 5" at bounding box center [674, 530] width 14 height 14
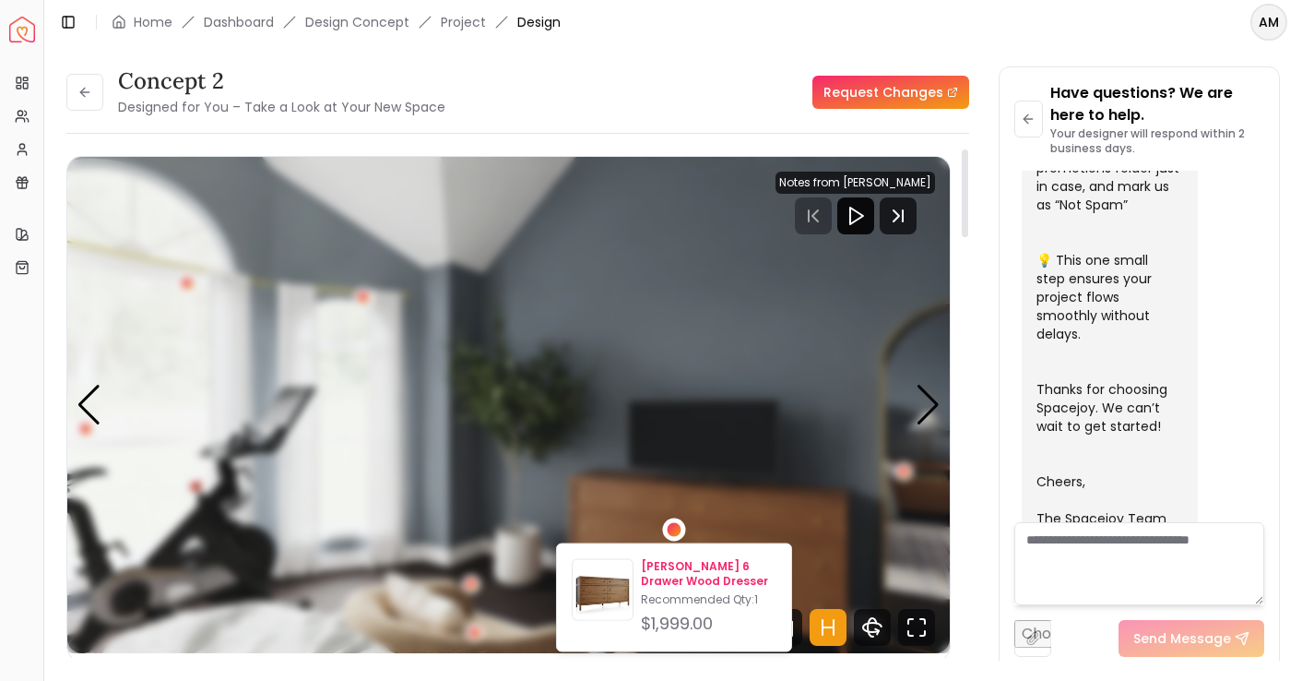
click at [680, 567] on p "Keane Driftwood 6 Drawer Wood Dresser" at bounding box center [709, 574] width 136 height 30
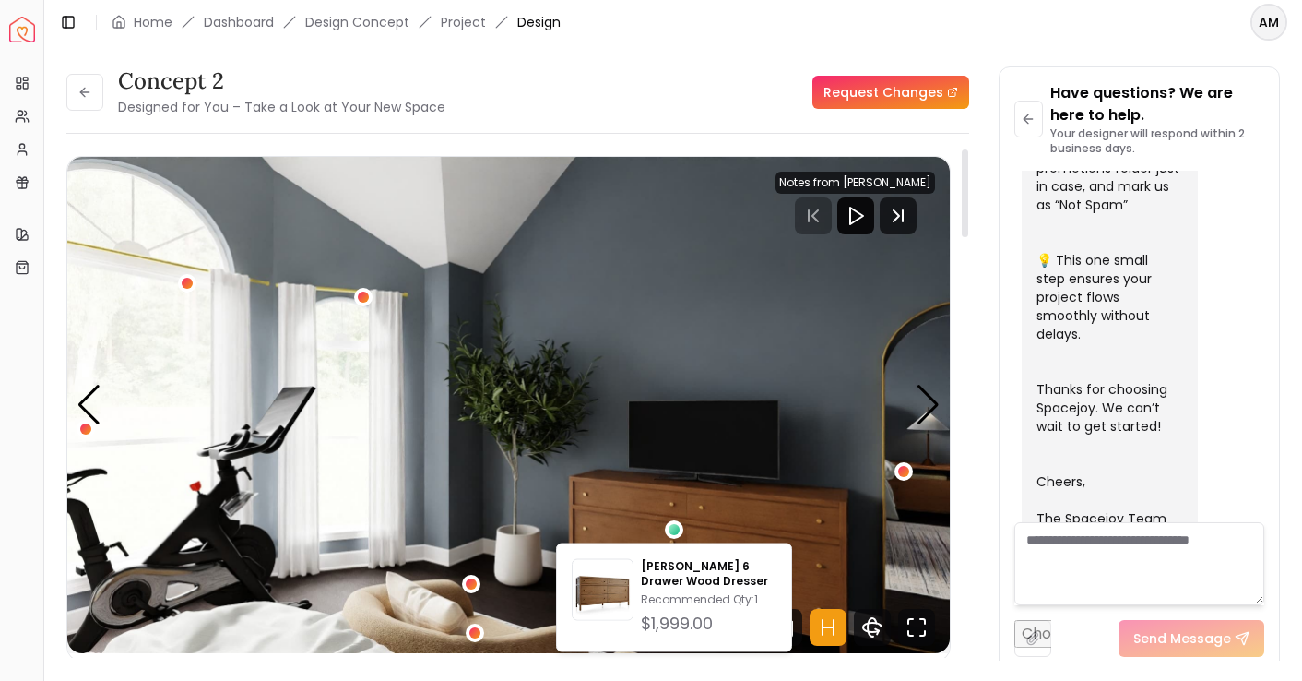
click at [599, 247] on img "3 / 5" at bounding box center [508, 405] width 883 height 496
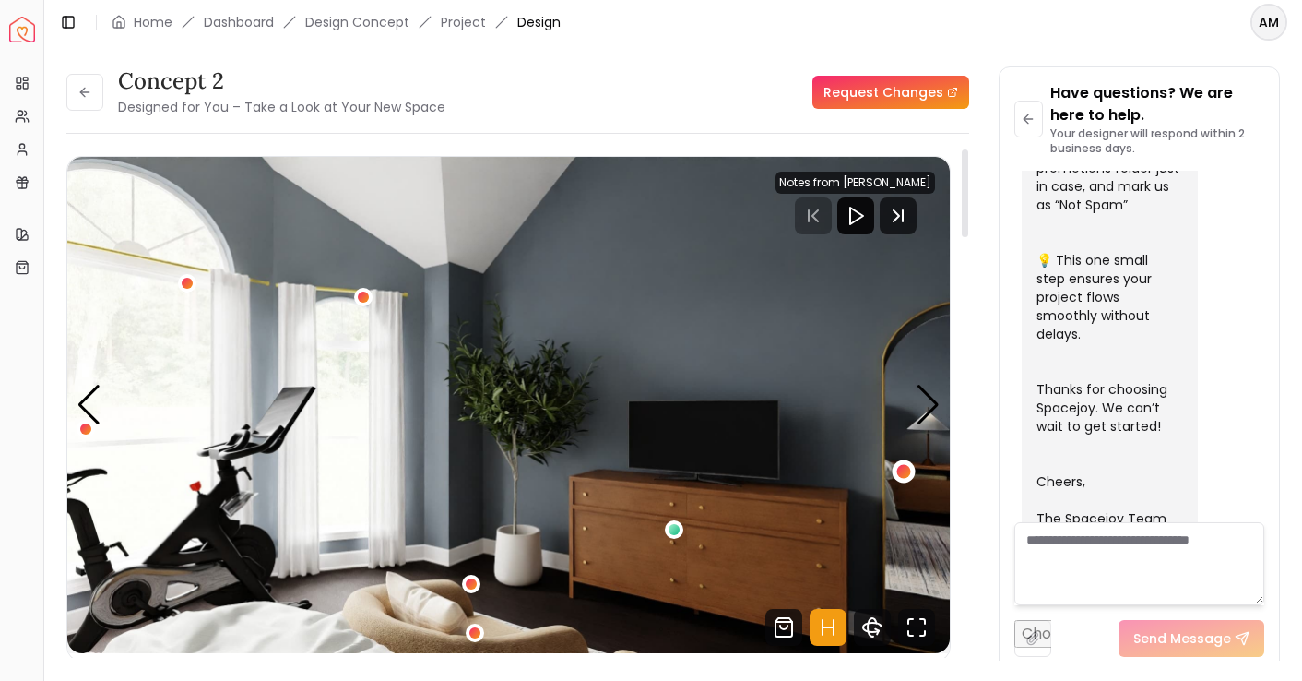
click at [908, 473] on div "3 / 5" at bounding box center [903, 471] width 14 height 14
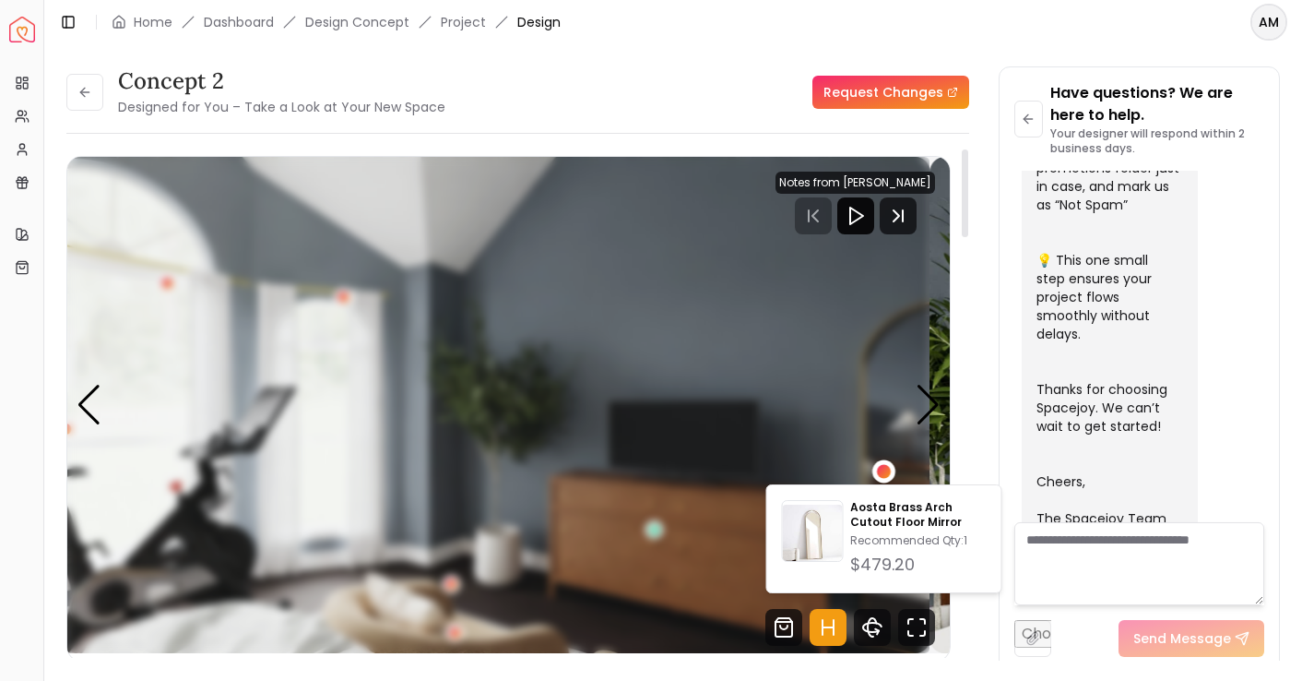
click at [877, 422] on div "3 / 5" at bounding box center [488, 405] width 883 height 496
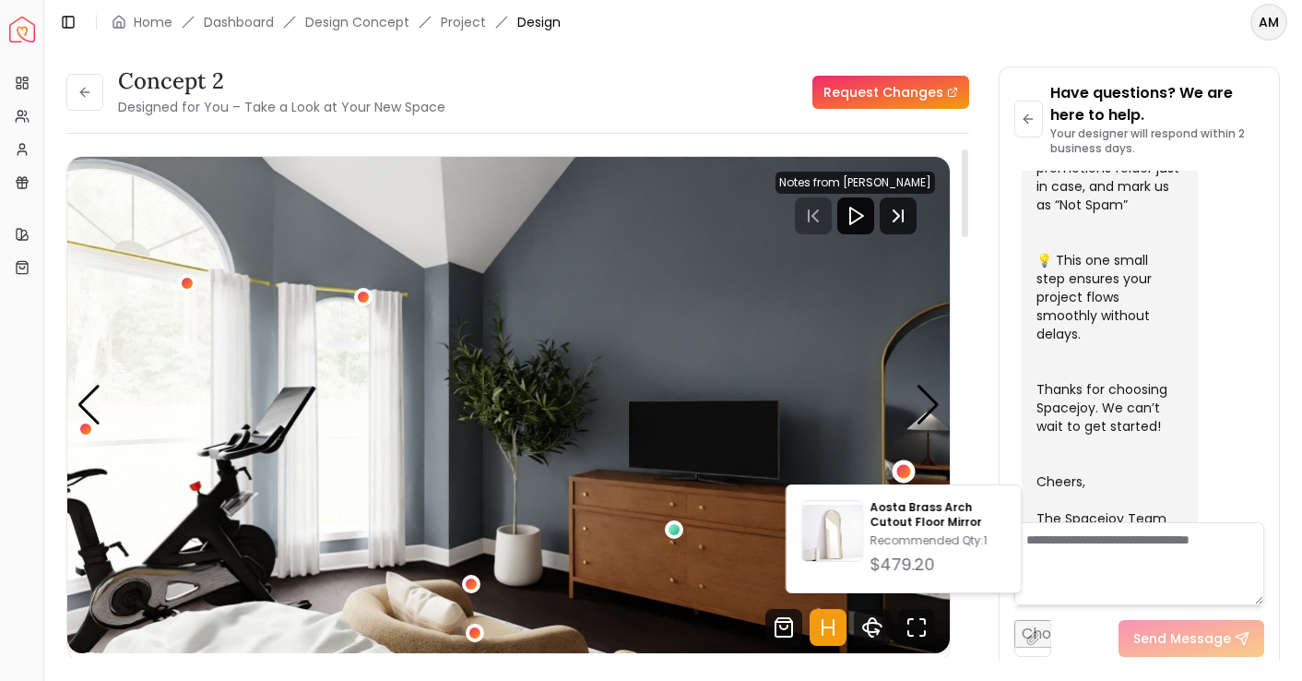
click at [877, 422] on img "3 / 5" at bounding box center [508, 405] width 883 height 496
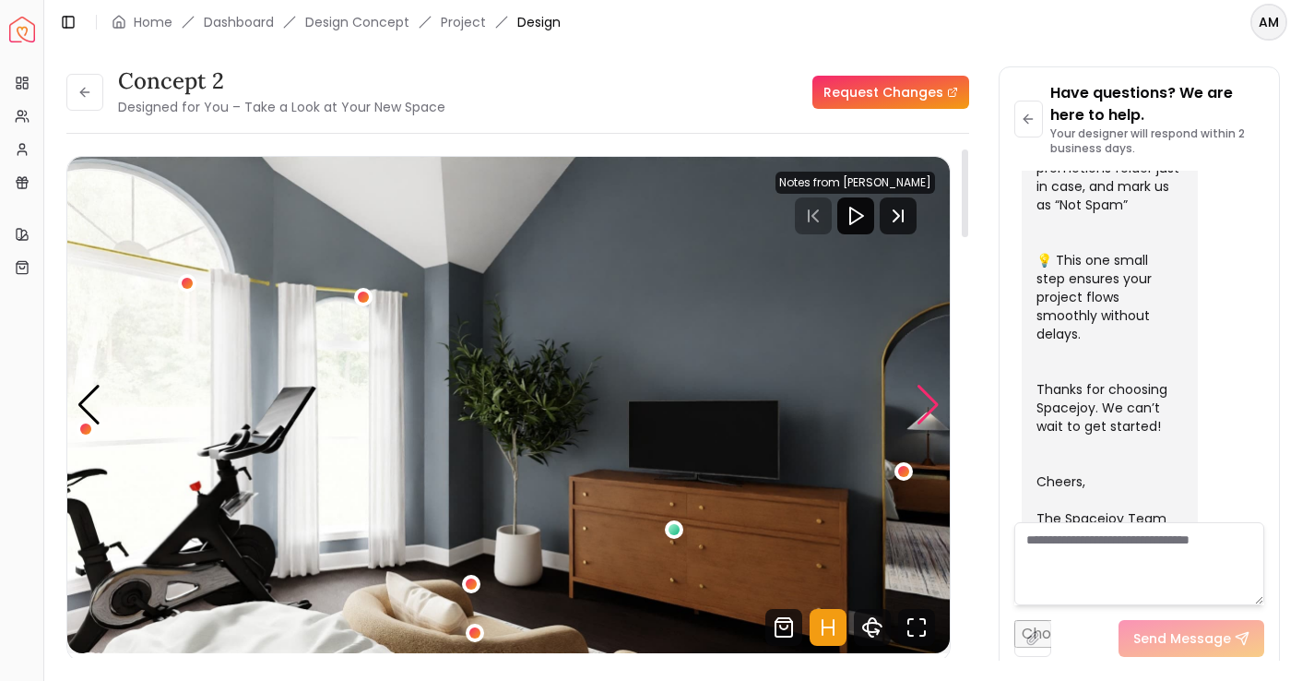
click at [935, 411] on div "Next slide" at bounding box center [928, 405] width 25 height 41
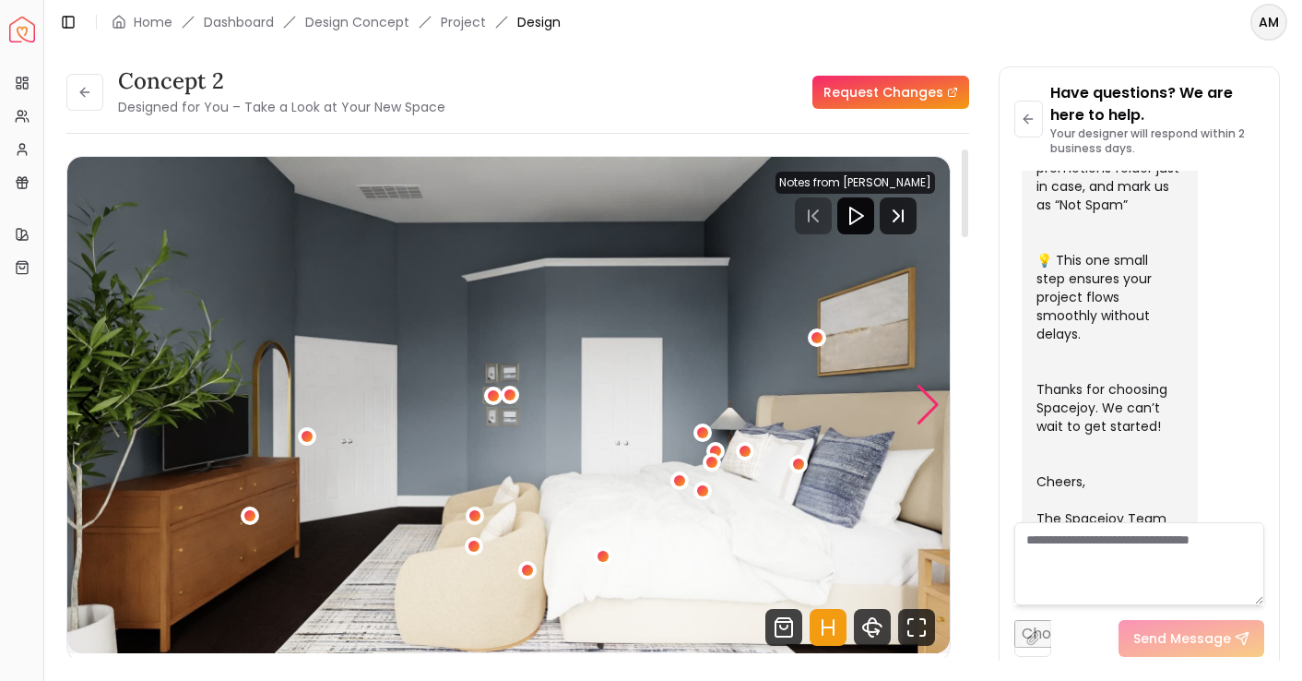
click at [932, 396] on div "Next slide" at bounding box center [928, 405] width 25 height 41
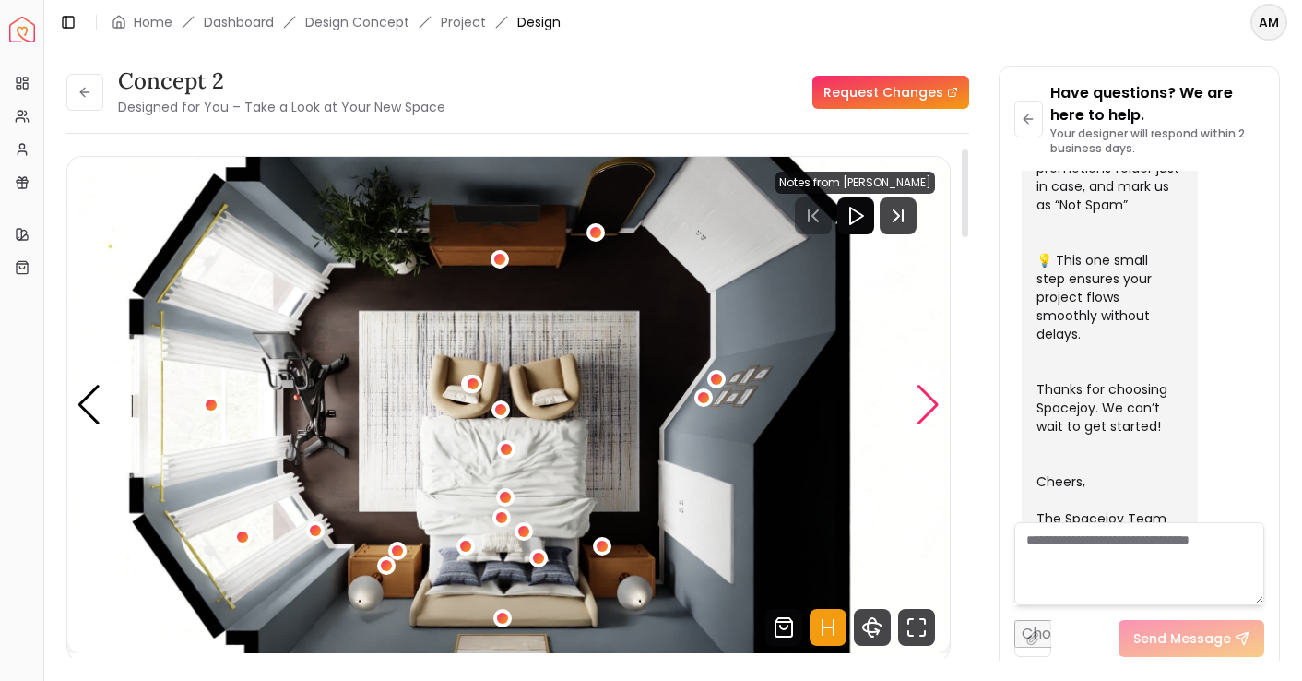
click at [932, 396] on div "Next slide" at bounding box center [928, 405] width 25 height 41
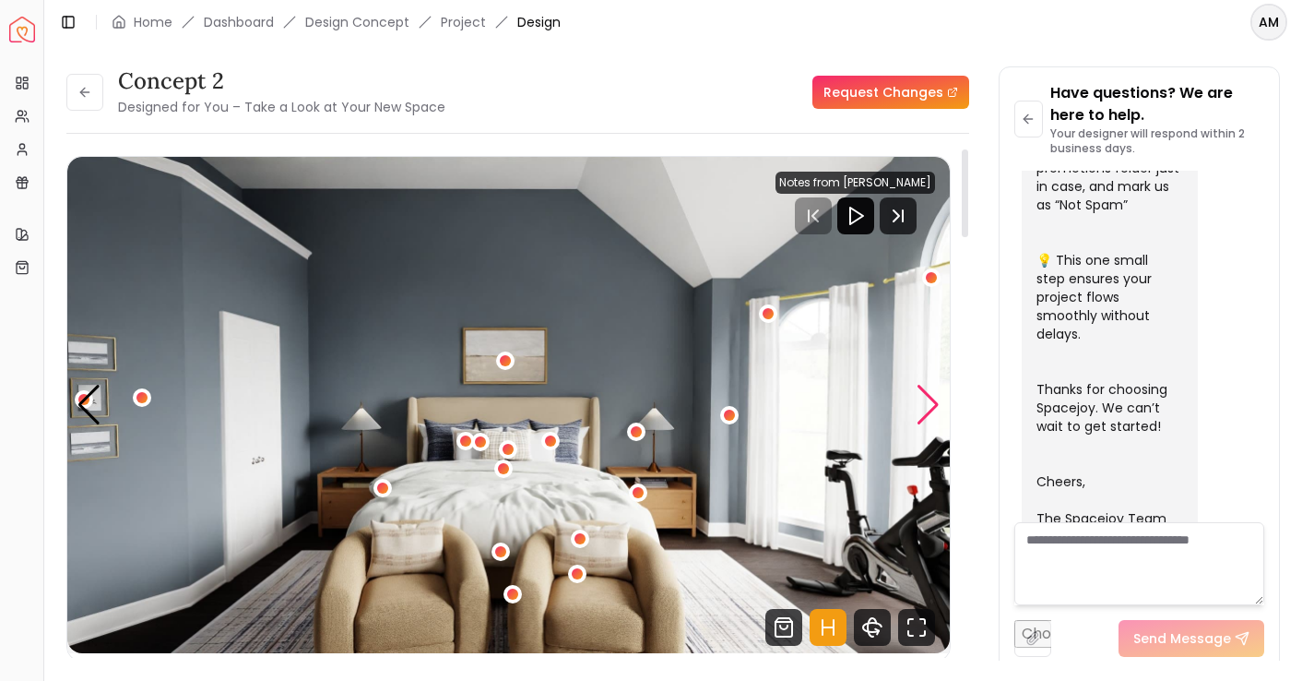
click at [932, 396] on div "Next slide" at bounding box center [928, 405] width 25 height 41
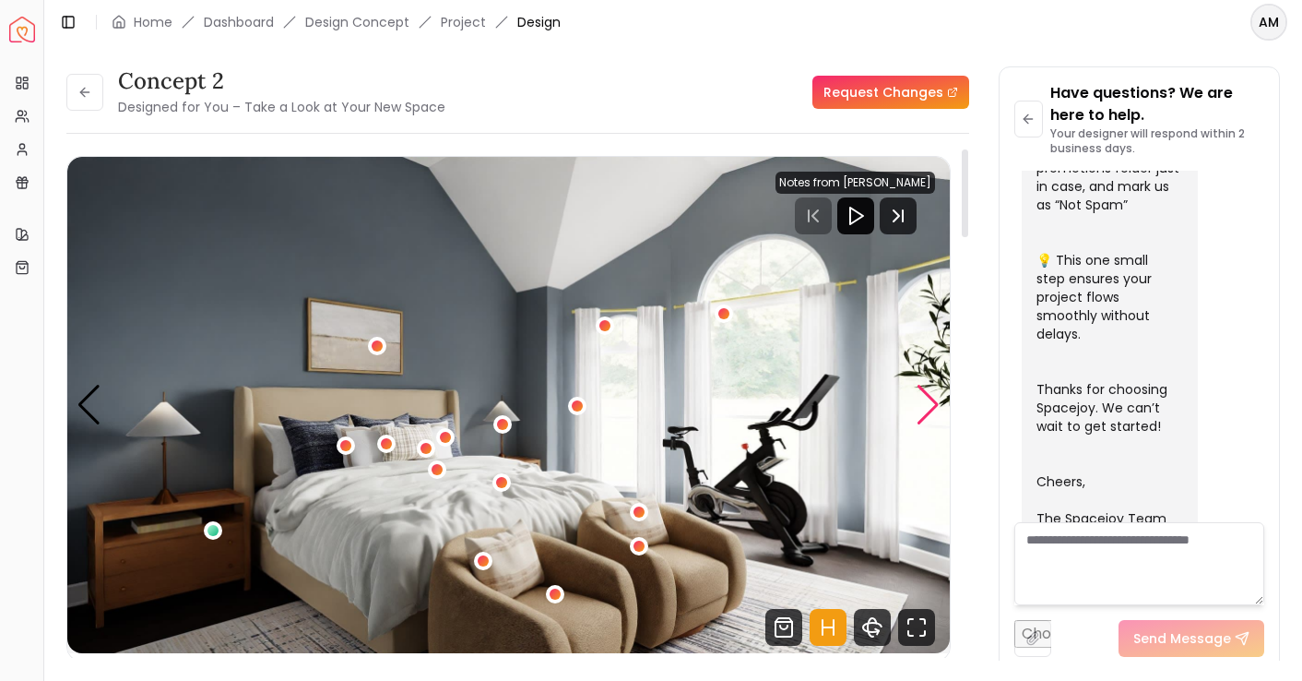
click at [930, 417] on div "Next slide" at bounding box center [928, 405] width 25 height 41
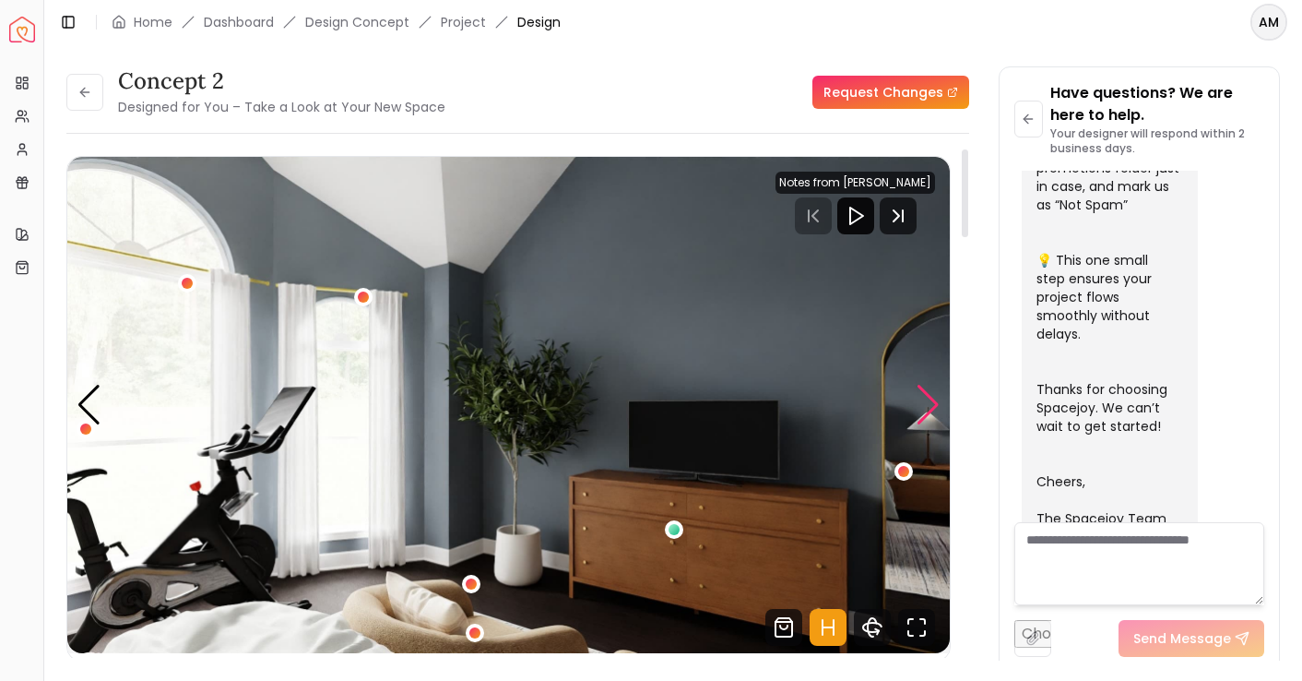
click at [930, 417] on div "Next slide" at bounding box center [928, 405] width 25 height 41
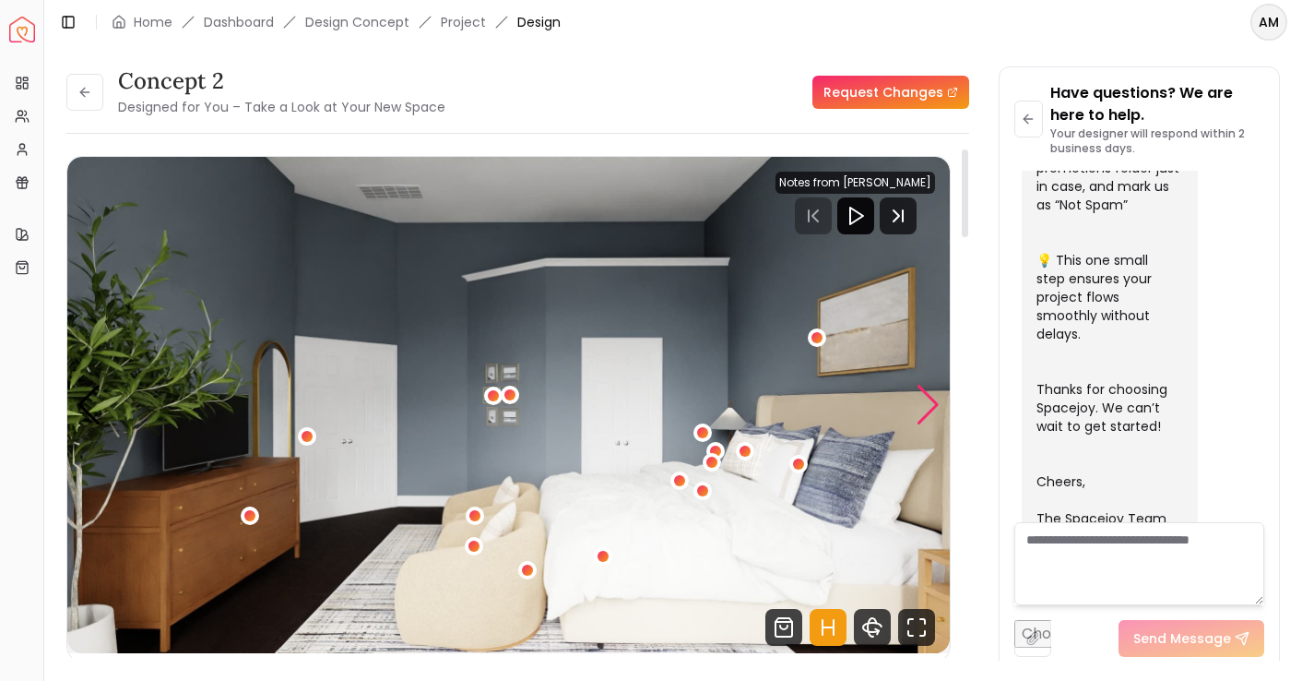
click at [930, 417] on div "Next slide" at bounding box center [928, 405] width 25 height 41
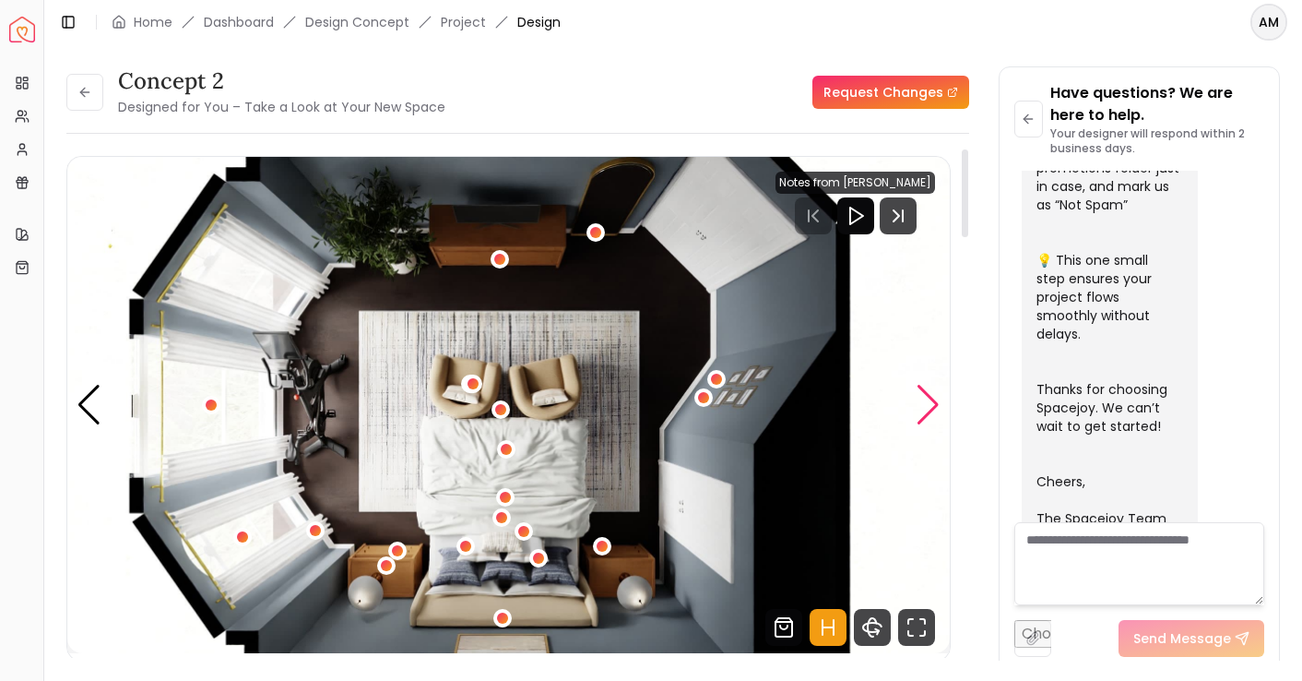
click at [930, 397] on div "Next slide" at bounding box center [928, 405] width 25 height 41
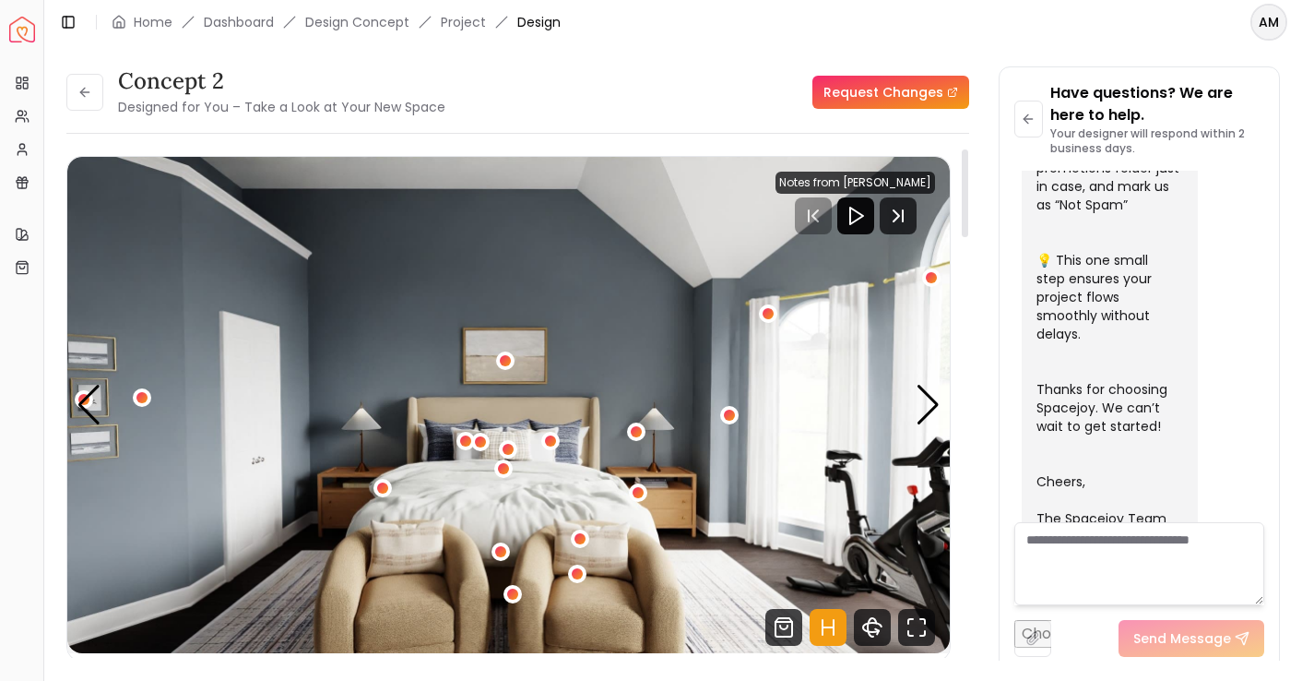
click at [557, 404] on img "1 / 5" at bounding box center [508, 405] width 883 height 496
click at [920, 407] on div "Next slide" at bounding box center [928, 405] width 25 height 41
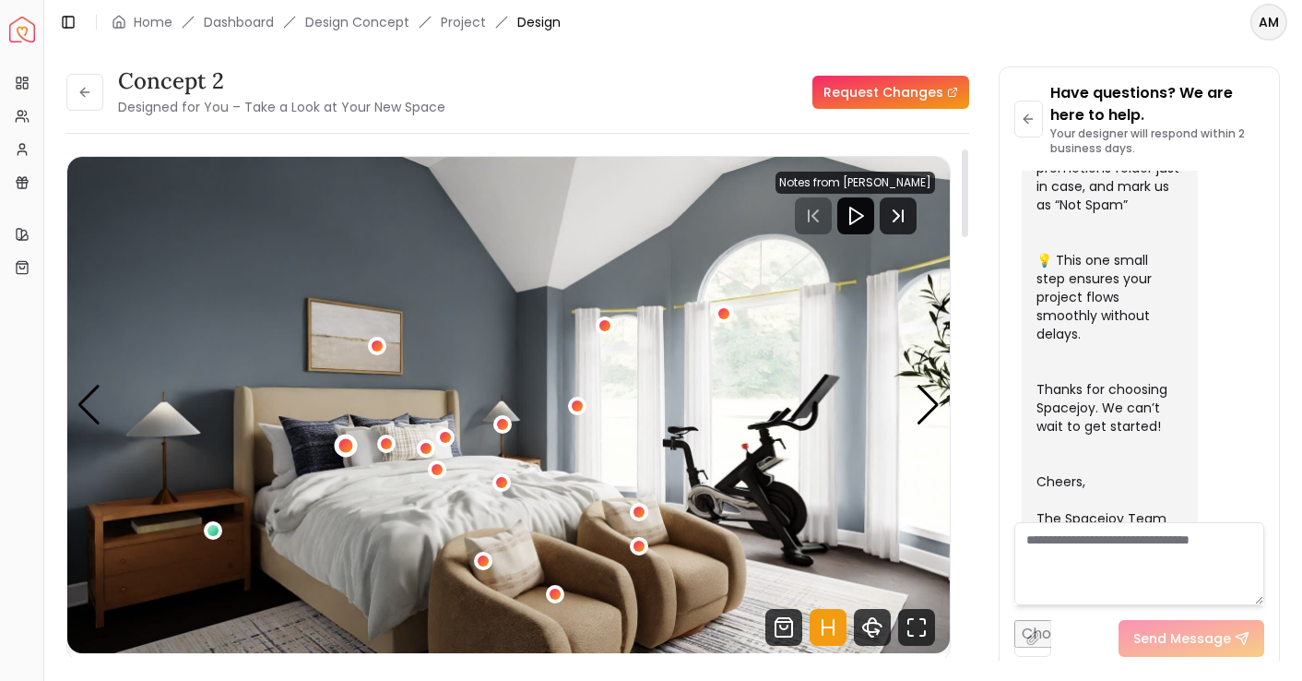
click at [338, 442] on div "2 / 5" at bounding box center [345, 444] width 23 height 23
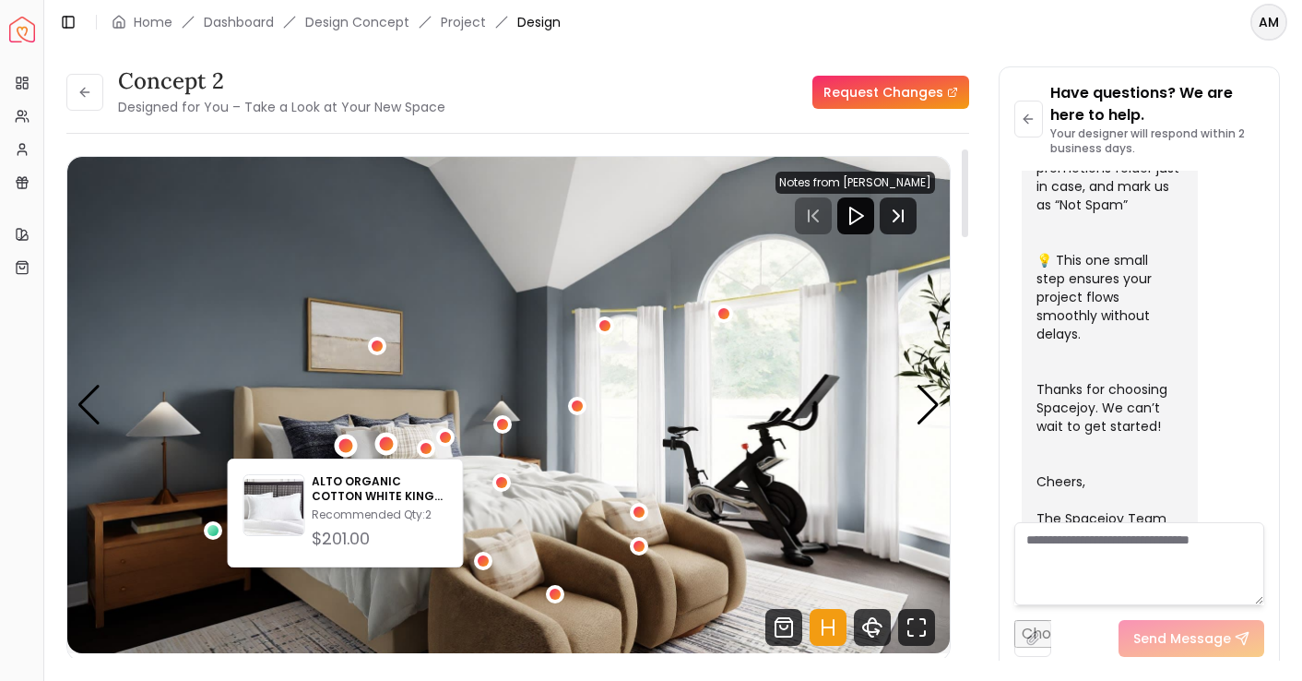
click at [388, 441] on div "2 / 5" at bounding box center [386, 443] width 14 height 14
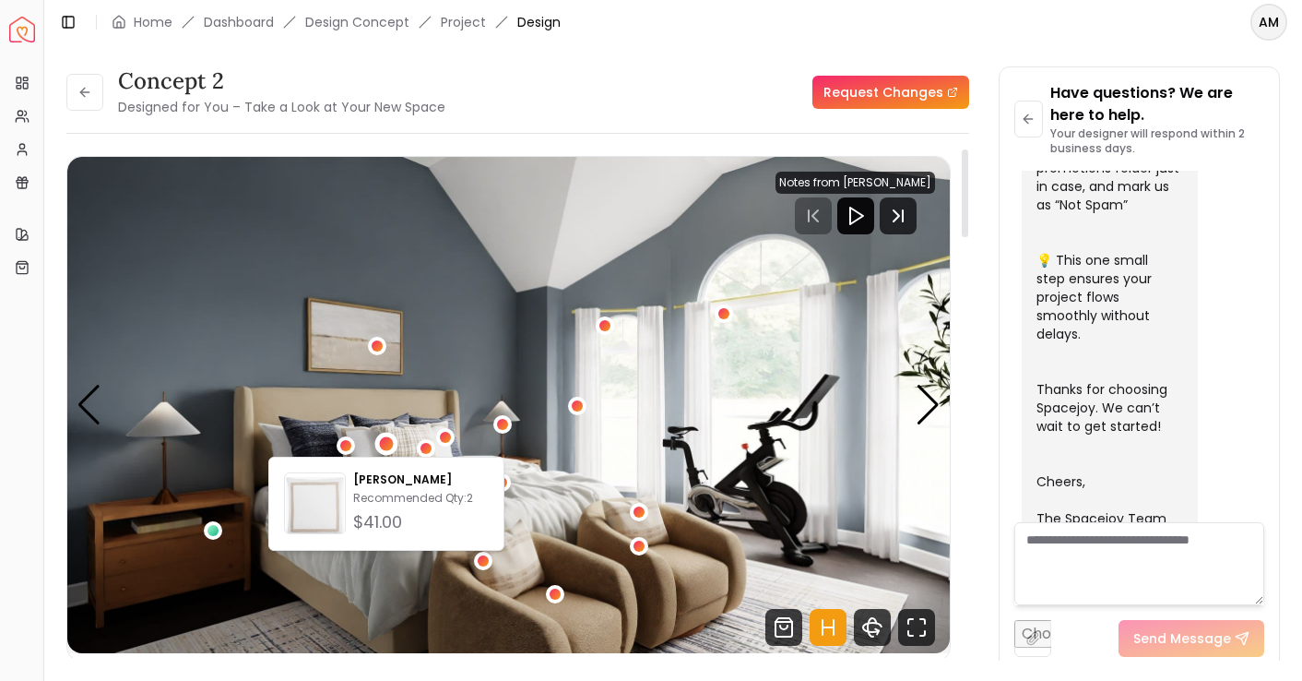
click at [408, 394] on img "2 / 5" at bounding box center [508, 405] width 883 height 496
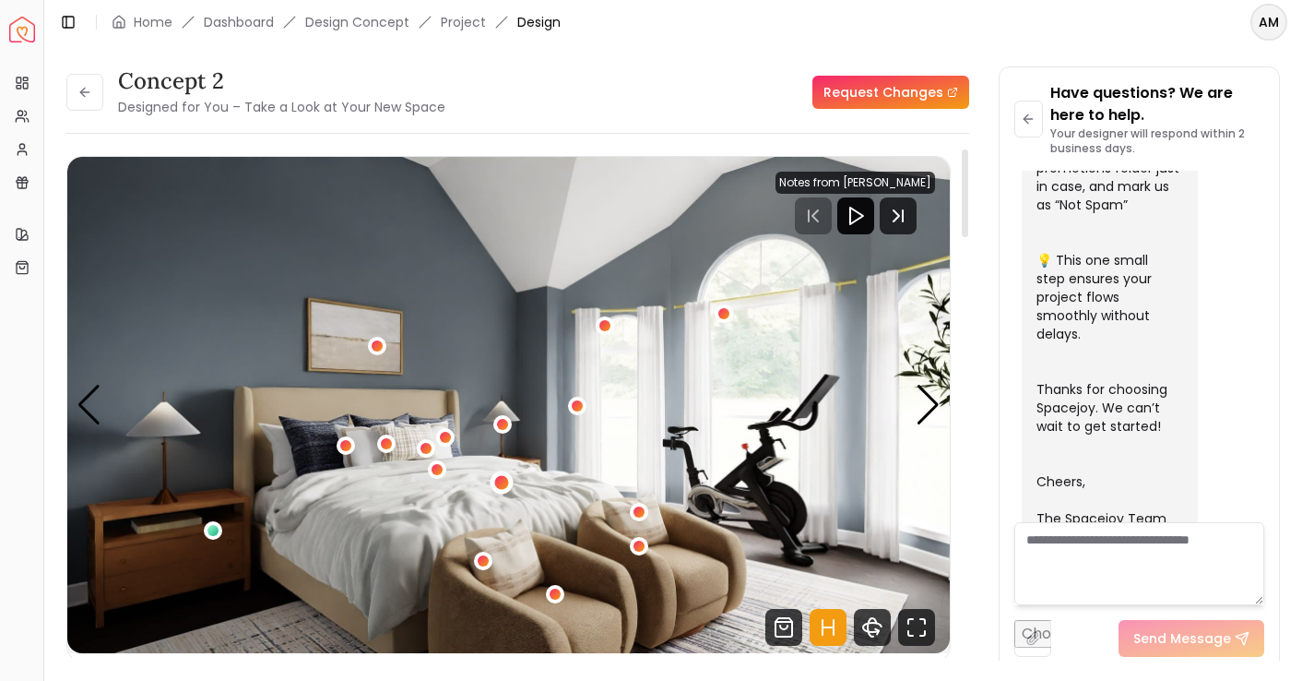
click at [502, 481] on div "2 / 5" at bounding box center [501, 483] width 14 height 14
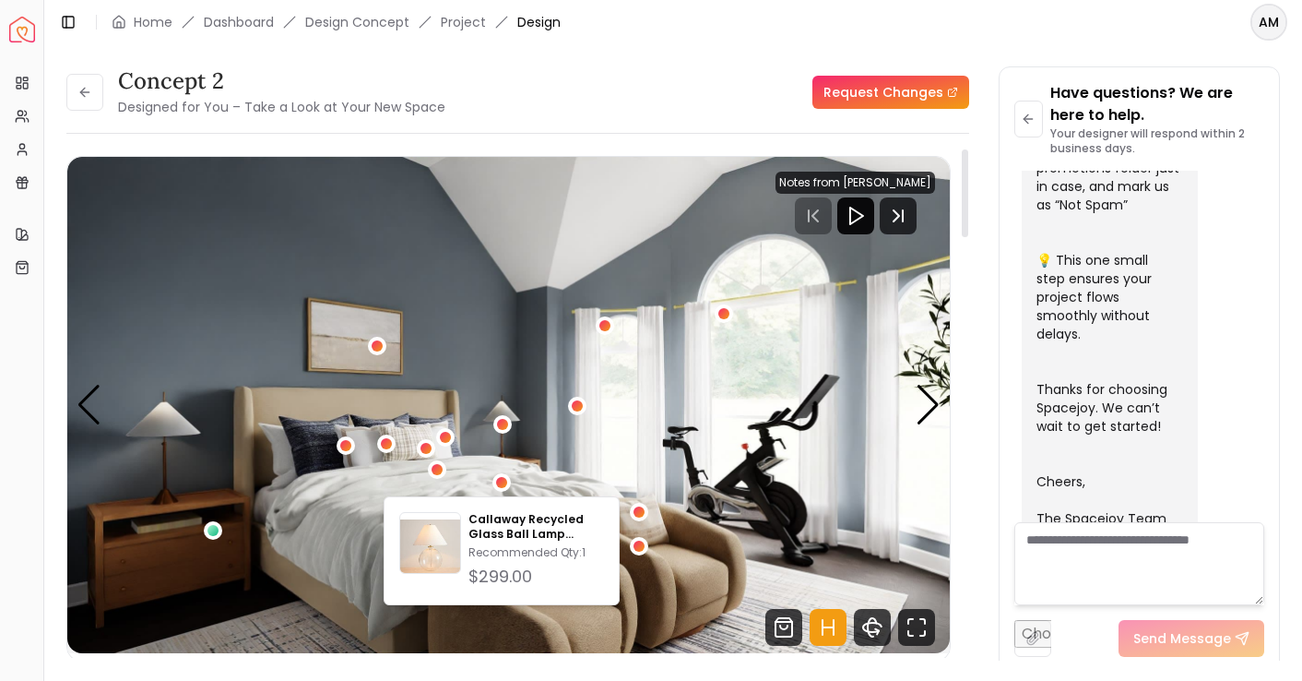
click at [438, 458] on img "2 / 5" at bounding box center [508, 405] width 883 height 496
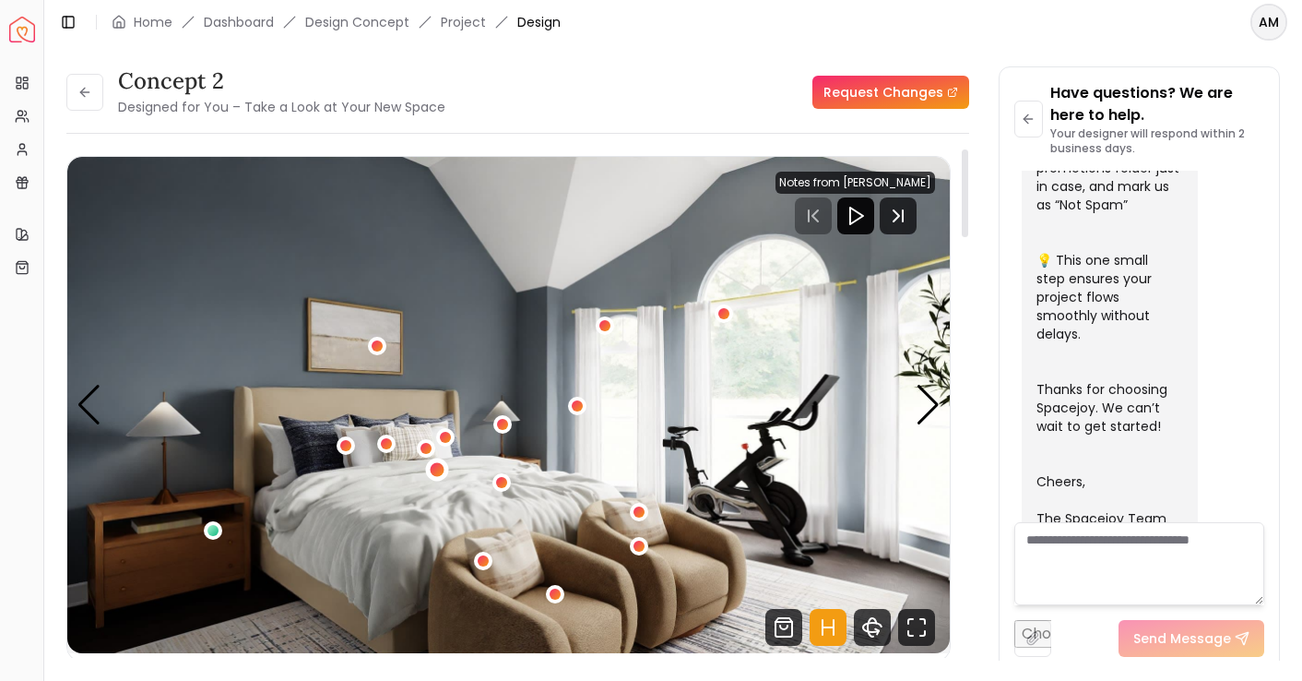
click at [437, 471] on div "2 / 5" at bounding box center [438, 470] width 14 height 14
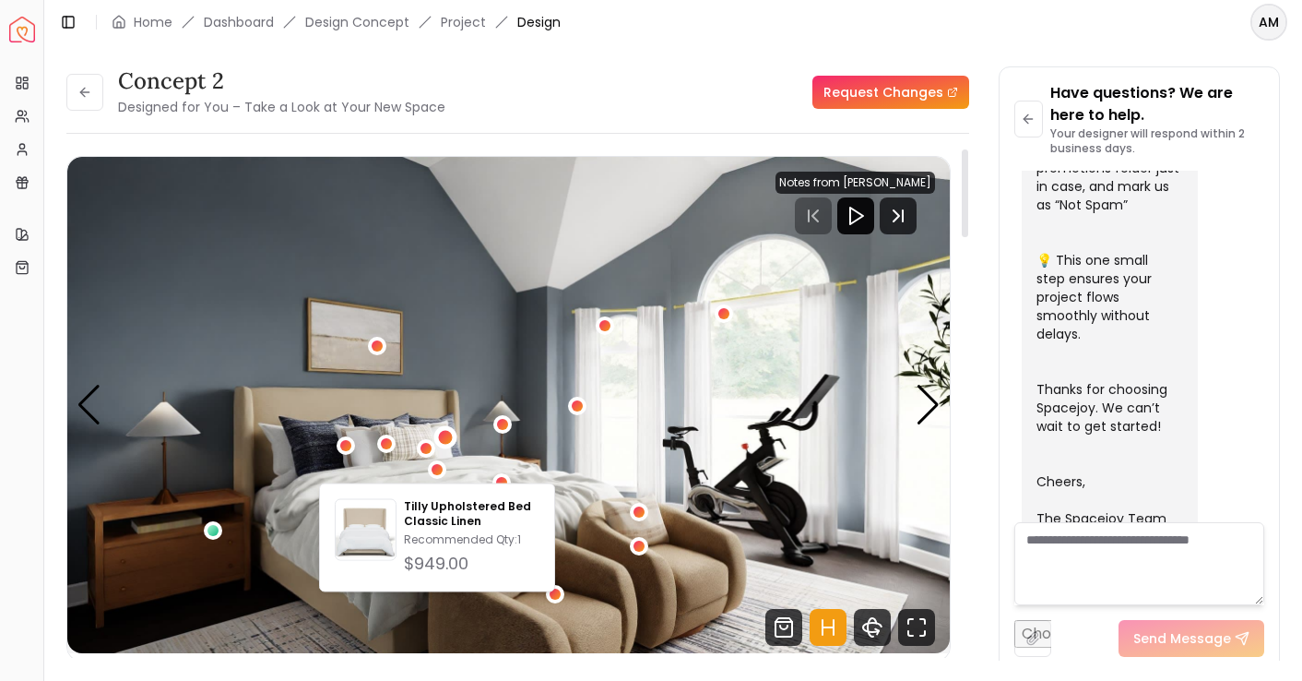
click at [446, 444] on div "2 / 5" at bounding box center [444, 437] width 23 height 23
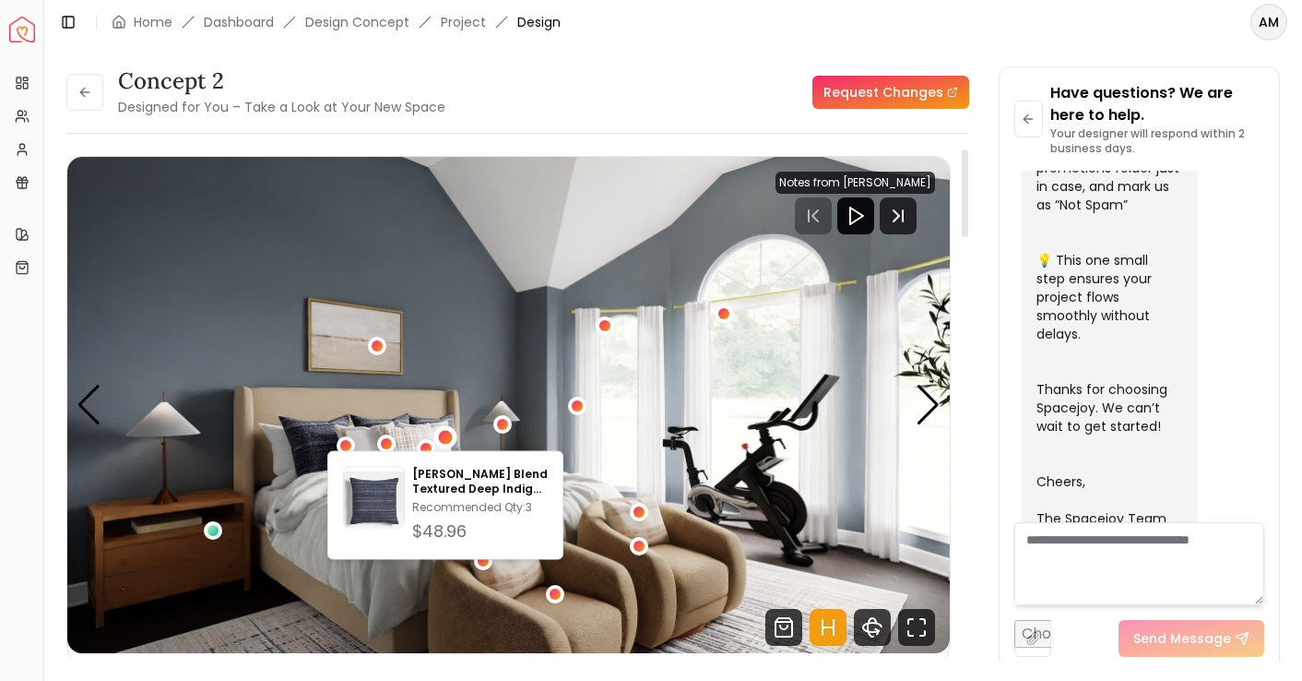
click at [406, 441] on img "2 / 5" at bounding box center [508, 405] width 883 height 496
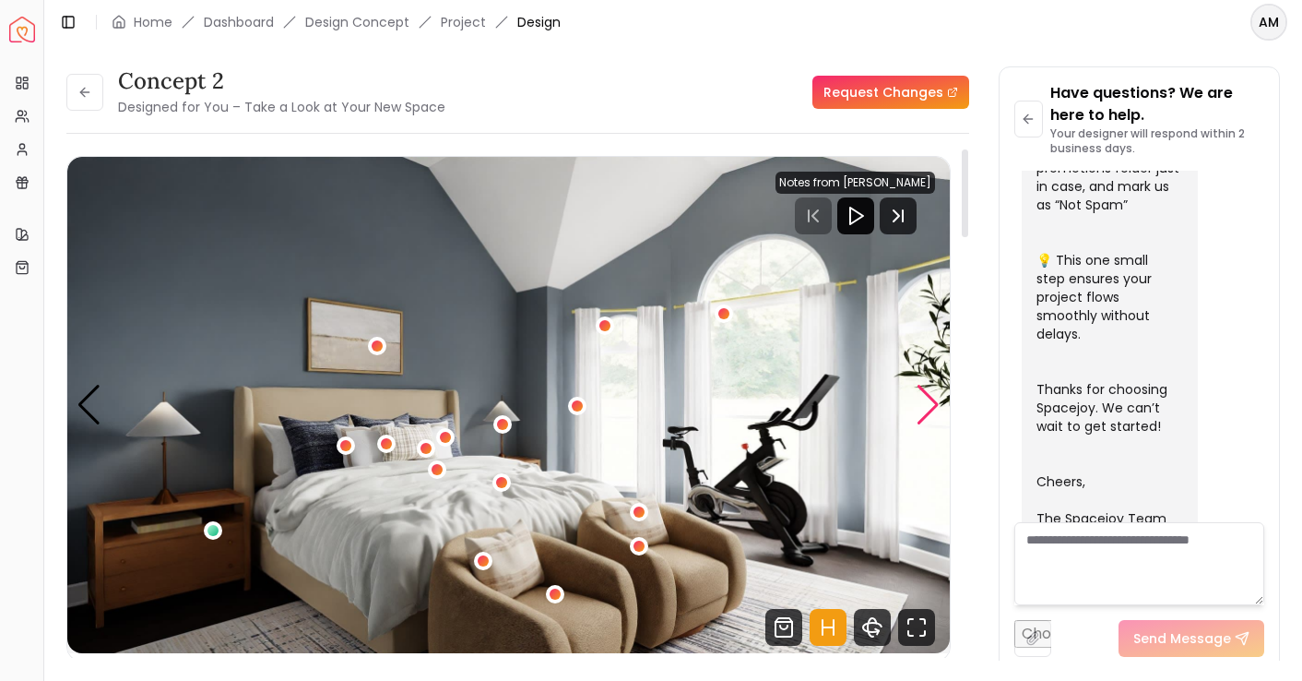
click at [922, 402] on div "Next slide" at bounding box center [928, 405] width 25 height 41
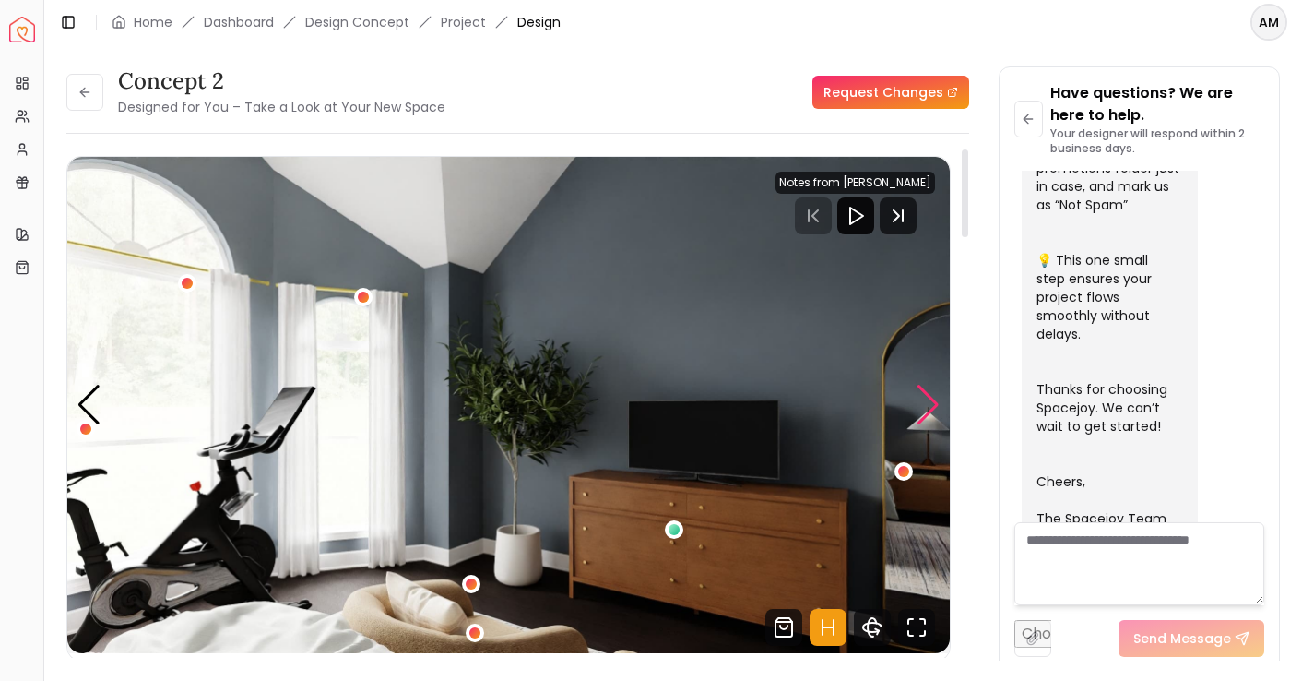
click at [922, 402] on div "Next slide" at bounding box center [928, 405] width 25 height 41
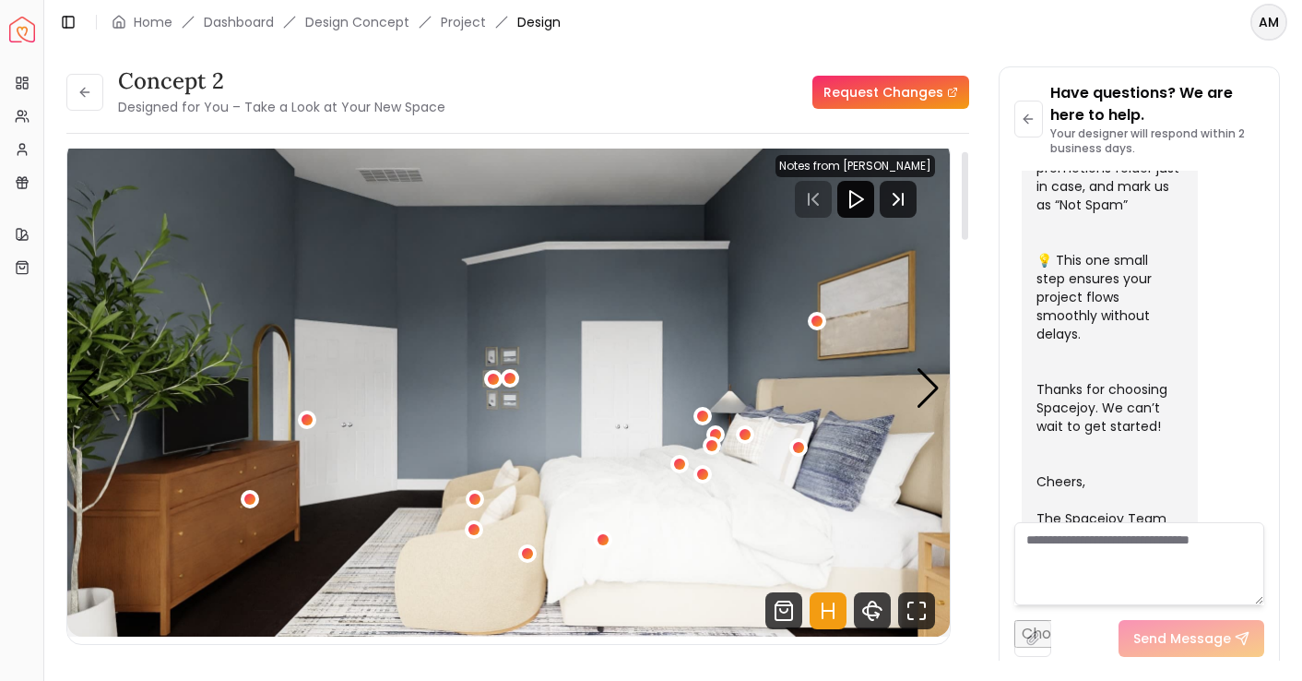
scroll to position [15, 0]
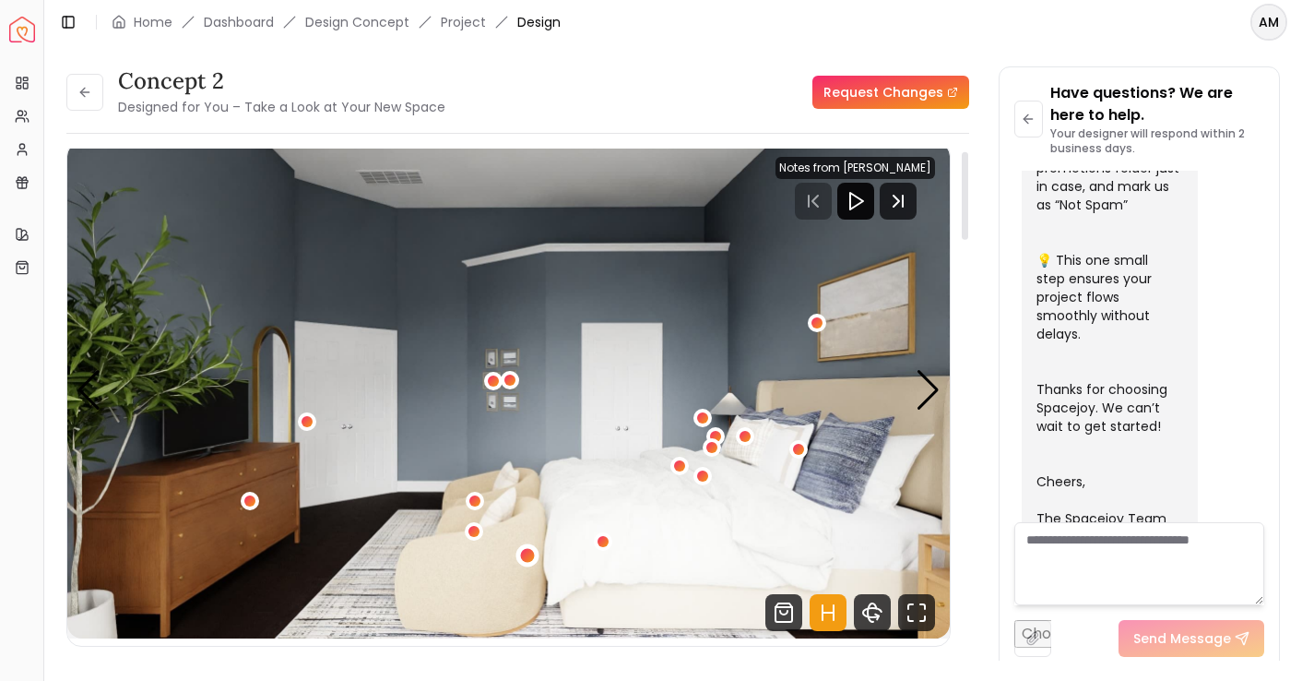
click at [528, 554] on div "4 / 5" at bounding box center [528, 555] width 14 height 14
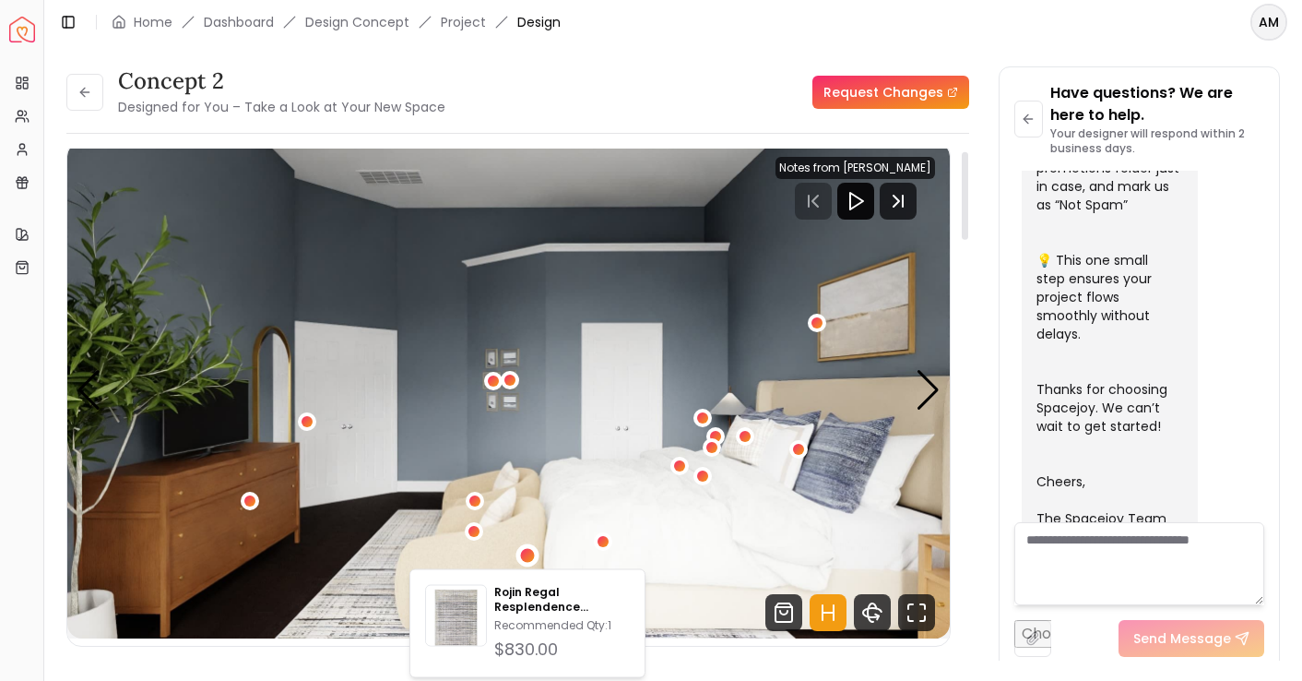
click at [514, 521] on img "4 / 5" at bounding box center [508, 390] width 883 height 496
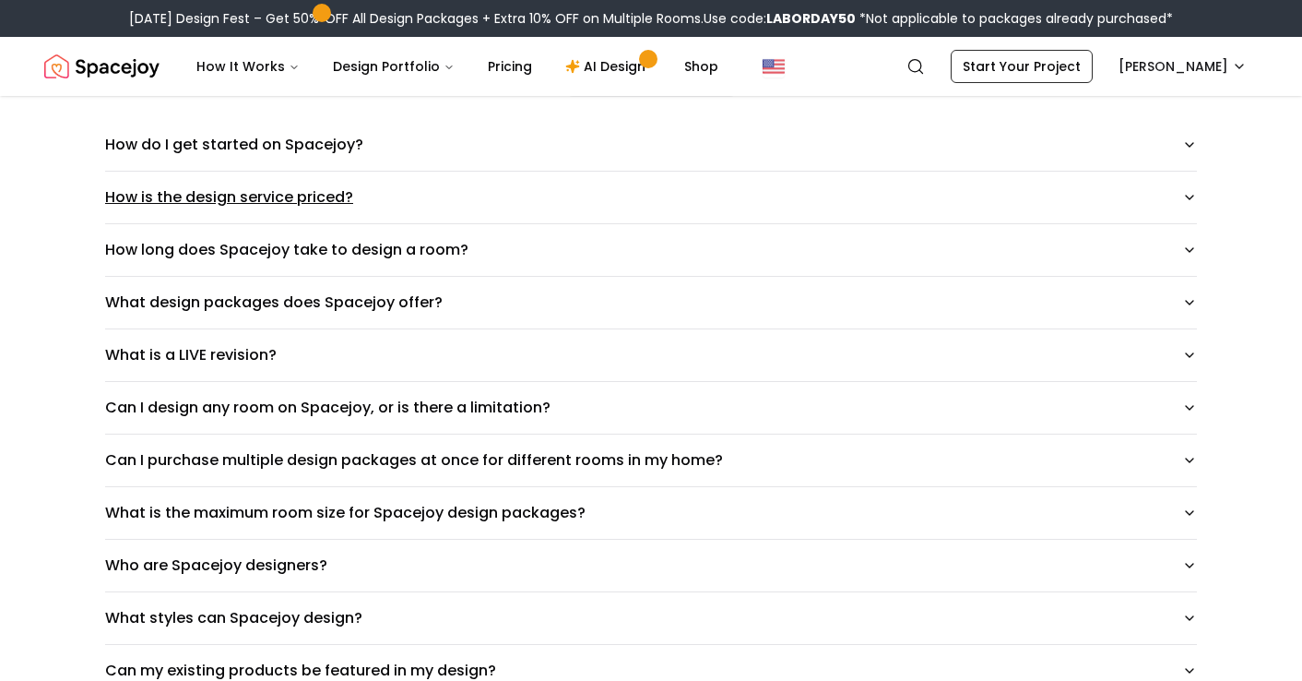
scroll to position [191, 0]
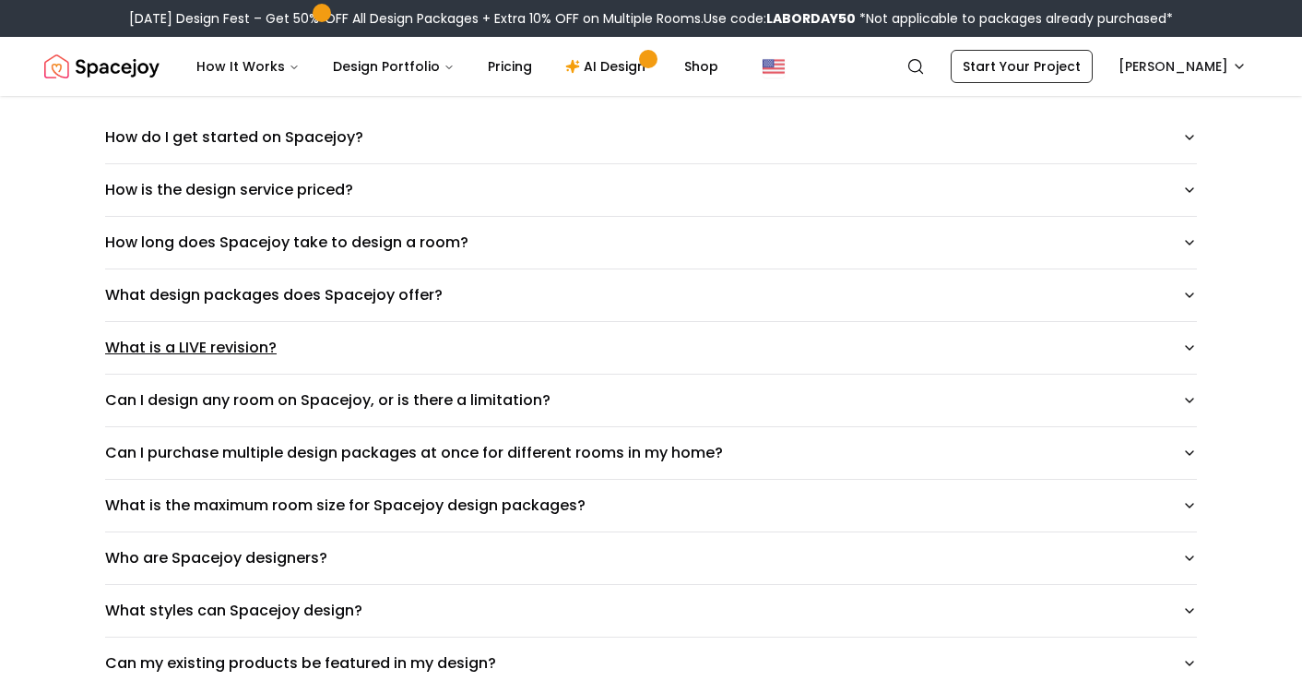
click at [320, 339] on button "What is a LIVE revision?" at bounding box center [651, 348] width 1092 height 52
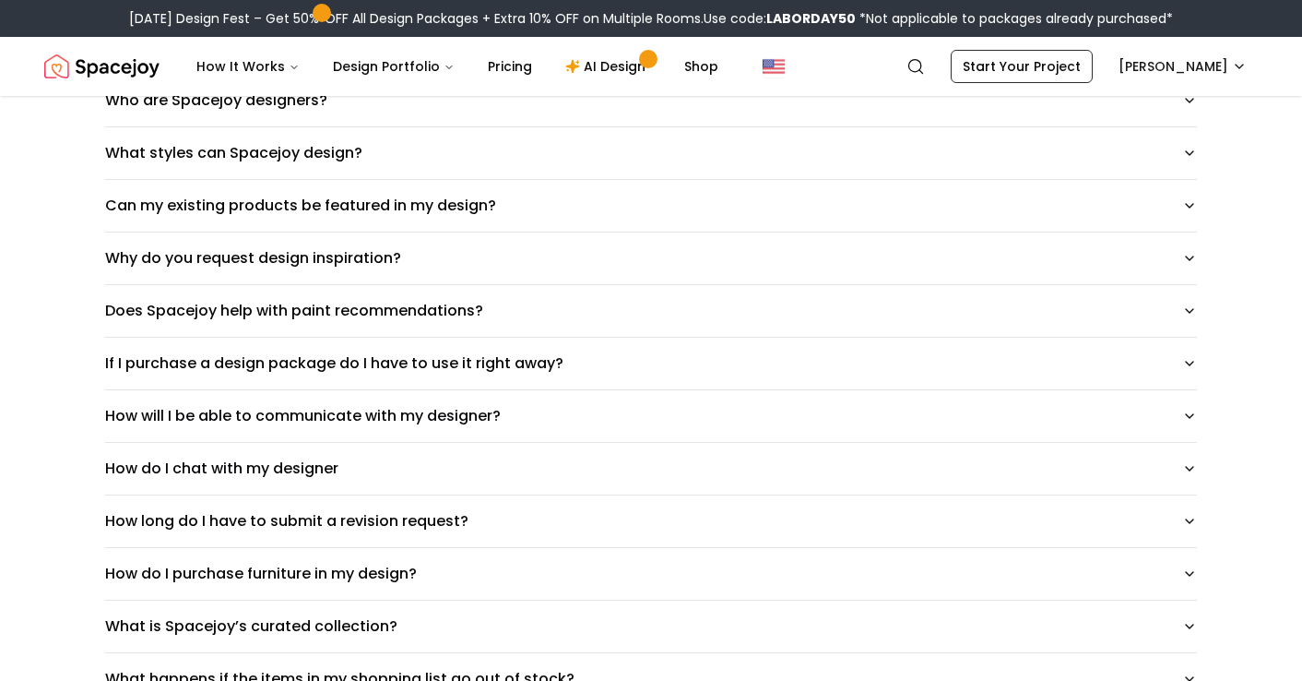
scroll to position [0, 0]
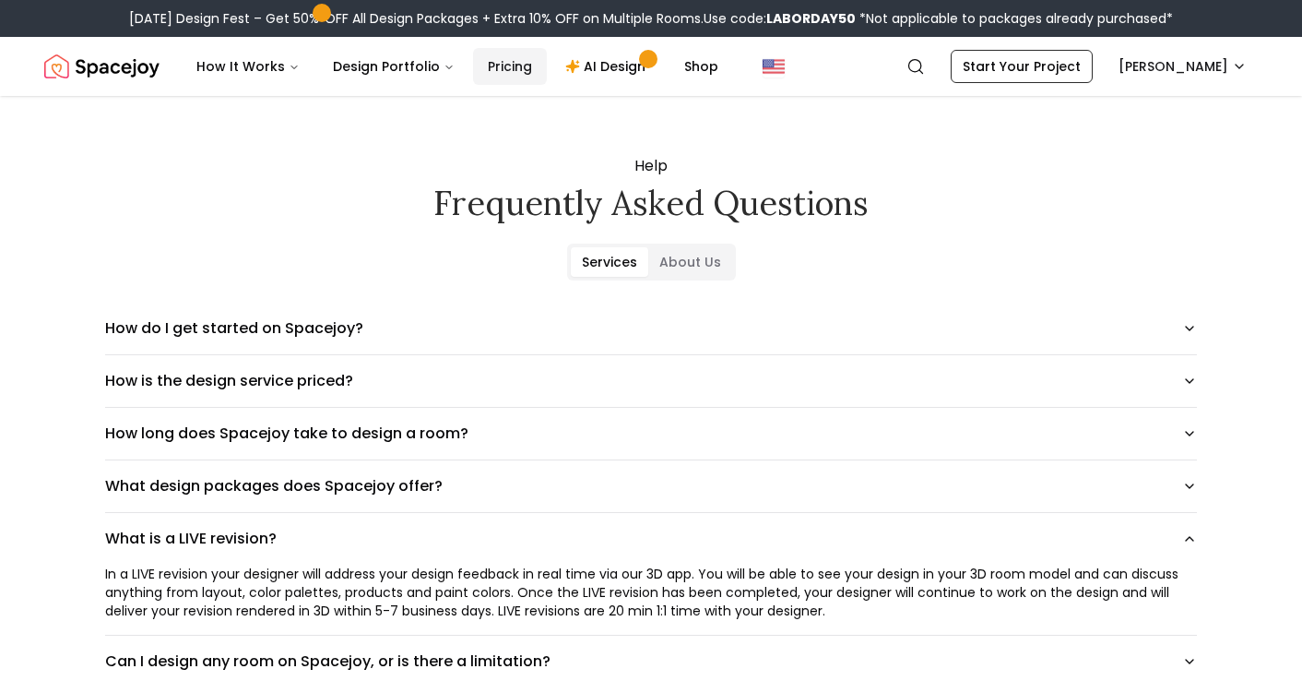
click at [496, 59] on link "Pricing" at bounding box center [510, 66] width 74 height 37
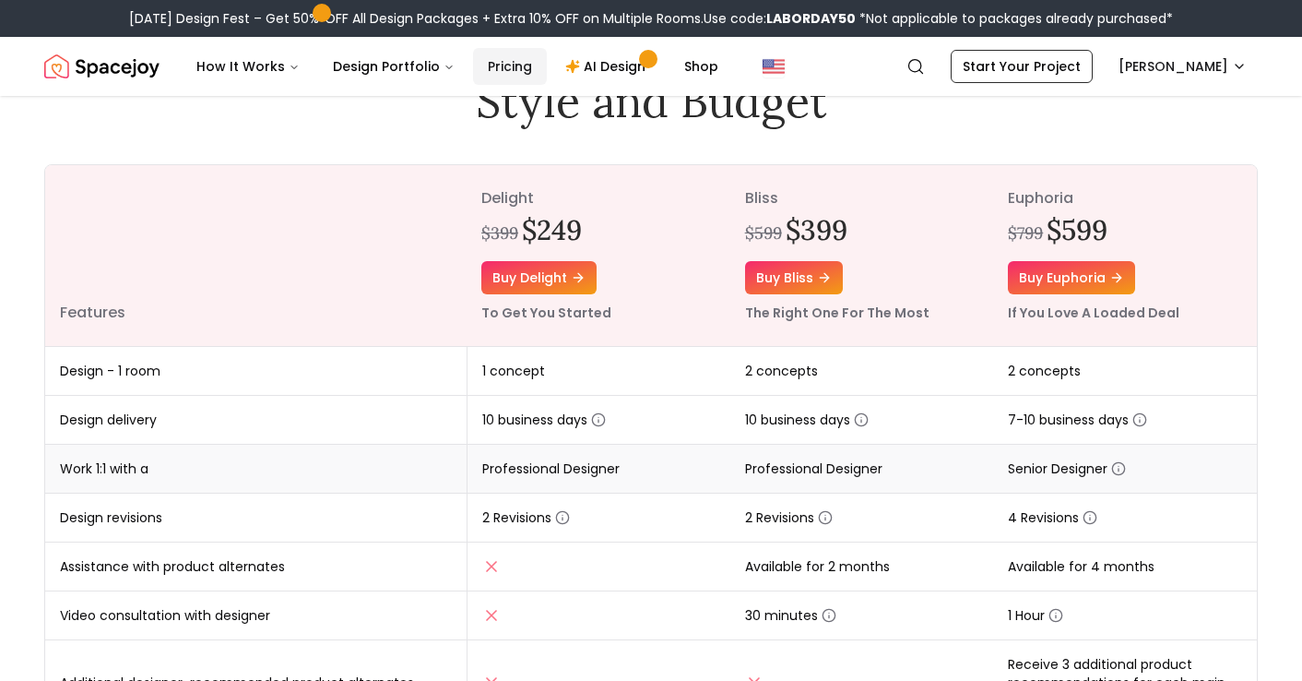
scroll to position [174, 0]
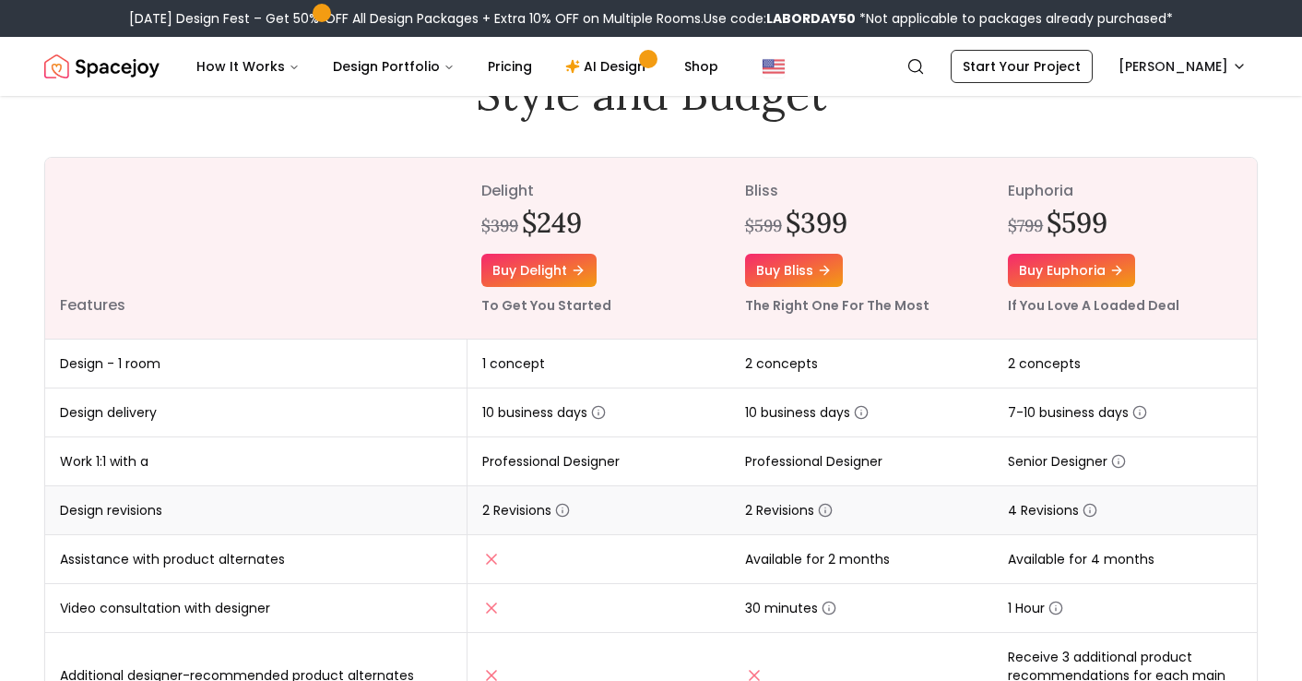
click at [824, 512] on icon "button" at bounding box center [825, 510] width 15 height 15
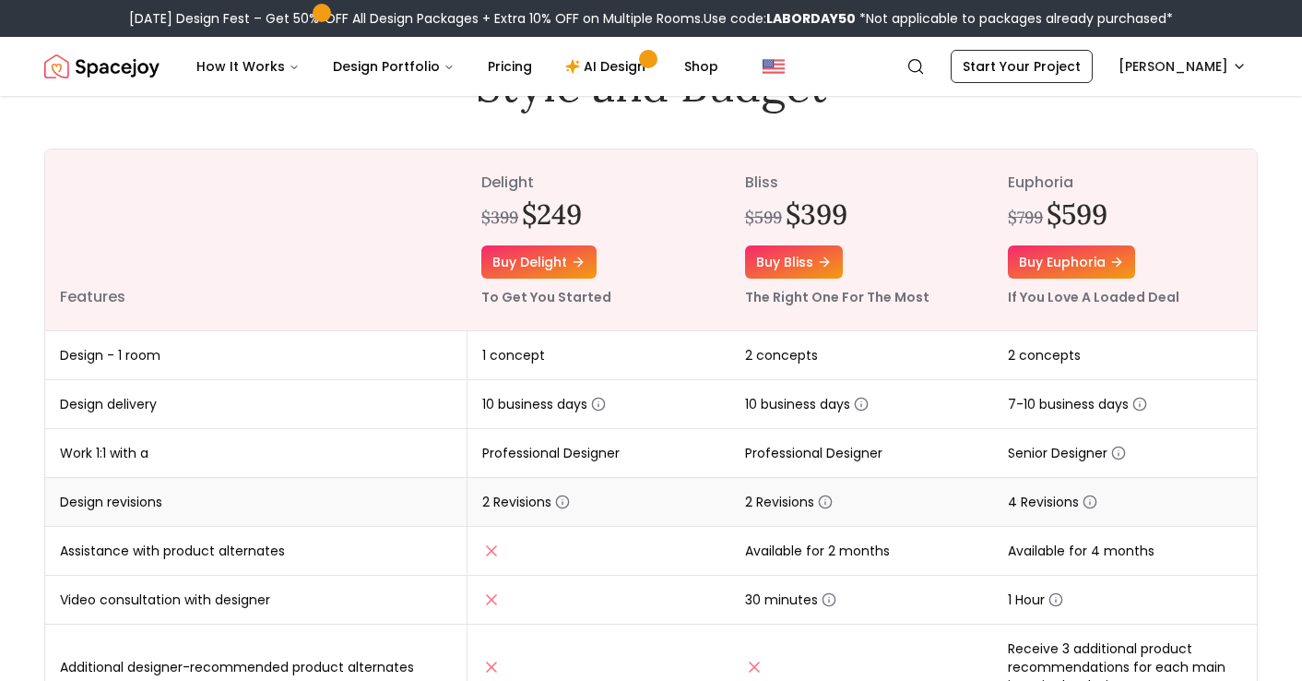
scroll to position [199, 0]
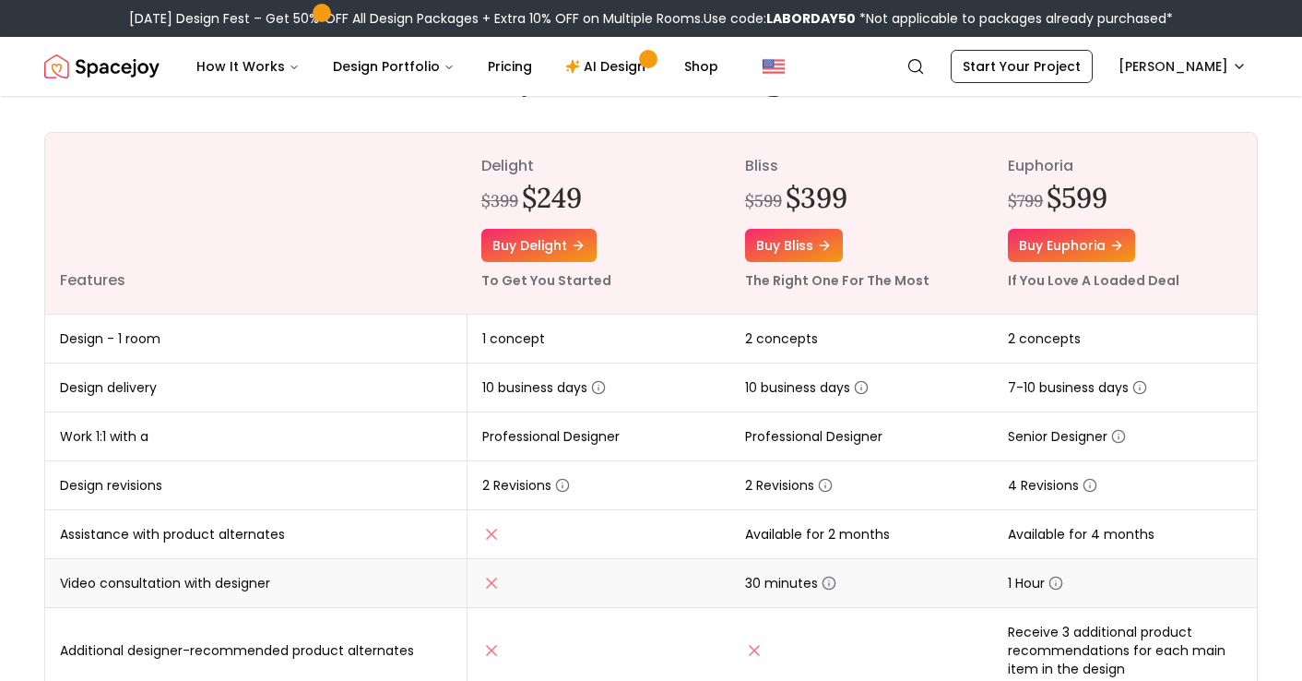
click at [830, 583] on icon "button" at bounding box center [829, 582] width 15 height 15
click at [830, 584] on icon "button" at bounding box center [829, 582] width 15 height 15
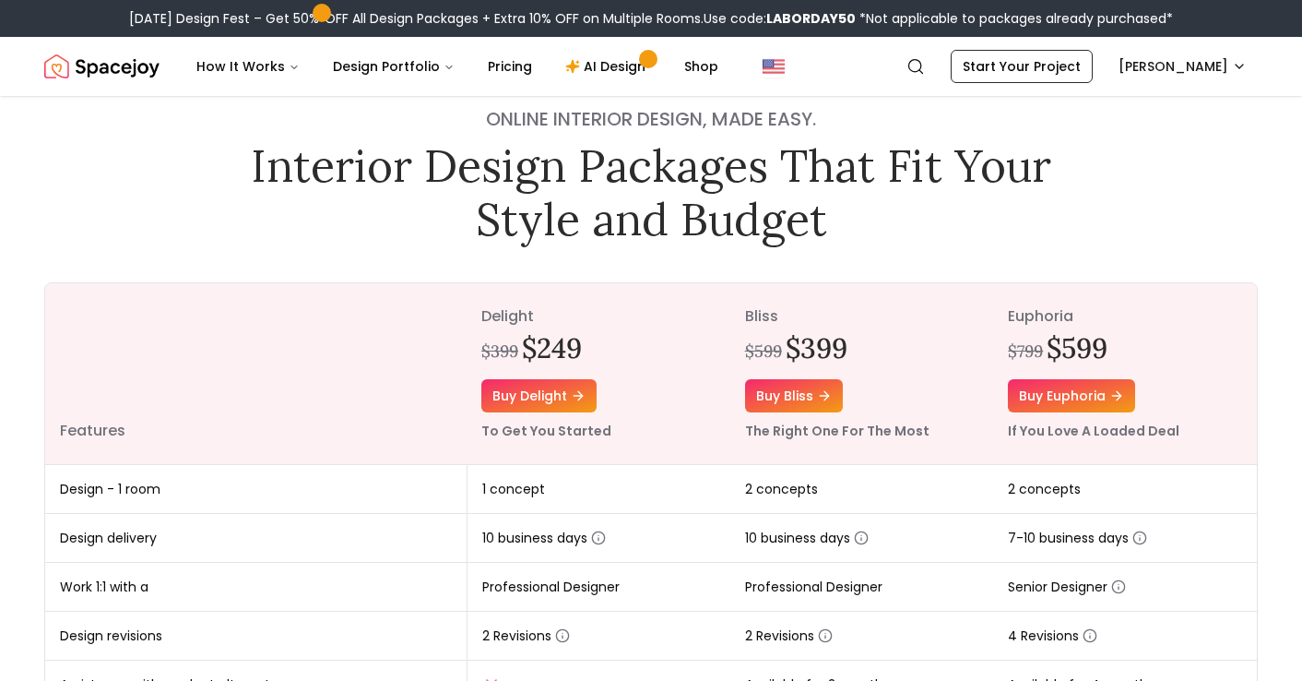
scroll to position [53, 0]
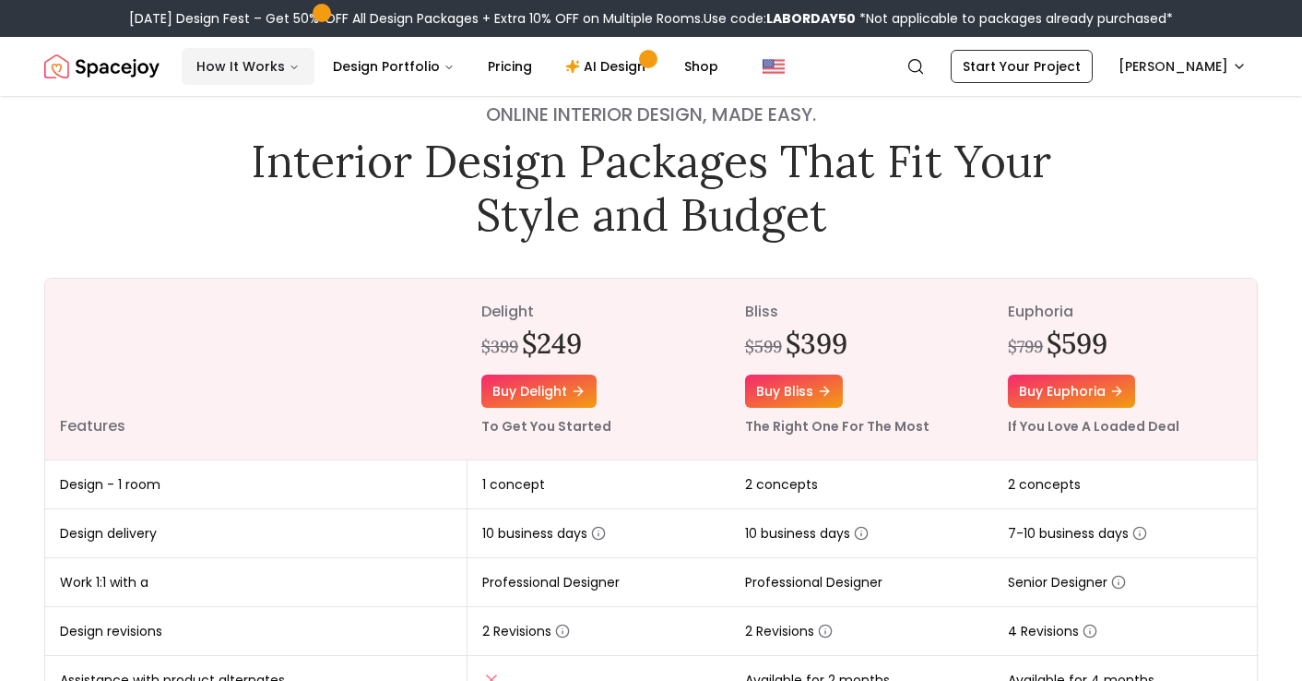
click at [266, 68] on button "How It Works" at bounding box center [248, 66] width 133 height 37
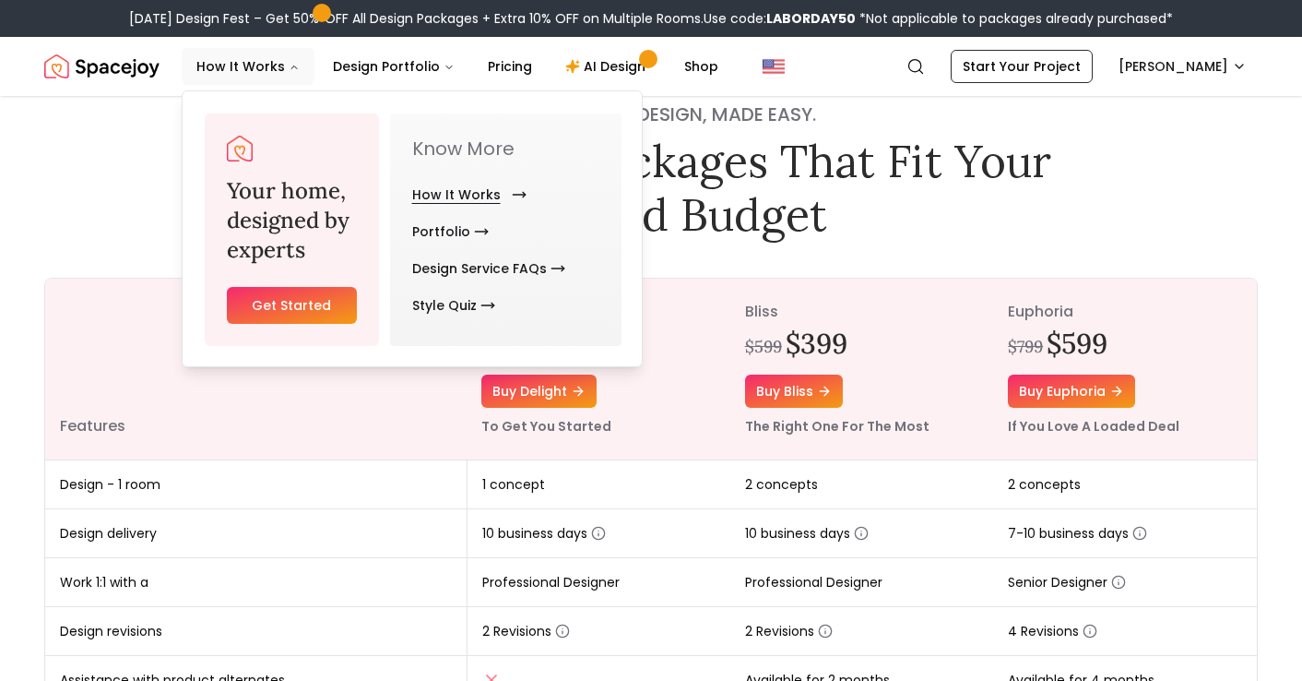
click at [448, 198] on link "How It Works" at bounding box center [465, 194] width 107 height 37
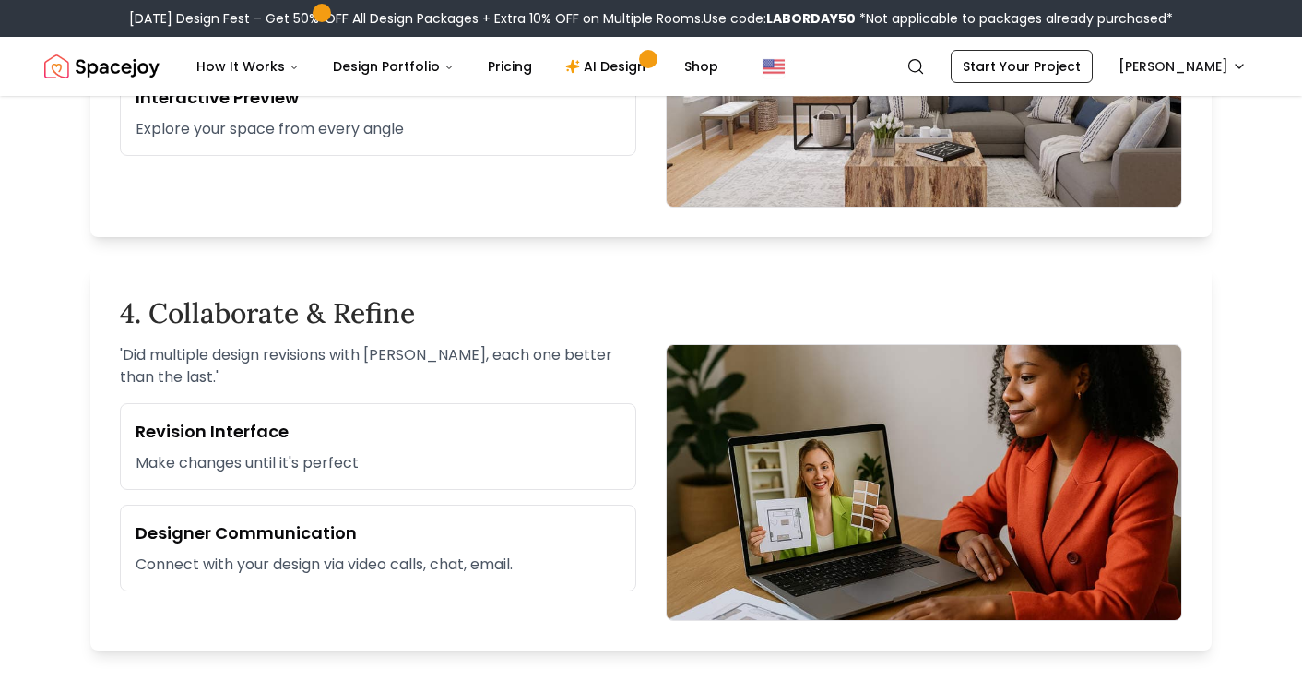
scroll to position [1692, 0]
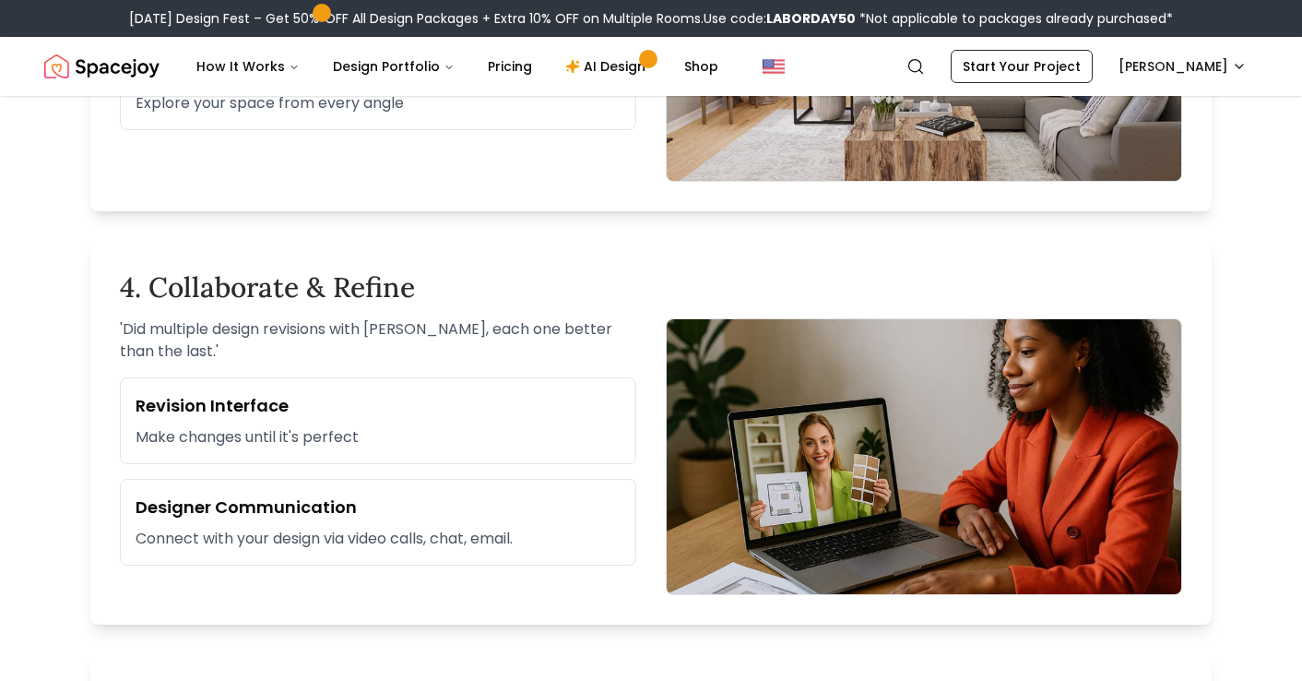
click at [206, 411] on h3 "Revision Interface" at bounding box center [378, 406] width 485 height 26
click at [215, 450] on div "Revision Interface Make changes until it's perfect" at bounding box center [378, 420] width 516 height 87
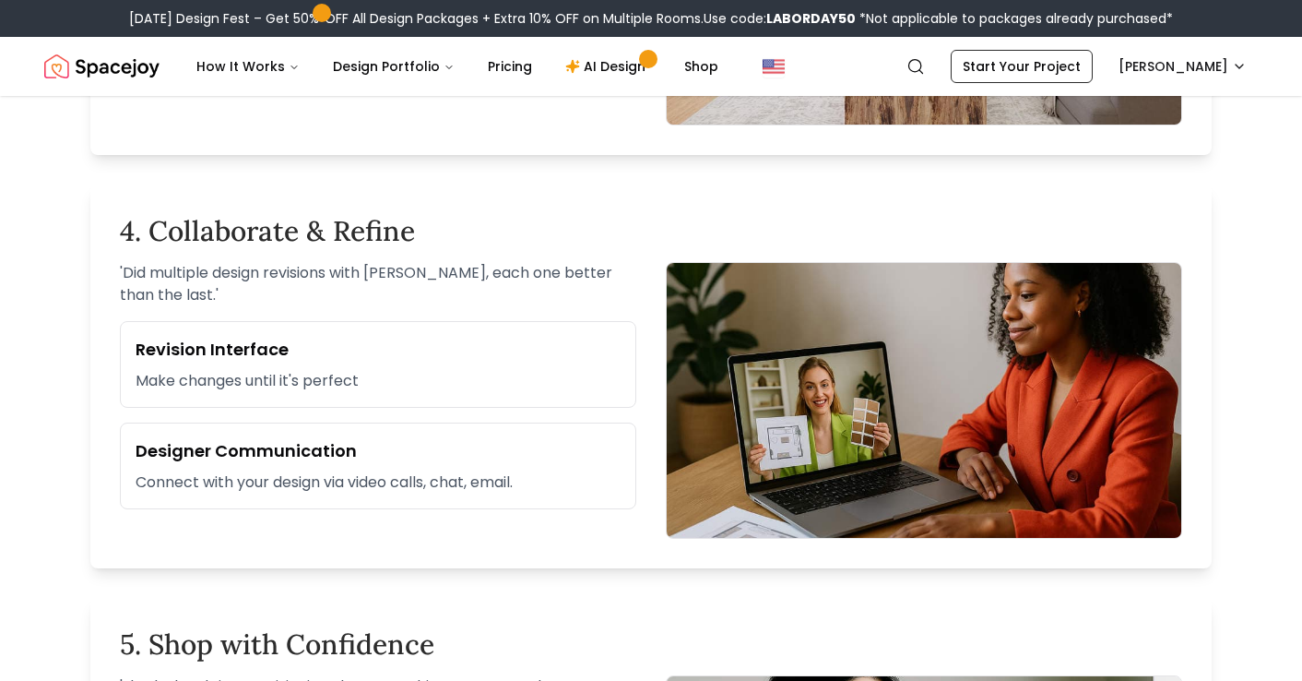
click at [247, 450] on h3 "Designer Communication" at bounding box center [378, 451] width 485 height 26
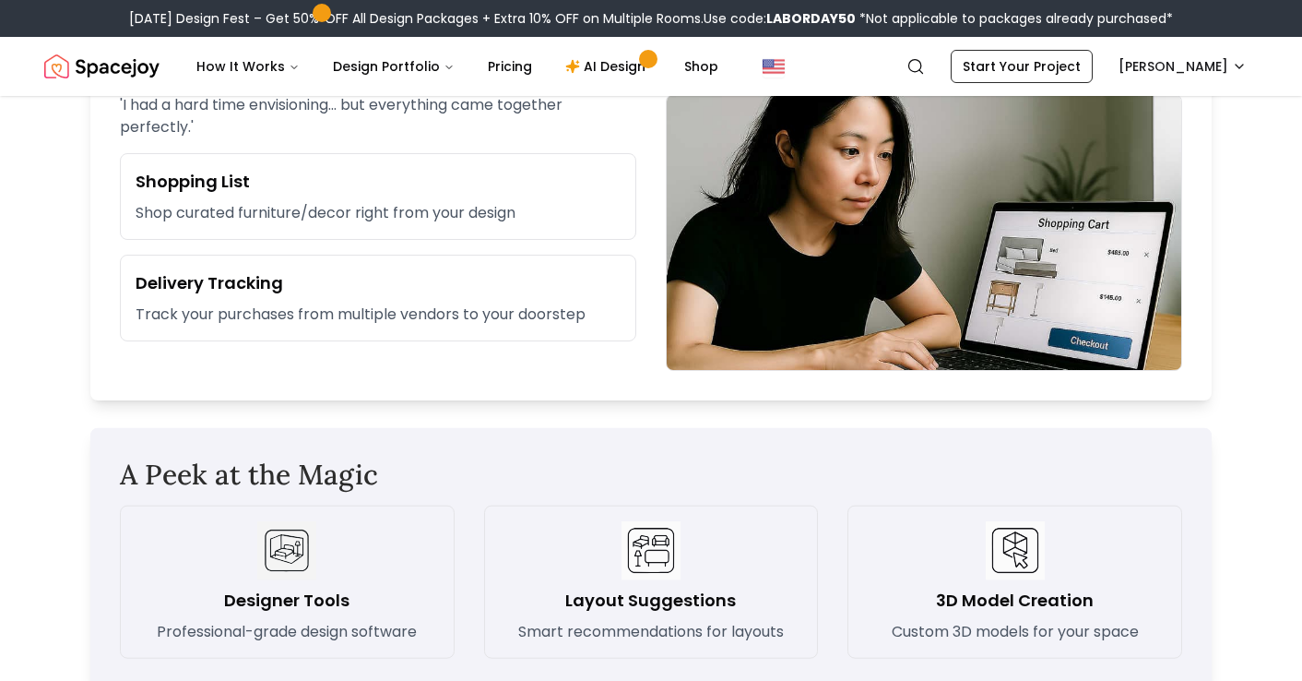
scroll to position [2328, 0]
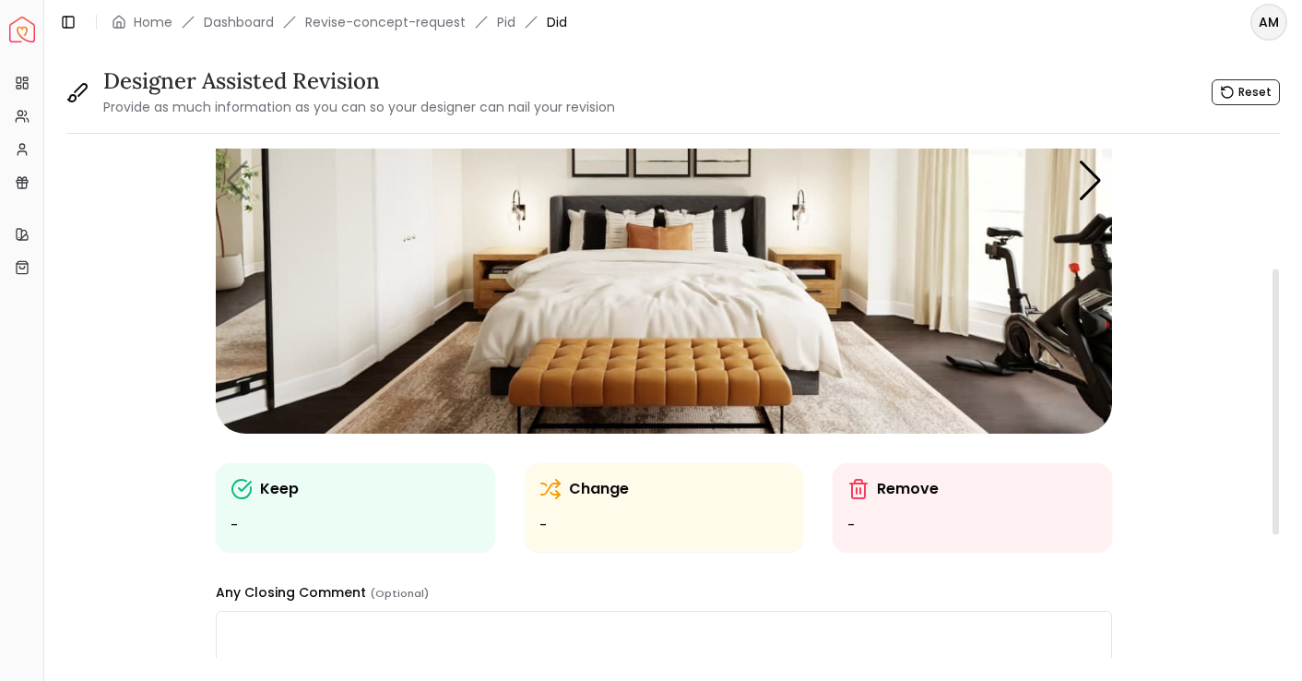
scroll to position [229, 0]
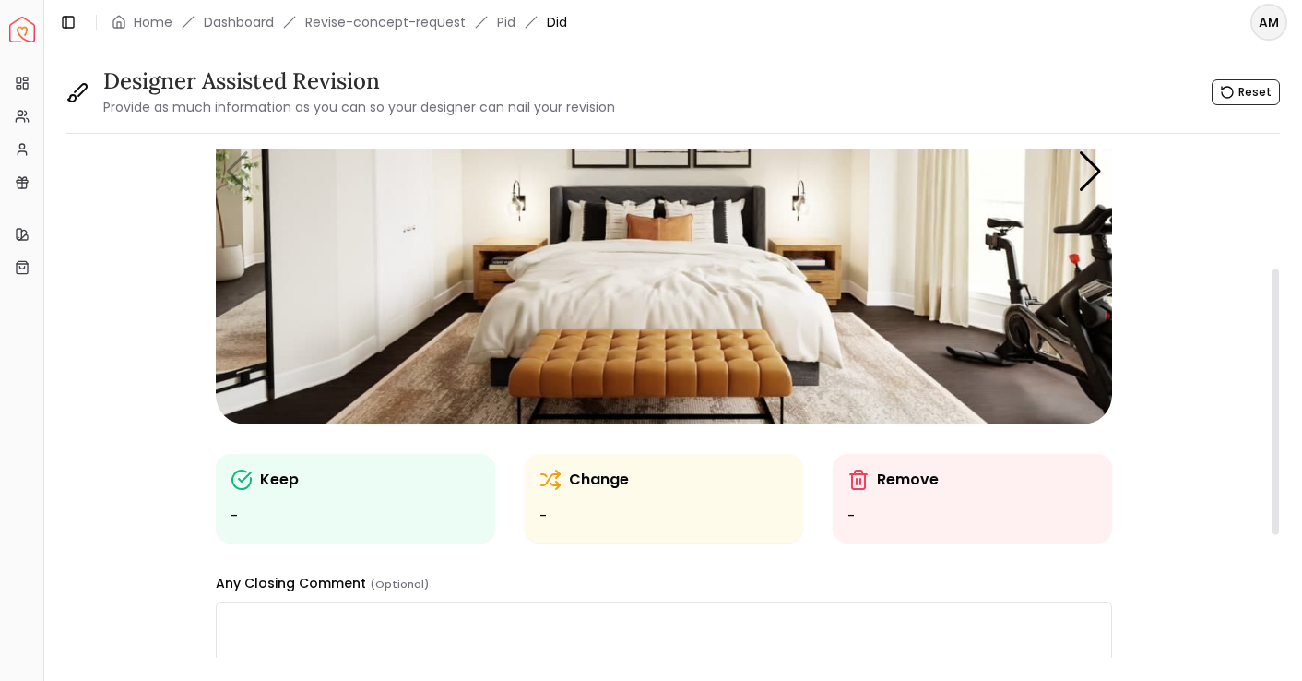
click at [266, 464] on div "Keep -" at bounding box center [355, 498] width 279 height 89
click at [264, 479] on p "Keep" at bounding box center [279, 479] width 39 height 22
click at [589, 490] on p "Change" at bounding box center [599, 479] width 60 height 22
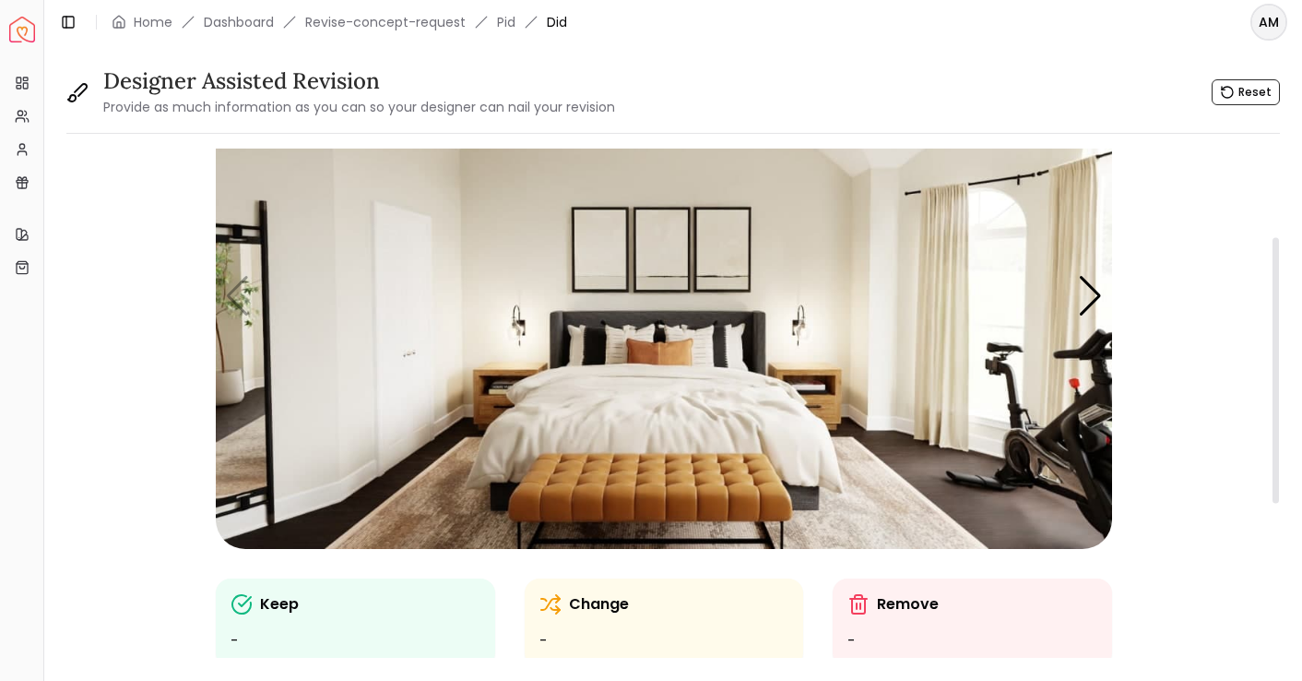
scroll to position [103, 0]
click at [634, 408] on img "1 / 5" at bounding box center [664, 297] width 896 height 504
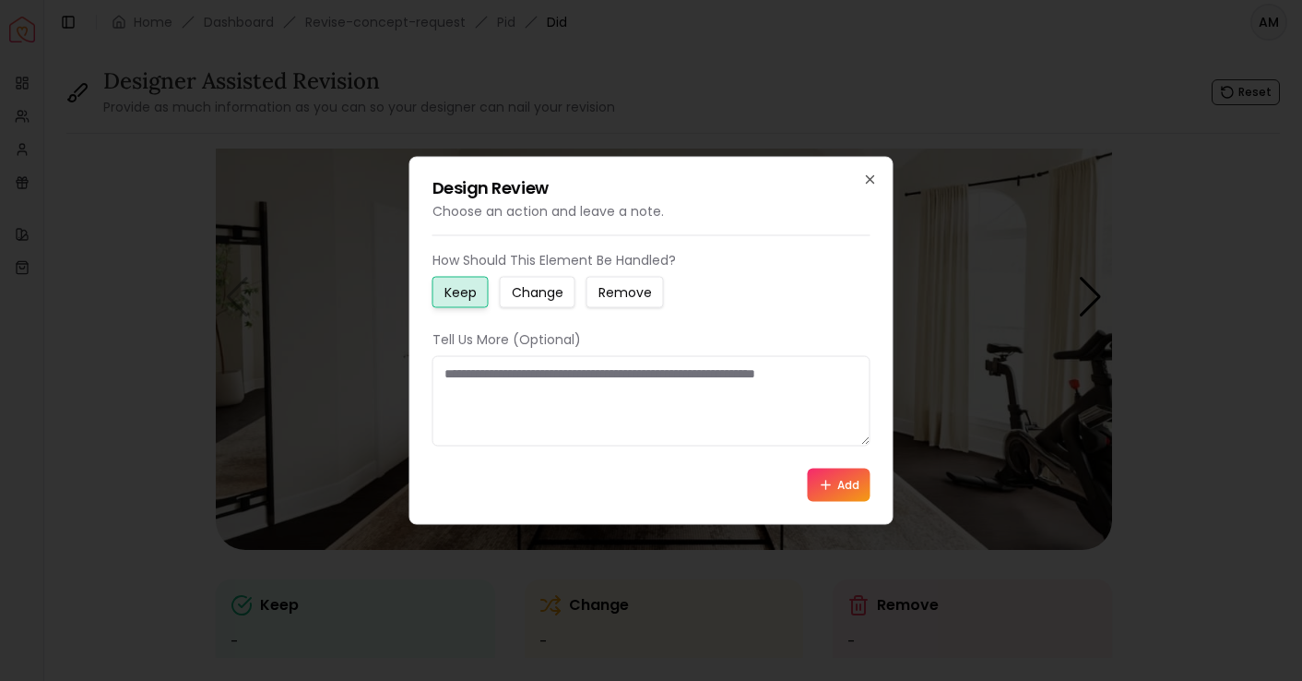
click at [861, 180] on h2 "Design Review" at bounding box center [652, 188] width 438 height 17
click at [865, 178] on icon "button" at bounding box center [870, 179] width 15 height 15
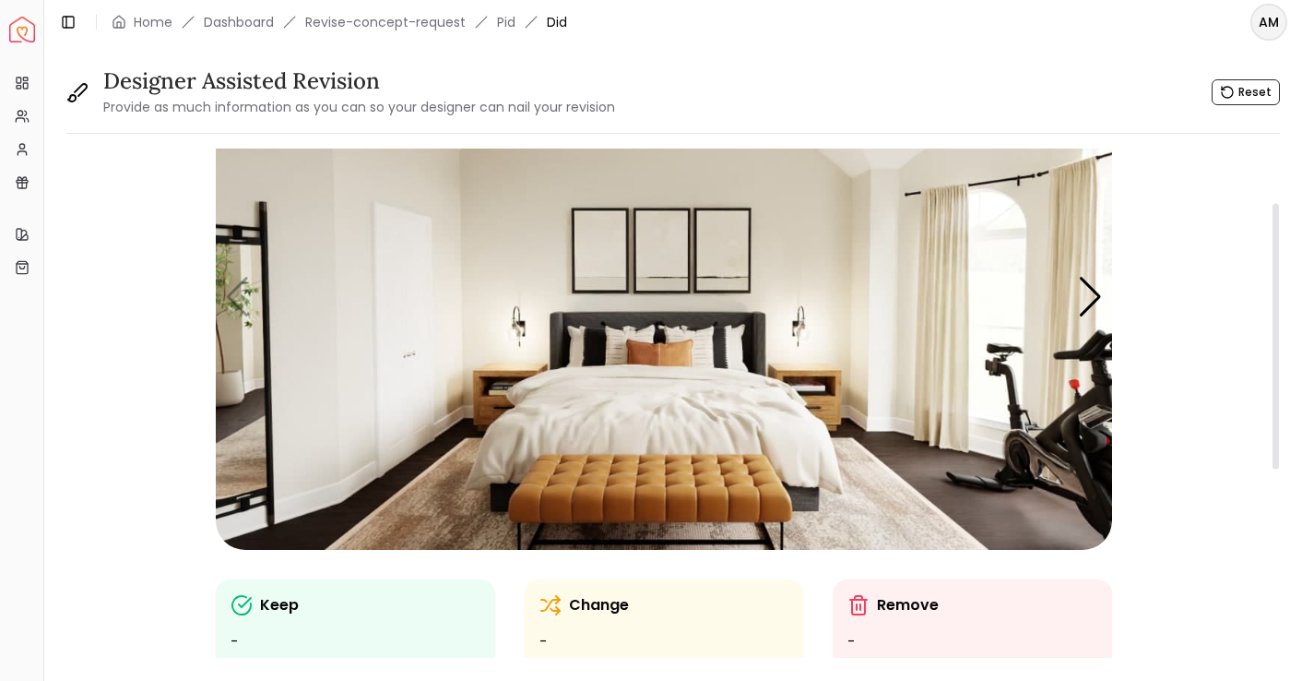
click at [601, 606] on p "Change" at bounding box center [599, 605] width 60 height 22
click at [514, 329] on img "1 / 5" at bounding box center [664, 297] width 896 height 504
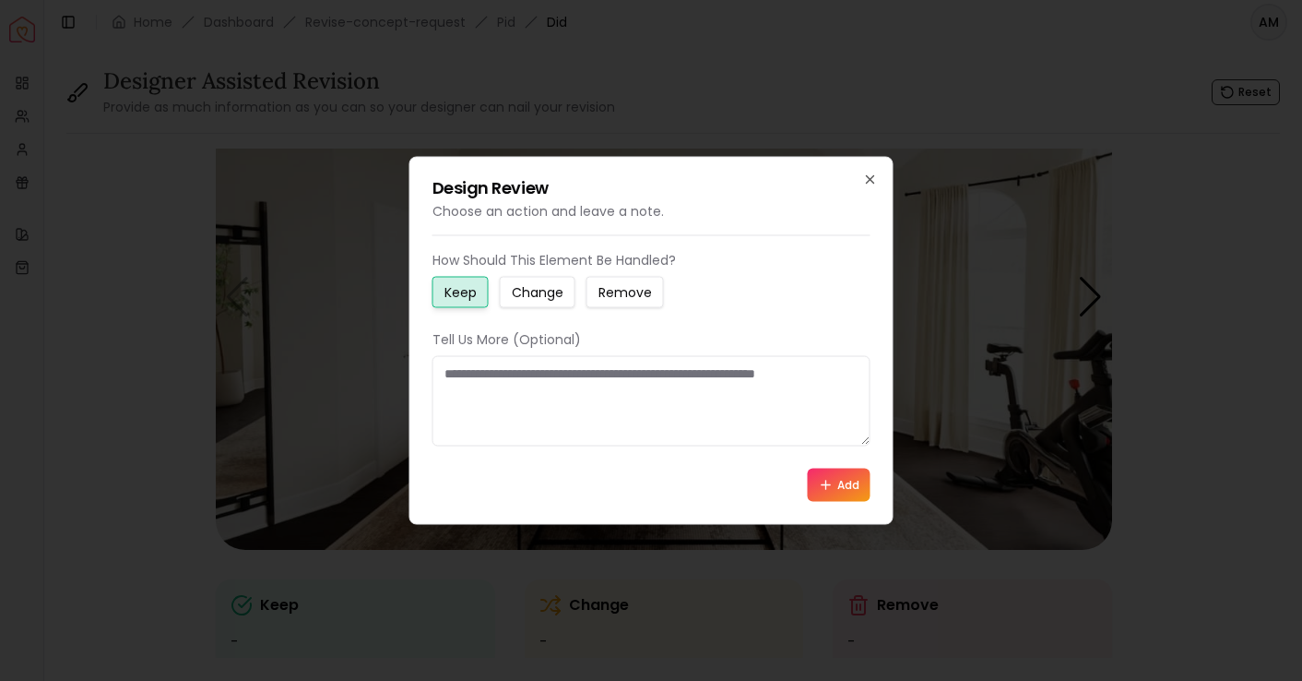
click at [525, 292] on small "Change" at bounding box center [538, 292] width 52 height 18
click at [467, 396] on textarea at bounding box center [652, 401] width 438 height 90
paste textarea "**********"
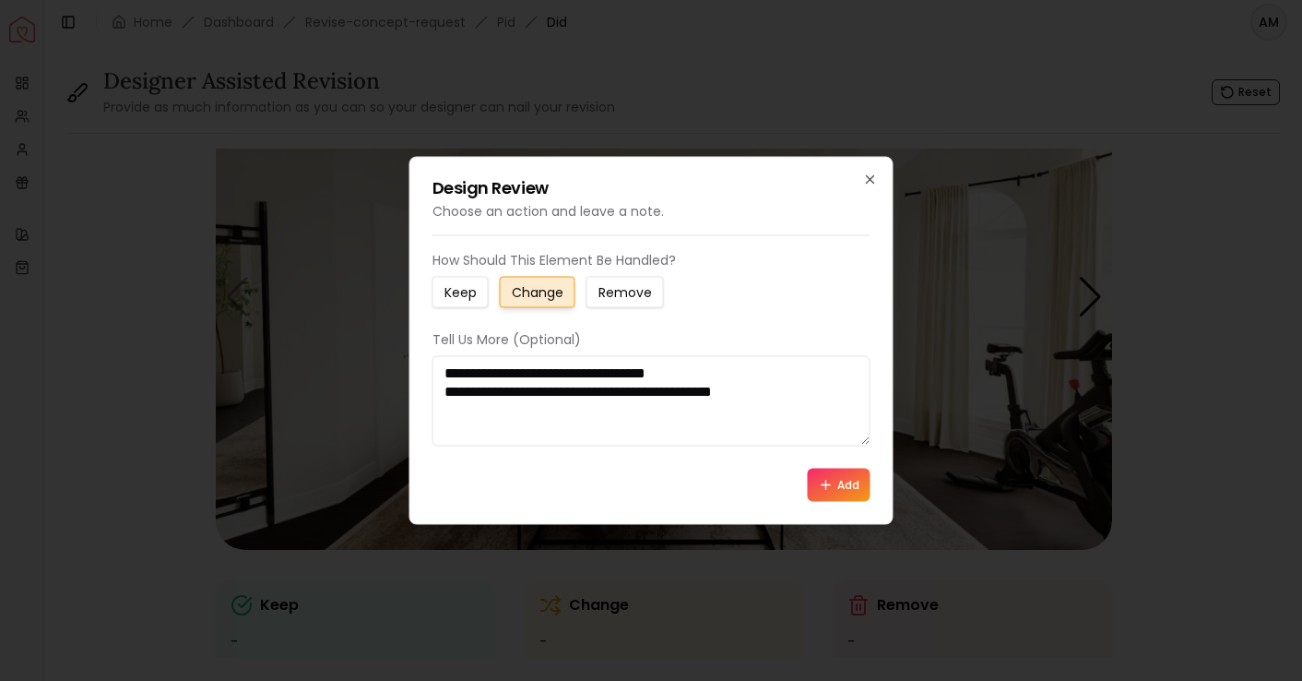
click at [599, 365] on textarea "**********" at bounding box center [652, 401] width 438 height 90
type textarea "**********"
click at [834, 488] on button "Add" at bounding box center [839, 484] width 63 height 33
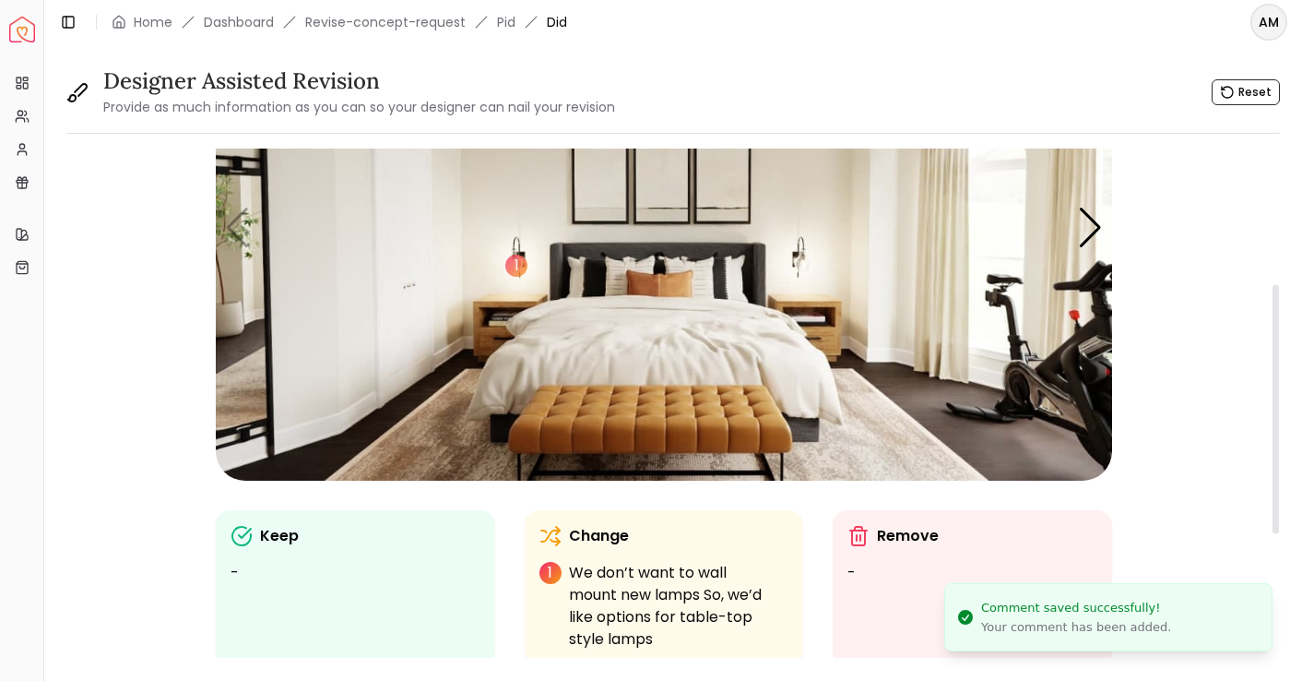
scroll to position [104, 0]
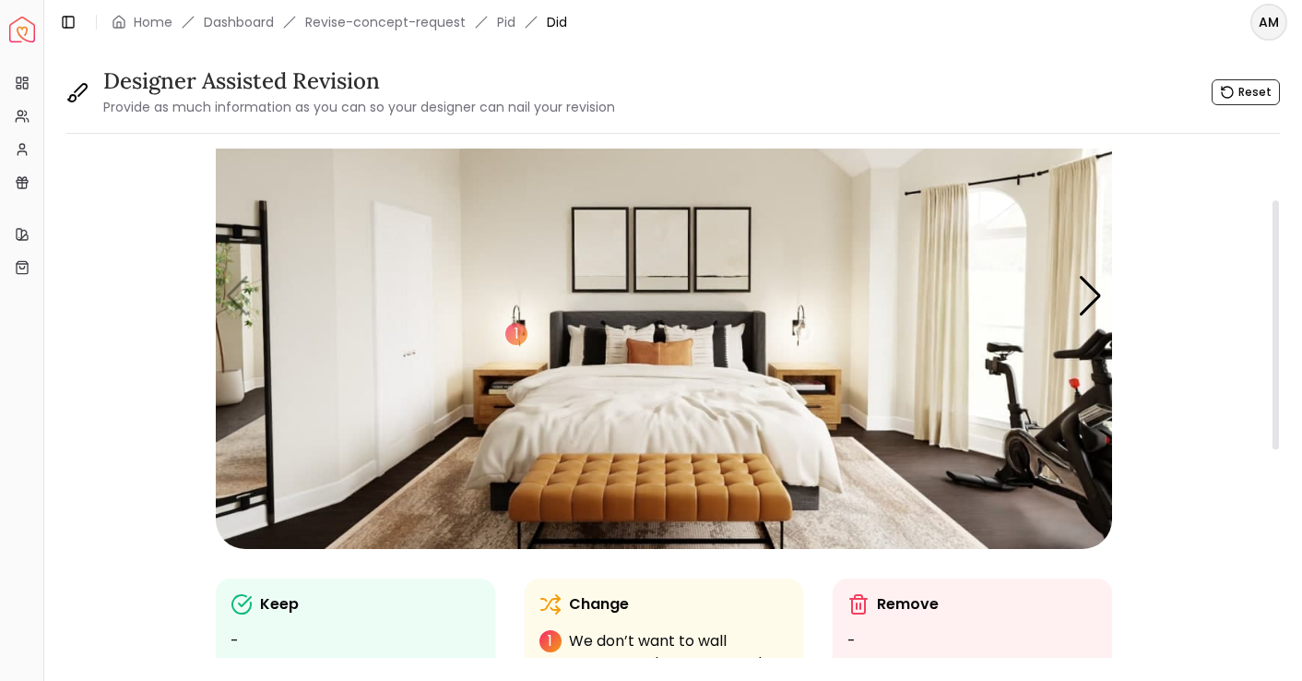
click at [800, 319] on img "1 / 5" at bounding box center [664, 296] width 896 height 504
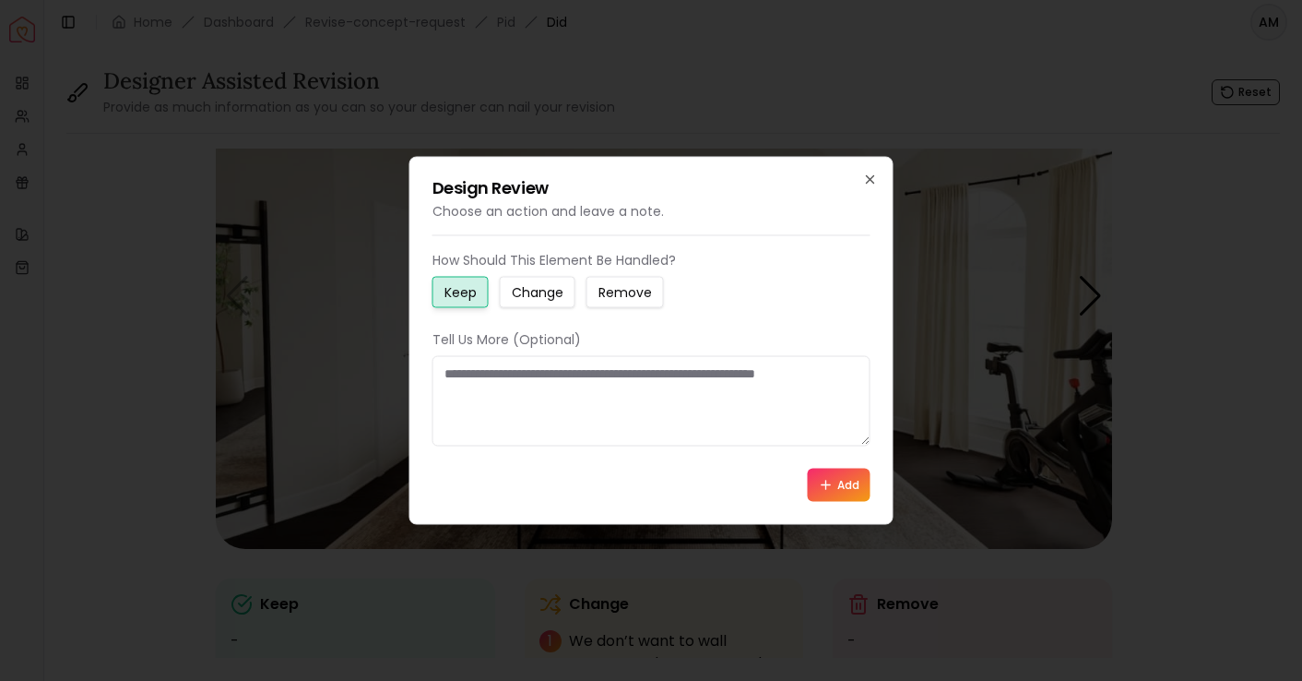
click at [552, 300] on small "Change" at bounding box center [538, 292] width 52 height 18
click at [557, 417] on textarea at bounding box center [652, 401] width 438 height 90
paste textarea "**********"
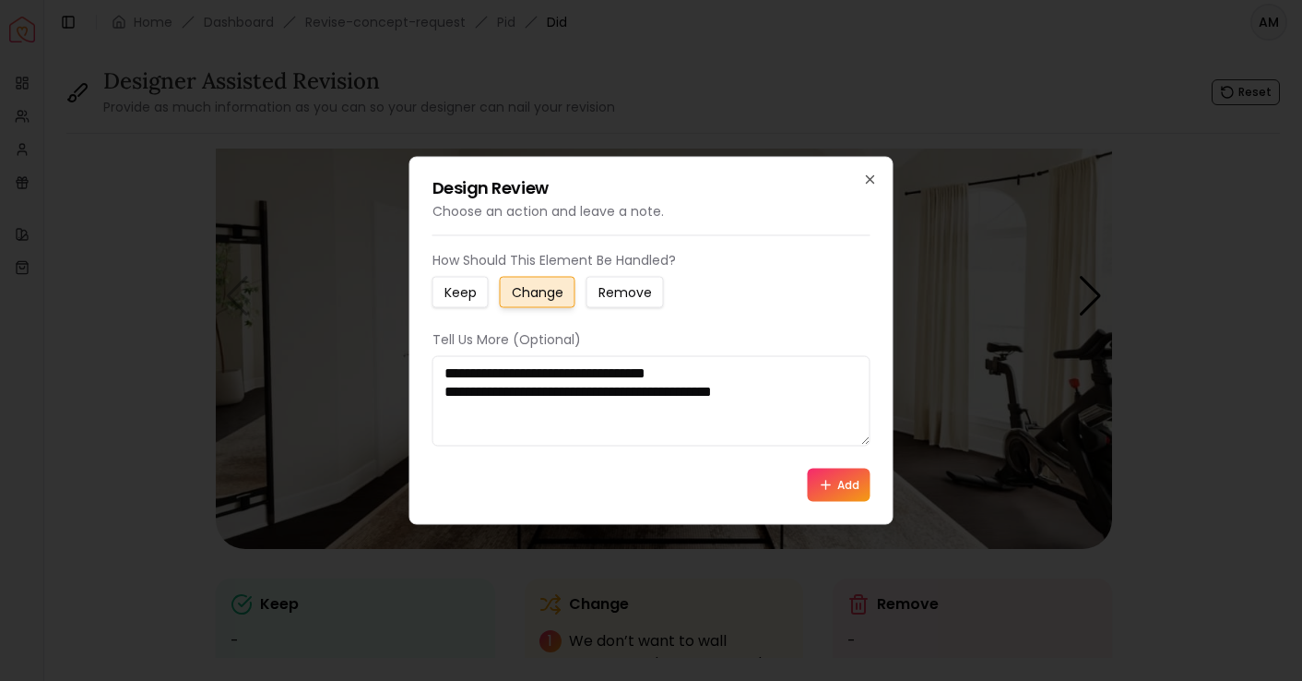
click at [604, 350] on div "**********" at bounding box center [652, 388] width 438 height 116
click at [600, 358] on textarea "**********" at bounding box center [652, 401] width 438 height 90
click at [599, 375] on textarea "**********" at bounding box center [652, 401] width 438 height 90
type textarea "**********"
click at [845, 493] on button "Add" at bounding box center [839, 484] width 63 height 33
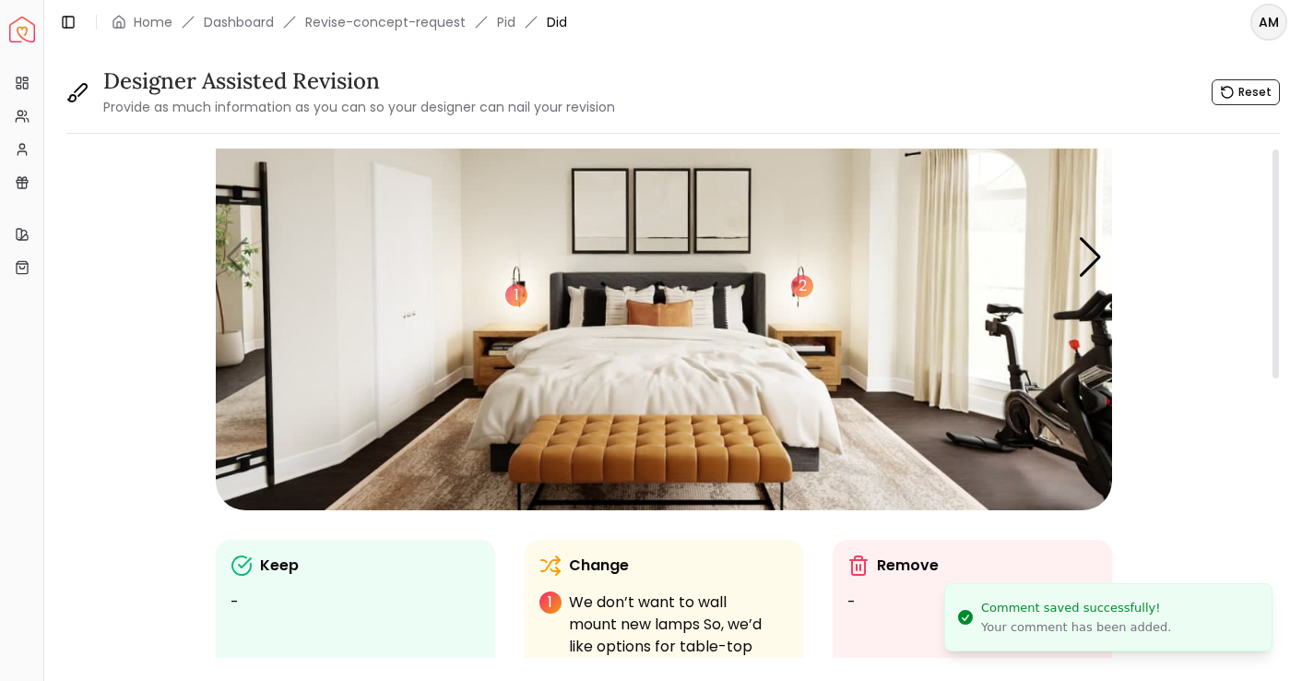
scroll to position [0, 0]
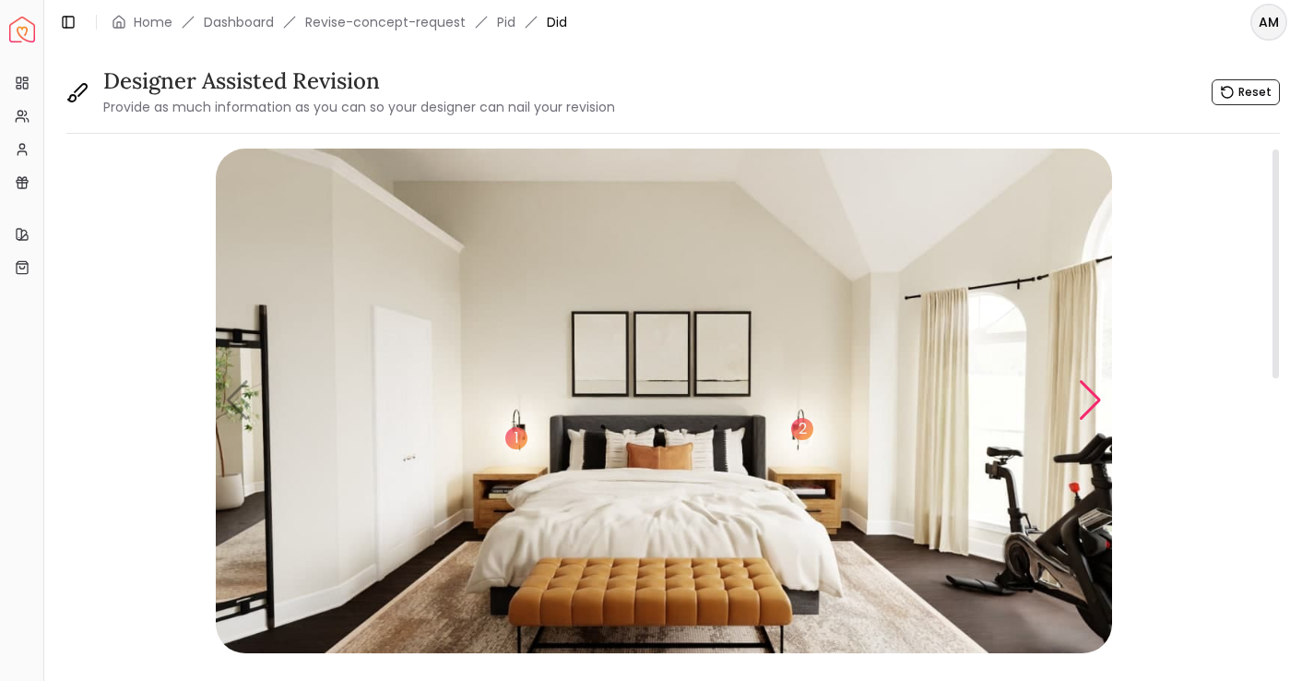
click at [1098, 405] on div "Next slide" at bounding box center [1090, 400] width 25 height 41
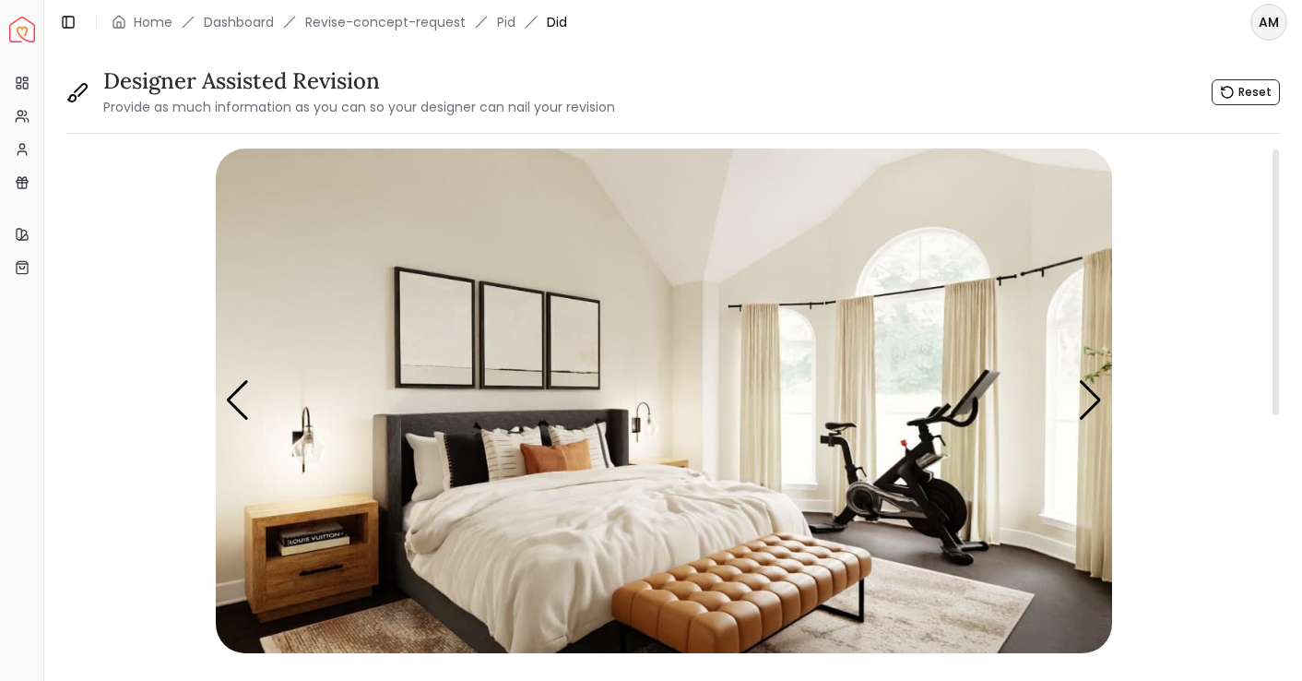
scroll to position [34, 0]
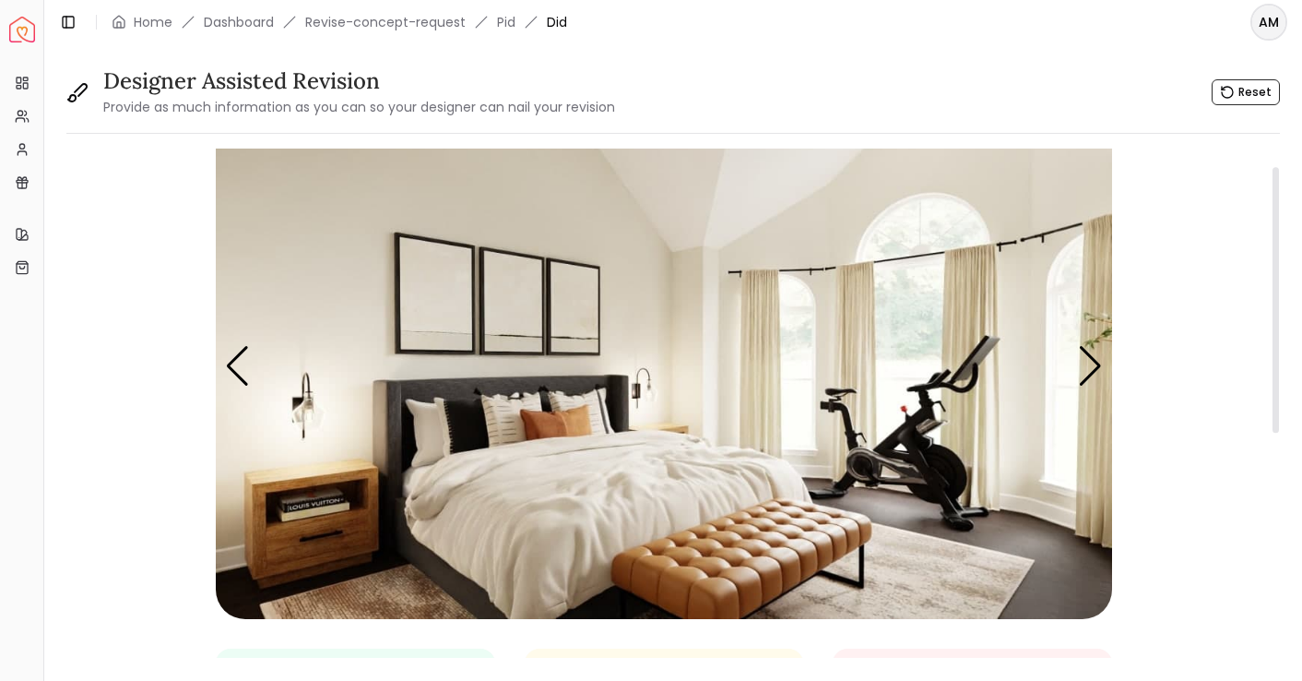
click at [916, 257] on img "2 / 5" at bounding box center [664, 366] width 896 height 504
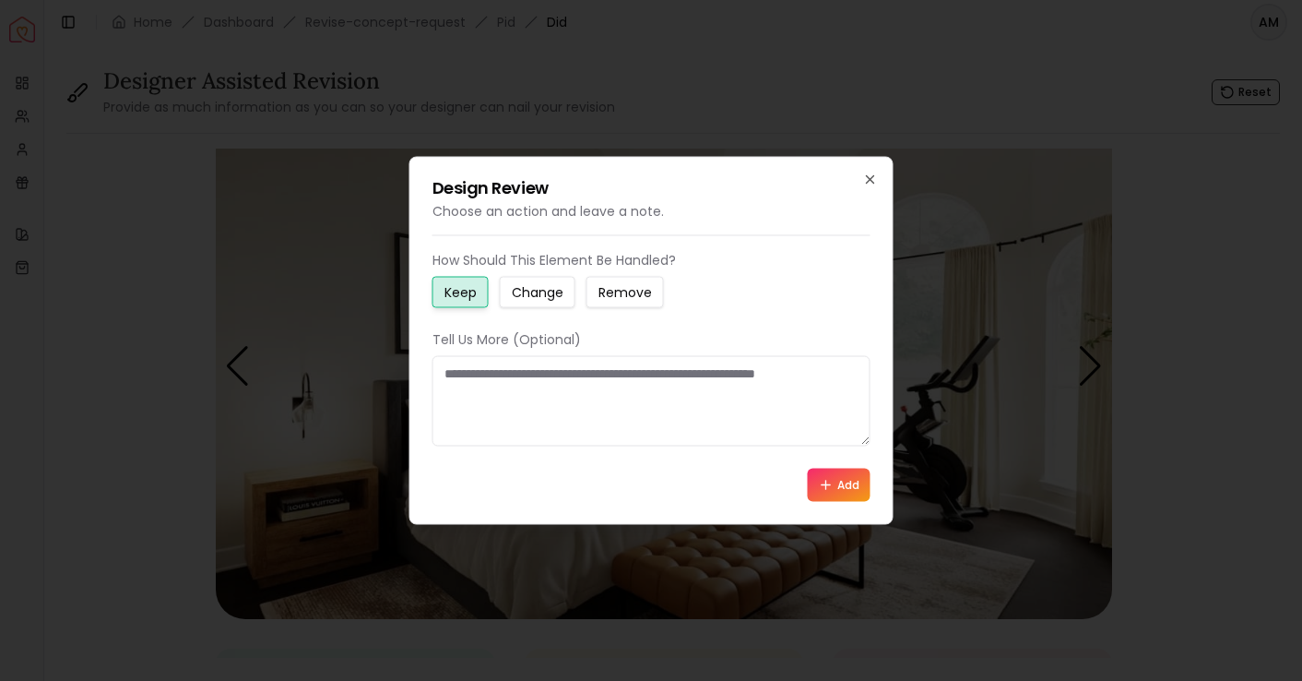
click at [534, 289] on small "Change" at bounding box center [538, 292] width 52 height 18
click at [492, 406] on textarea at bounding box center [652, 401] width 438 height 90
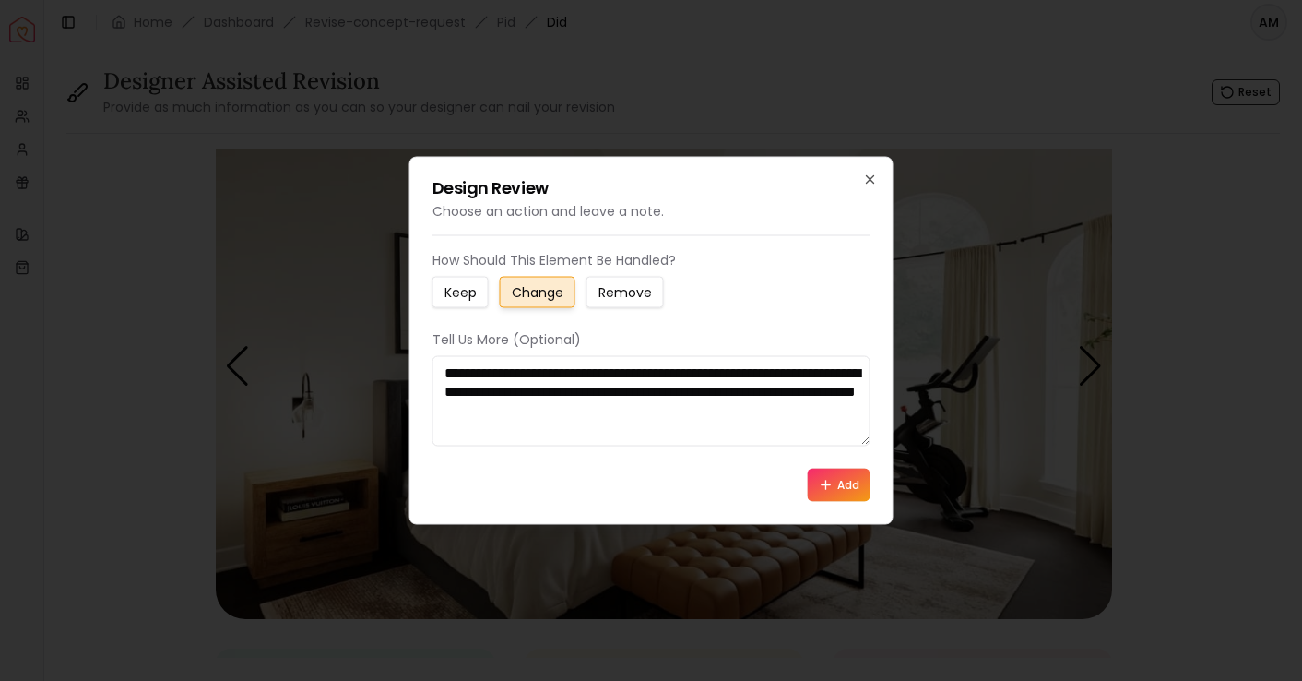
type textarea "**********"
click at [849, 489] on button "Add" at bounding box center [839, 484] width 63 height 33
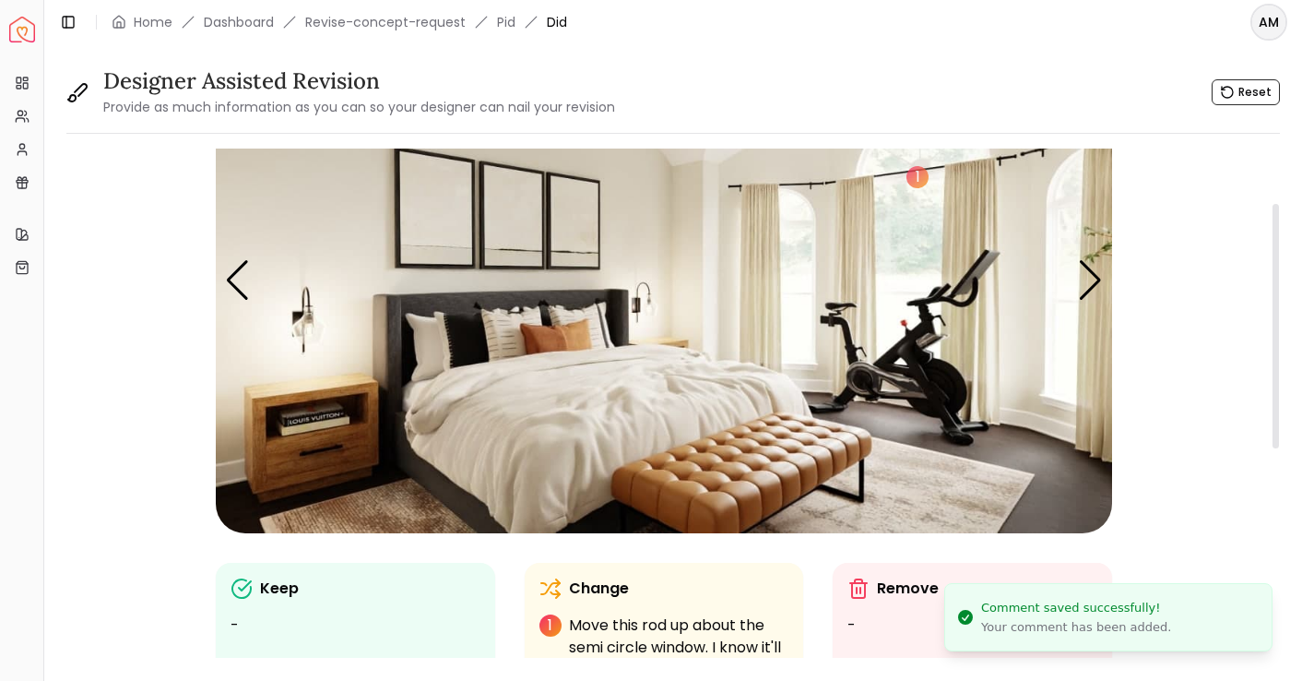
scroll to position [67, 0]
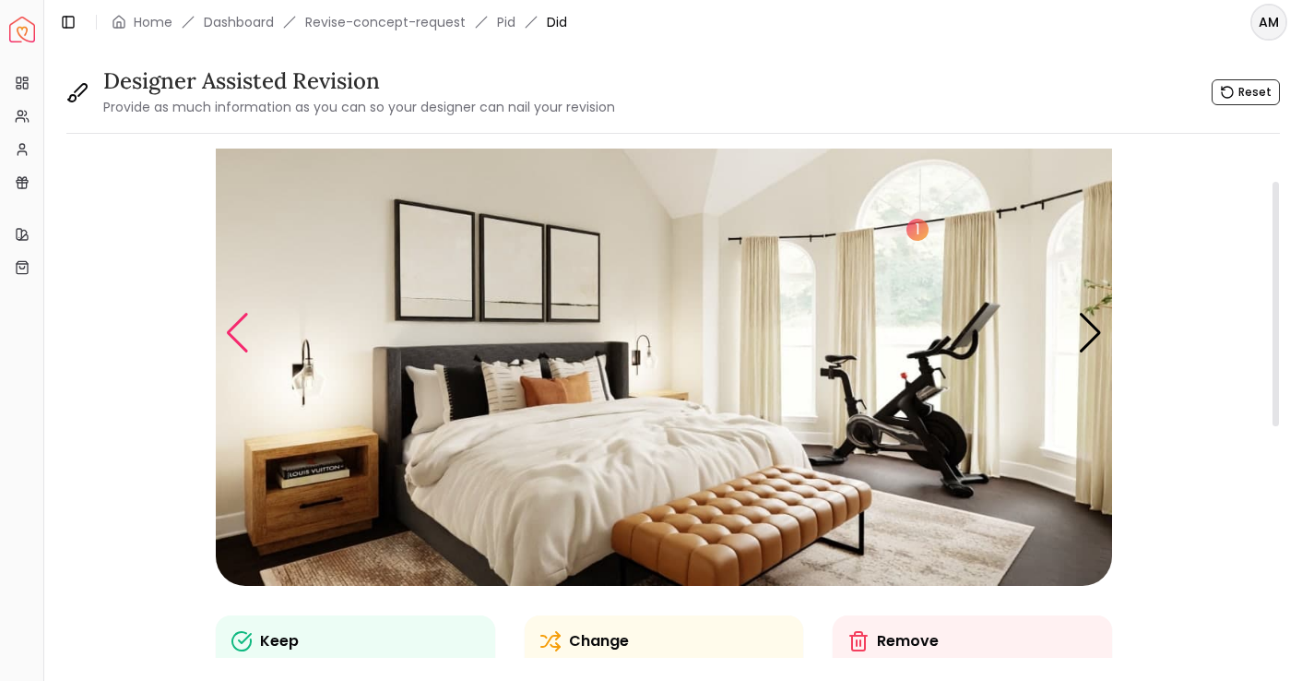
click at [245, 328] on div "Previous slide" at bounding box center [237, 333] width 25 height 41
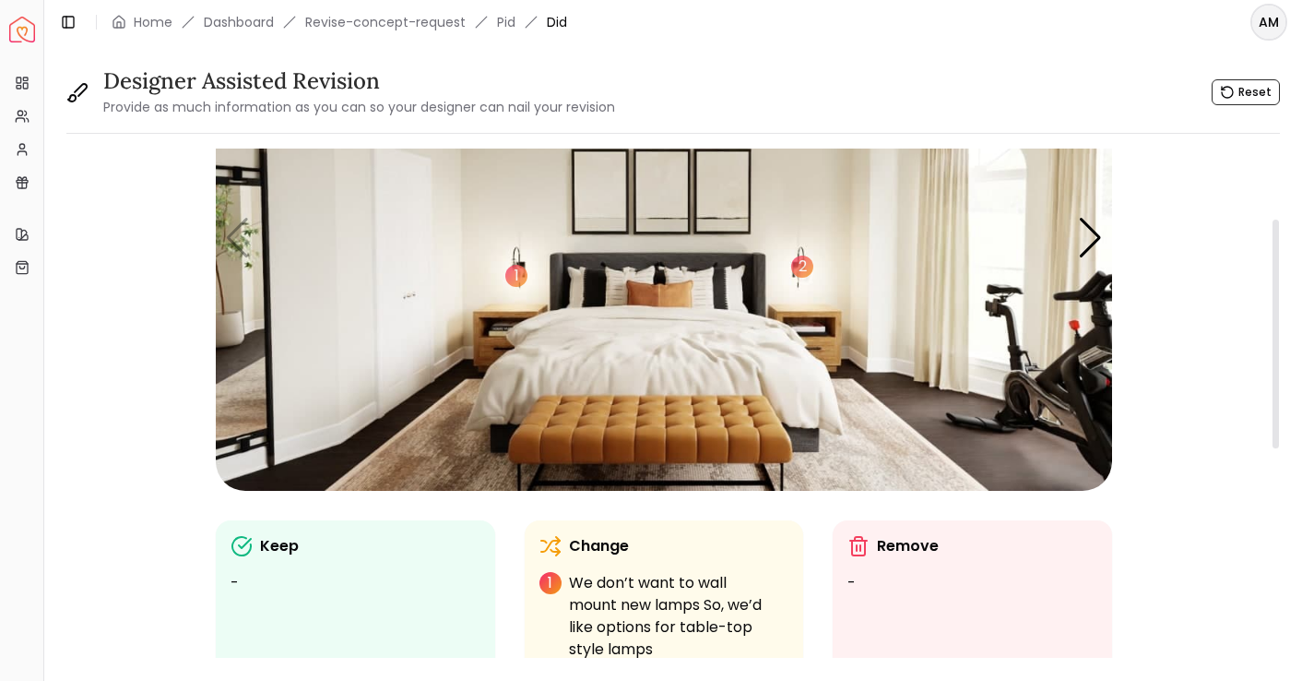
scroll to position [156, 0]
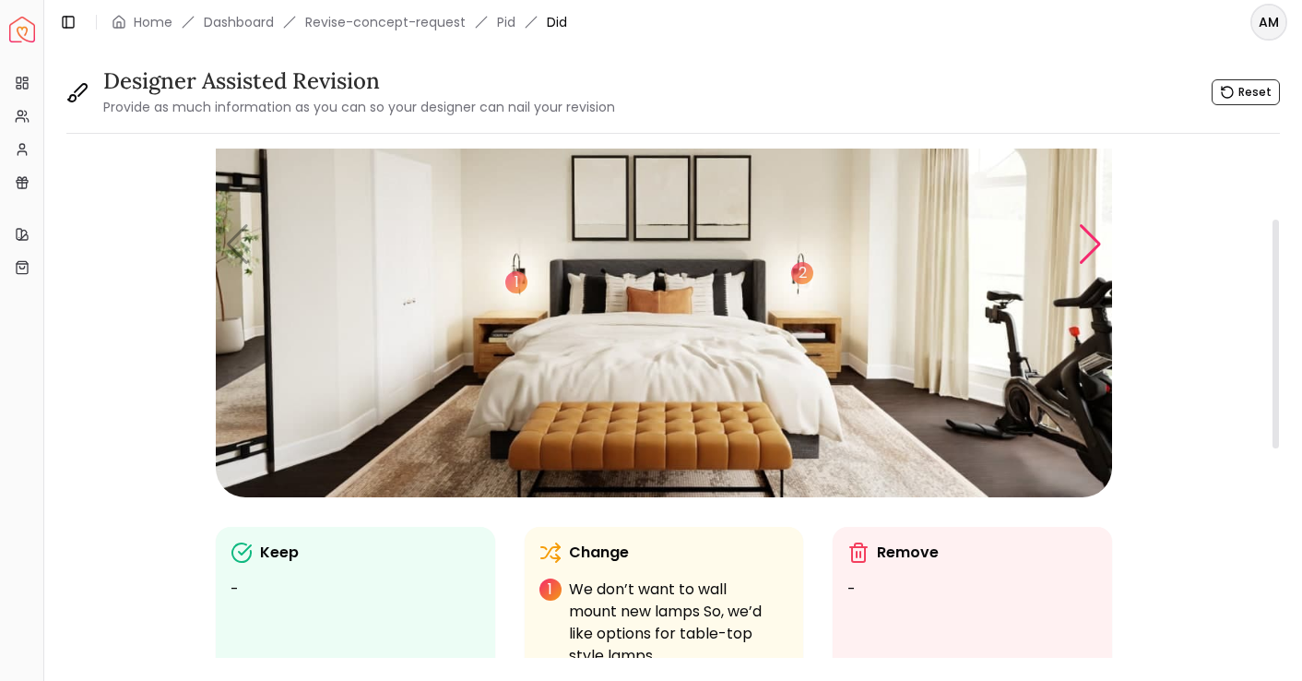
click at [1089, 234] on div "Next slide" at bounding box center [1090, 244] width 25 height 41
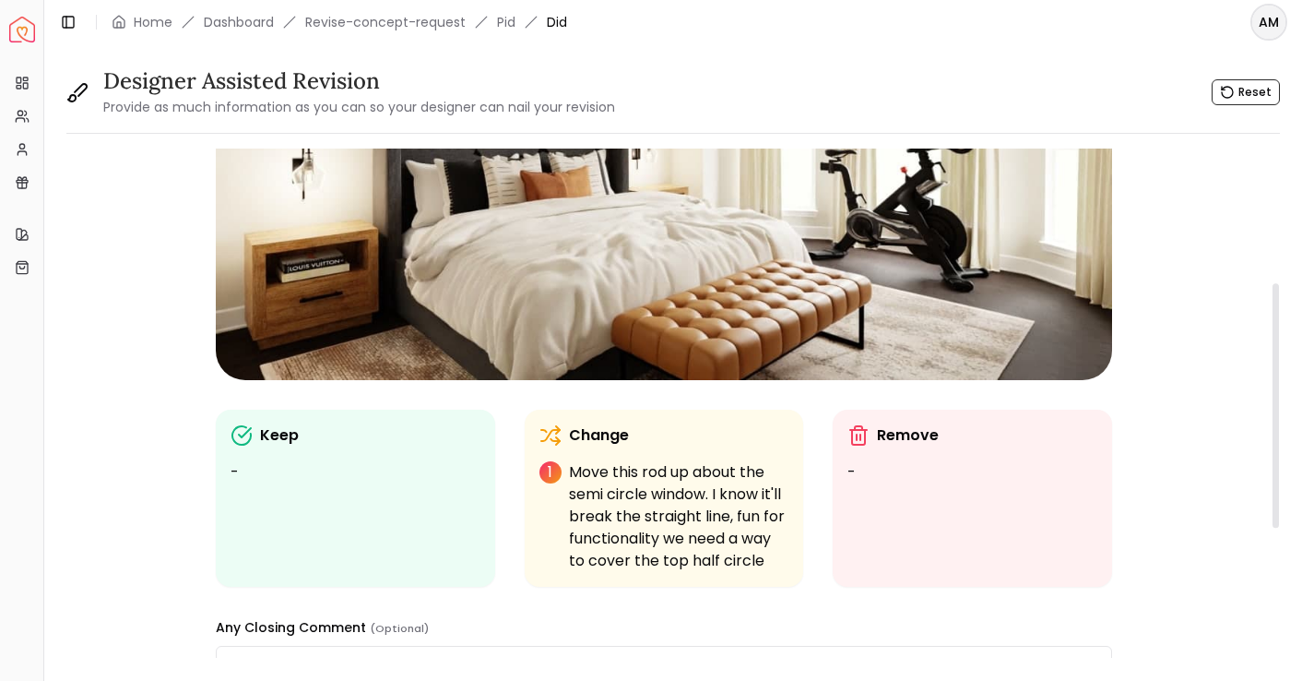
scroll to position [168, 0]
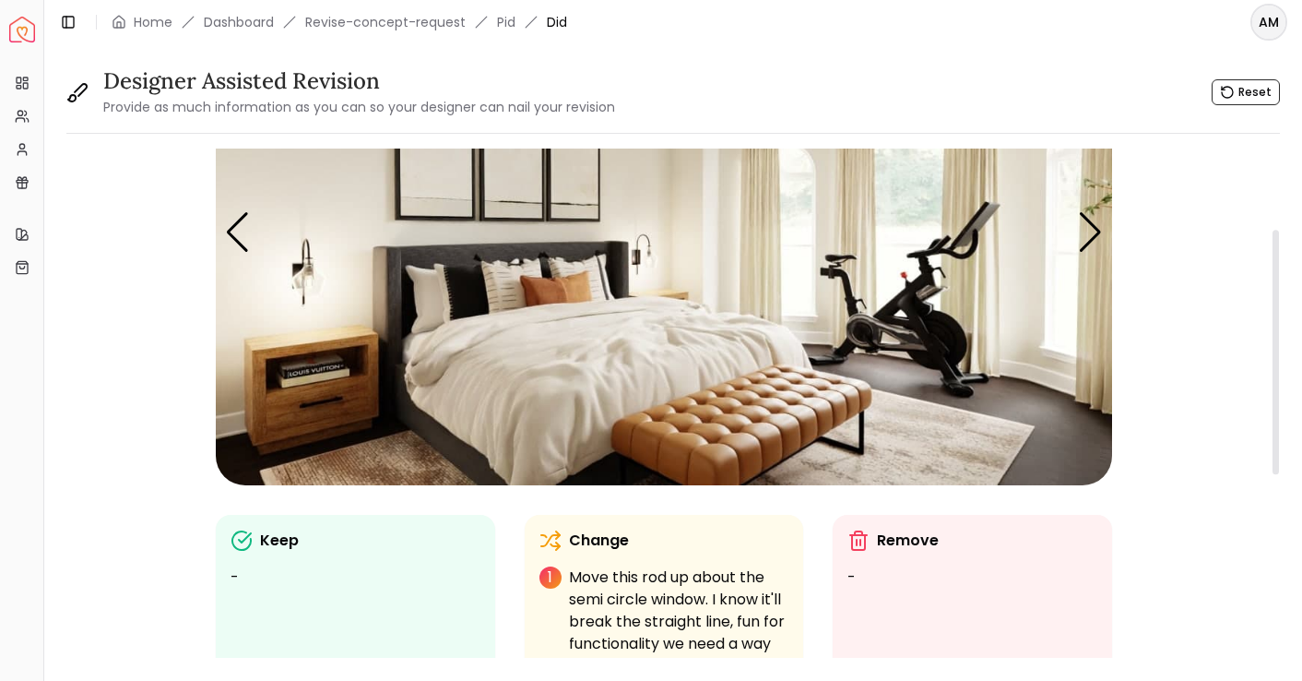
click at [314, 397] on img "2 / 5" at bounding box center [664, 233] width 896 height 504
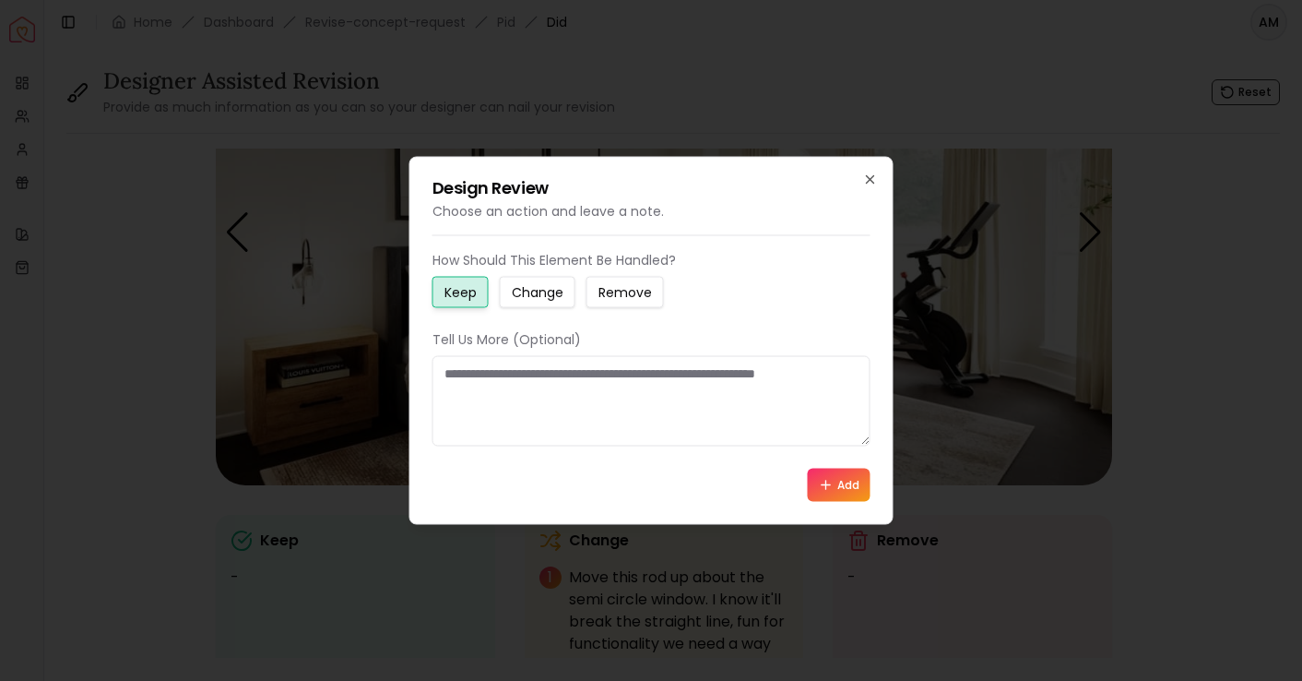
click at [539, 309] on div "How Should This Element Be Handled? Keep Change Remove Tell Us More (Optional) …" at bounding box center [652, 376] width 438 height 251
click at [539, 290] on small "Change" at bounding box center [538, 292] width 52 height 18
click at [519, 402] on textarea at bounding box center [652, 401] width 438 height 90
paste textarea "**********"
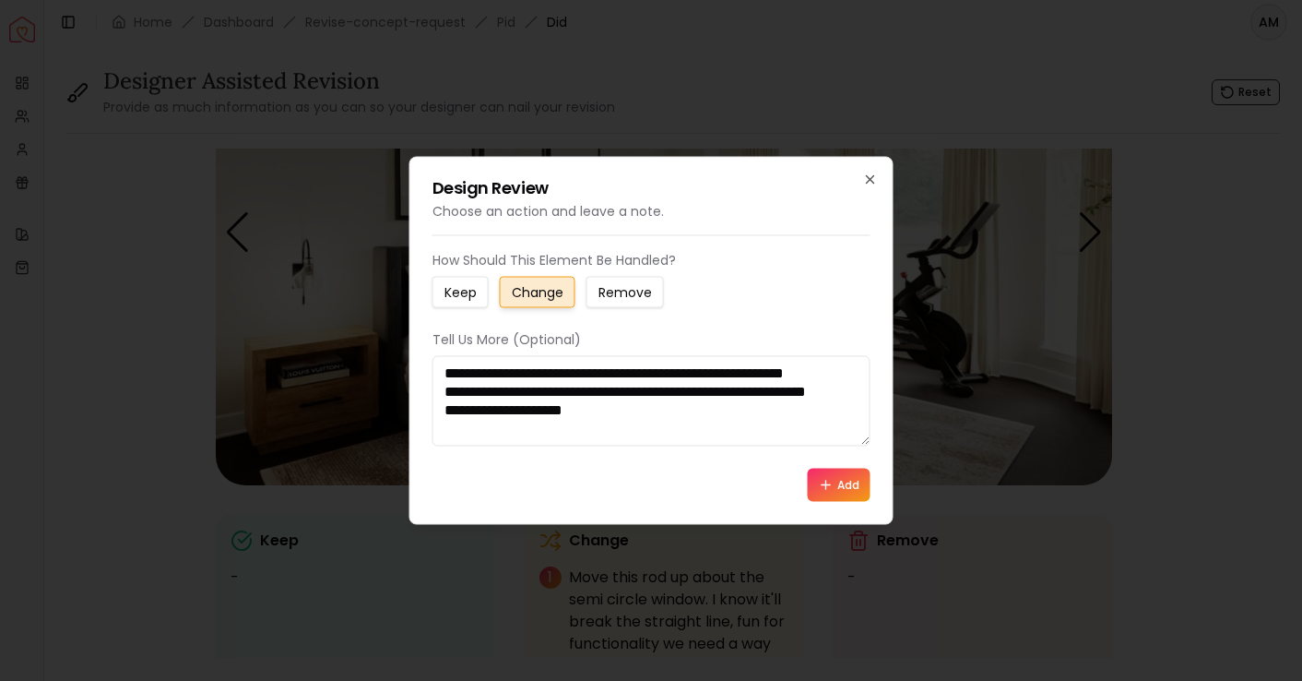
scroll to position [0, 0]
type textarea "**********"
click at [839, 492] on button "Add" at bounding box center [839, 484] width 63 height 33
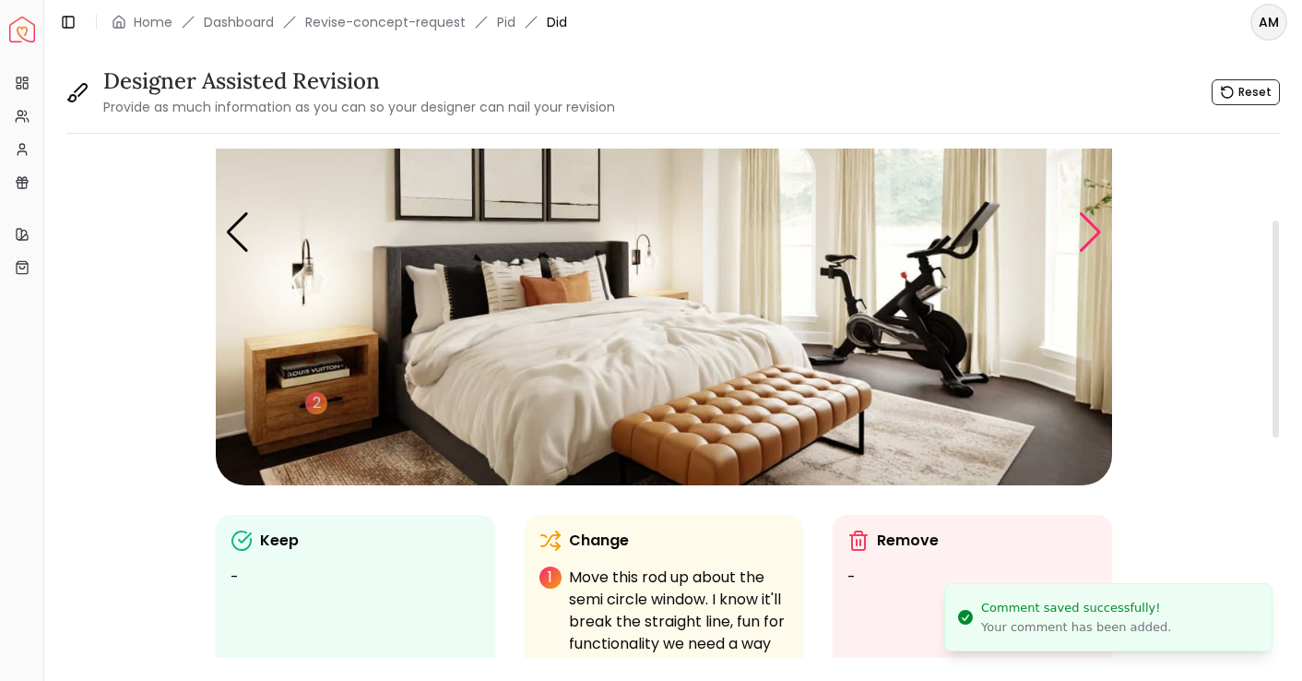
click at [1087, 233] on div "Next slide" at bounding box center [1090, 232] width 25 height 41
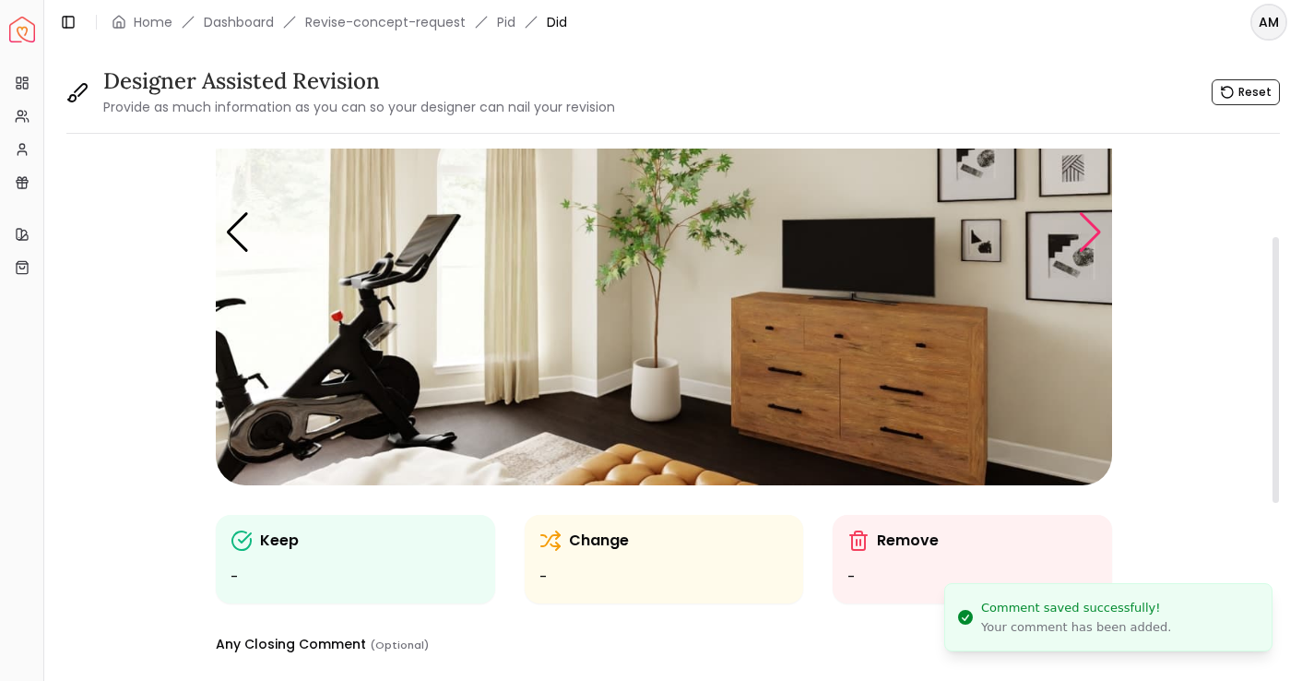
click at [1087, 233] on div "Next slide" at bounding box center [1090, 232] width 25 height 41
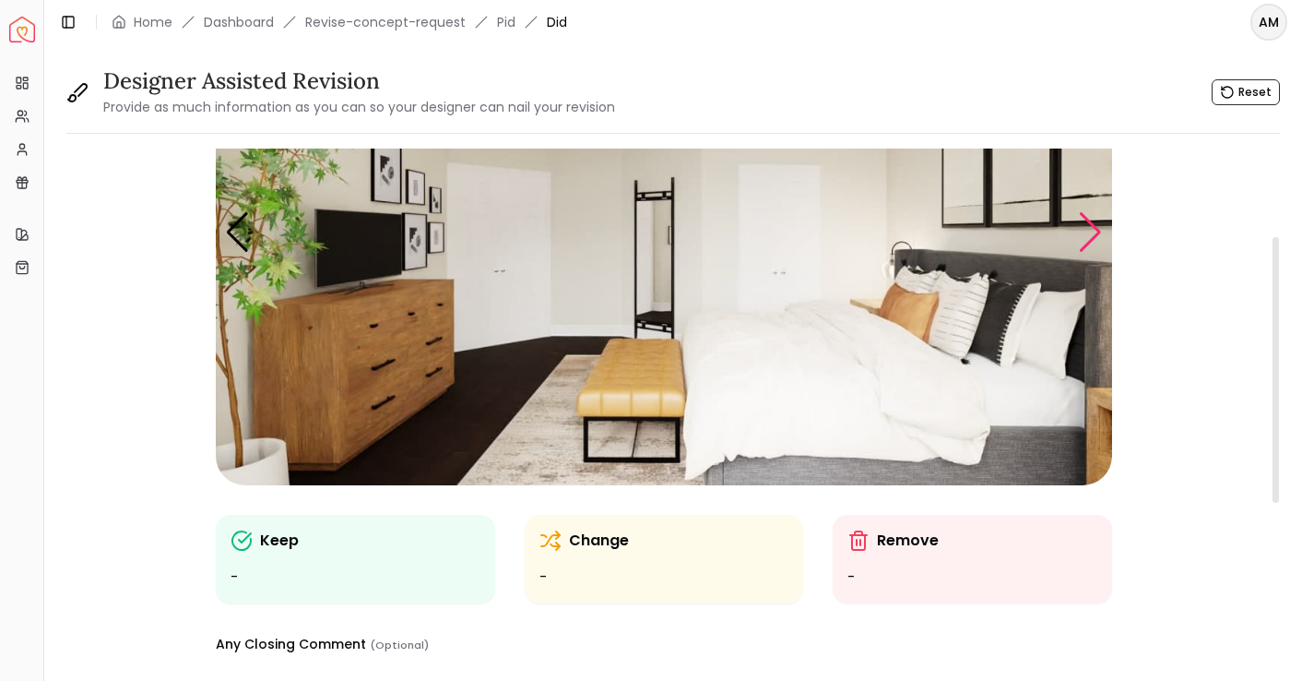
click at [1087, 233] on div "Next slide" at bounding box center [1090, 232] width 25 height 41
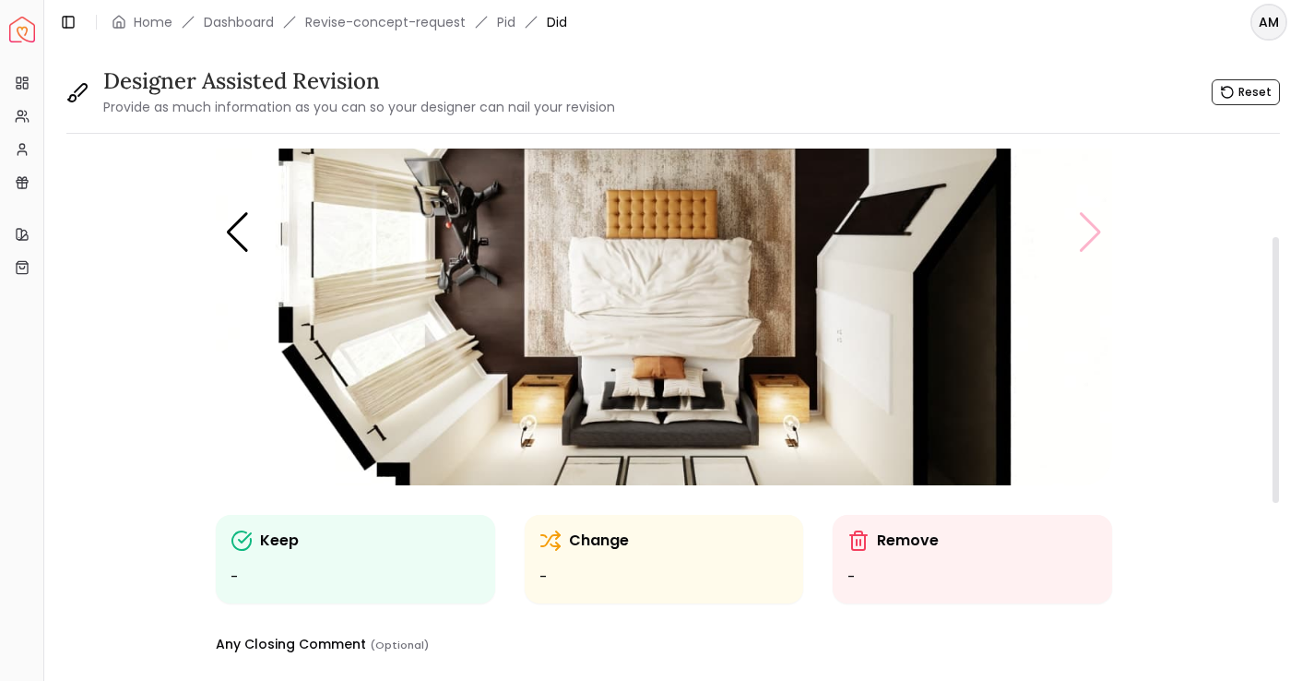
click at [1087, 233] on img "5 / 5" at bounding box center [664, 233] width 896 height 504
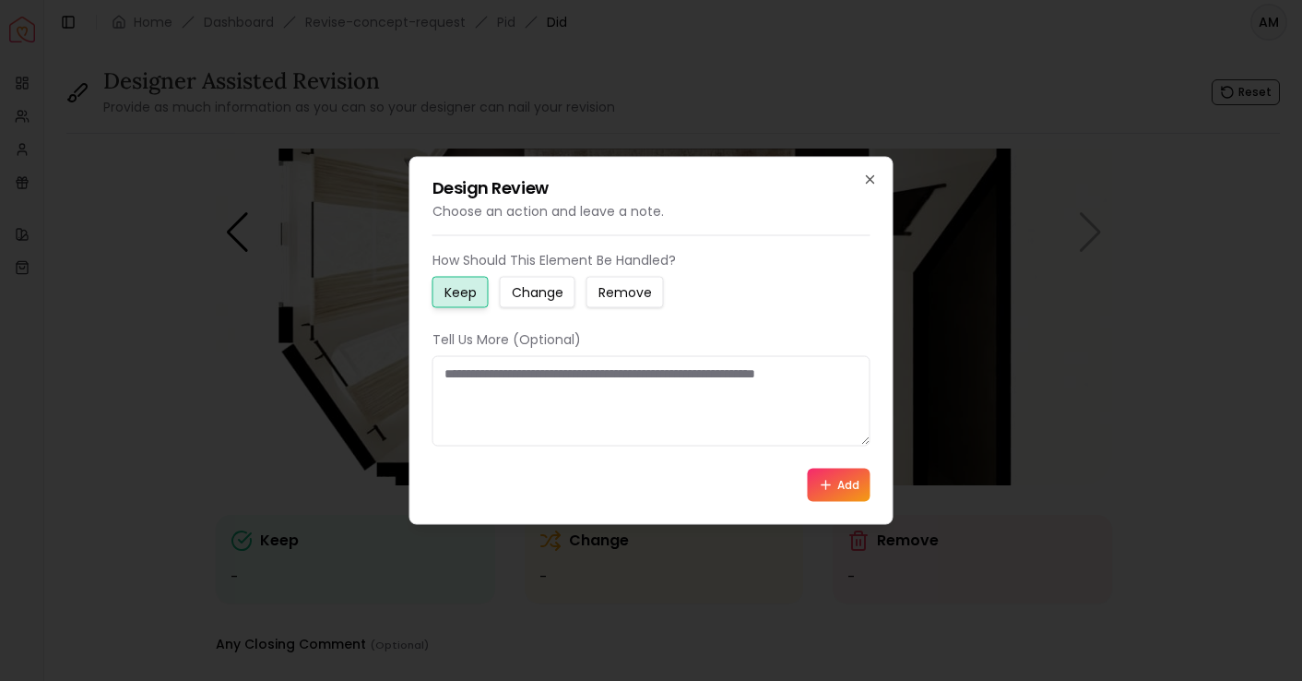
click at [870, 187] on div "Design Review Choose an action and leave a note. How Should This Element Be Han…" at bounding box center [651, 341] width 484 height 368
click at [867, 180] on icon "button" at bounding box center [870, 179] width 15 height 15
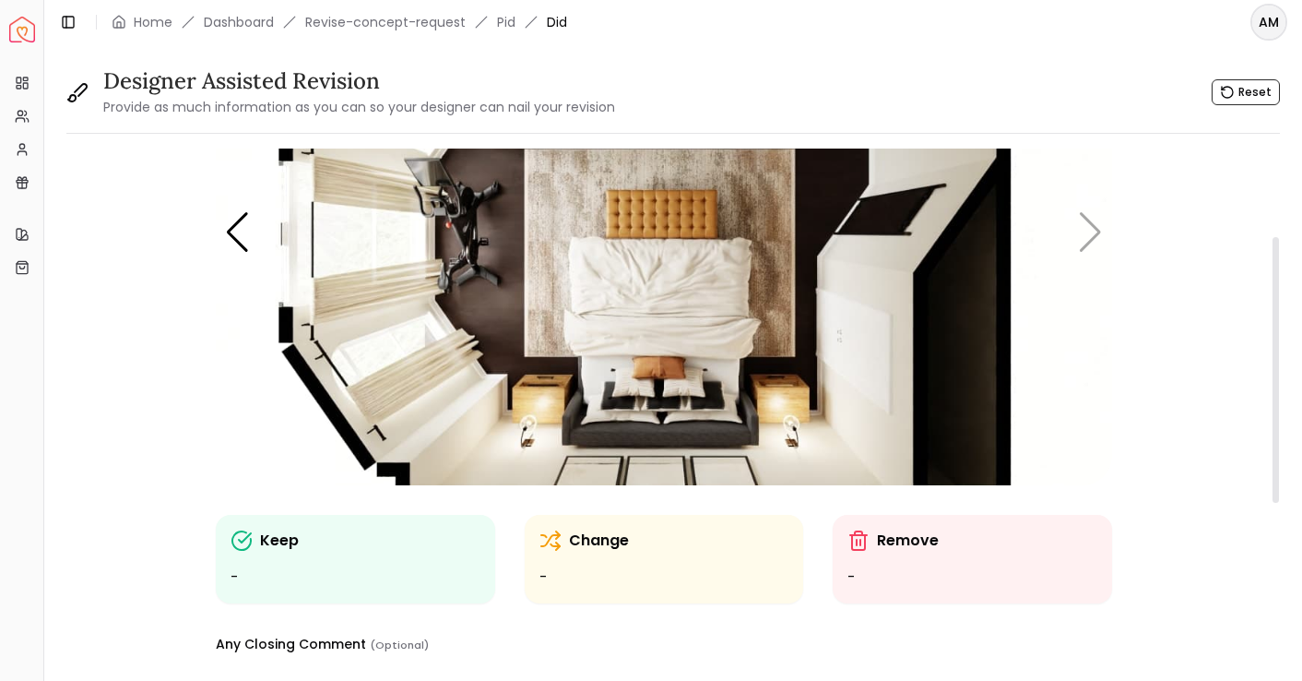
click at [1084, 246] on img "5 / 5" at bounding box center [664, 233] width 896 height 504
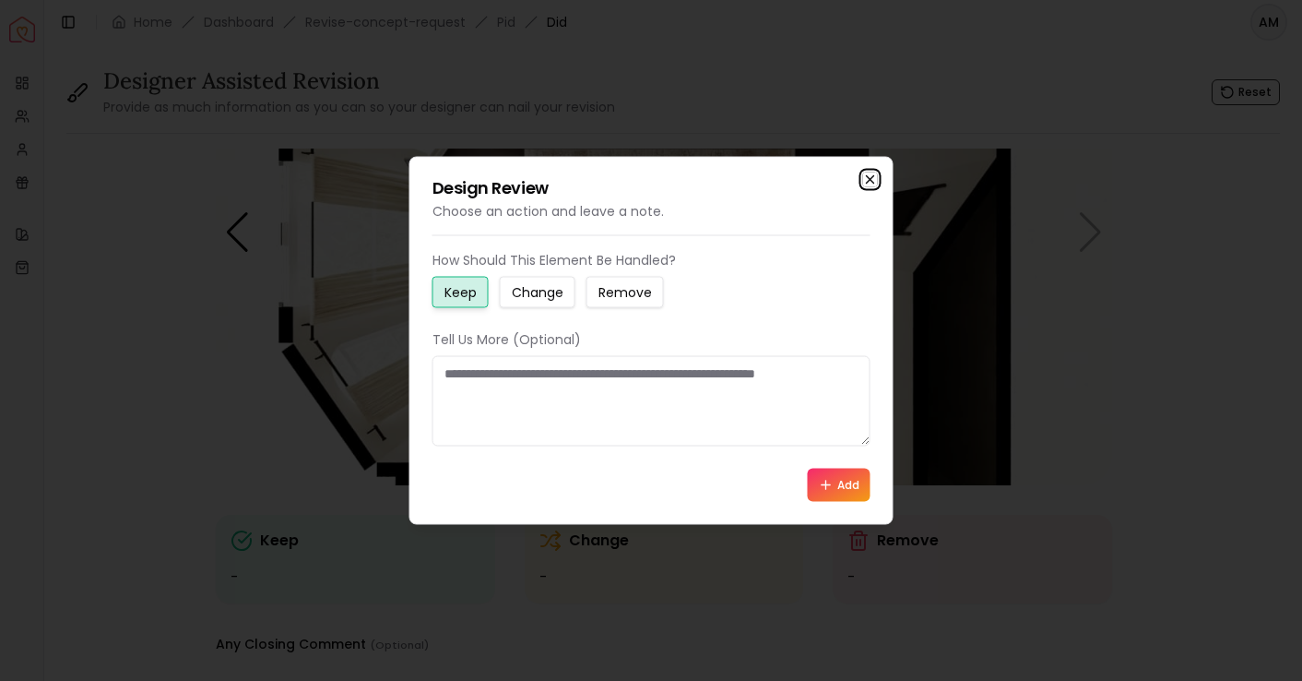
click at [871, 172] on icon "button" at bounding box center [870, 179] width 15 height 15
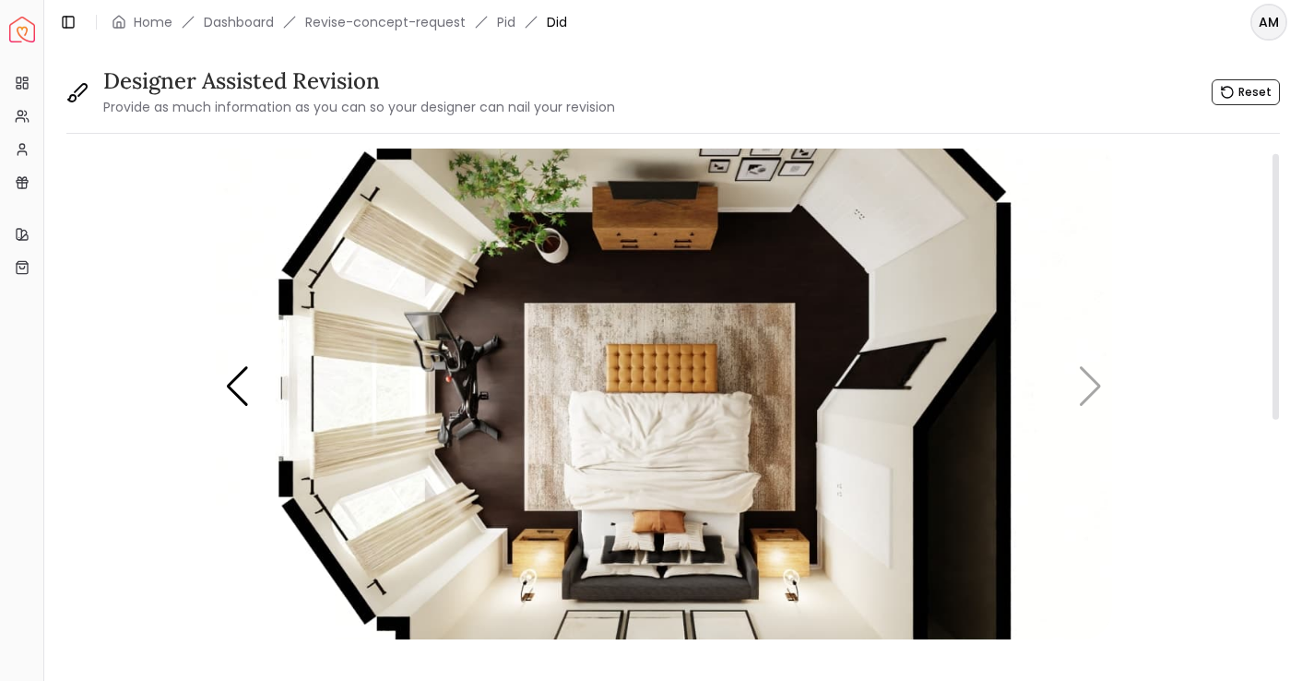
scroll to position [7, 0]
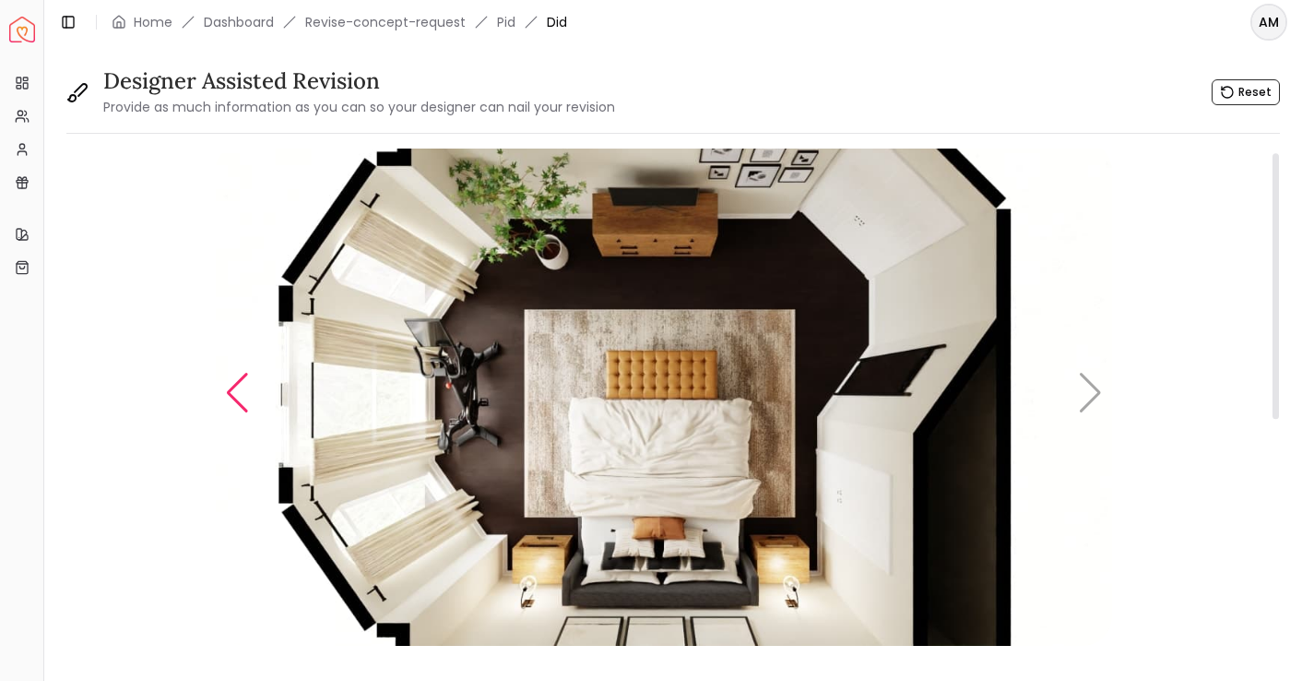
click at [244, 397] on div "Previous slide" at bounding box center [237, 393] width 25 height 41
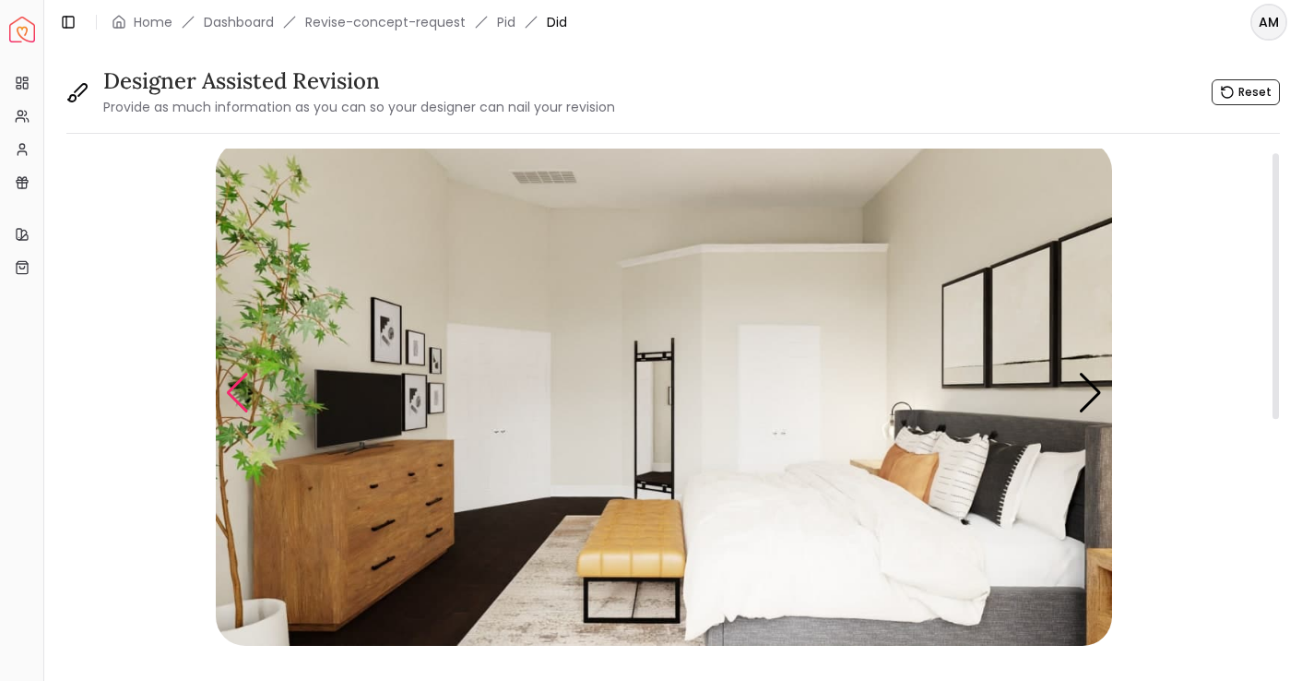
click at [244, 397] on div "Previous slide" at bounding box center [237, 393] width 25 height 41
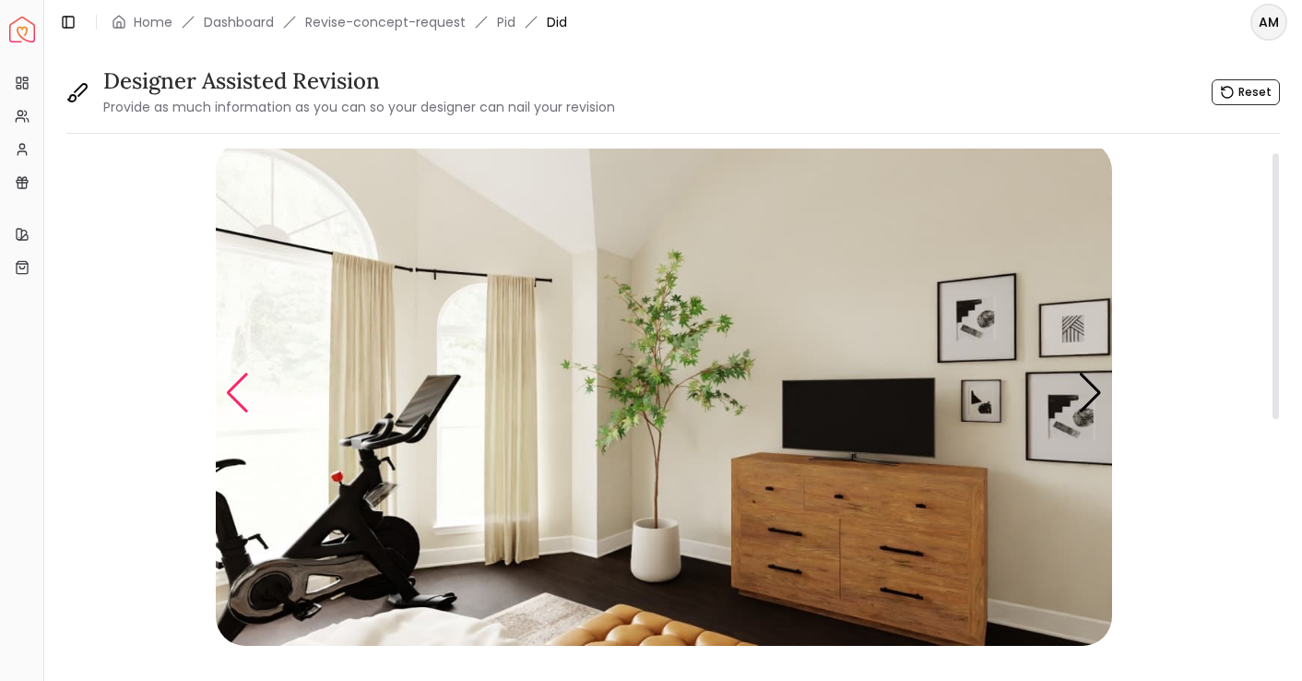
click at [244, 397] on div "Previous slide" at bounding box center [237, 393] width 25 height 41
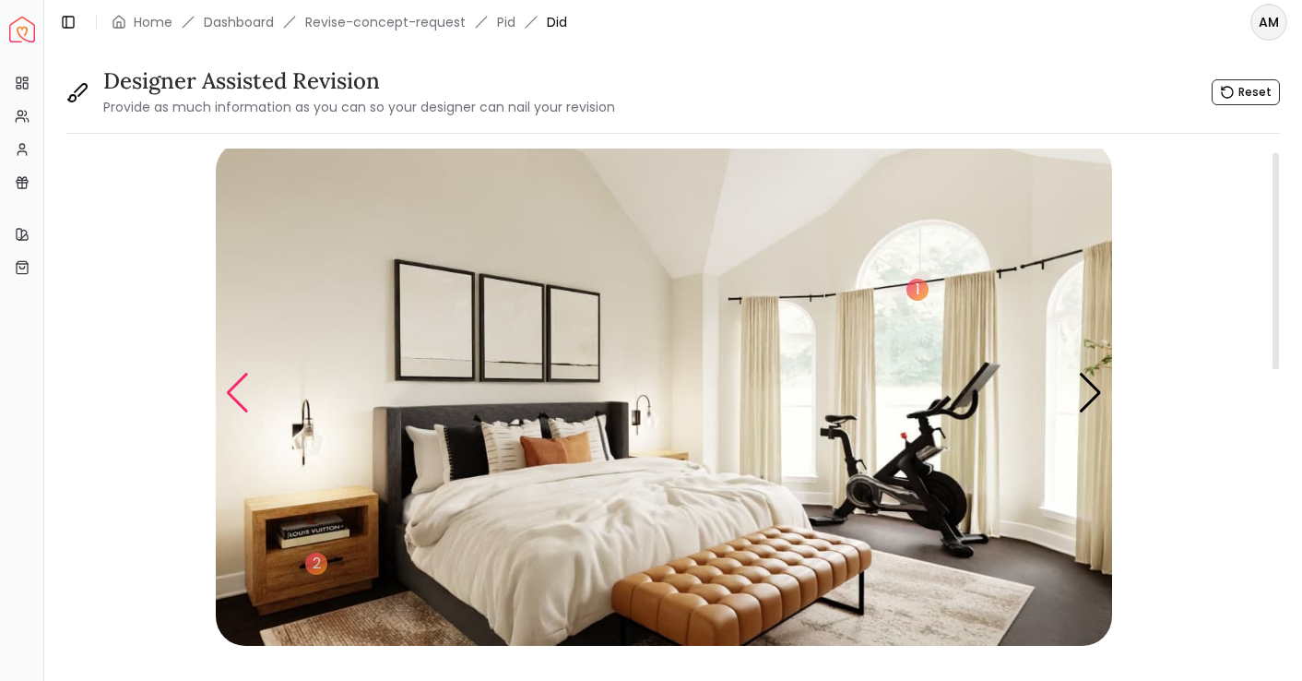
click at [244, 397] on div "Previous slide" at bounding box center [237, 393] width 25 height 41
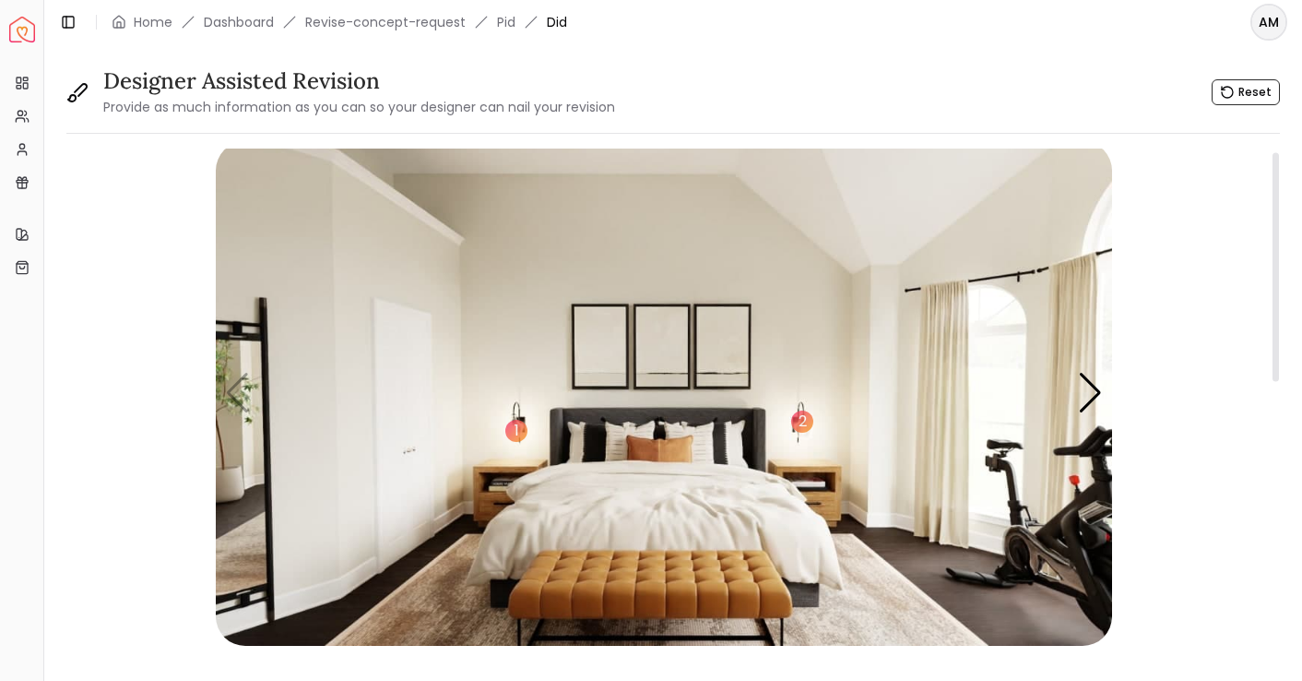
click at [239, 404] on img "1 / 5" at bounding box center [664, 393] width 896 height 504
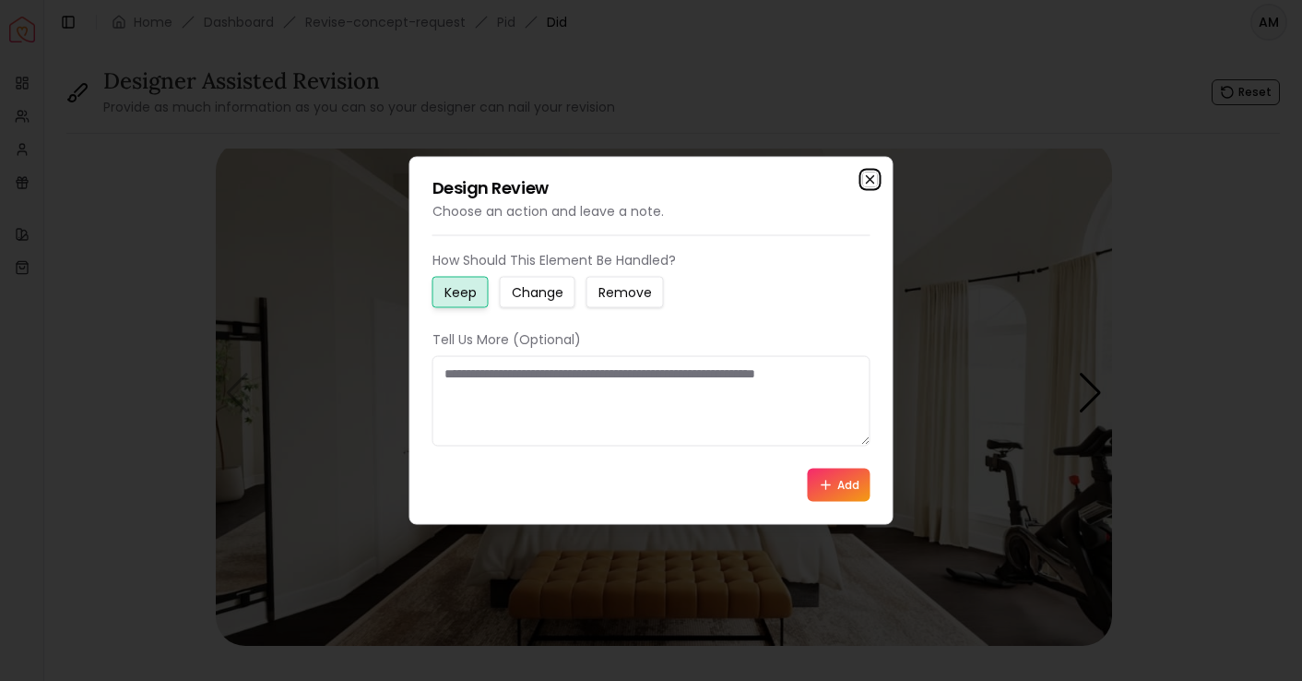
click at [871, 180] on icon "button" at bounding box center [870, 179] width 15 height 15
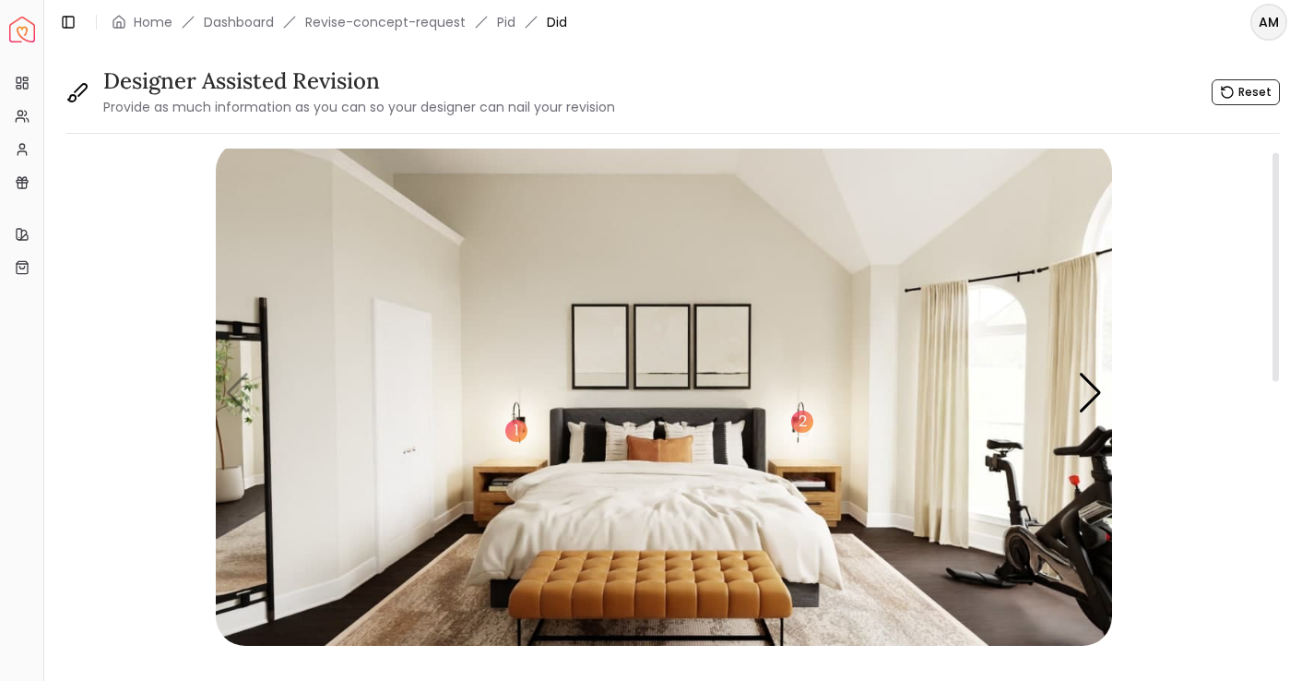
click at [1077, 375] on img "1 / 5" at bounding box center [664, 393] width 896 height 504
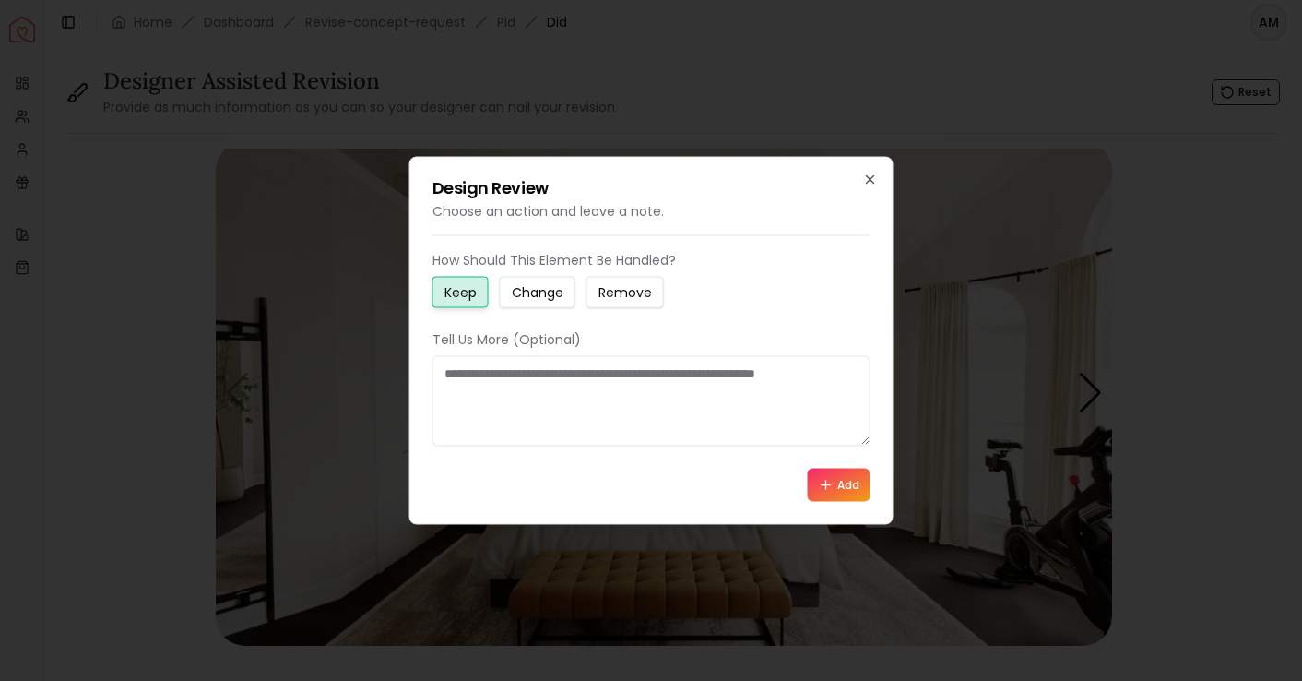
click at [872, 139] on div at bounding box center [651, 340] width 1302 height 681
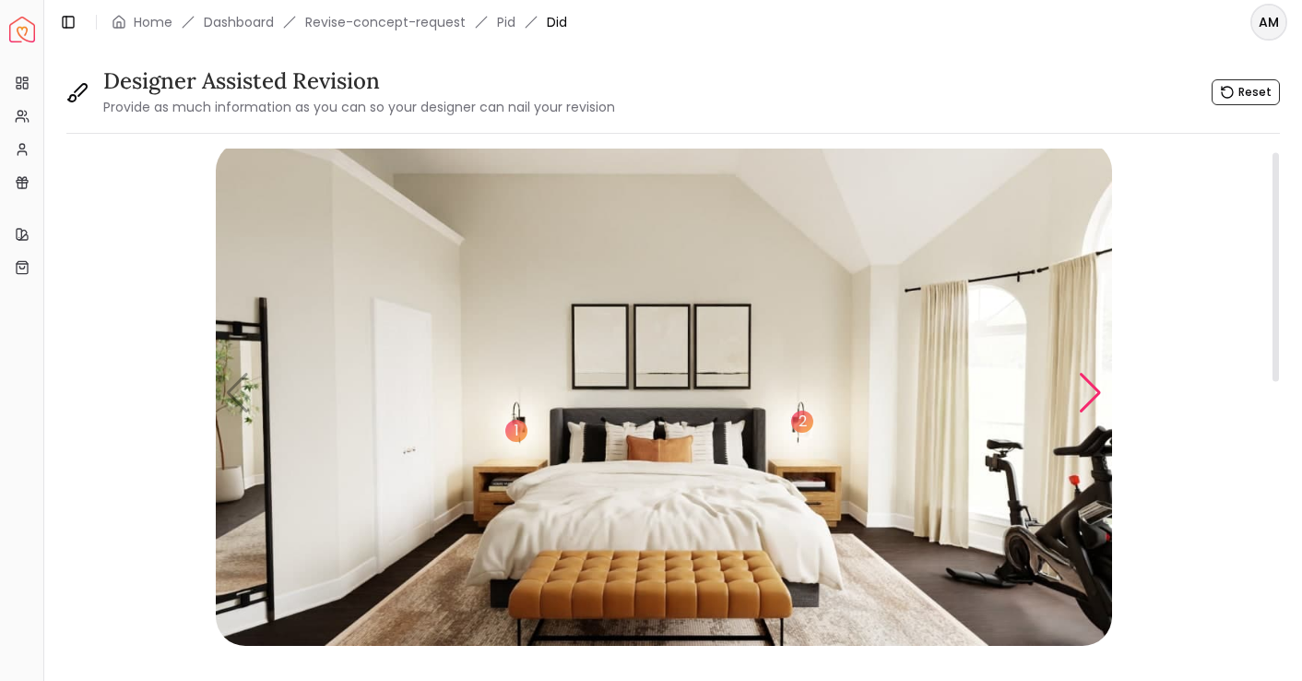
click at [1099, 400] on div "Next slide" at bounding box center [1090, 393] width 25 height 41
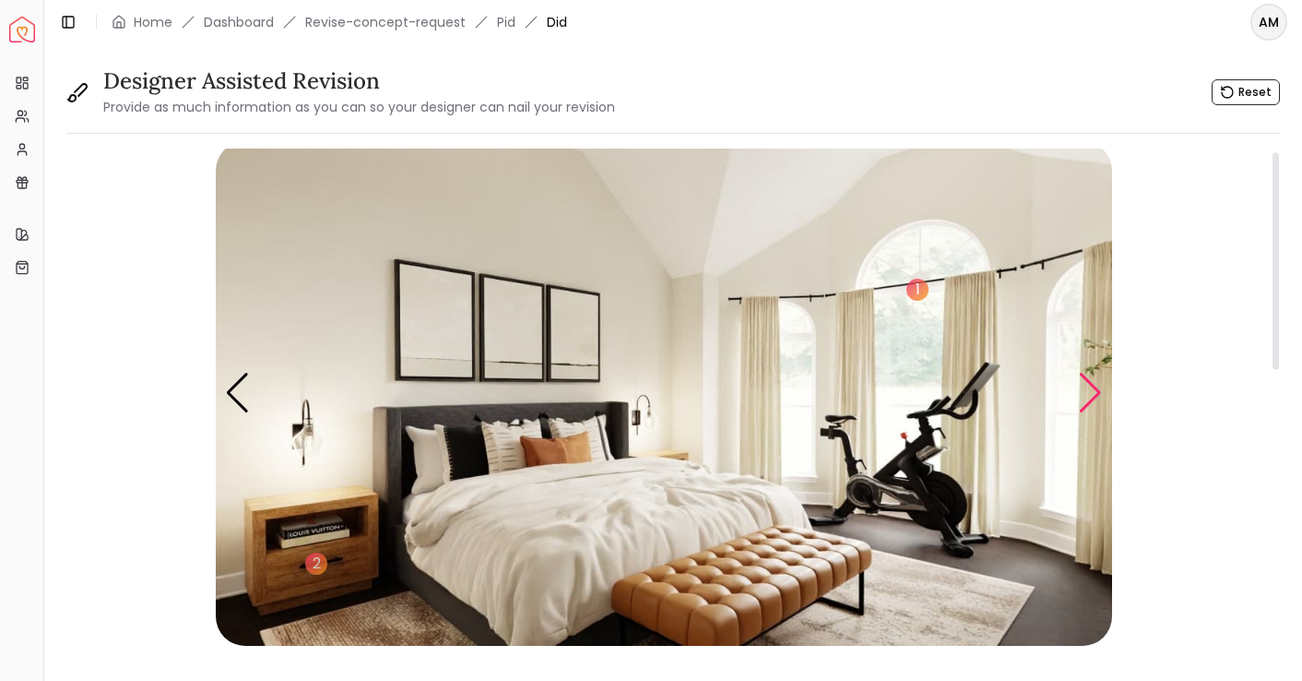
click at [1101, 400] on div "Next slide" at bounding box center [1090, 393] width 25 height 41
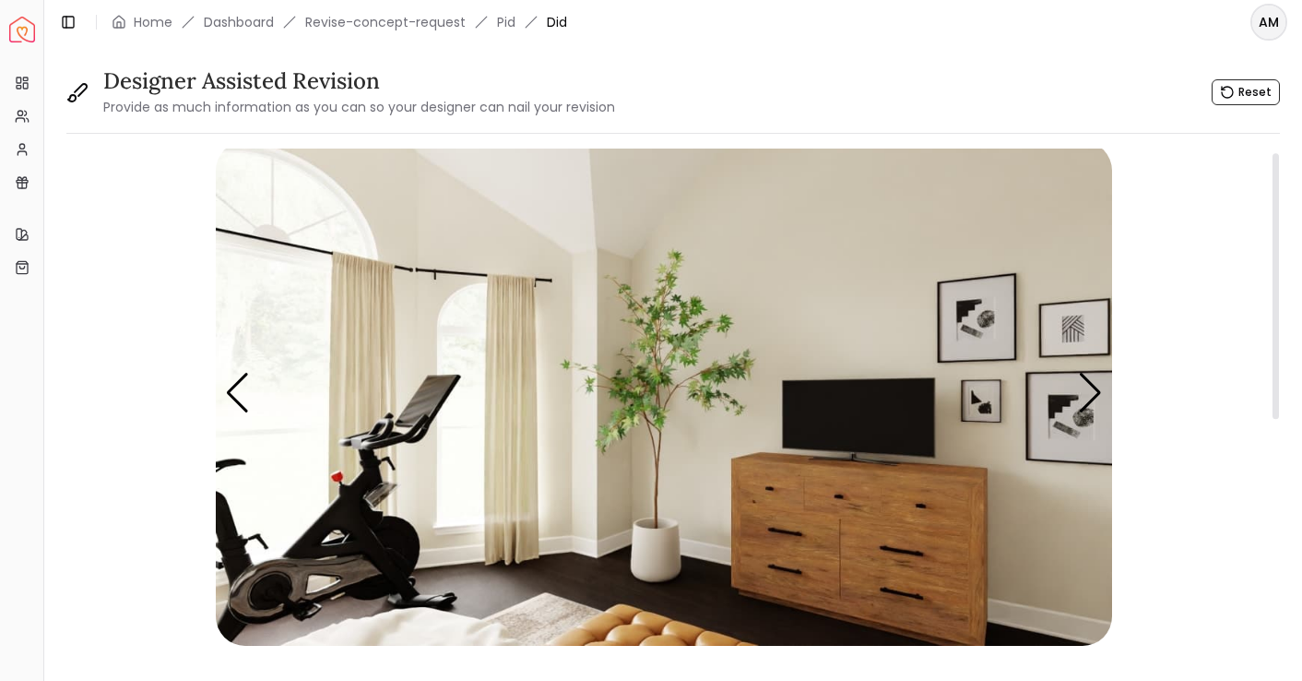
click at [844, 509] on img "3 / 5" at bounding box center [664, 393] width 896 height 504
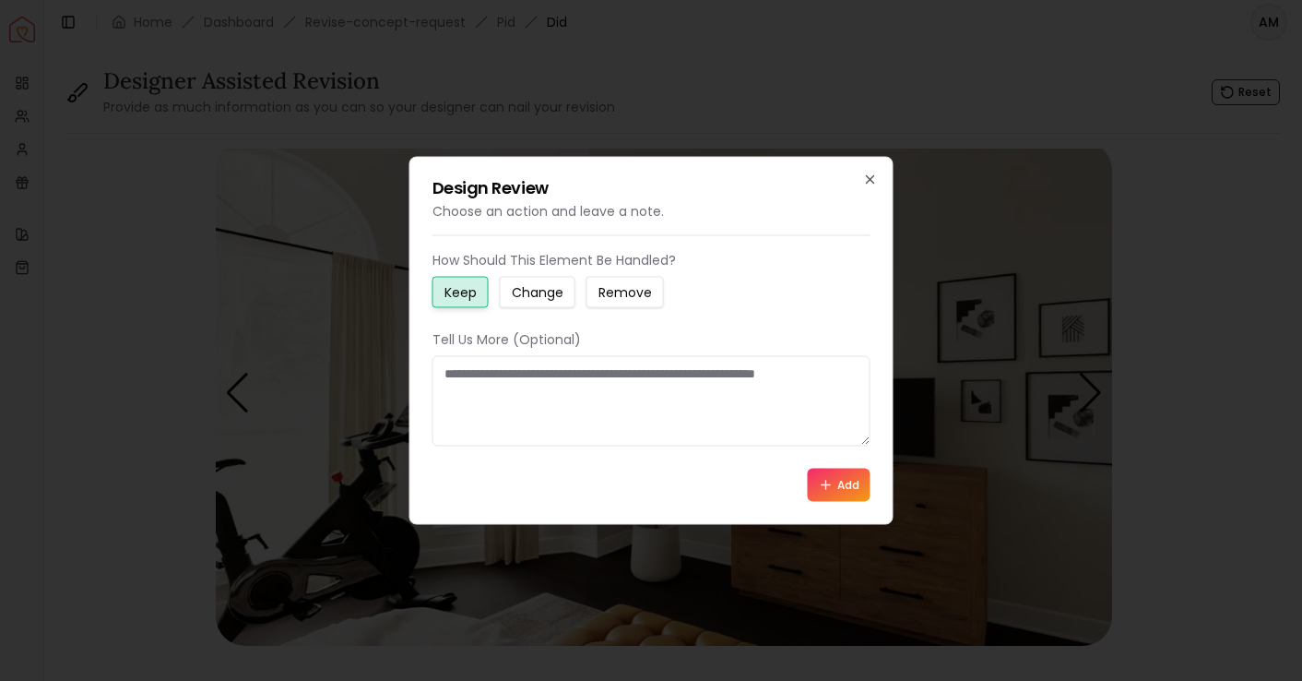
click at [526, 293] on small "Change" at bounding box center [538, 292] width 52 height 18
click at [538, 411] on textarea at bounding box center [652, 401] width 438 height 90
paste textarea "**********"
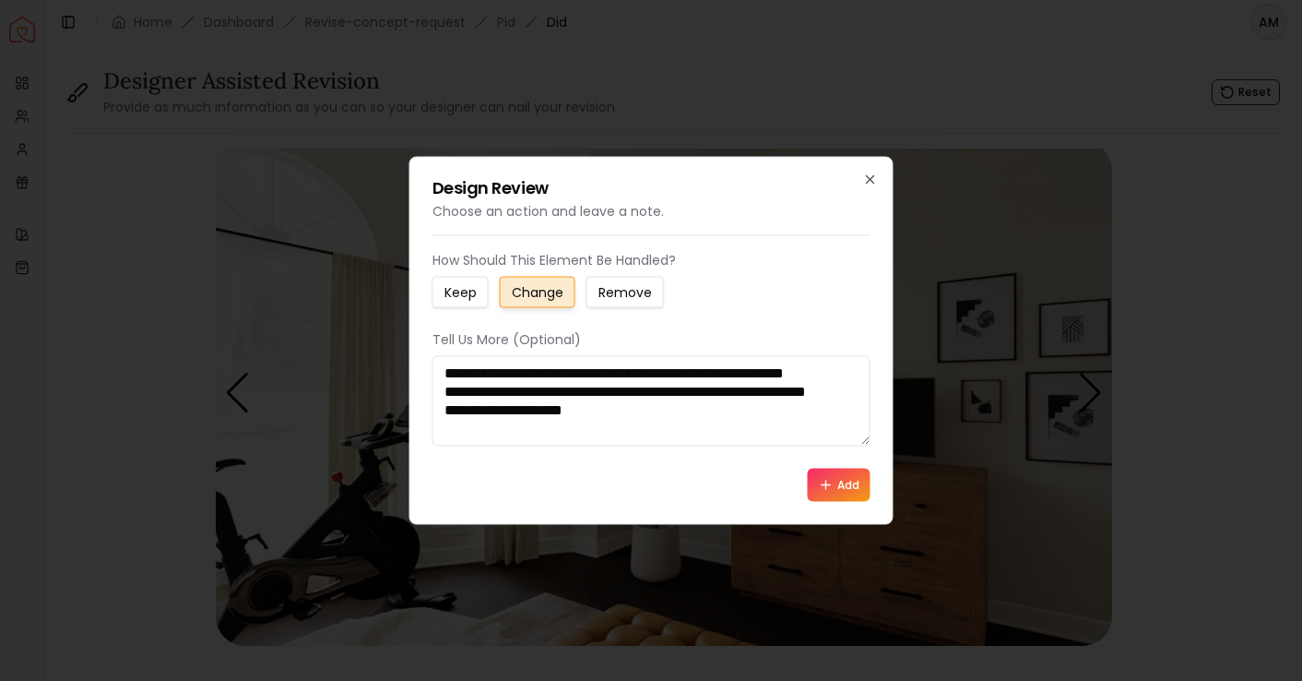
scroll to position [30, 0]
type textarea "**********"
click at [825, 480] on icon at bounding box center [826, 485] width 15 height 15
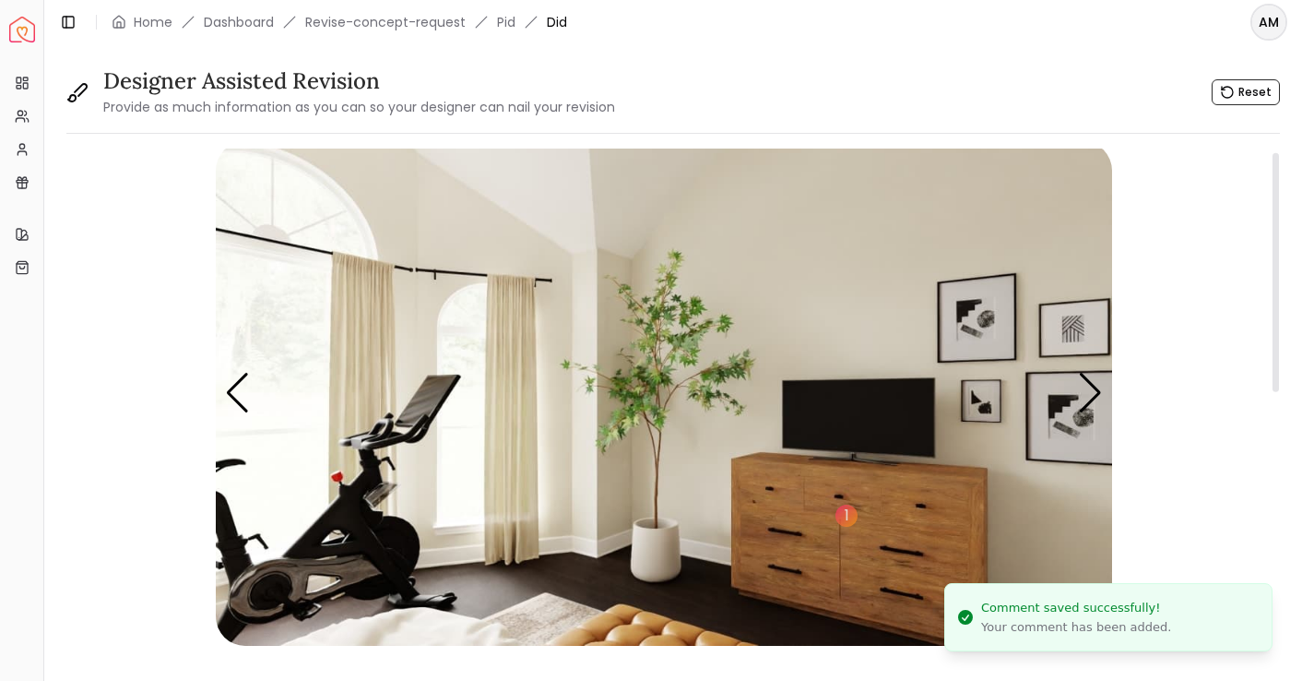
click at [917, 502] on img "3 / 5" at bounding box center [664, 393] width 896 height 504
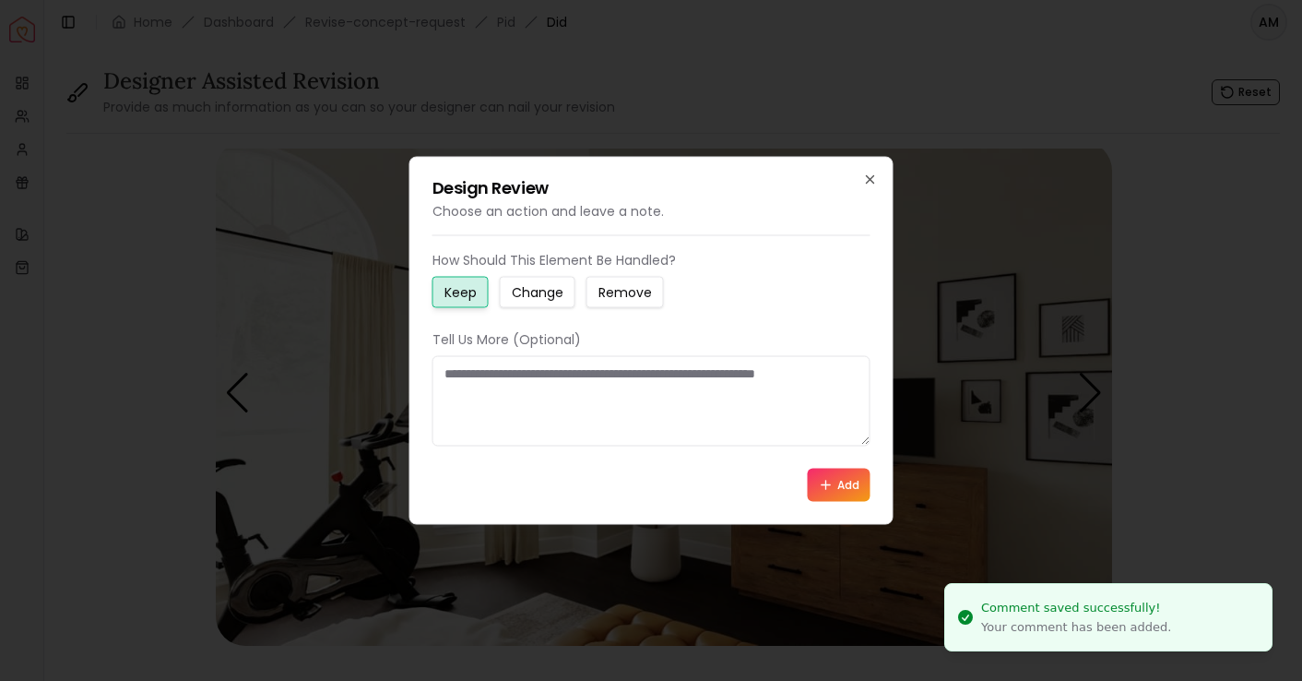
click at [542, 289] on small "Change" at bounding box center [538, 292] width 52 height 18
click at [515, 370] on textarea at bounding box center [652, 401] width 438 height 90
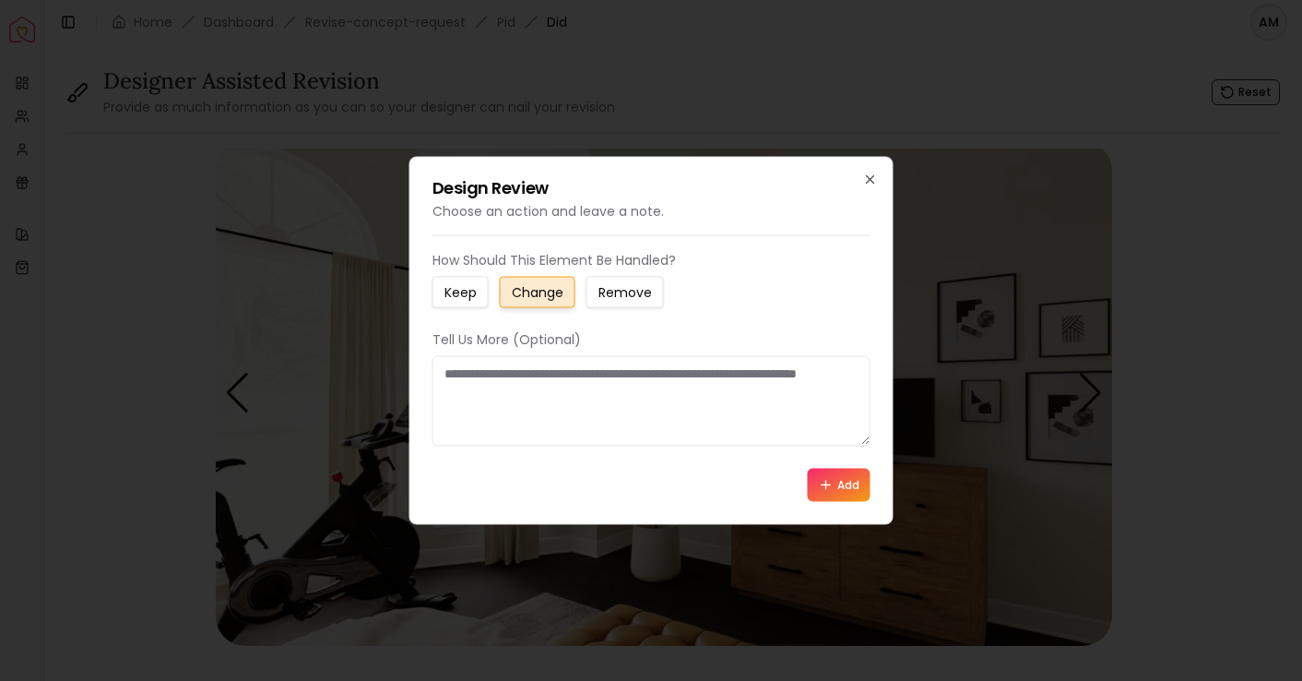
paste textarea "**********"
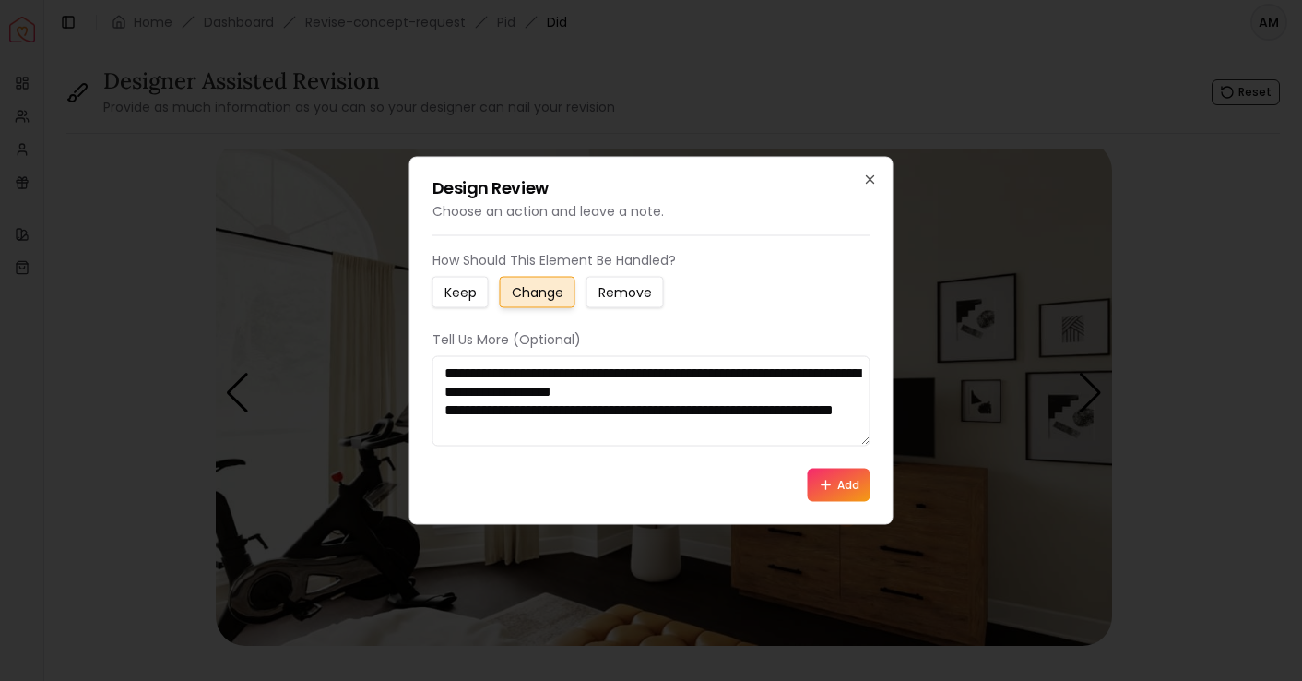
scroll to position [0, 0]
type textarea "**********"
click at [820, 482] on icon at bounding box center [826, 485] width 15 height 15
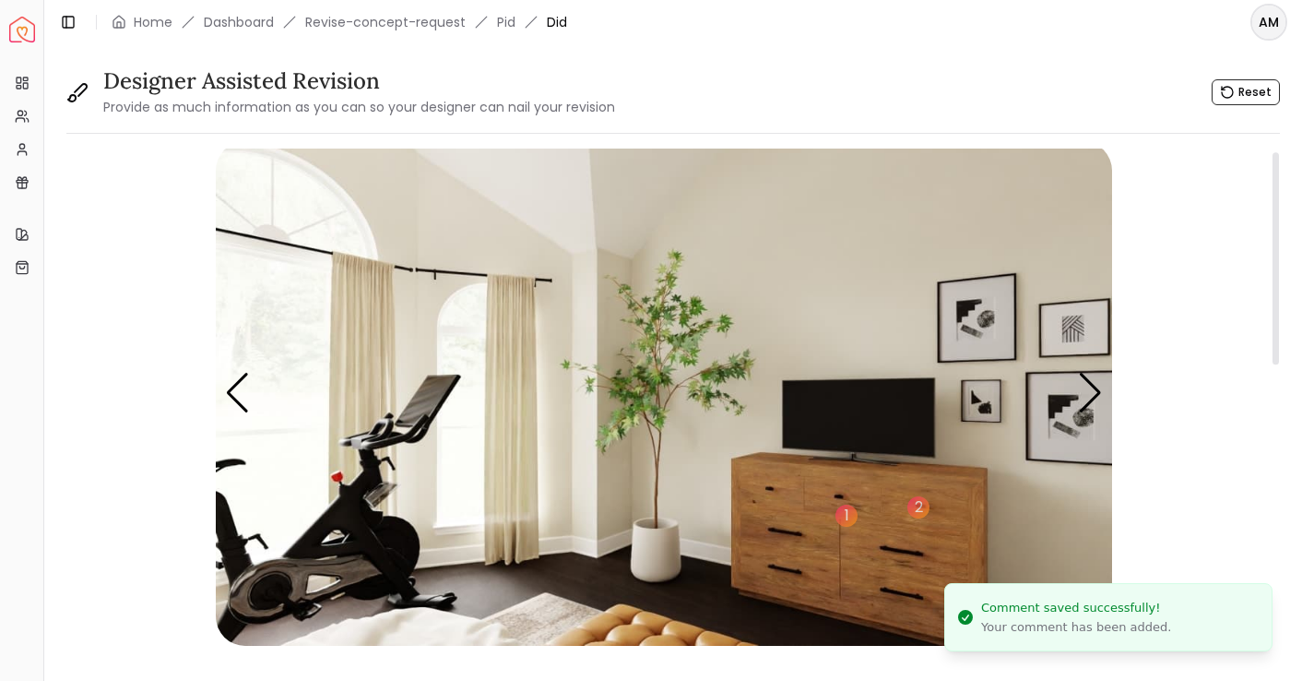
click at [658, 378] on img "3 / 5" at bounding box center [664, 393] width 896 height 504
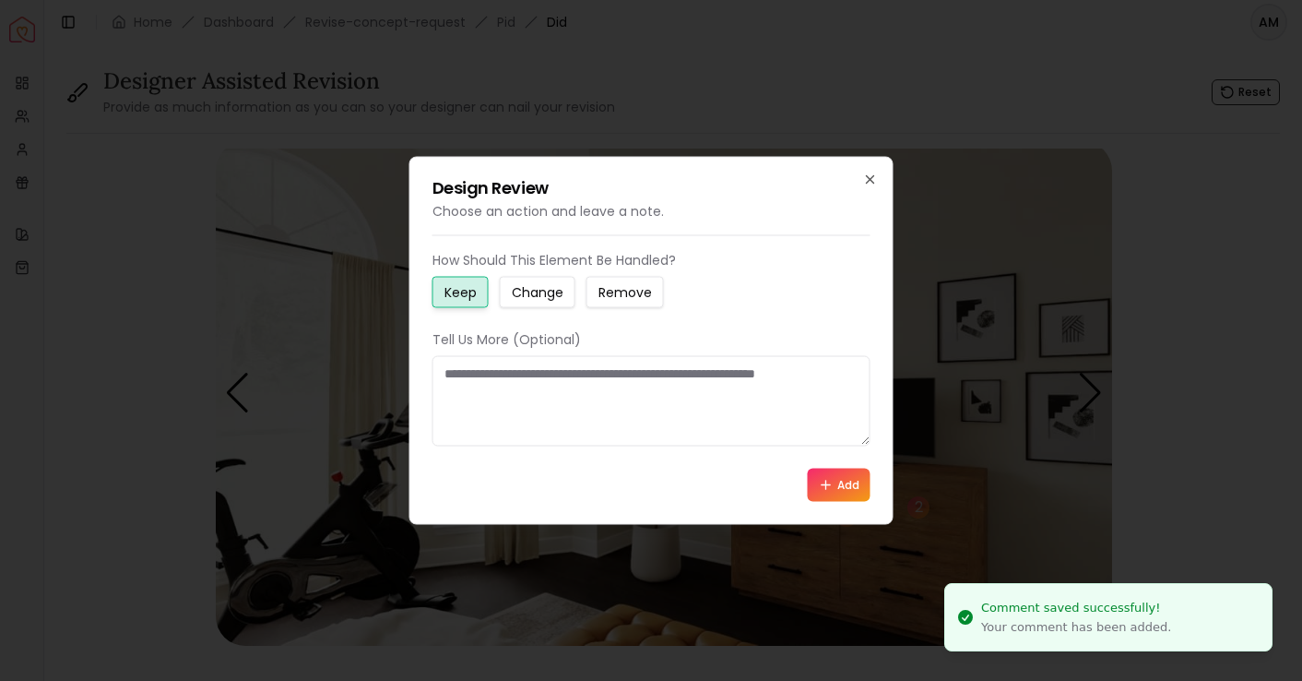
click at [549, 299] on small "Change" at bounding box center [538, 292] width 52 height 18
click at [525, 427] on textarea at bounding box center [652, 401] width 438 height 90
paste textarea "**********"
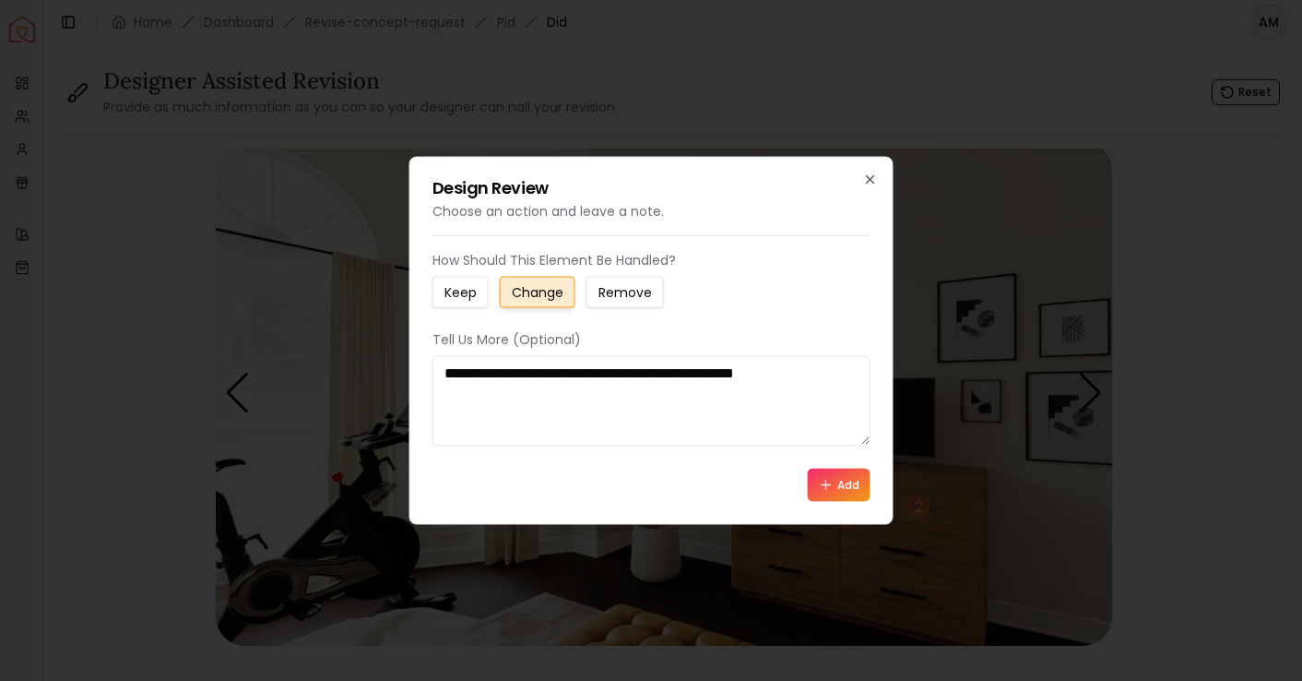
type textarea "**********"
click at [826, 490] on icon at bounding box center [826, 485] width 15 height 15
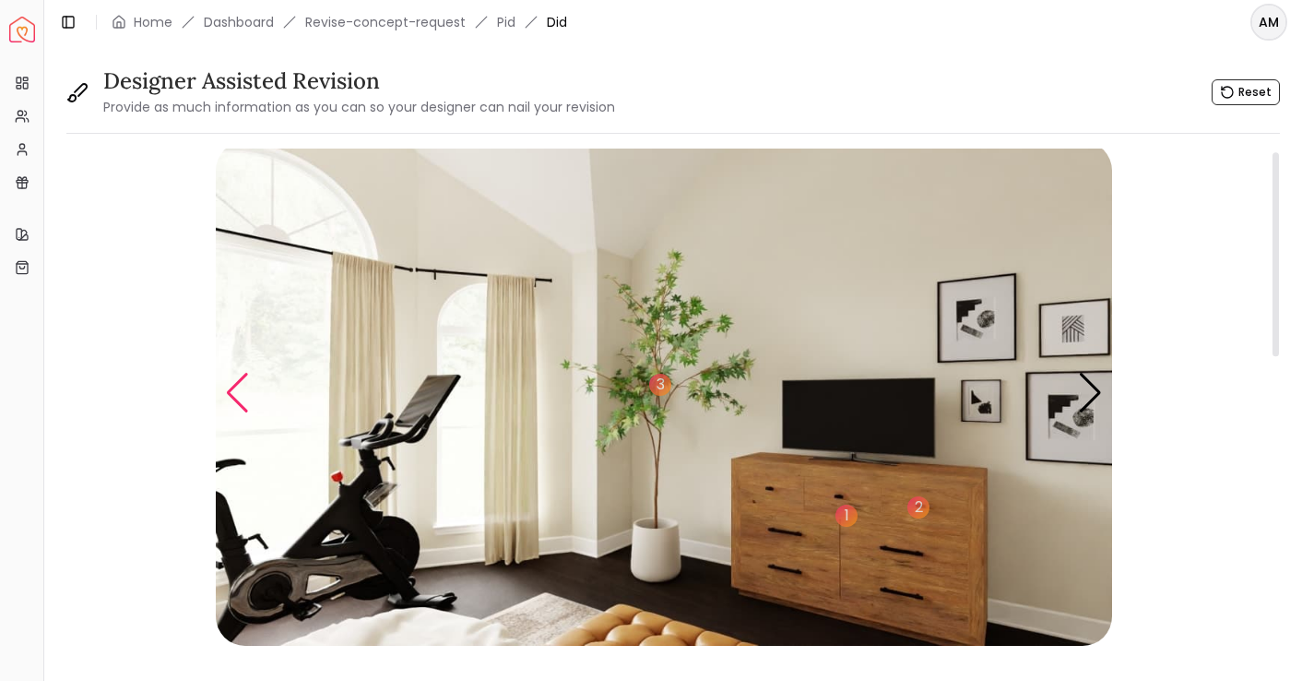
click at [246, 399] on div "Previous slide" at bounding box center [237, 393] width 25 height 41
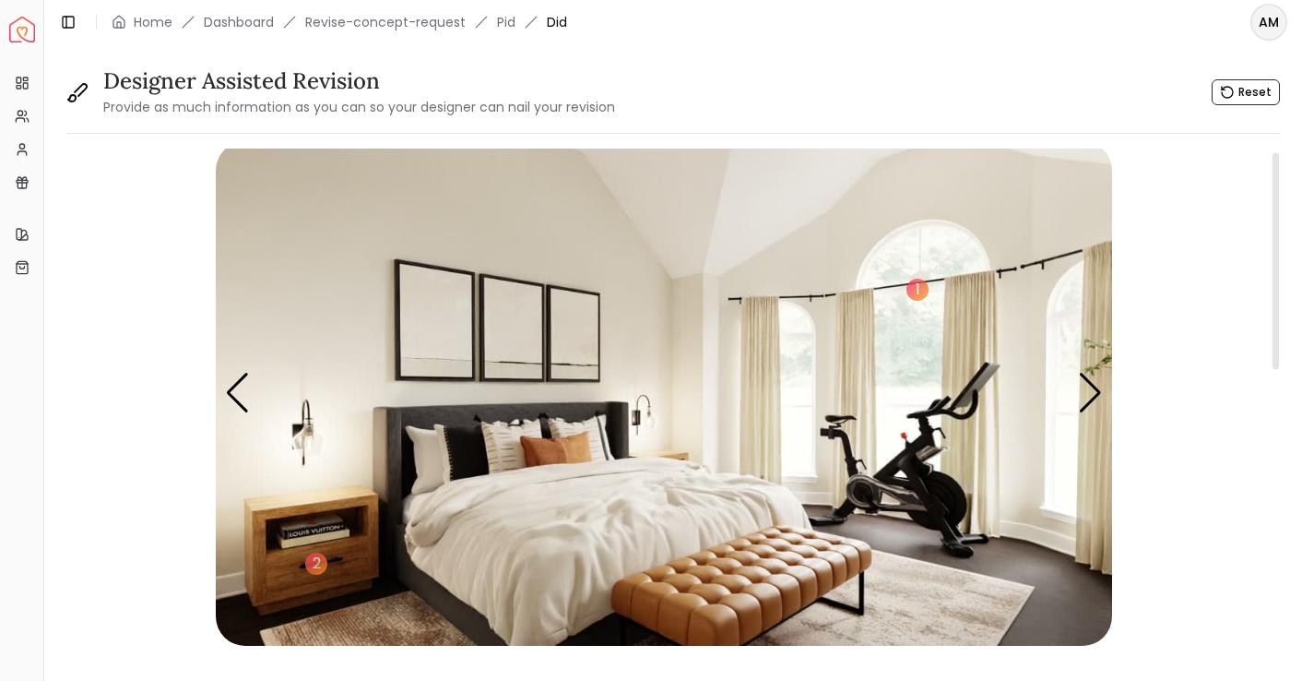
click at [567, 452] on img "2 / 5" at bounding box center [664, 393] width 896 height 504
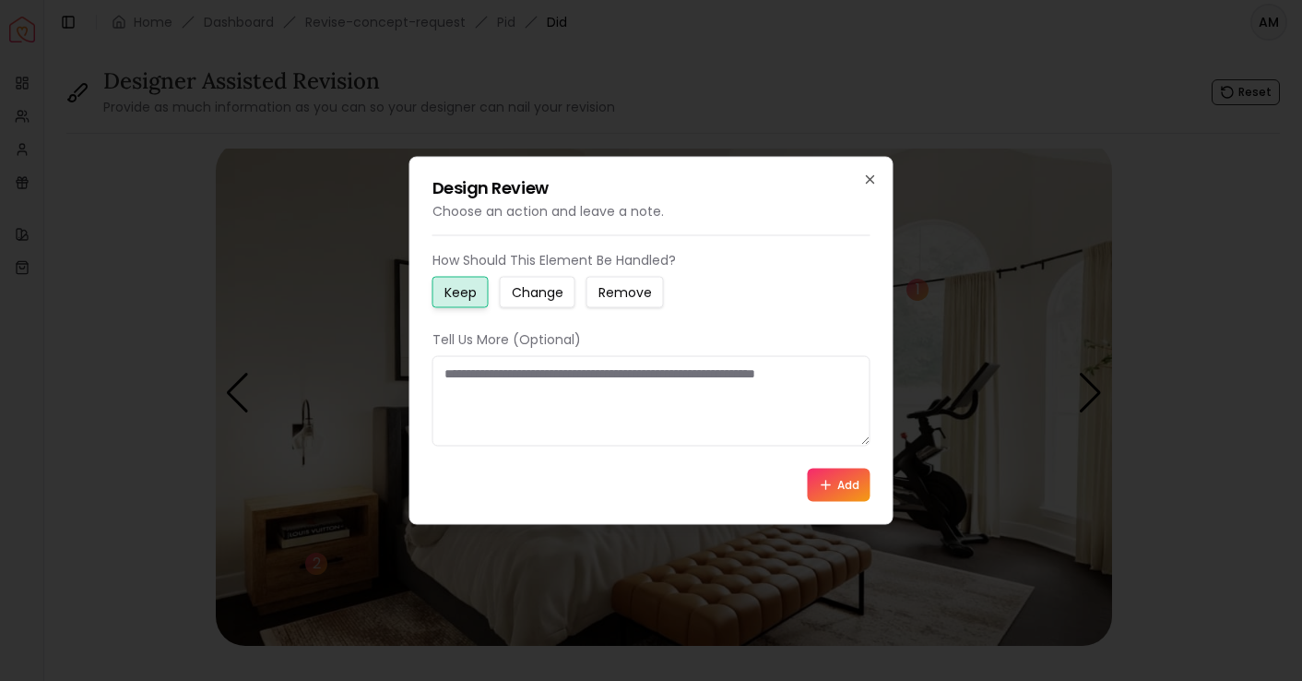
click at [536, 298] on small "Change" at bounding box center [538, 292] width 52 height 18
click at [517, 398] on textarea at bounding box center [652, 401] width 438 height 90
paste textarea "**********"
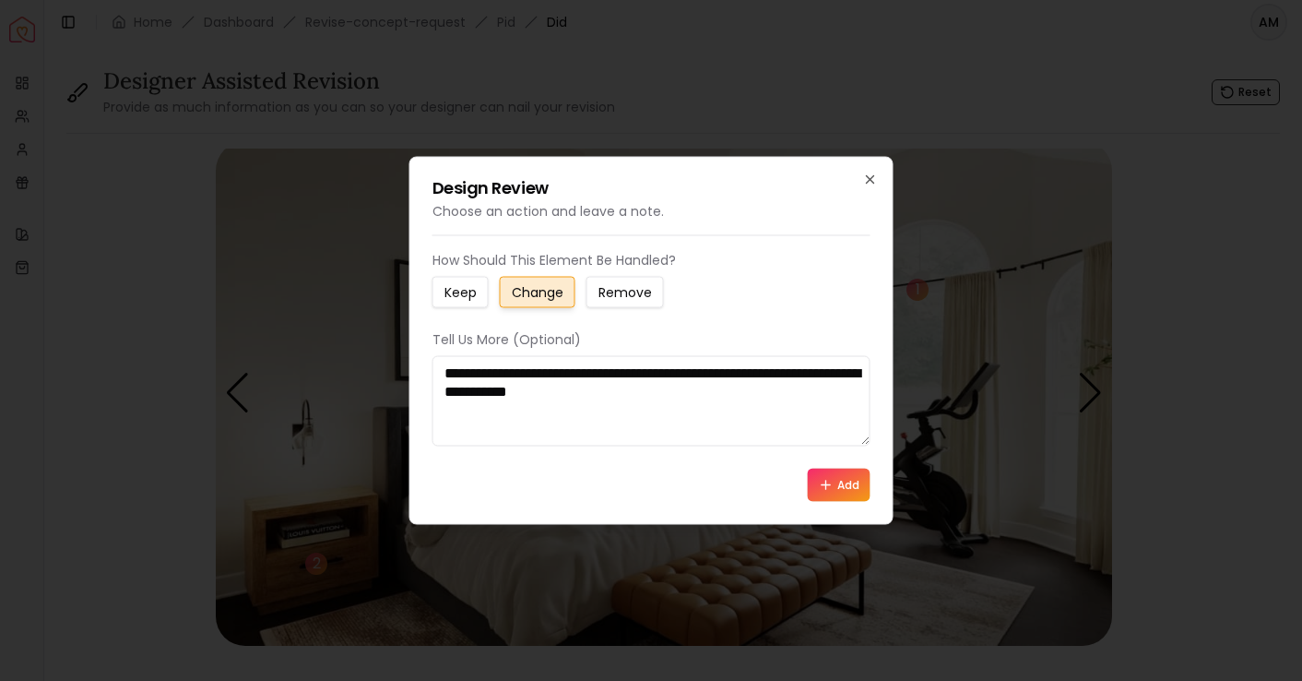
type textarea "**********"
click at [845, 493] on button "Add" at bounding box center [839, 484] width 63 height 33
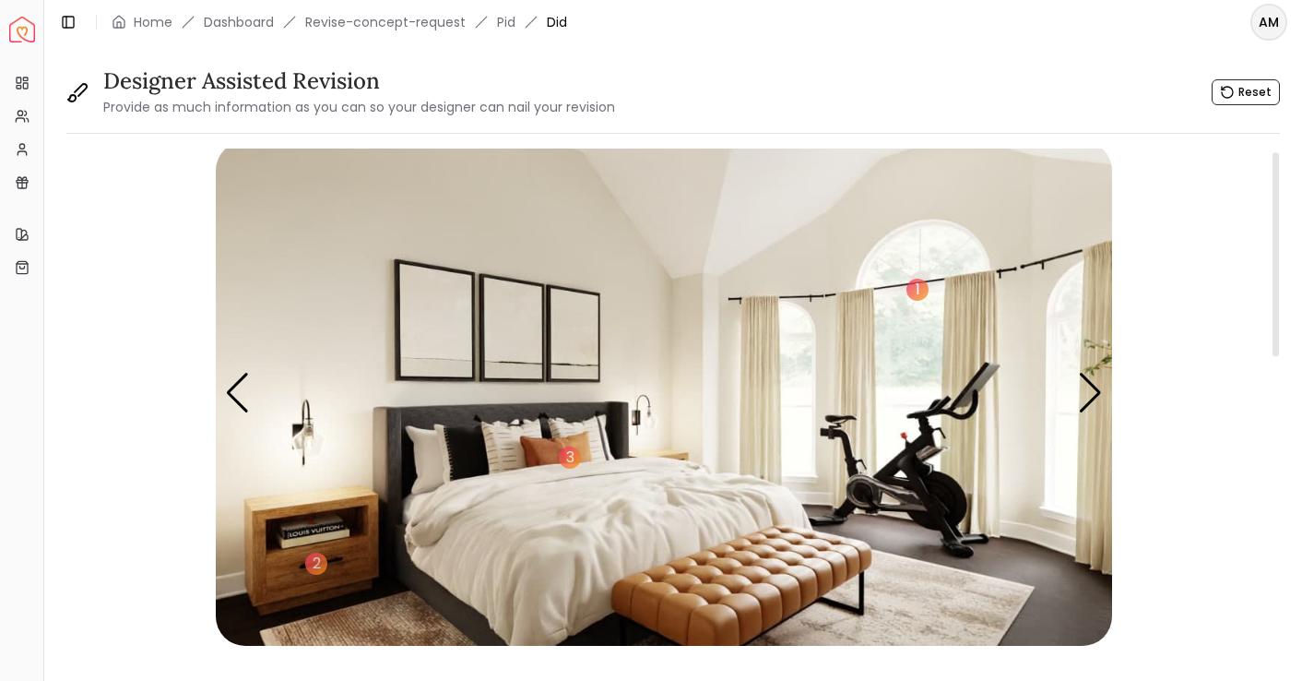
click at [420, 409] on img "2 / 5" at bounding box center [664, 393] width 896 height 504
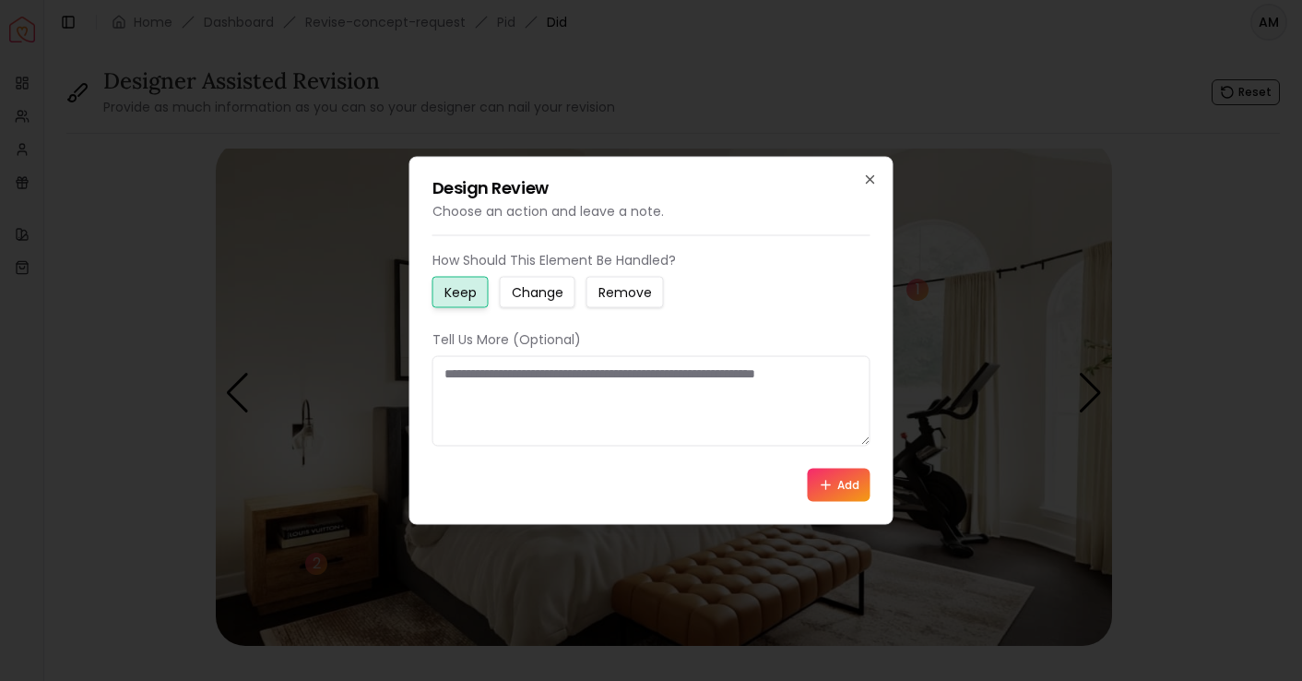
click at [519, 296] on small "Change" at bounding box center [538, 292] width 52 height 18
click at [501, 410] on textarea at bounding box center [652, 401] width 438 height 90
paste textarea "**********"
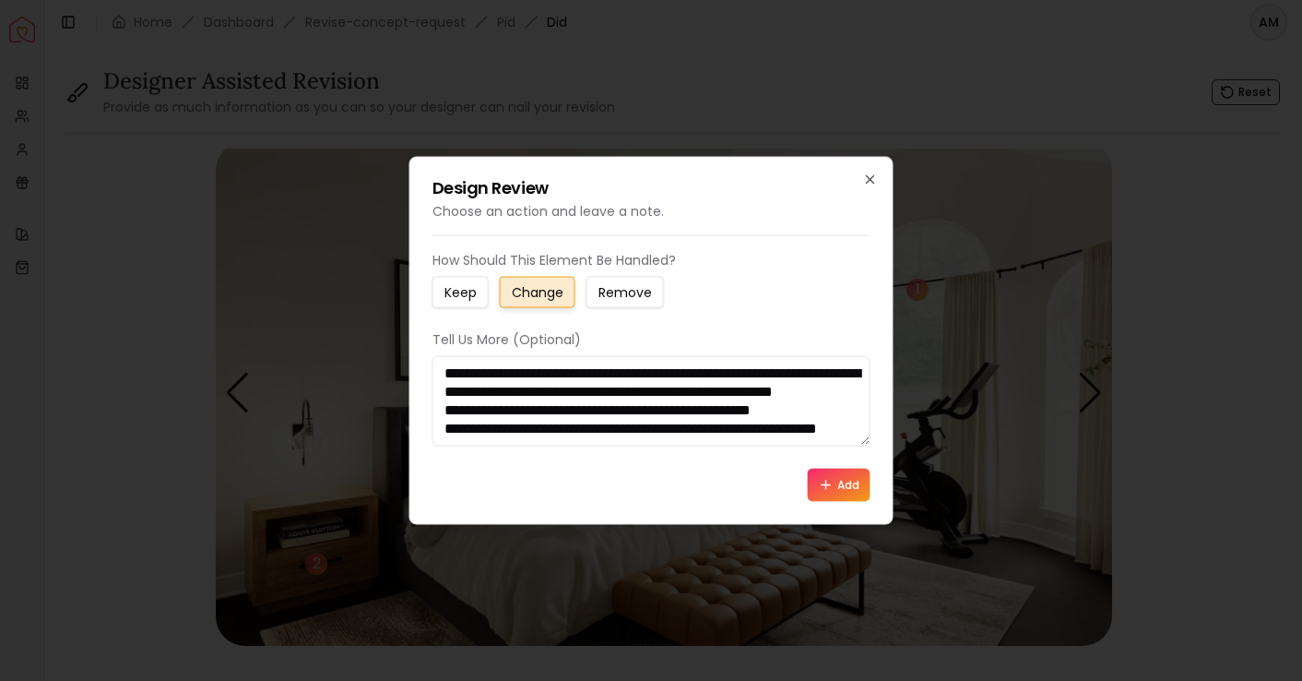
type textarea "**********"
click at [836, 476] on button "Add" at bounding box center [839, 484] width 63 height 33
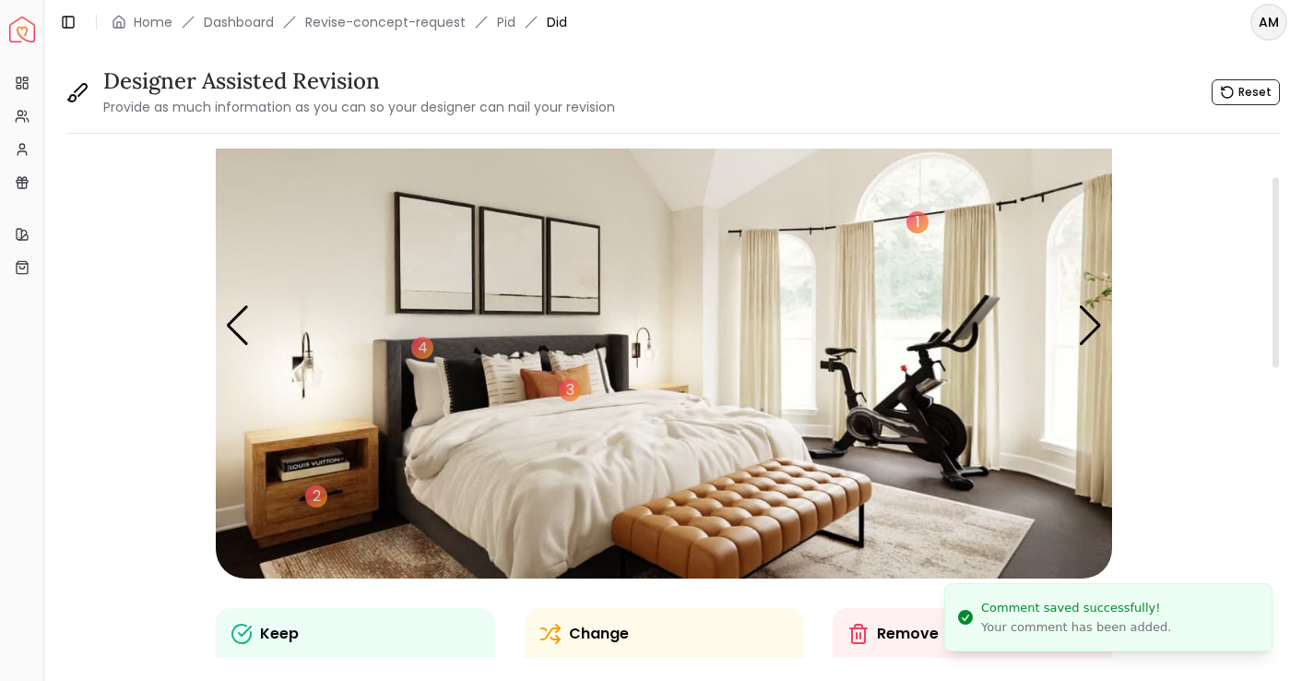
scroll to position [77, 0]
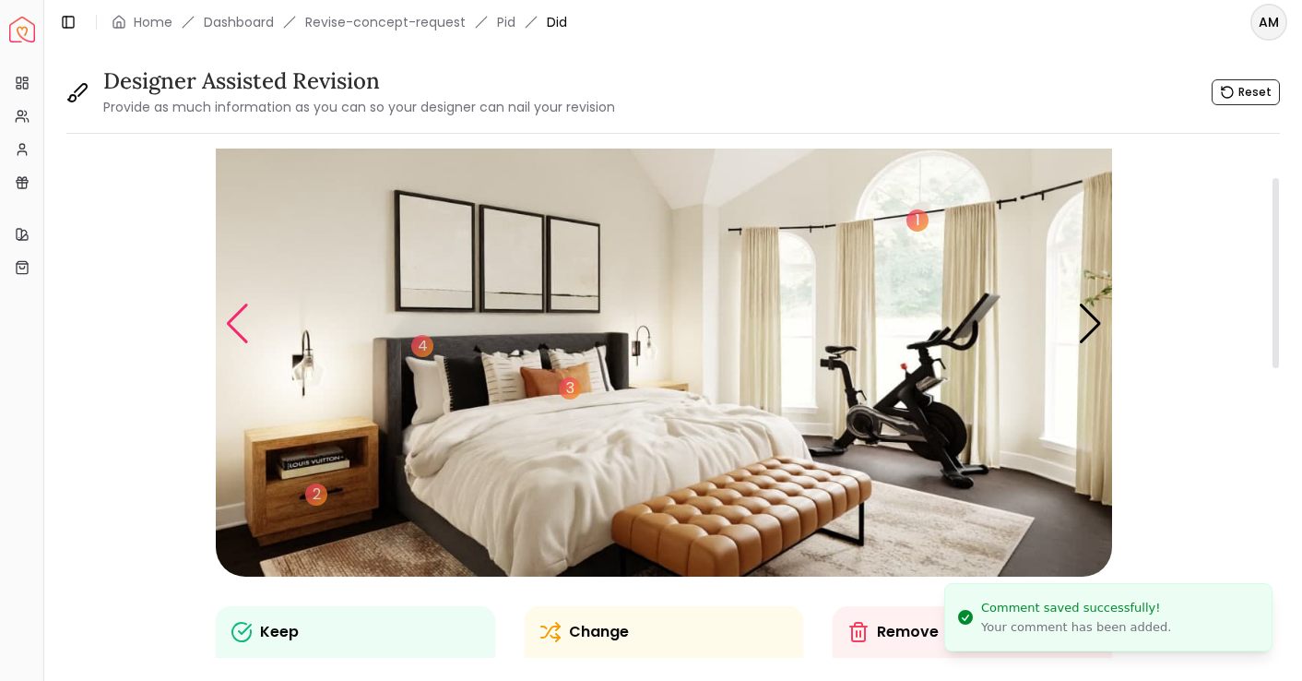
click at [238, 338] on div "Previous slide" at bounding box center [237, 323] width 25 height 41
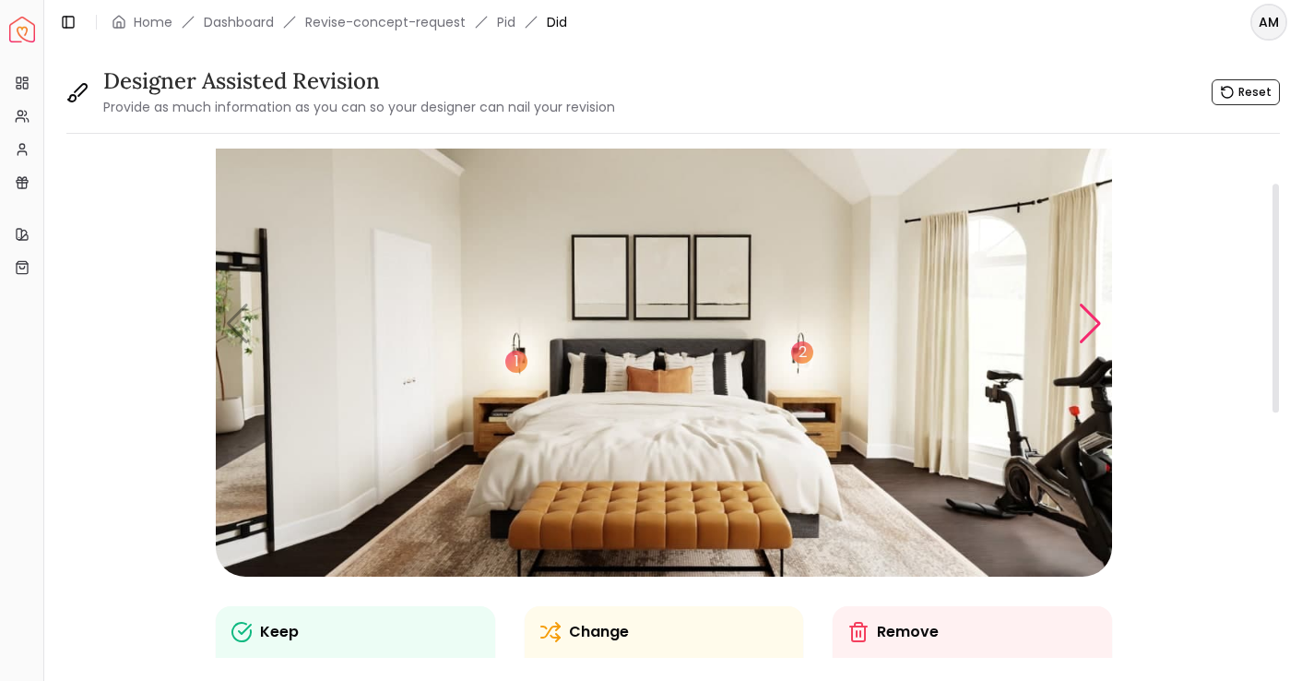
click at [1093, 318] on div "Next slide" at bounding box center [1090, 323] width 25 height 41
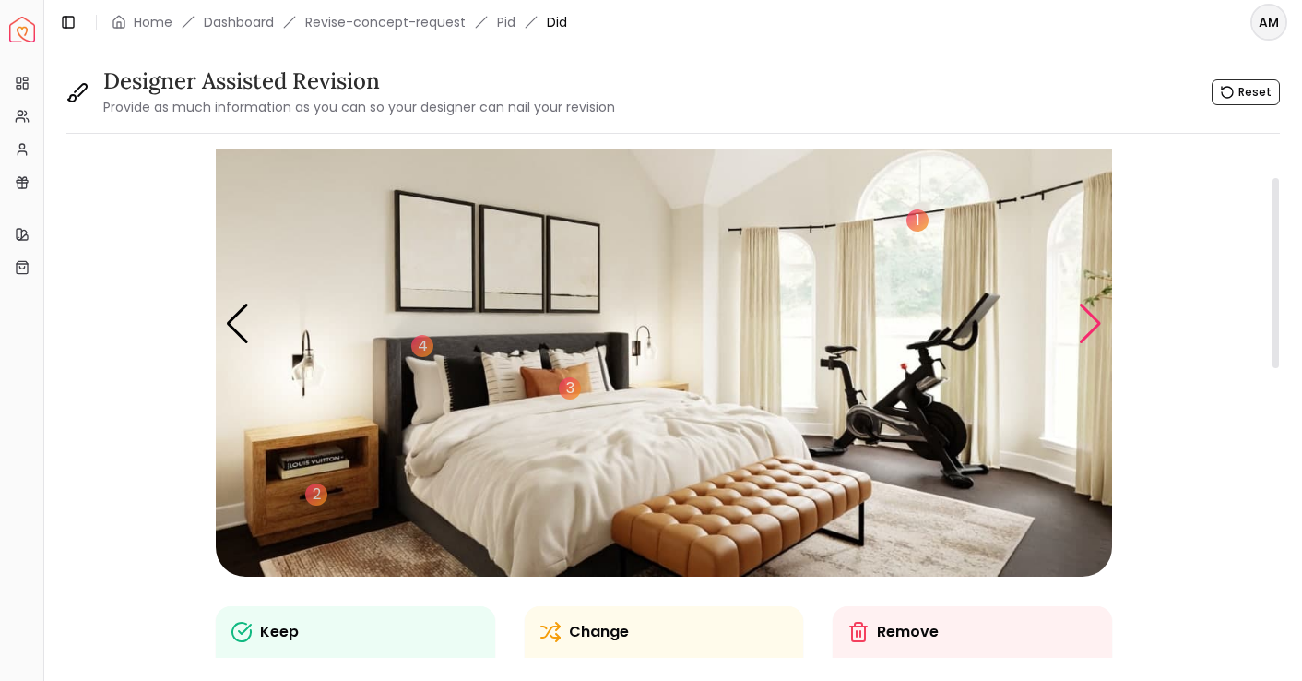
click at [1093, 318] on div "Next slide" at bounding box center [1090, 323] width 25 height 41
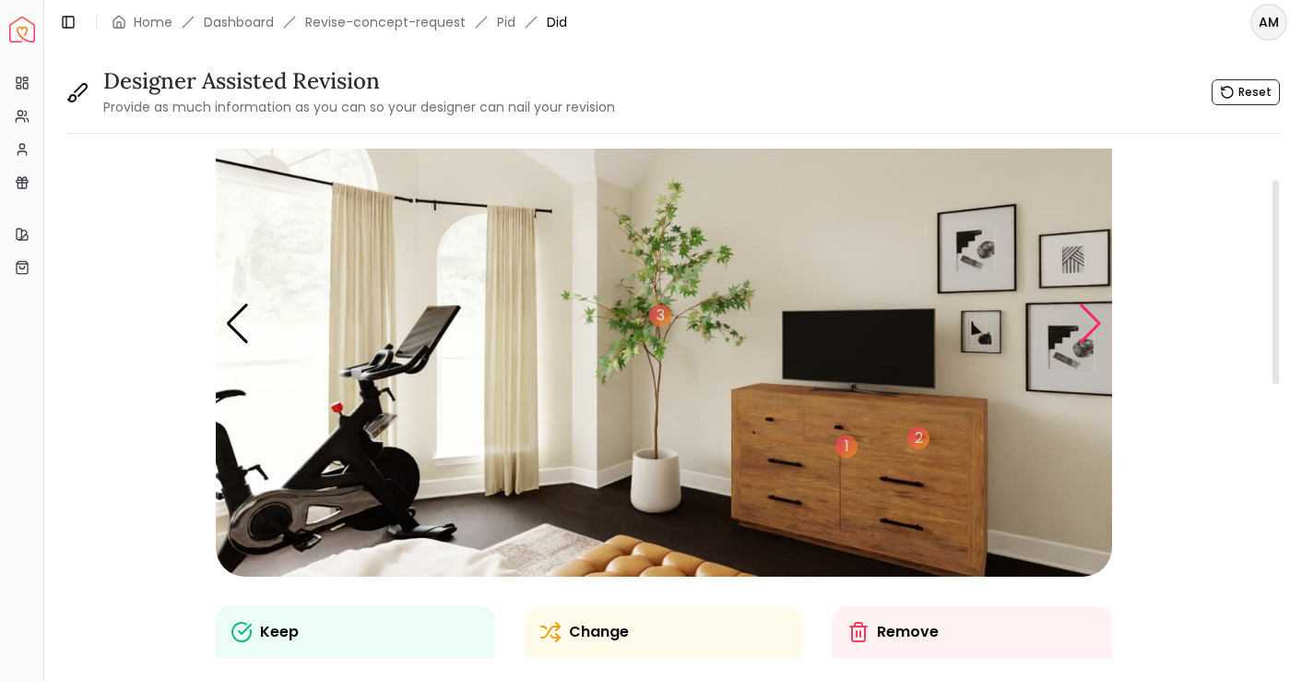
click at [1093, 318] on div "Next slide" at bounding box center [1090, 323] width 25 height 41
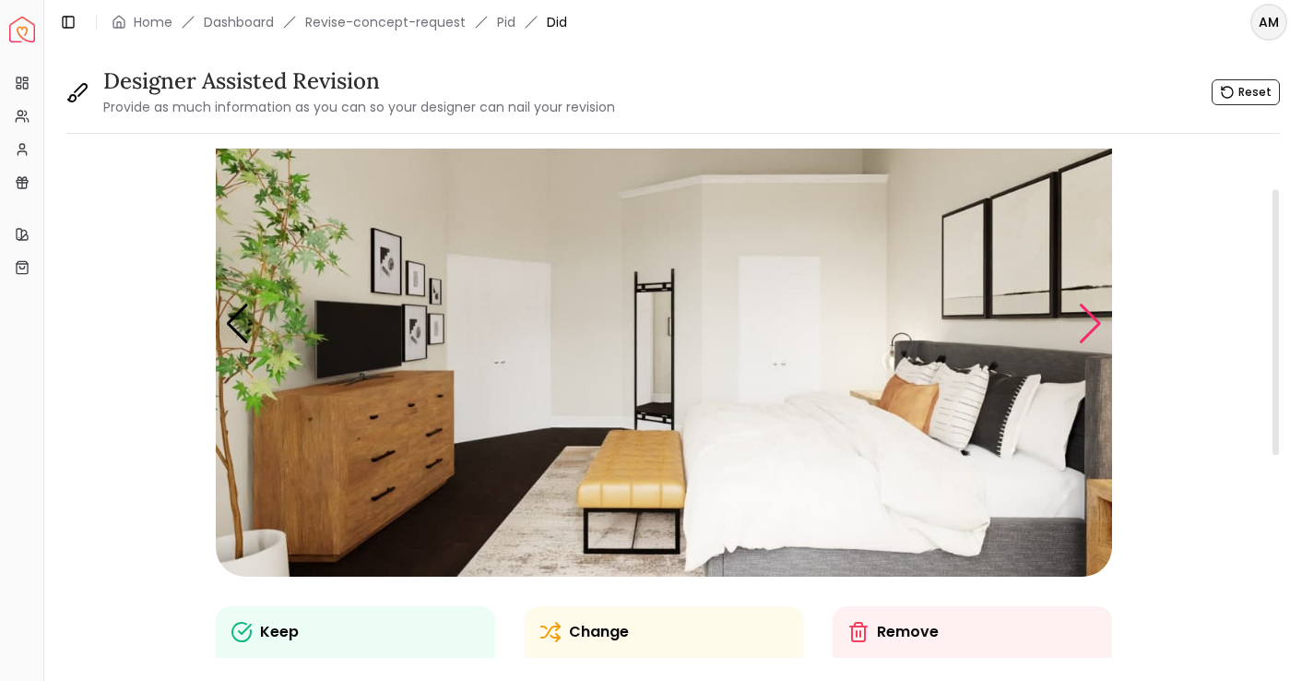
click at [1093, 318] on div "Next slide" at bounding box center [1090, 323] width 25 height 41
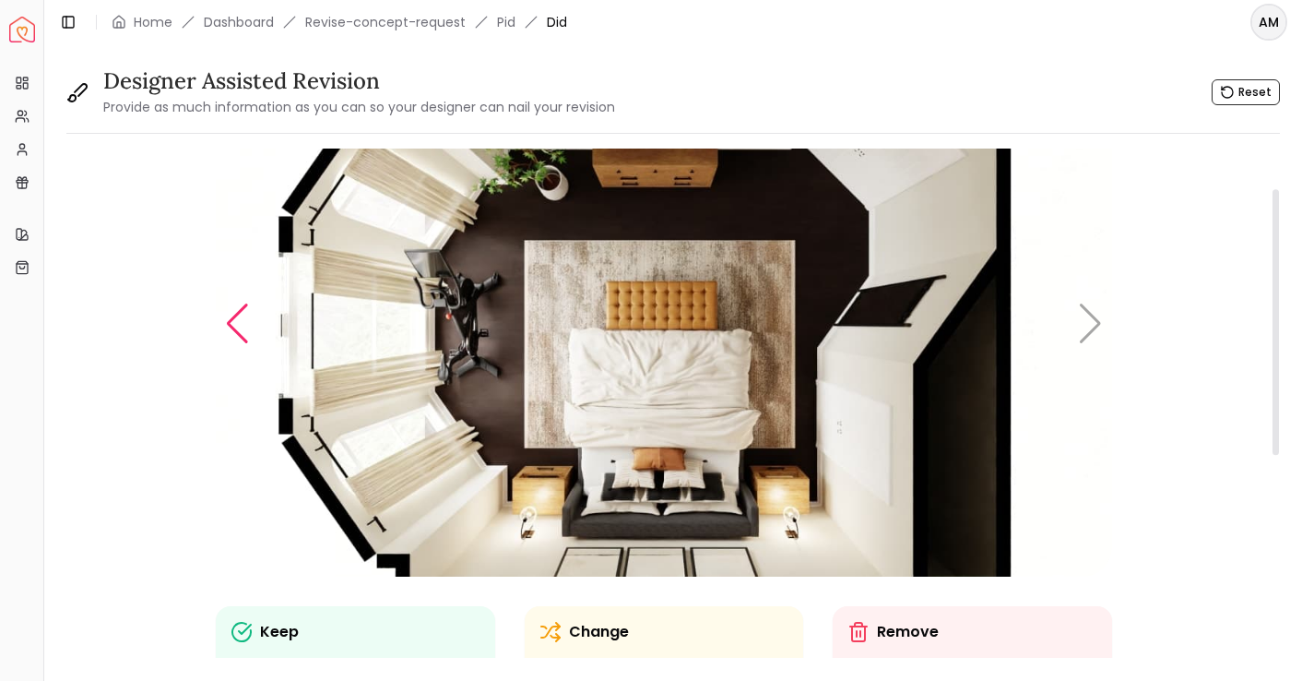
click at [237, 316] on div "Previous slide" at bounding box center [237, 323] width 25 height 41
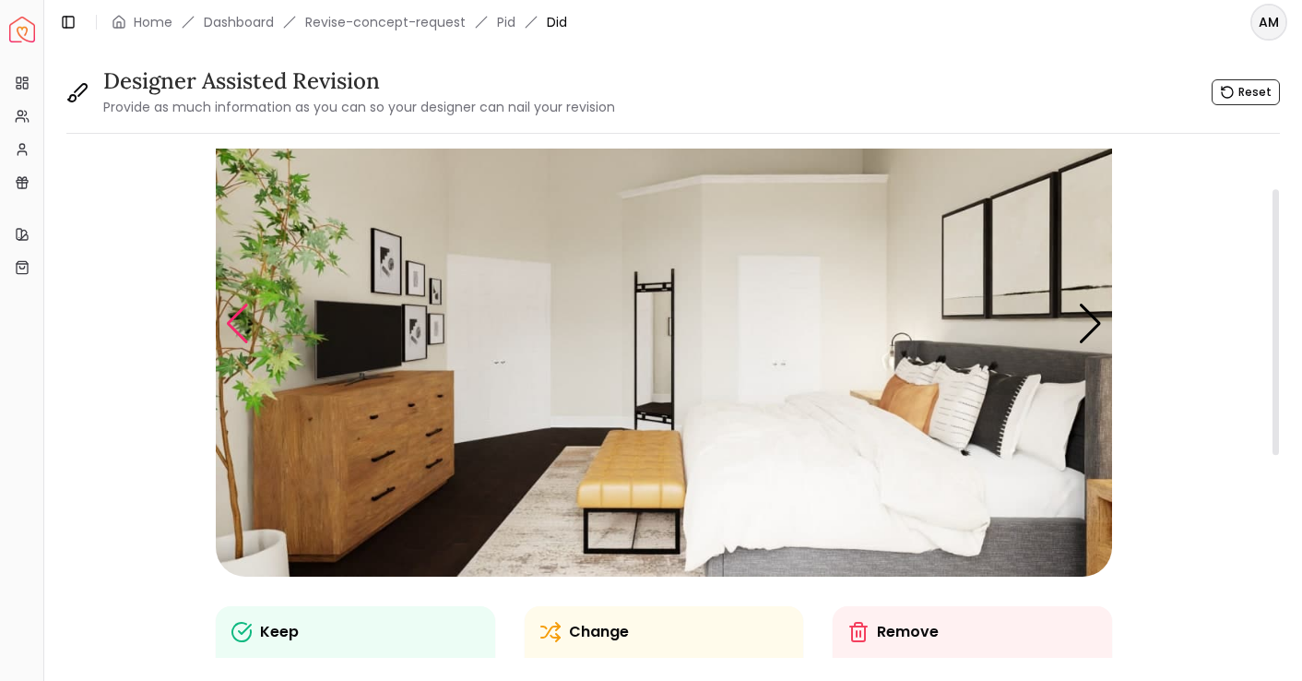
click at [237, 316] on div "Previous slide" at bounding box center [237, 323] width 25 height 41
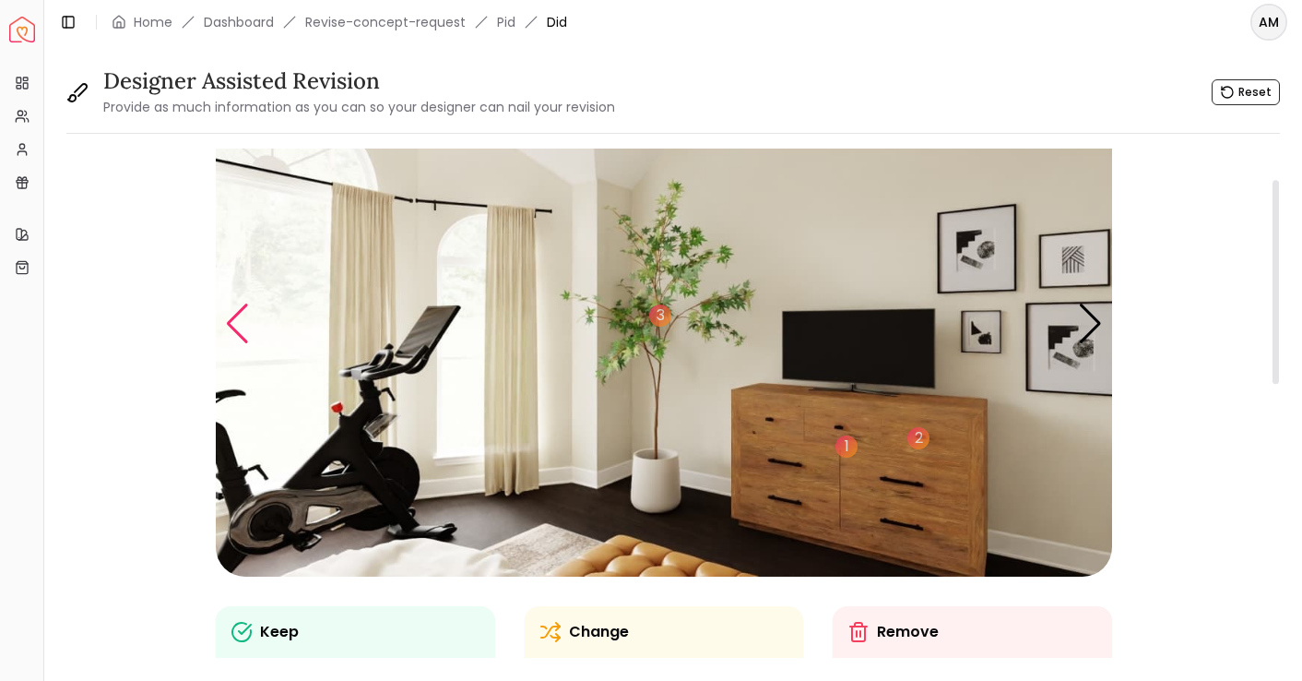
click at [237, 316] on div "Previous slide" at bounding box center [237, 323] width 25 height 41
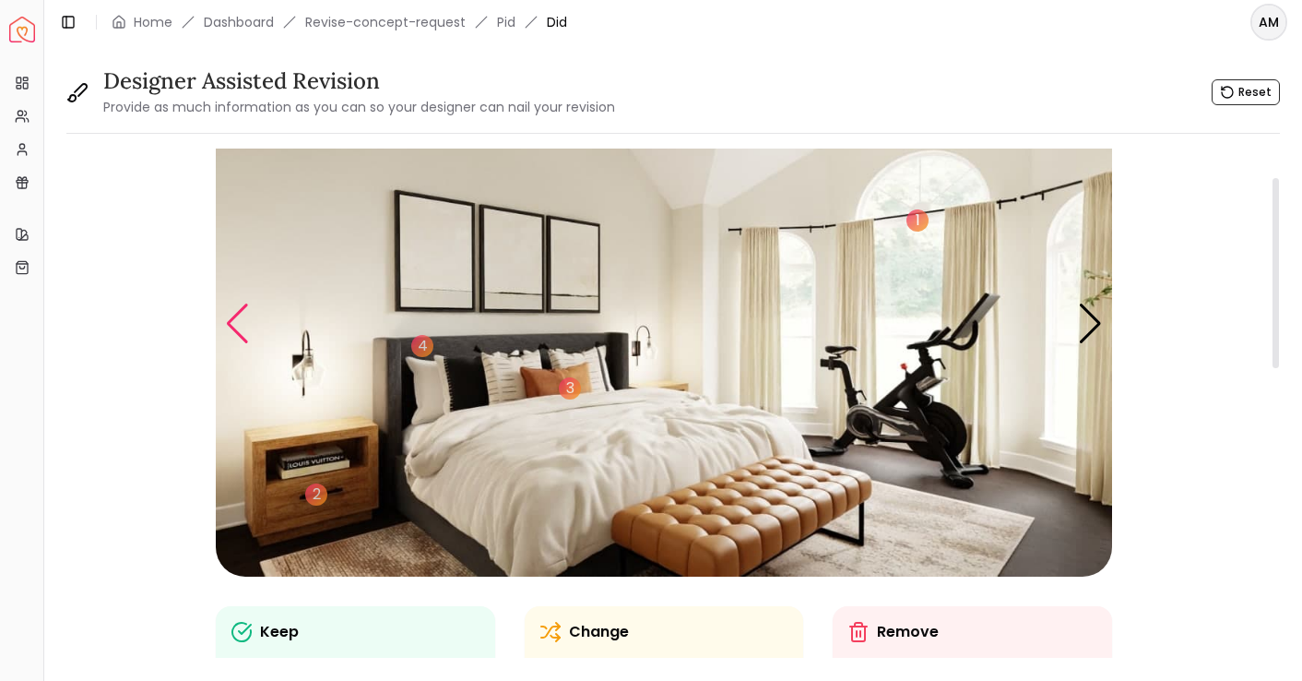
click at [237, 316] on div "Previous slide" at bounding box center [237, 323] width 25 height 41
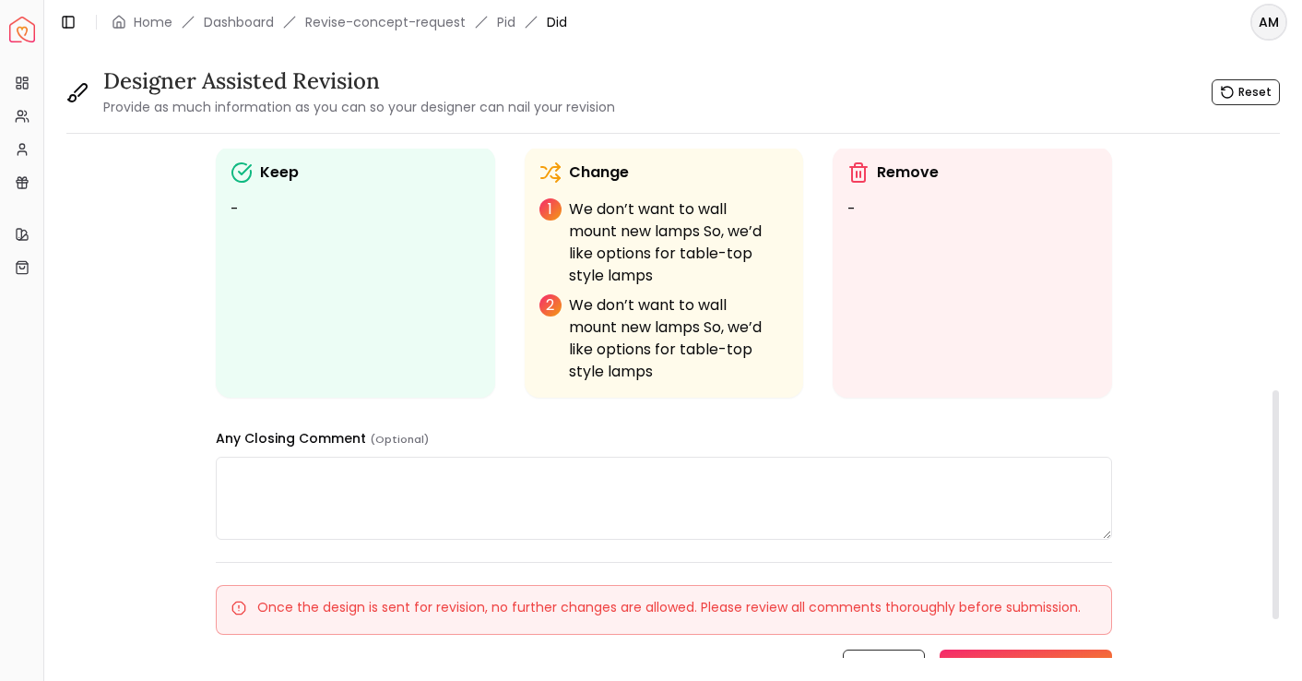
scroll to position [653, 0]
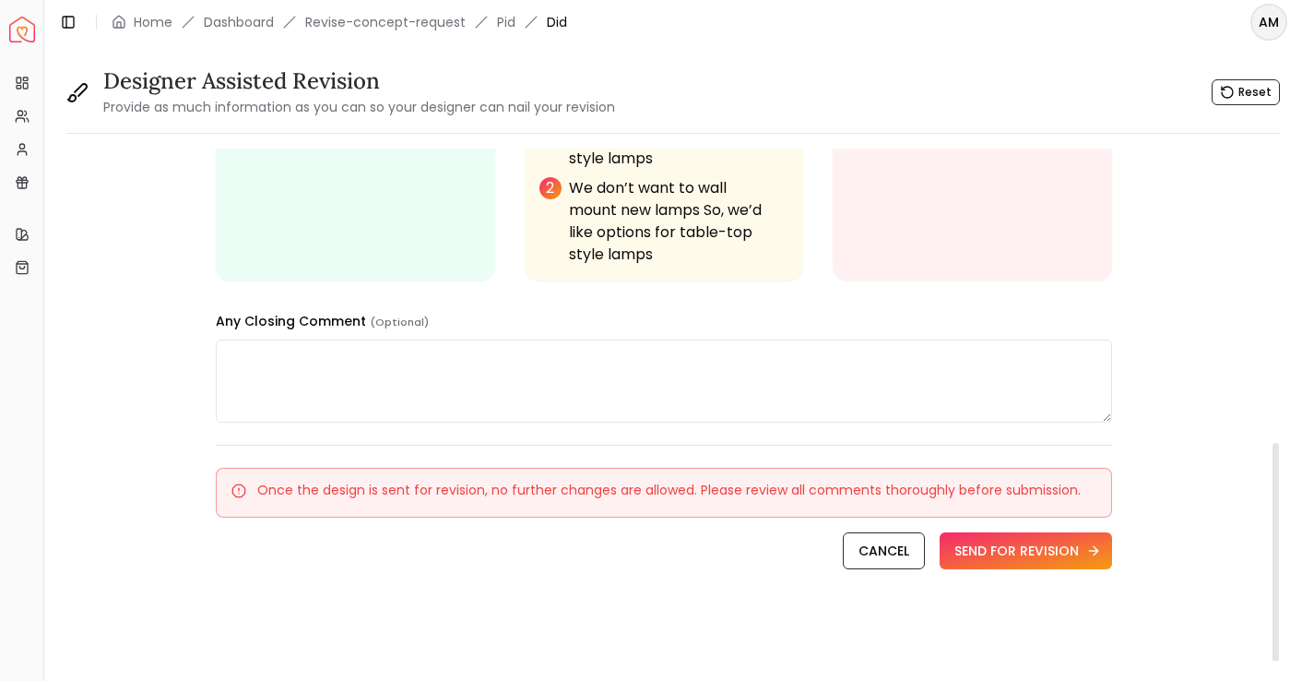
click at [1019, 551] on button "SEND FOR REVISION" at bounding box center [1026, 550] width 172 height 37
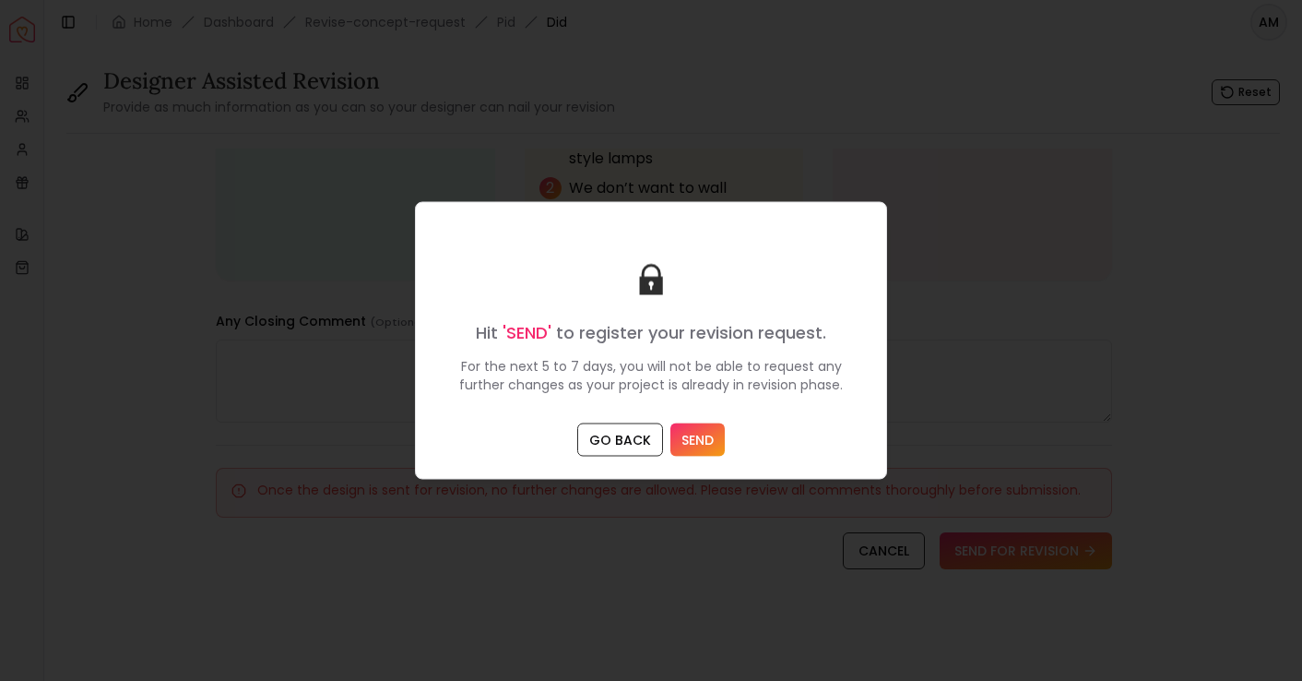
click at [716, 433] on button "SEND" at bounding box center [697, 439] width 54 height 33
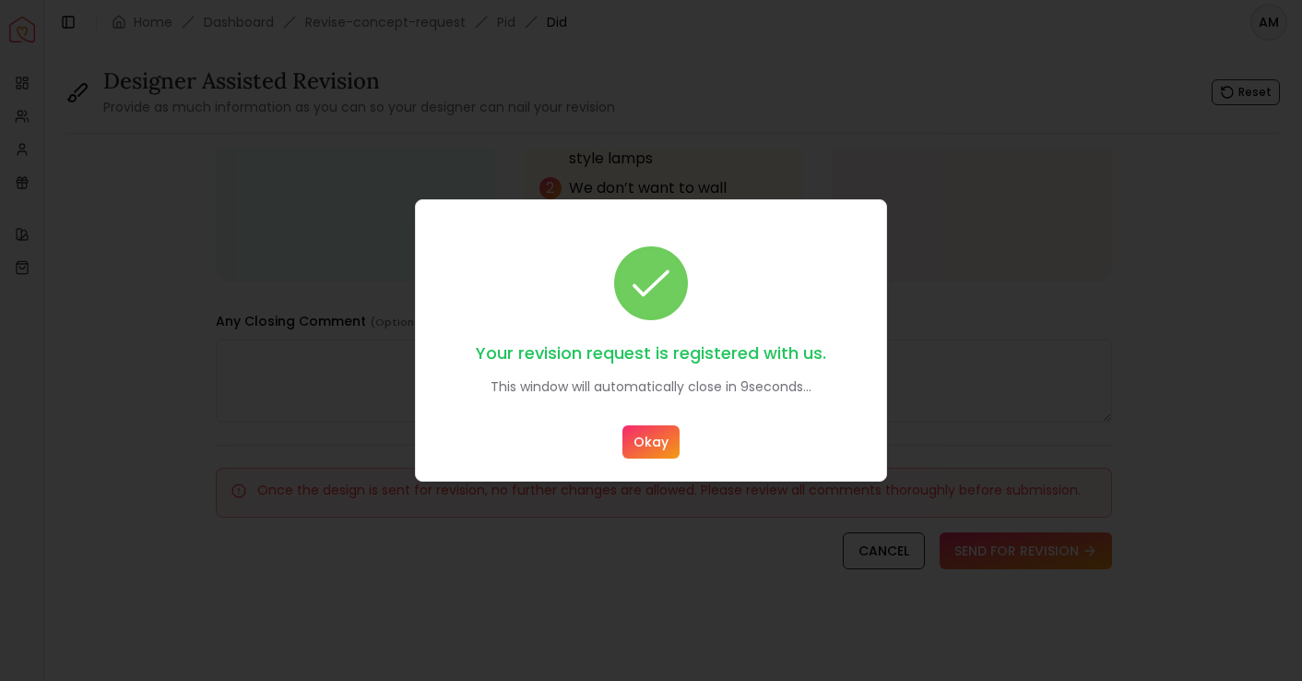
click at [644, 438] on button "Okay" at bounding box center [650, 441] width 57 height 33
